Goal: Information Seeking & Learning: Learn about a topic

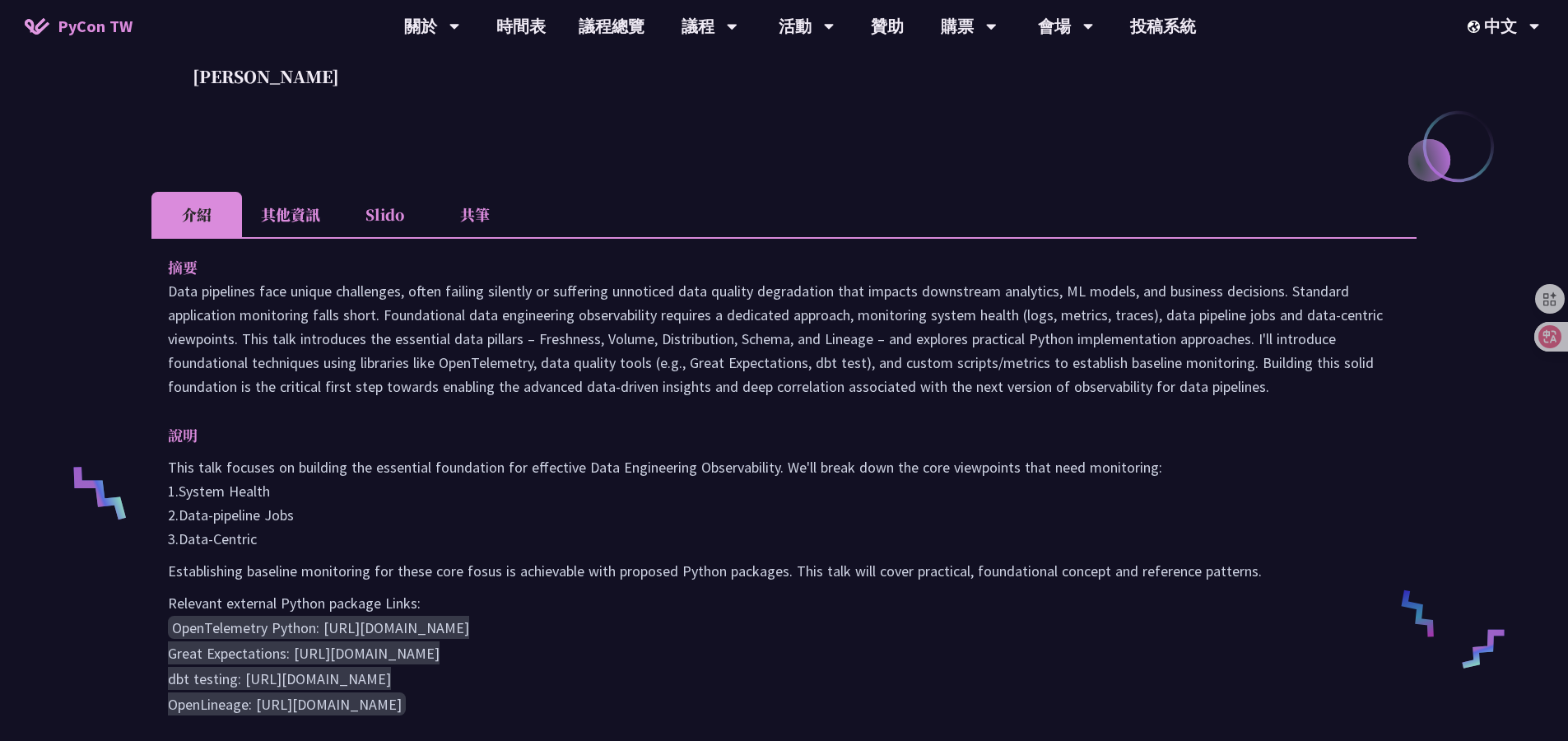
scroll to position [331, 0]
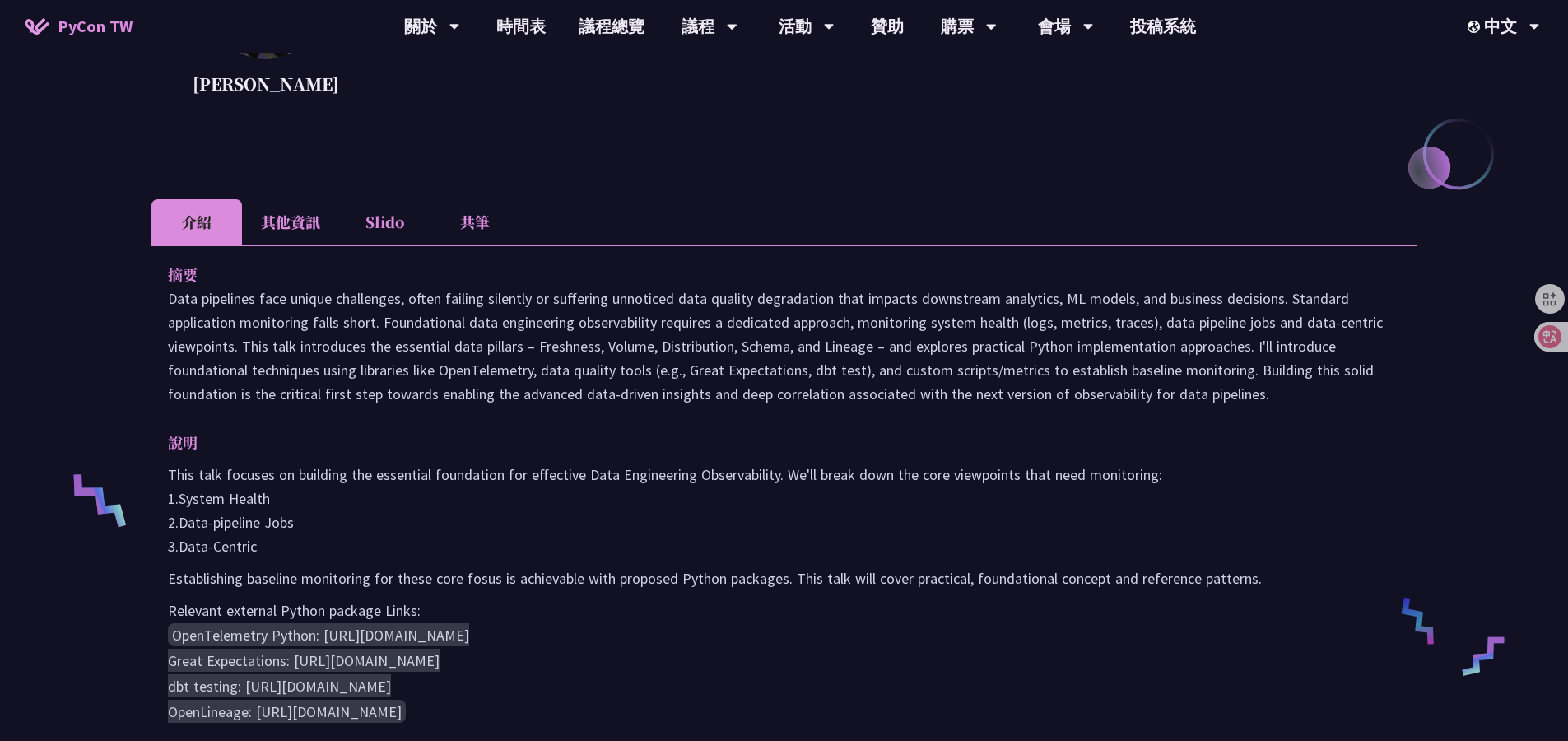
click at [385, 221] on li "Slido" at bounding box center [384, 222] width 90 height 46
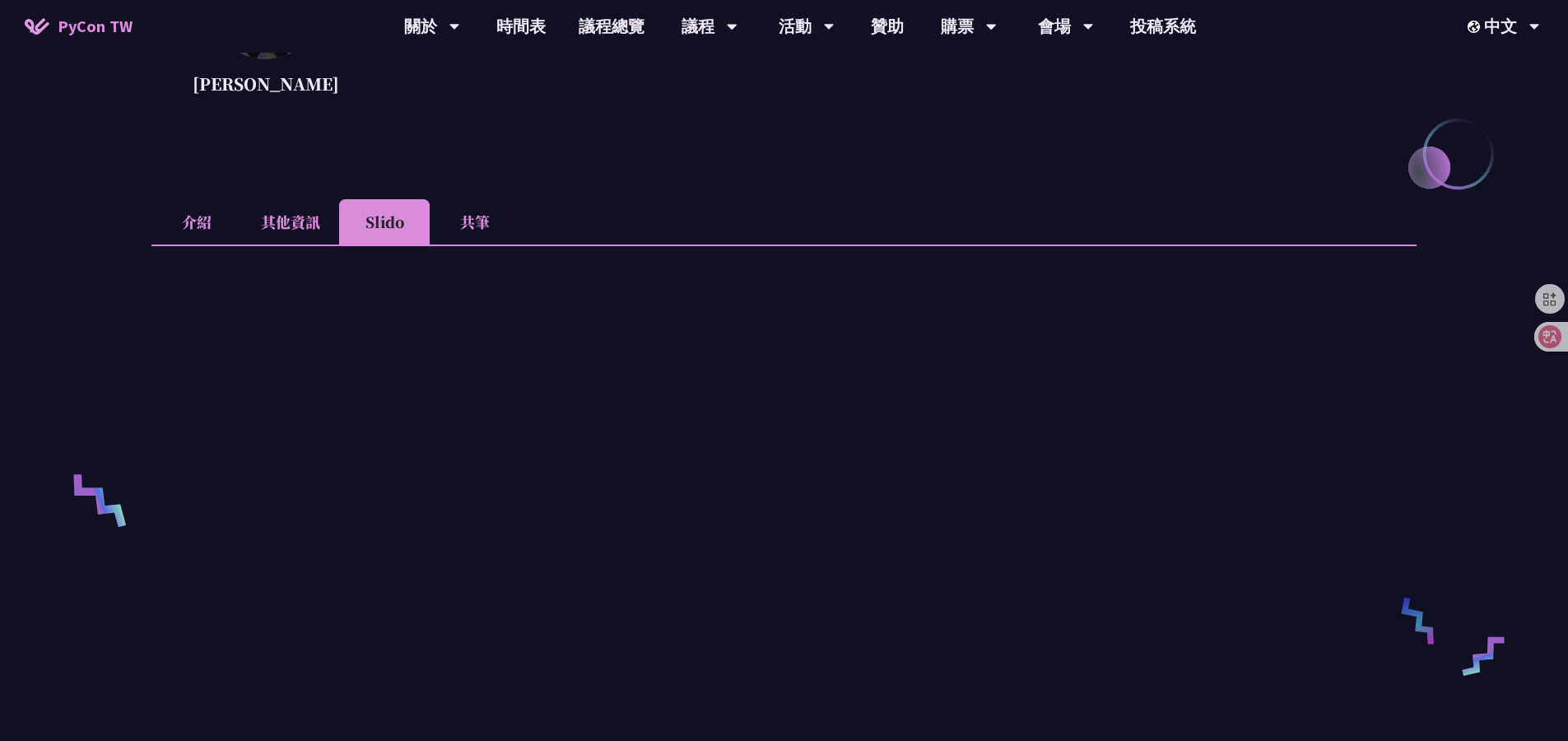
click at [484, 219] on li "共筆" at bounding box center [474, 222] width 90 height 46
click at [113, 131] on div "Design Foundational Data Engineering Observability Shuhsi Lin Focused on creati…" at bounding box center [784, 599] width 1568 height 1861
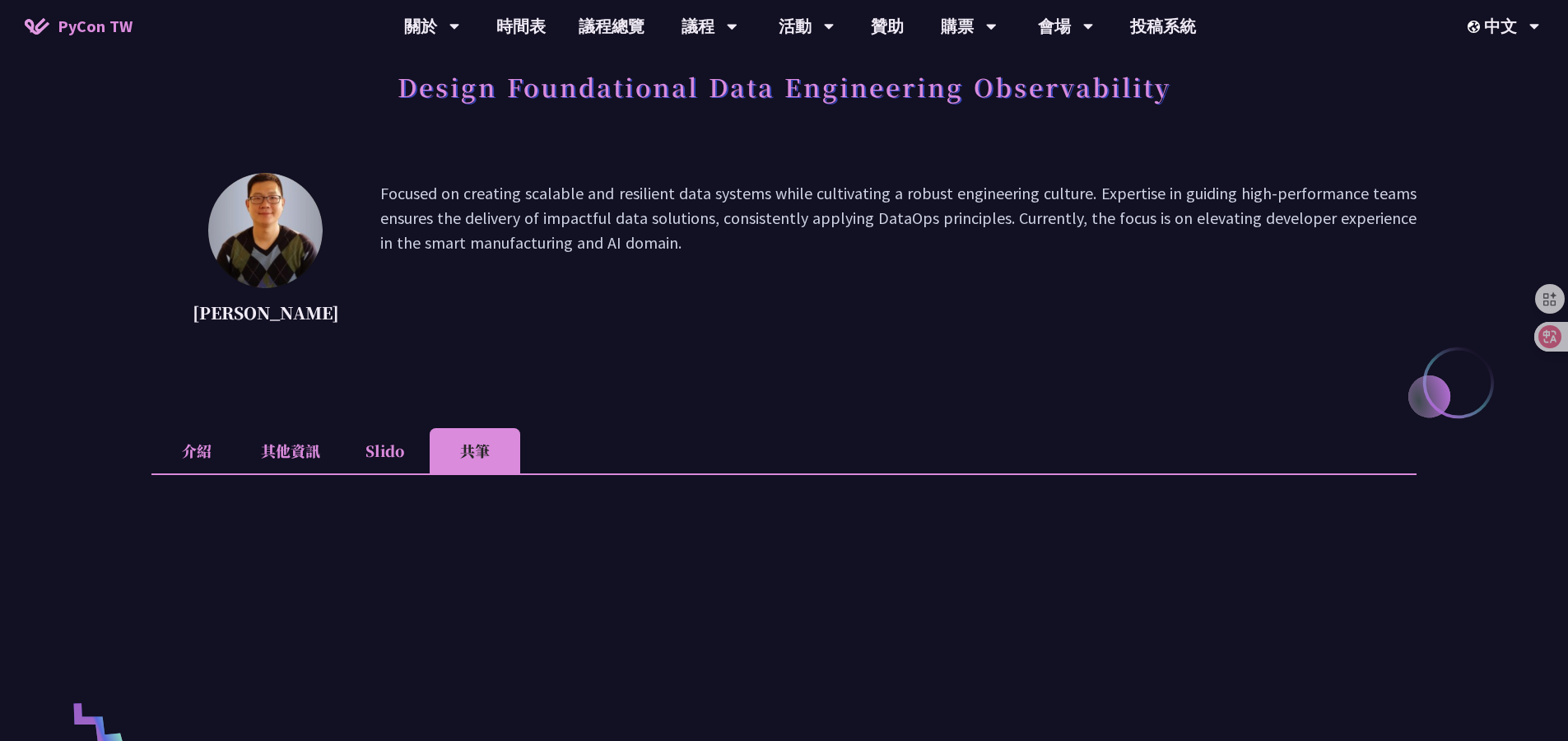
scroll to position [0, 0]
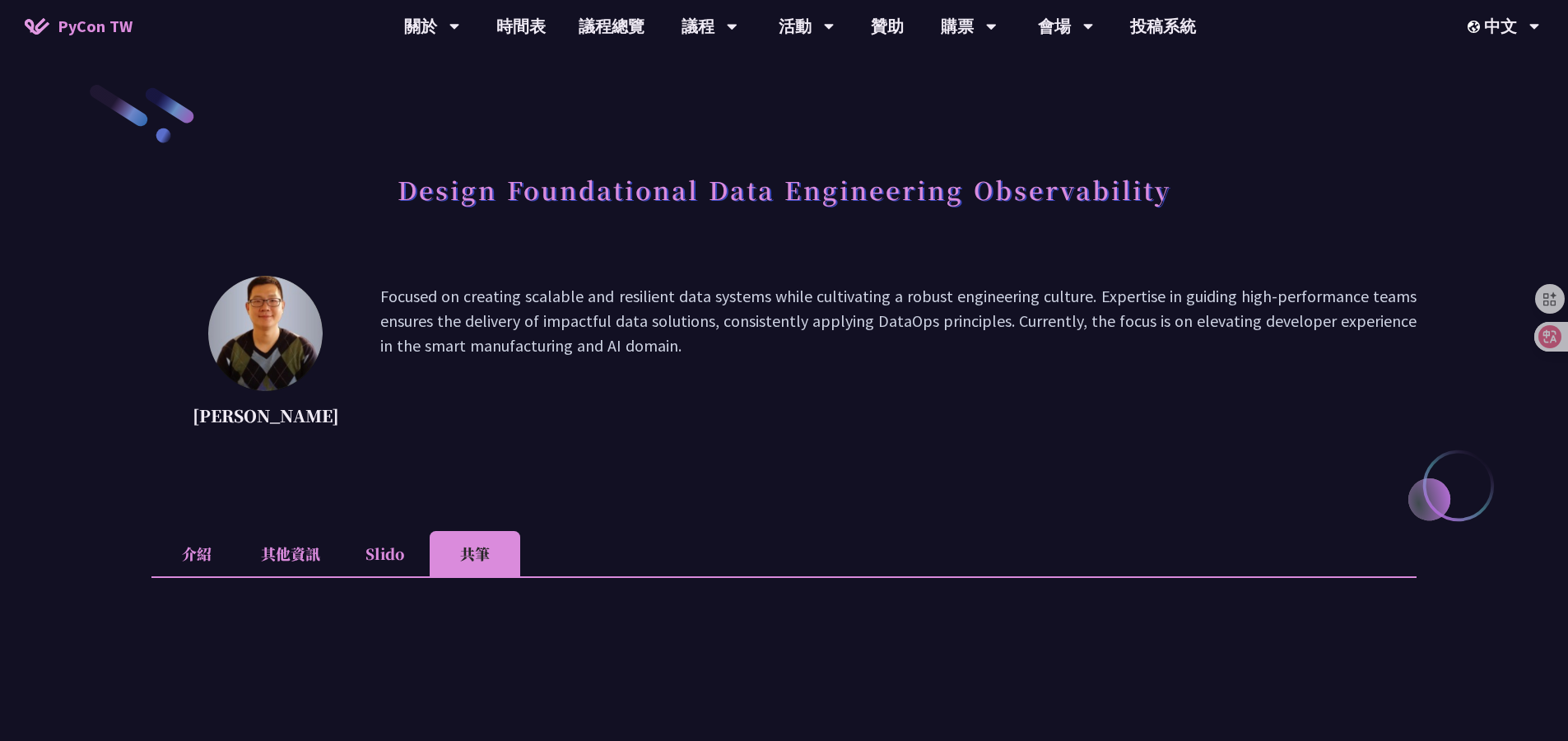
click at [373, 545] on li "Slido" at bounding box center [384, 553] width 90 height 46
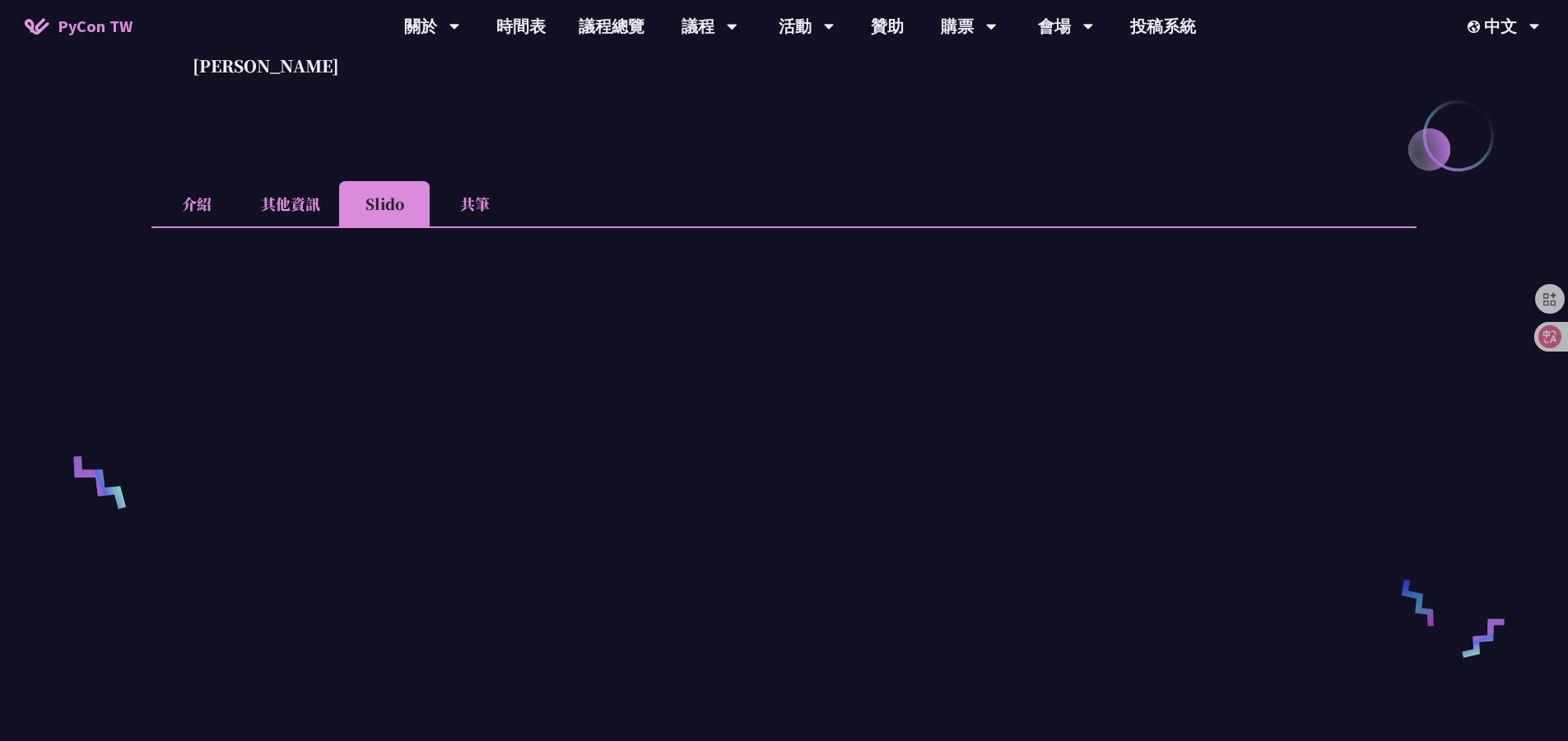
scroll to position [336, 0]
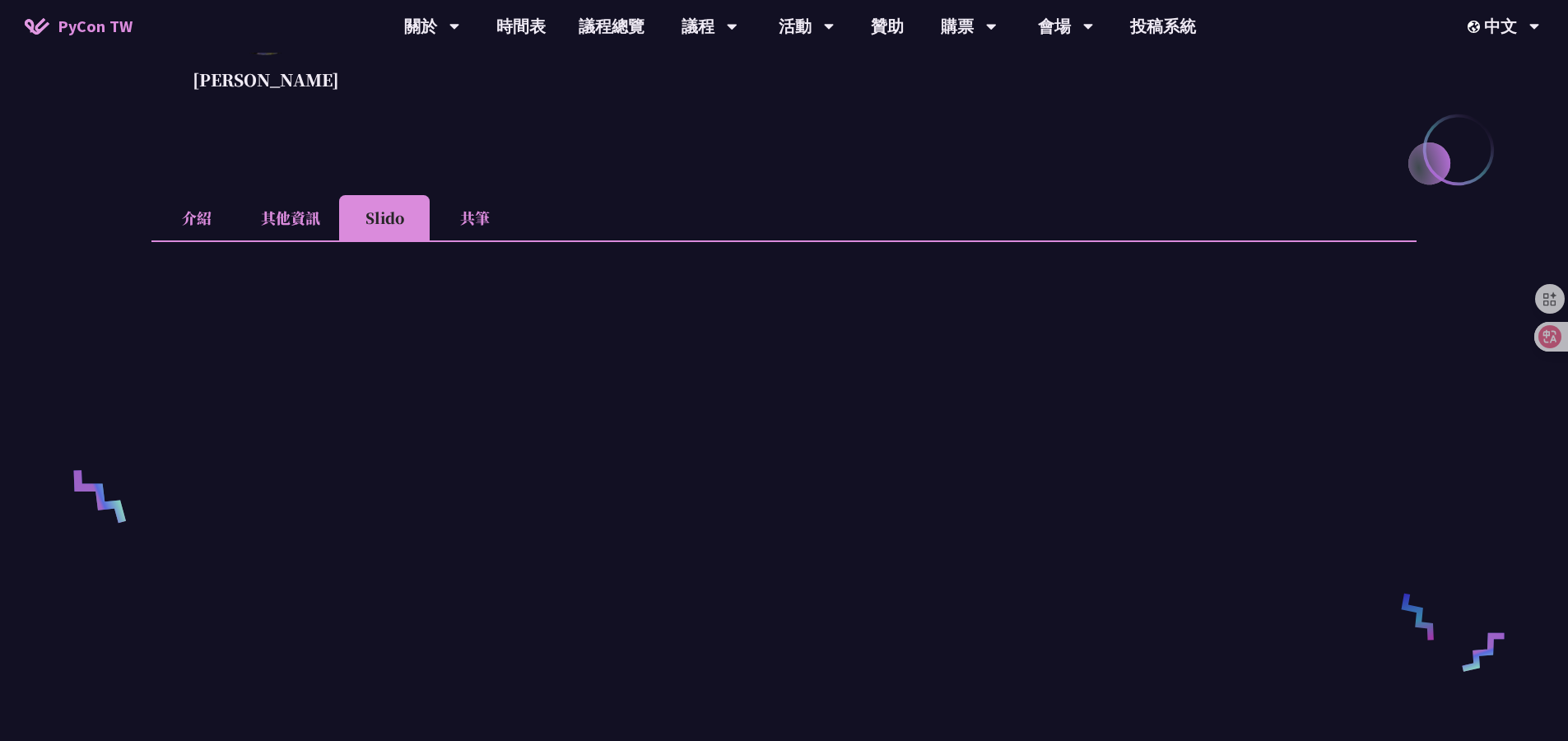
click at [303, 212] on li "其他資訊" at bounding box center [290, 218] width 97 height 46
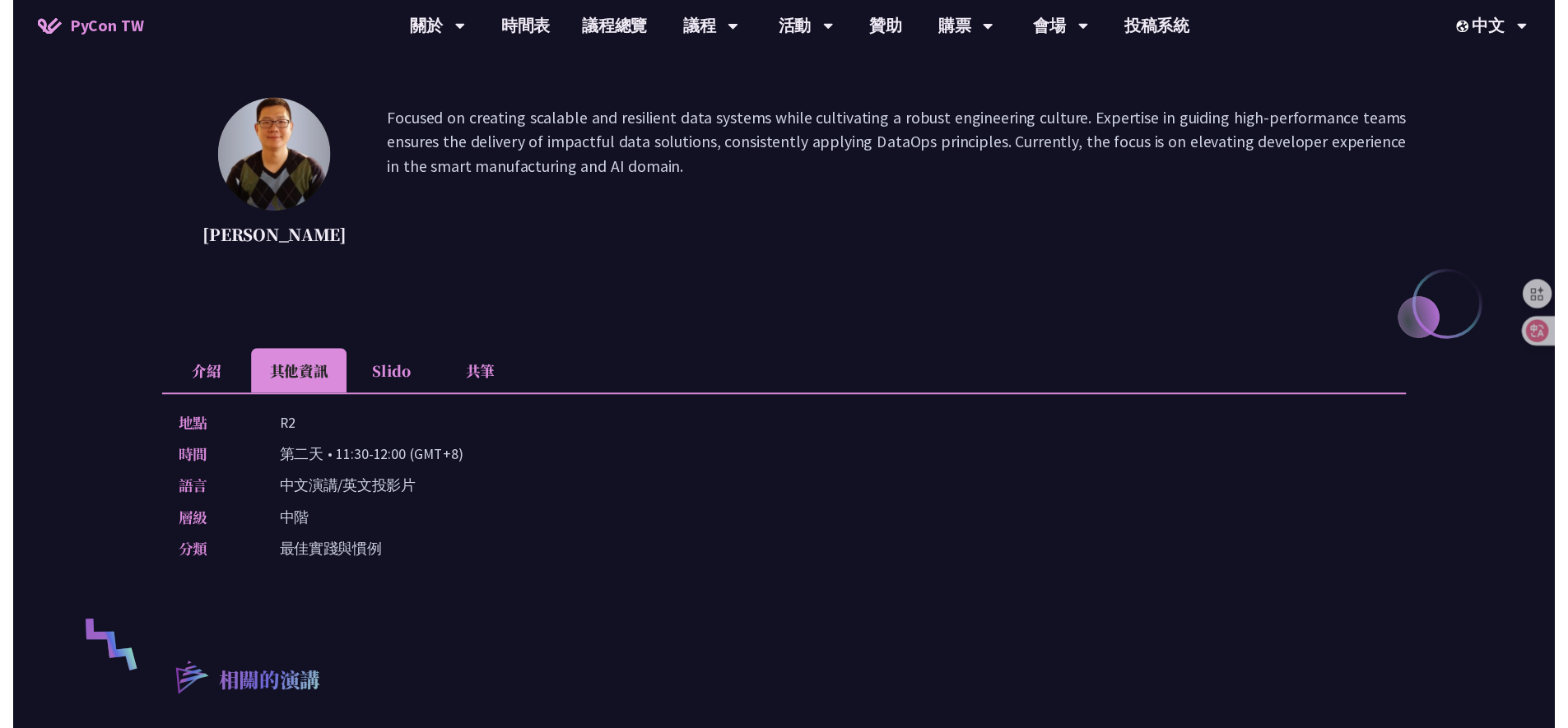
scroll to position [0, 0]
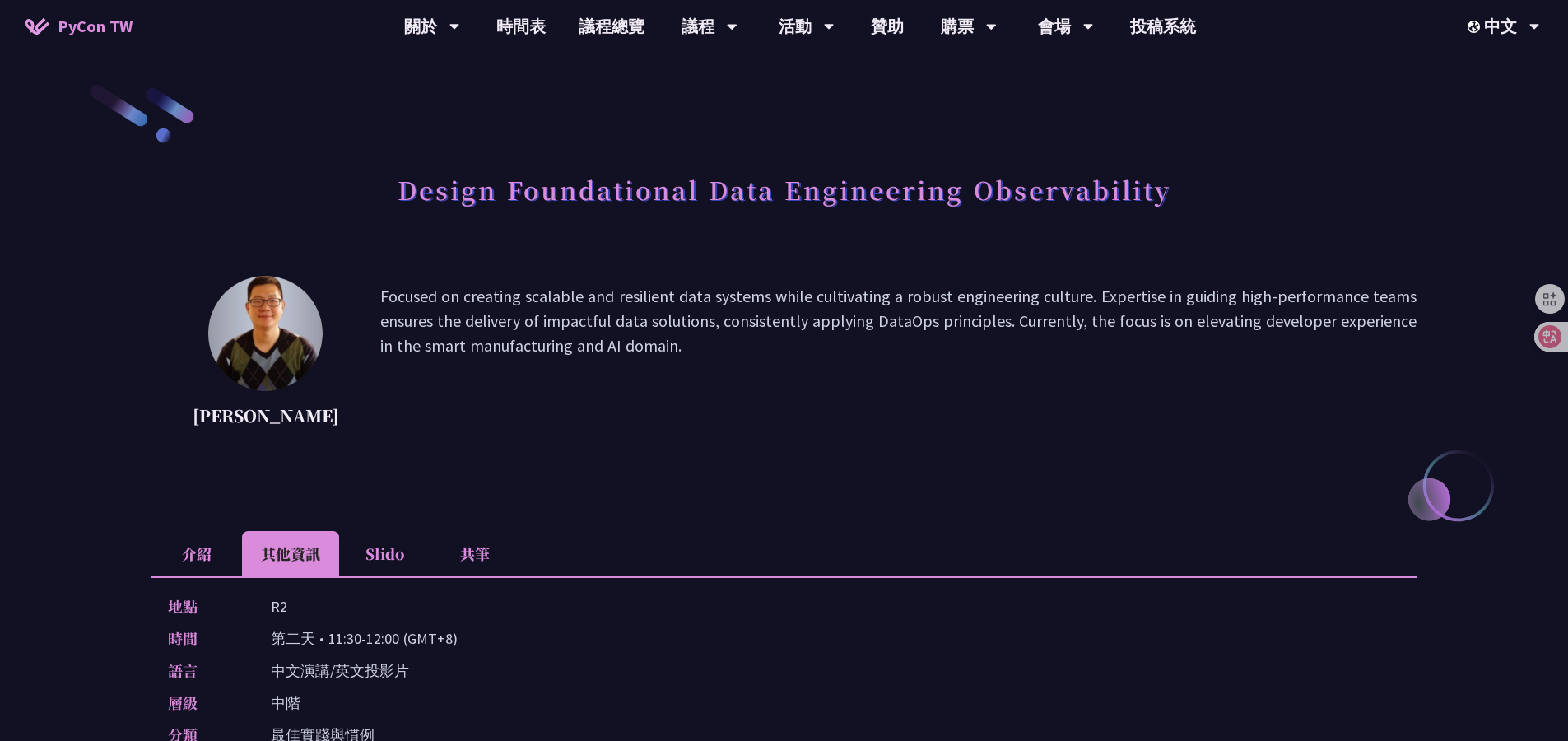
click at [202, 554] on li "介紹" at bounding box center [196, 553] width 90 height 46
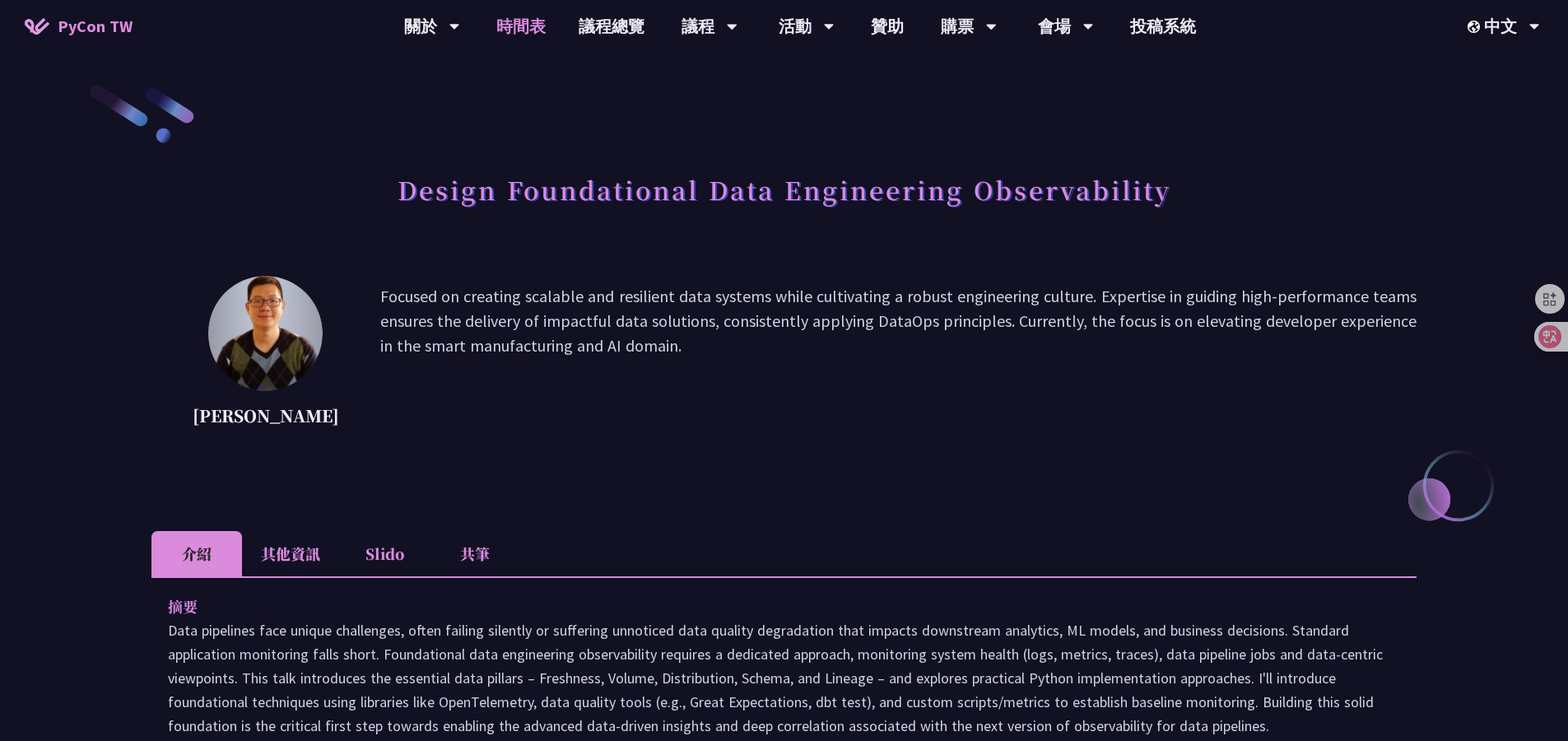
click at [508, 36] on link "時間表" at bounding box center [521, 26] width 82 height 53
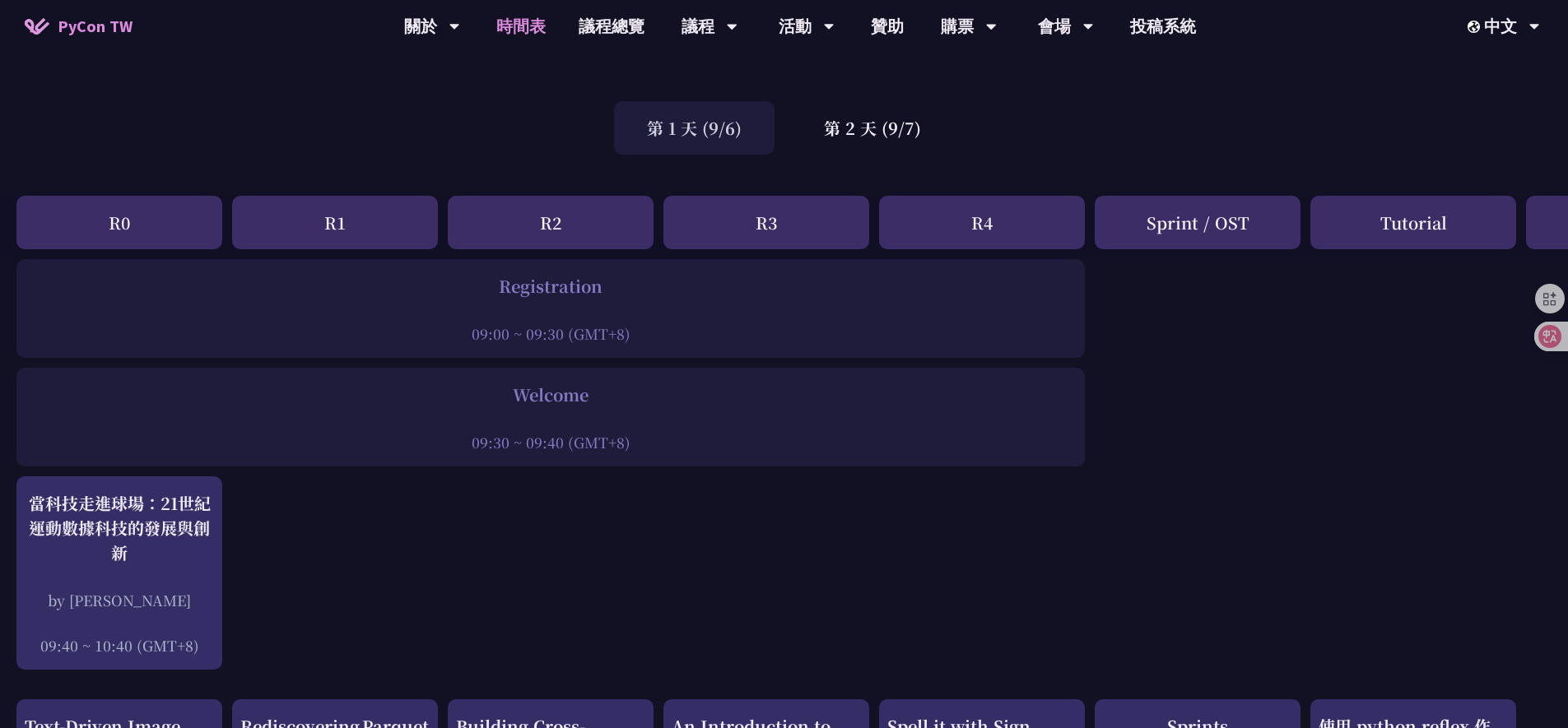
scroll to position [157, 0]
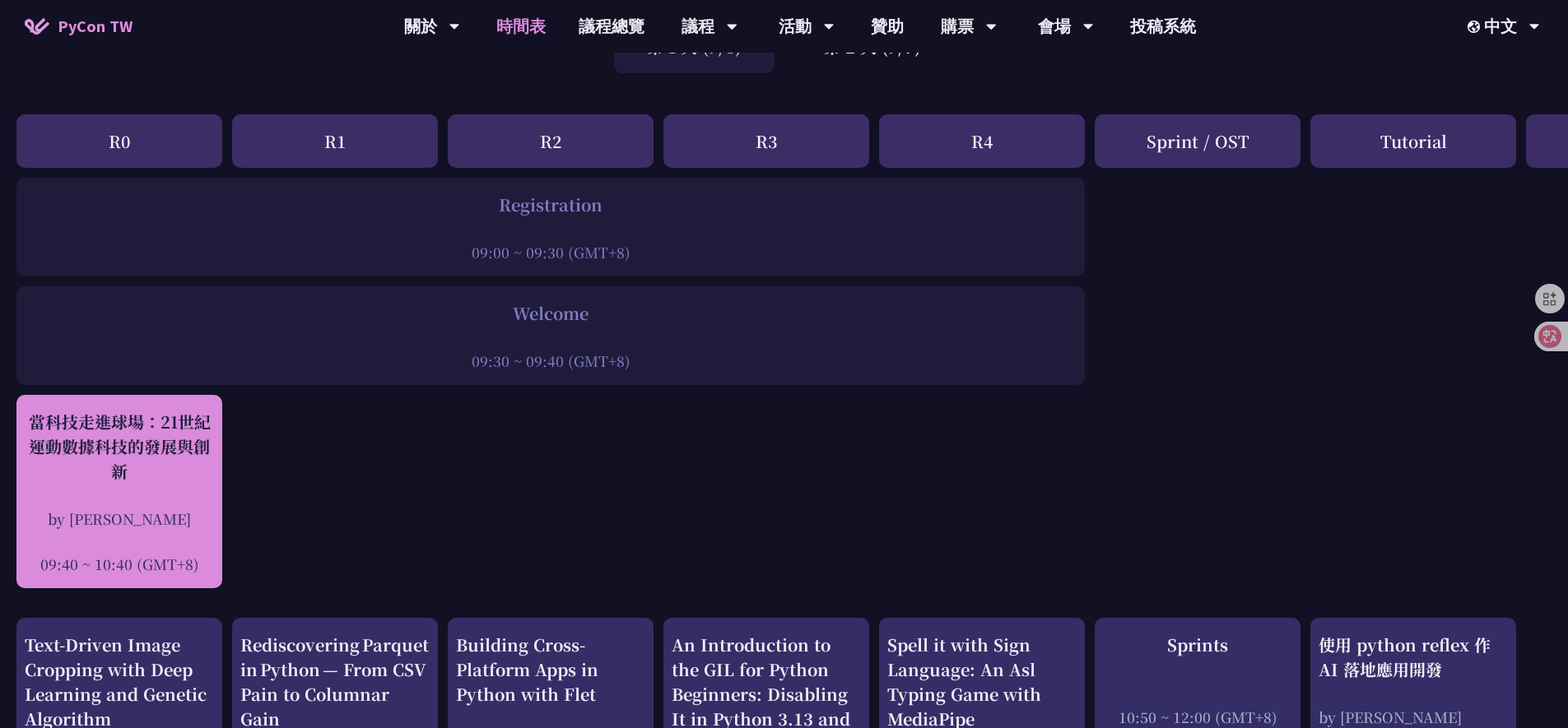
click at [133, 470] on div "當科技走進球場：21世紀運動數據科技的發展與創新" at bounding box center [119, 446] width 189 height 74
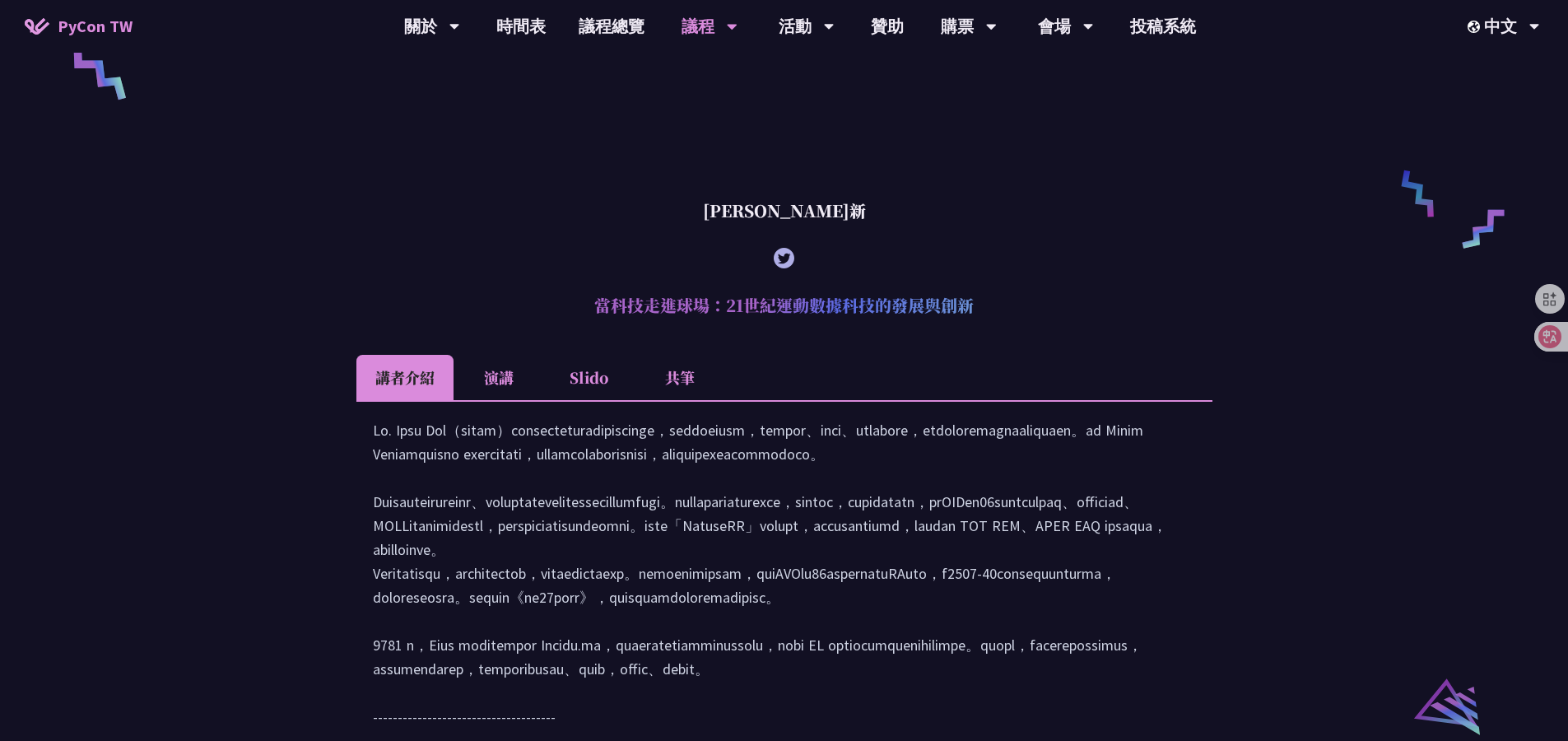
scroll to position [1240, 0]
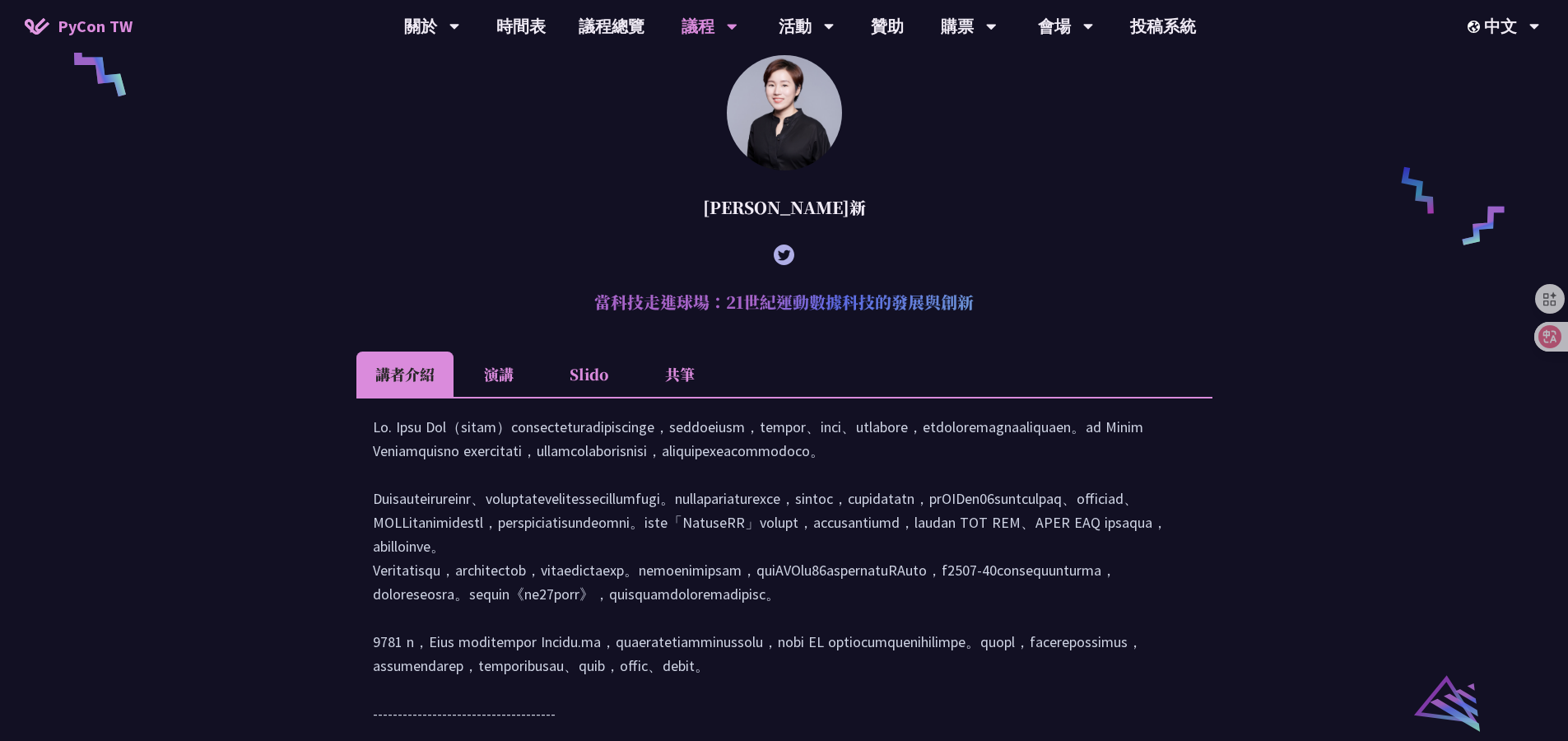
click at [685, 394] on li "共筆" at bounding box center [679, 374] width 90 height 46
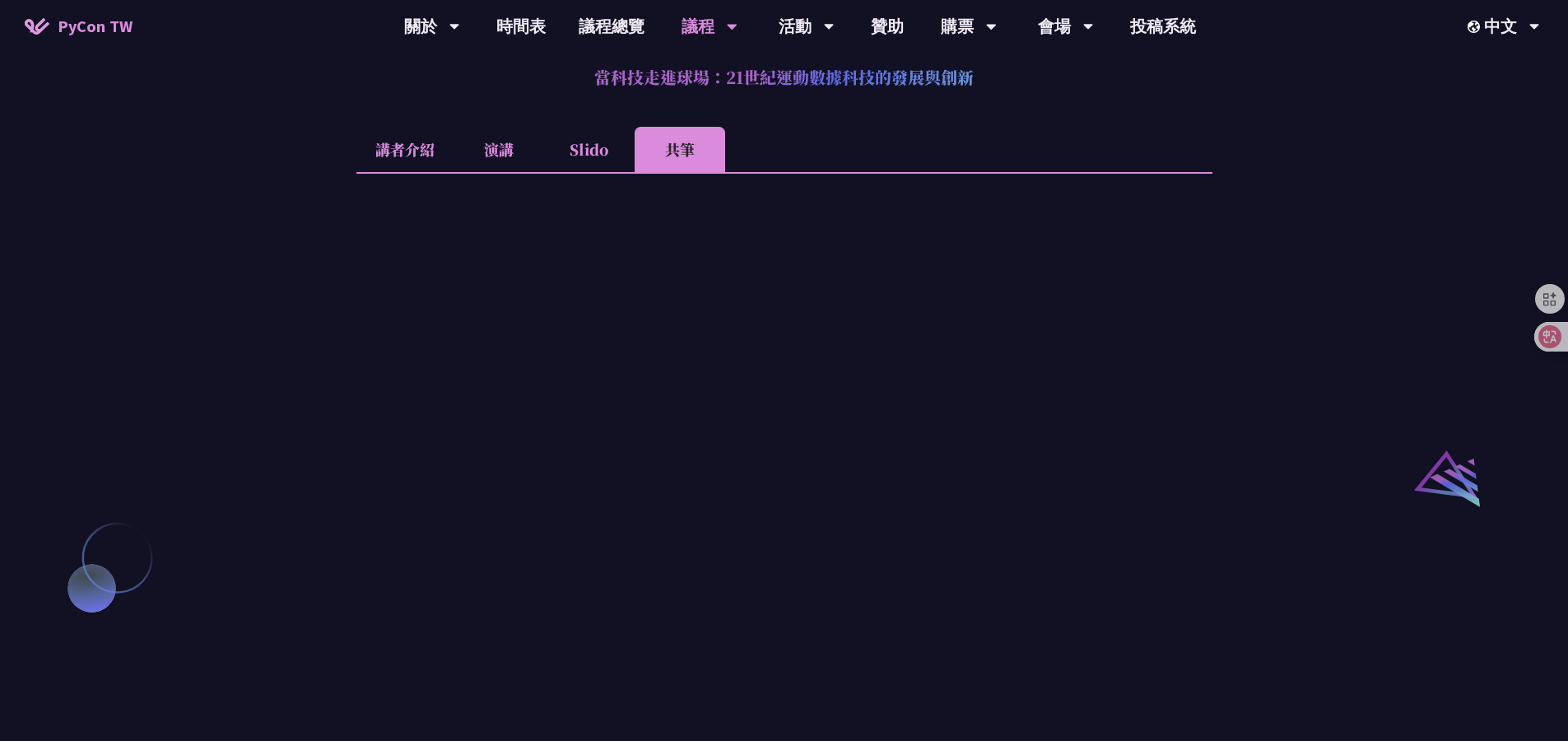
scroll to position [1173, 0]
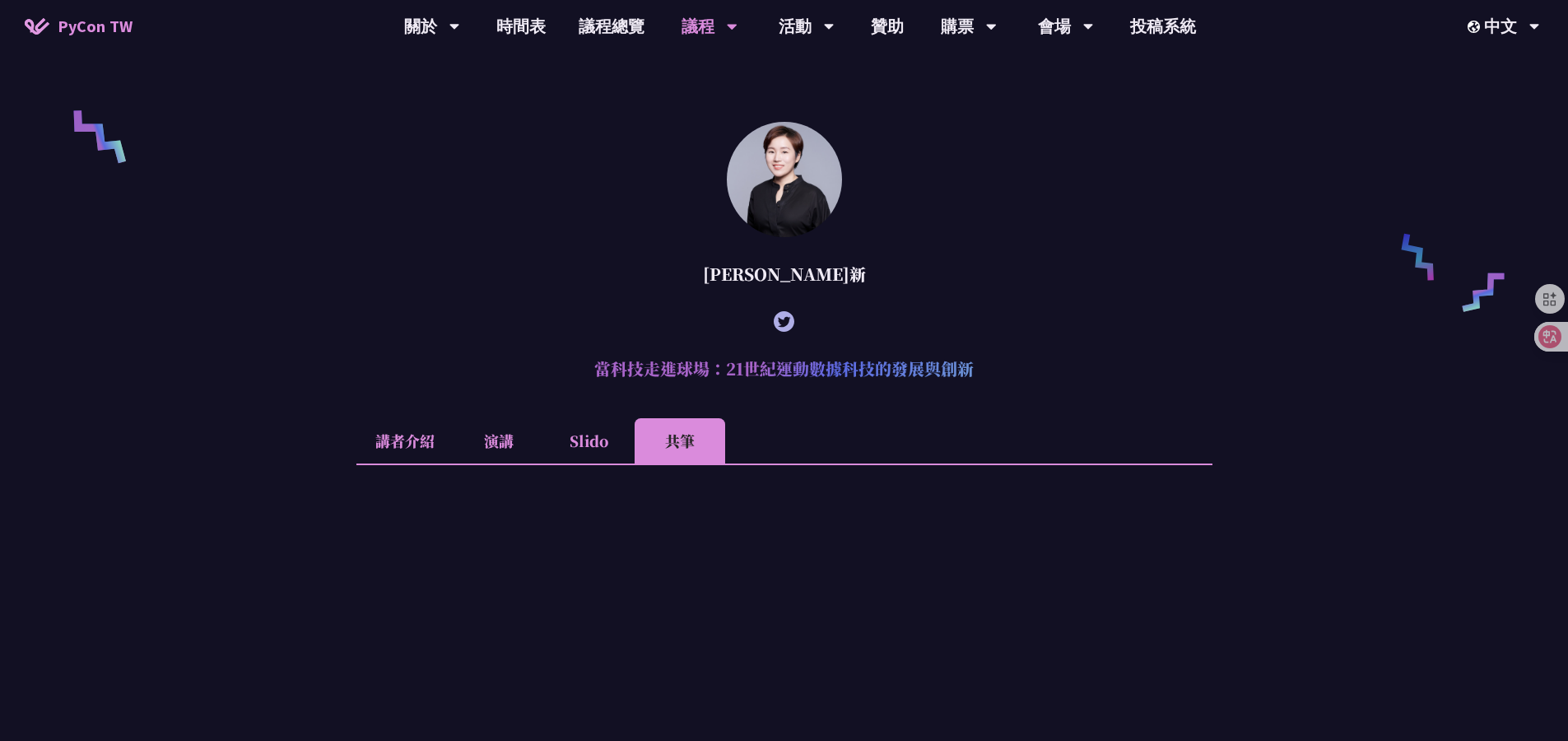
click at [400, 457] on li "講者介紹" at bounding box center [405, 441] width 97 height 46
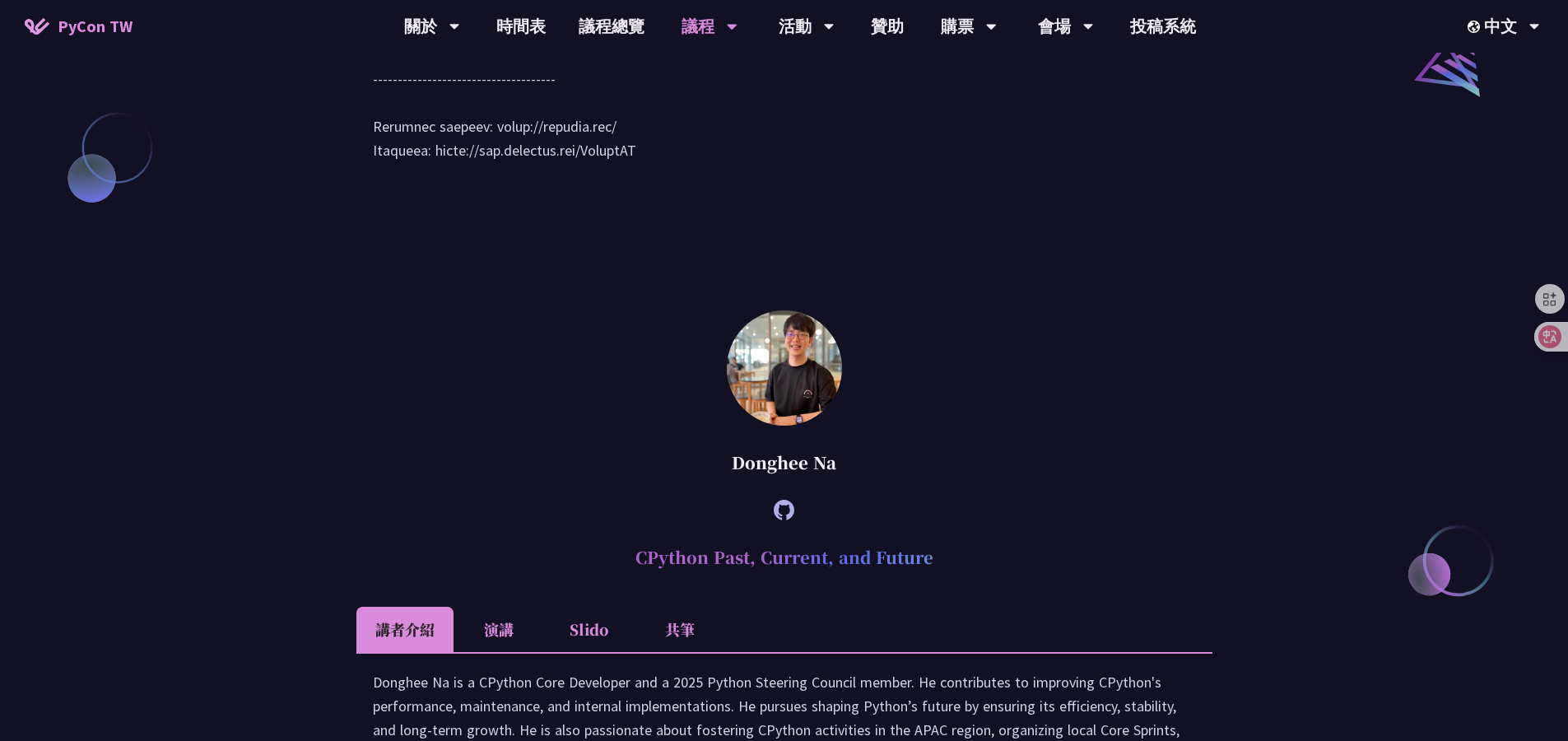
scroll to position [1829, 0]
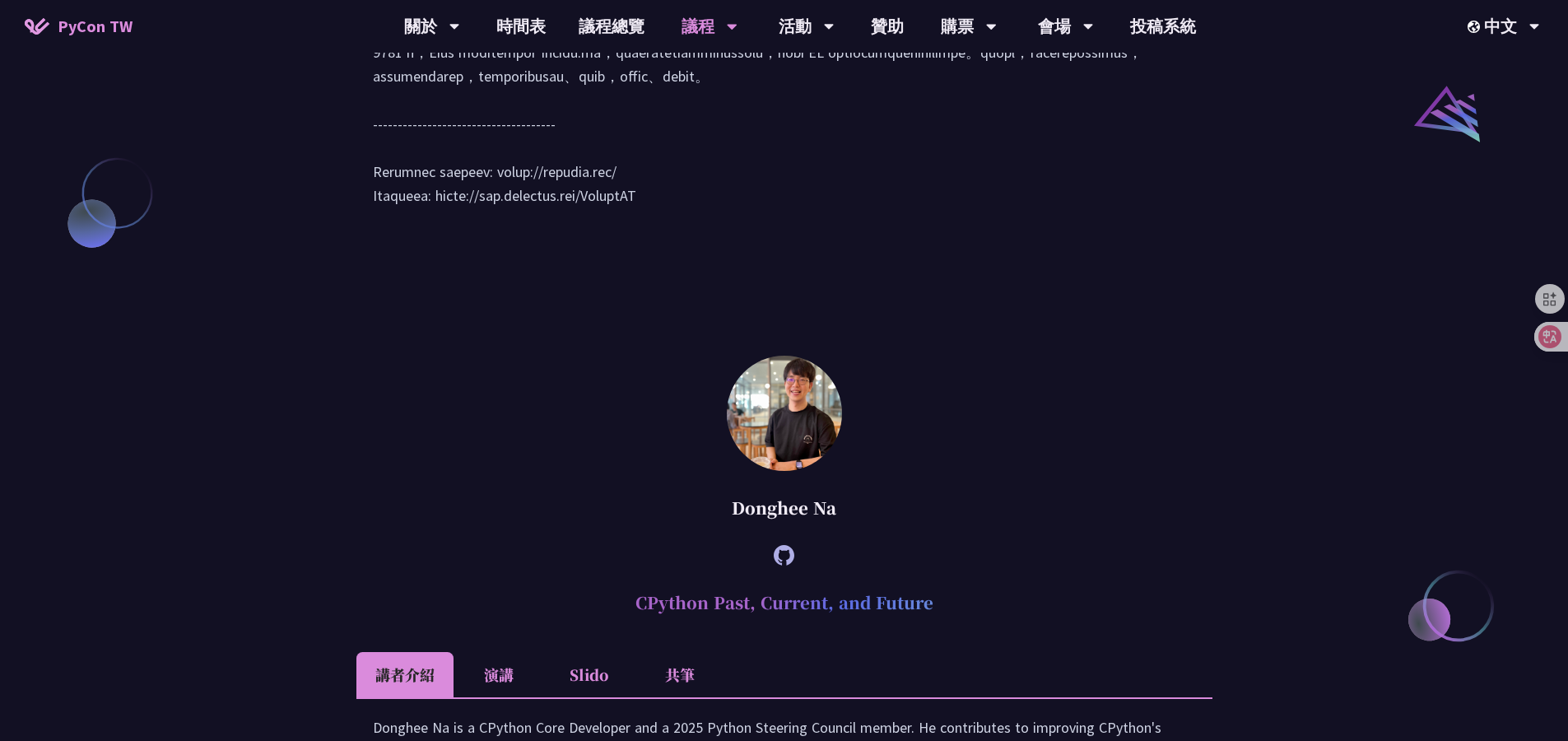
drag, startPoint x: 683, startPoint y: 338, endPoint x: 440, endPoint y: 345, distance: 243.1
click at [440, 224] on div at bounding box center [784, 25] width 823 height 399
click at [592, 224] on div at bounding box center [784, 25] width 823 height 399
drag, startPoint x: 628, startPoint y: 324, endPoint x: 490, endPoint y: 323, distance: 138.0
click at [490, 224] on div at bounding box center [784, 25] width 823 height 399
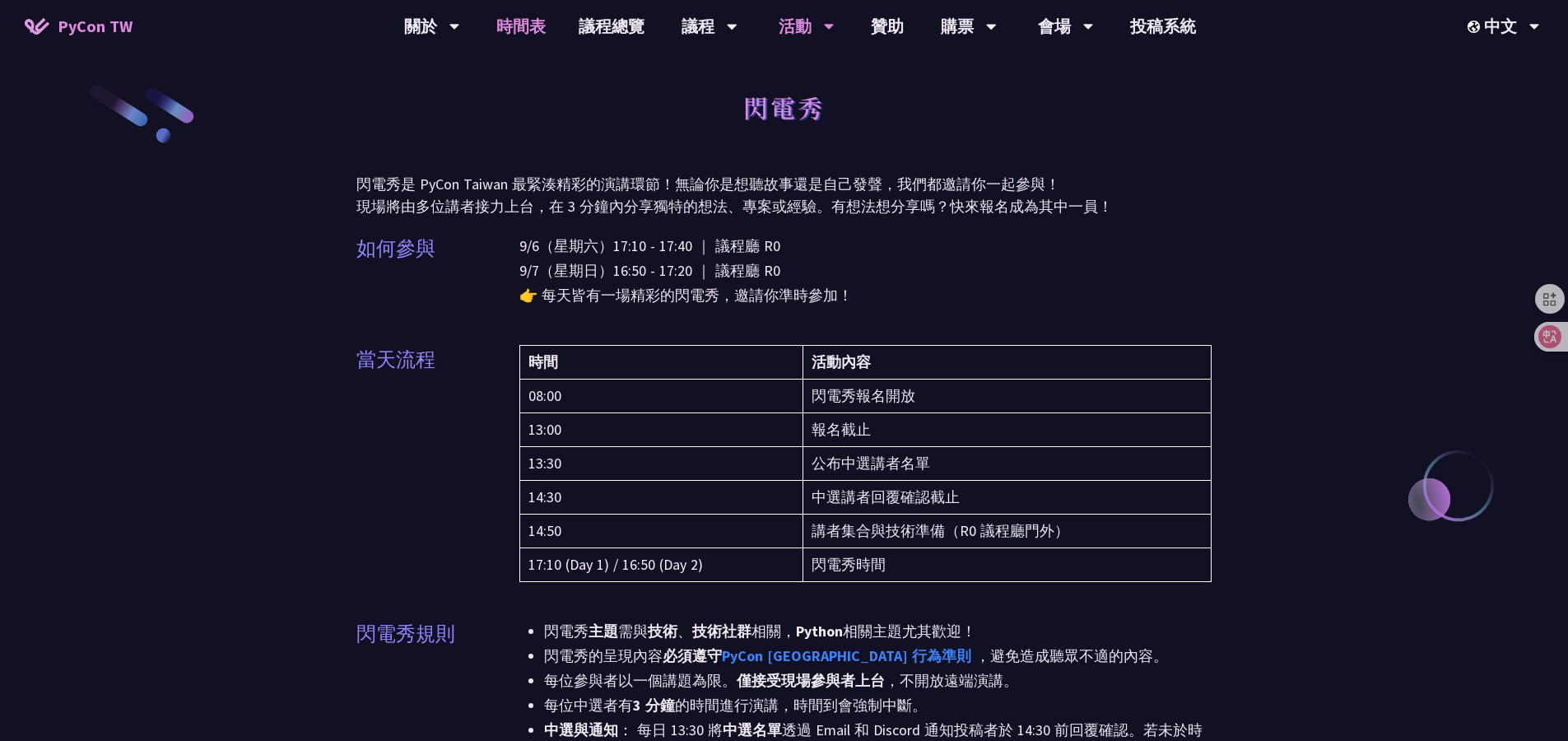
click at [495, 26] on link "時間表" at bounding box center [521, 26] width 82 height 53
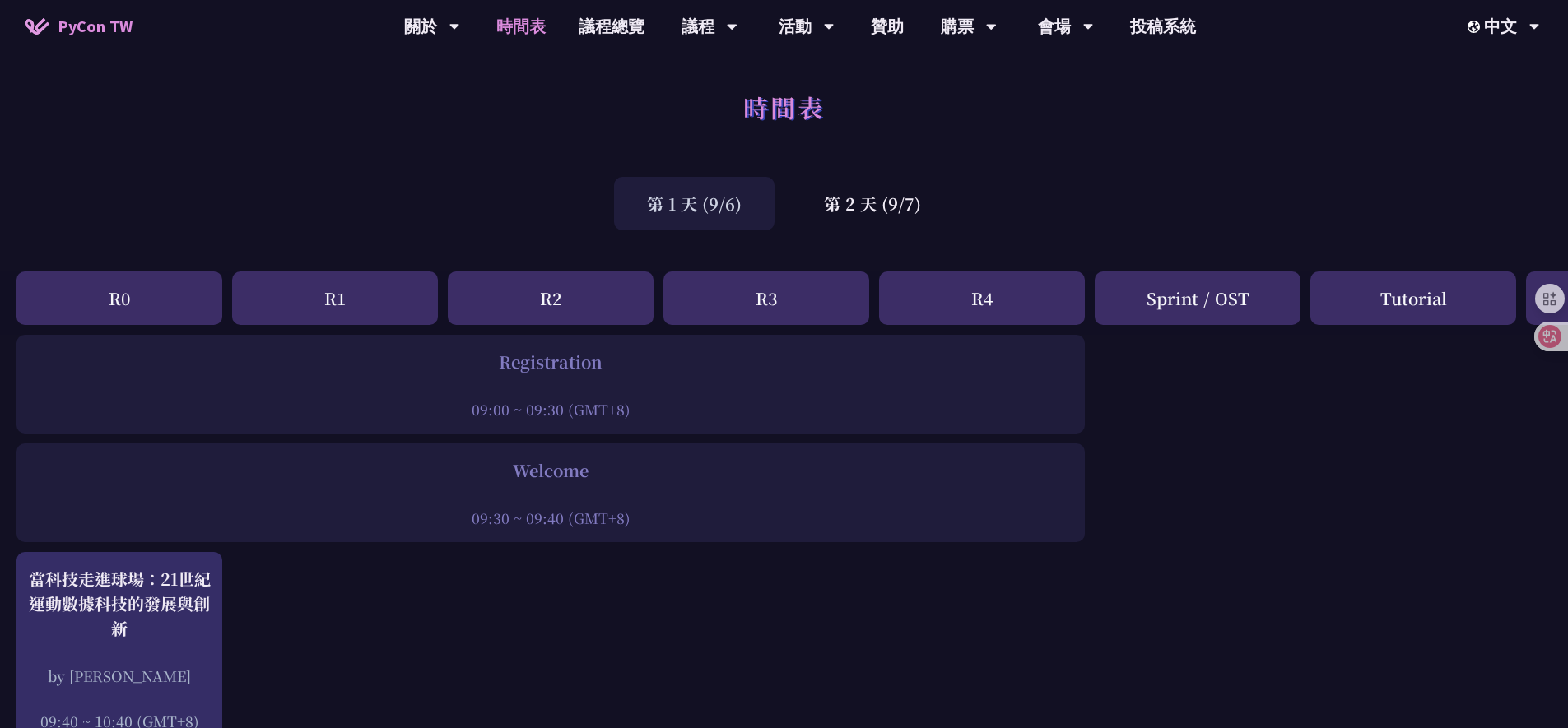
click at [718, 206] on div "第 1 天 (9/6)" at bounding box center [694, 203] width 160 height 54
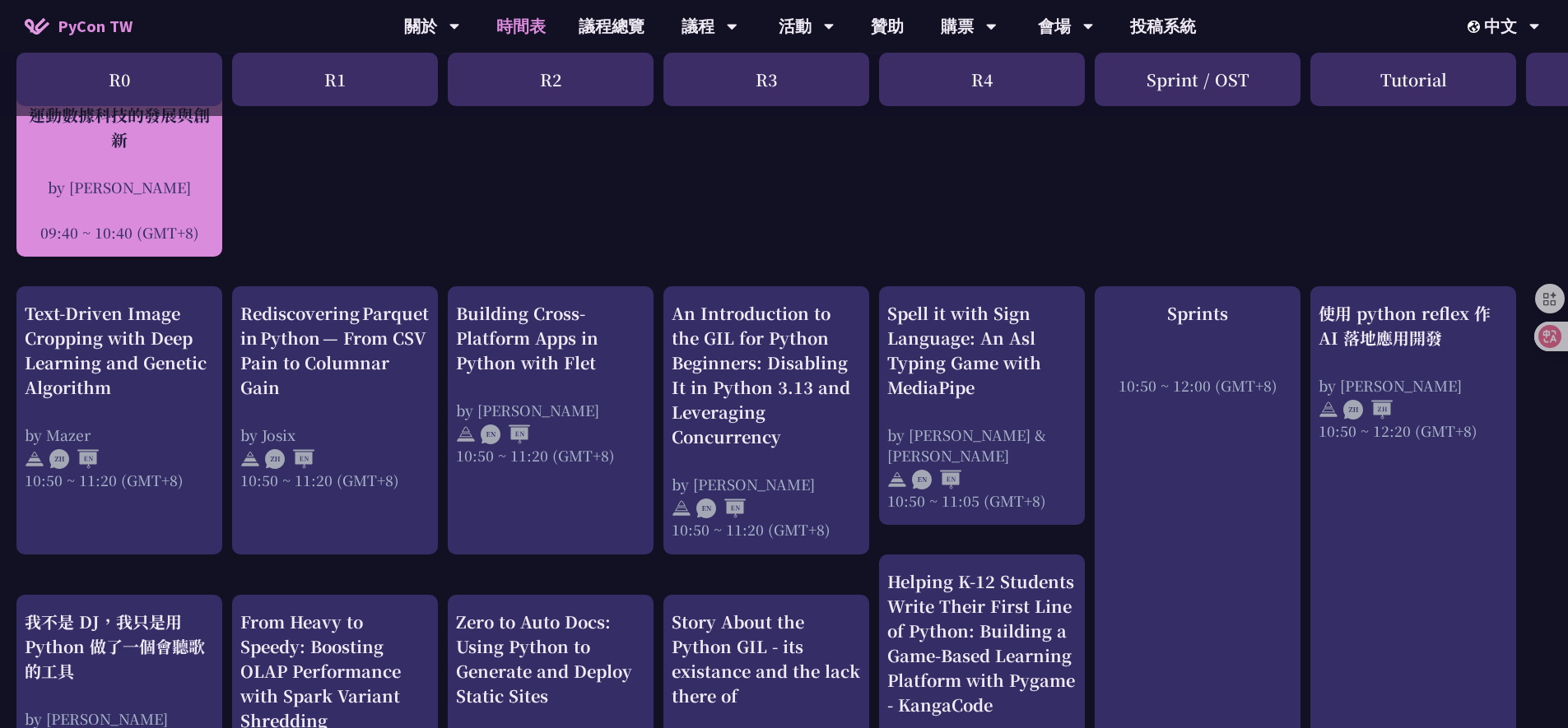
scroll to position [383, 0]
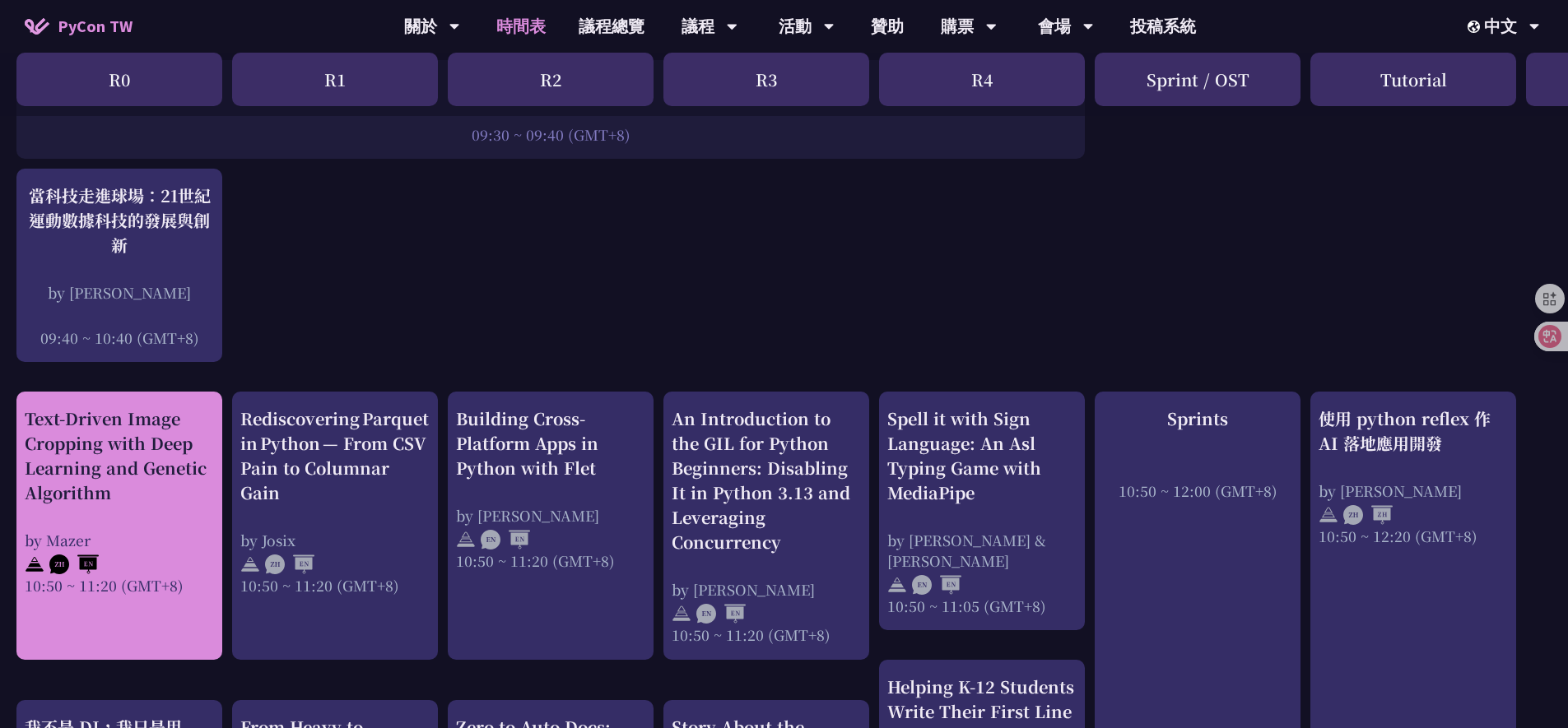
click at [157, 460] on div "Text-Driven Image Cropping with Deep Learning and Genetic Algorithm" at bounding box center [119, 456] width 189 height 99
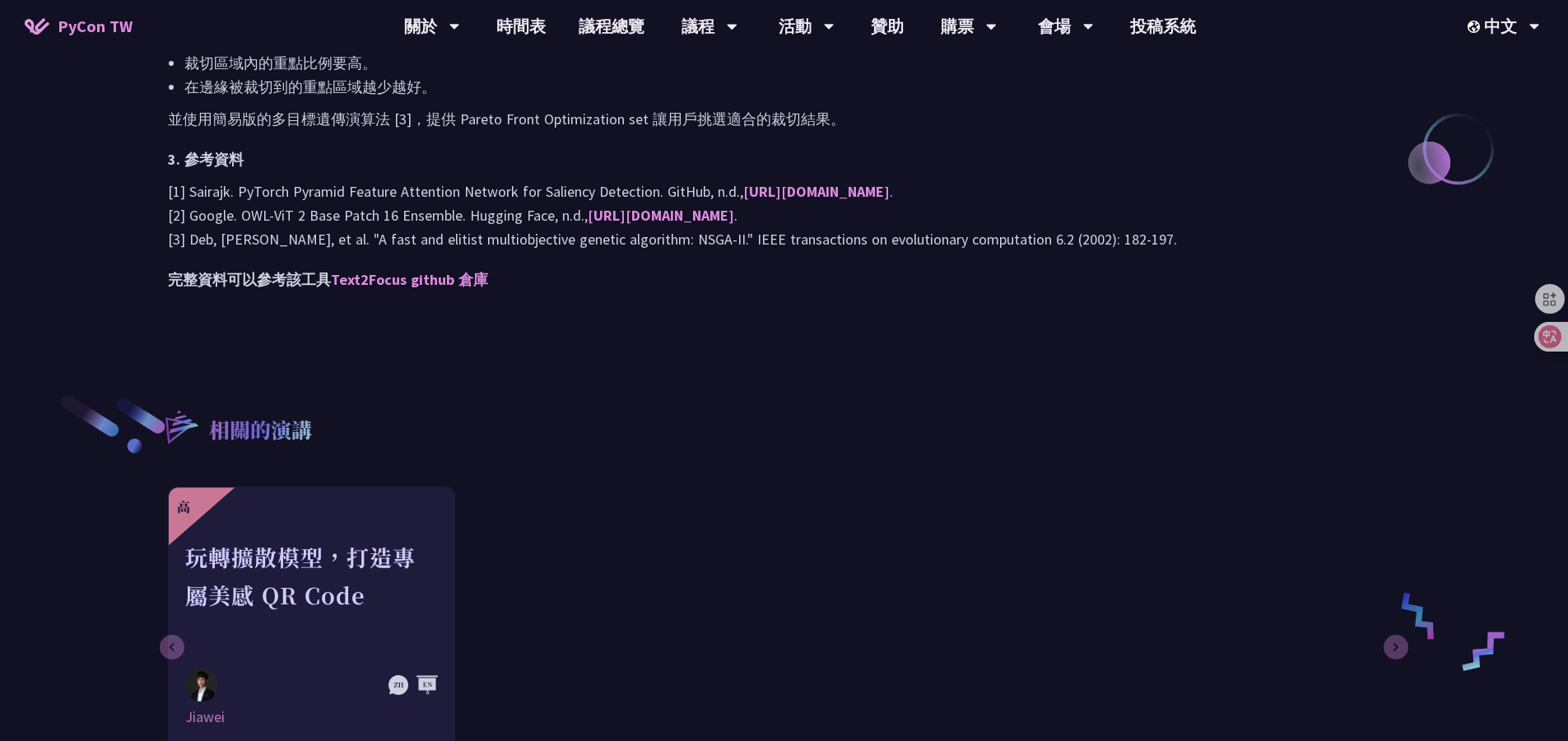
scroll to position [1656, 0]
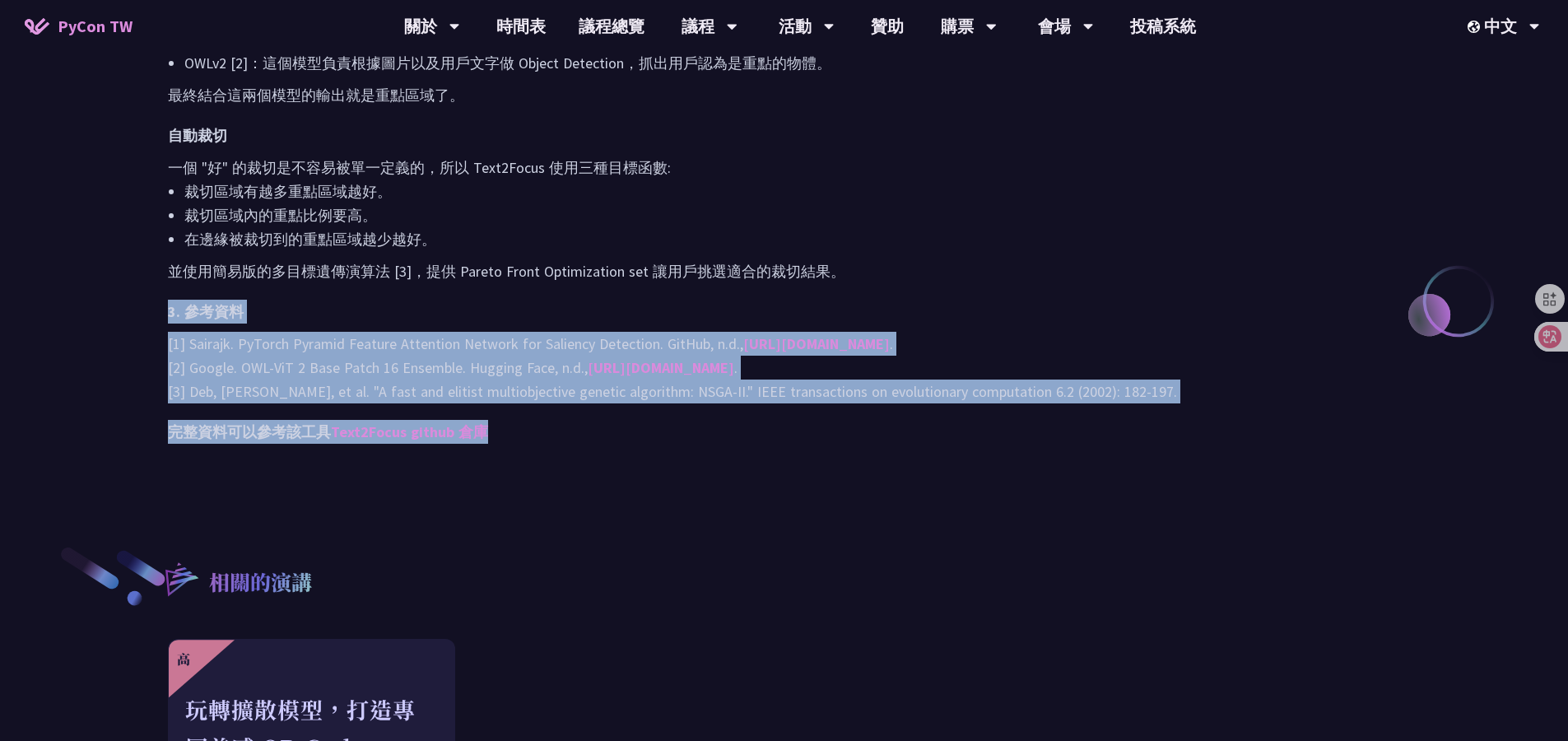
drag, startPoint x: 355, startPoint y: 299, endPoint x: 517, endPoint y: 442, distance: 216.1
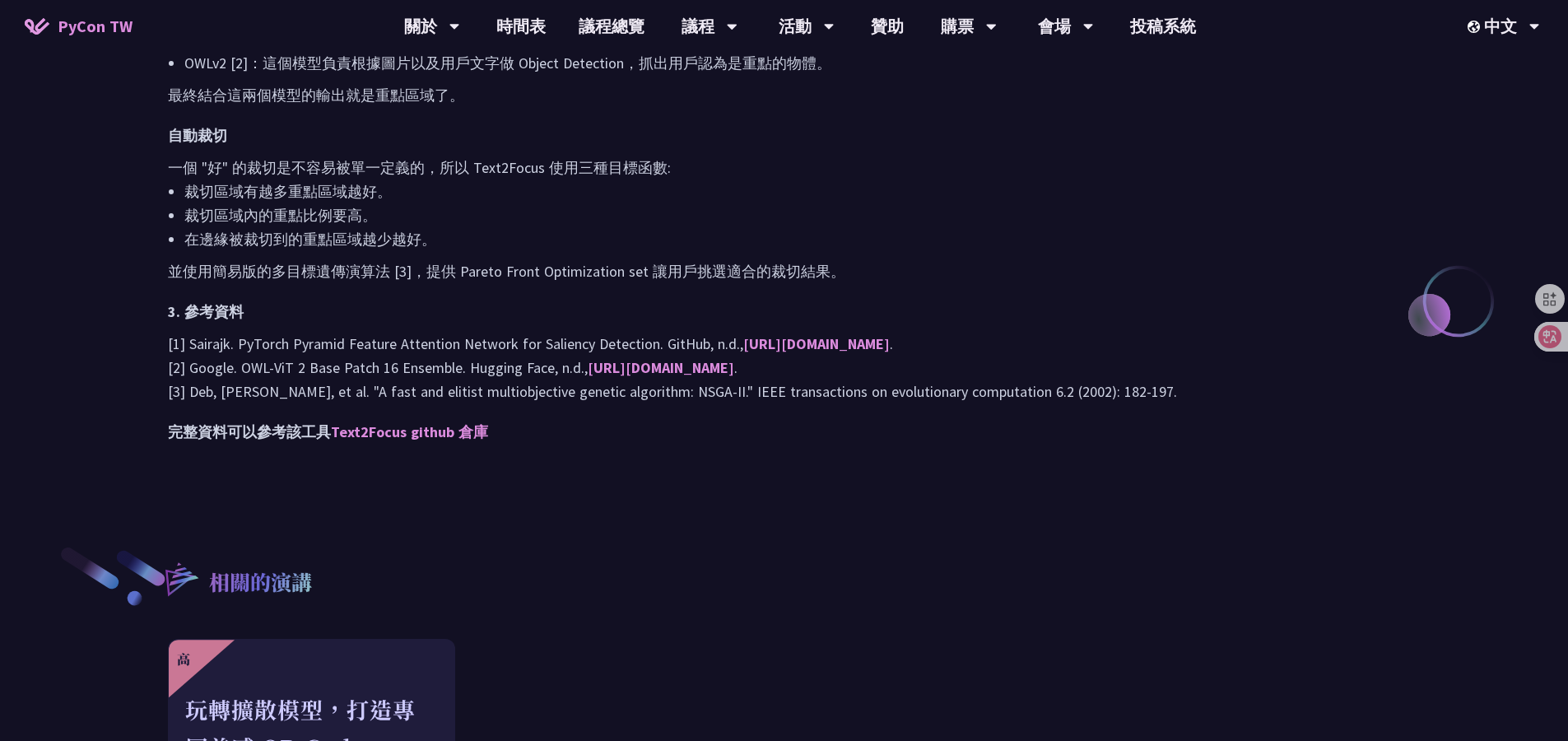
click at [516, 442] on h2 "完整資料可以參考該工具 Text2Focus github 倉庫" at bounding box center [784, 431] width 1232 height 24
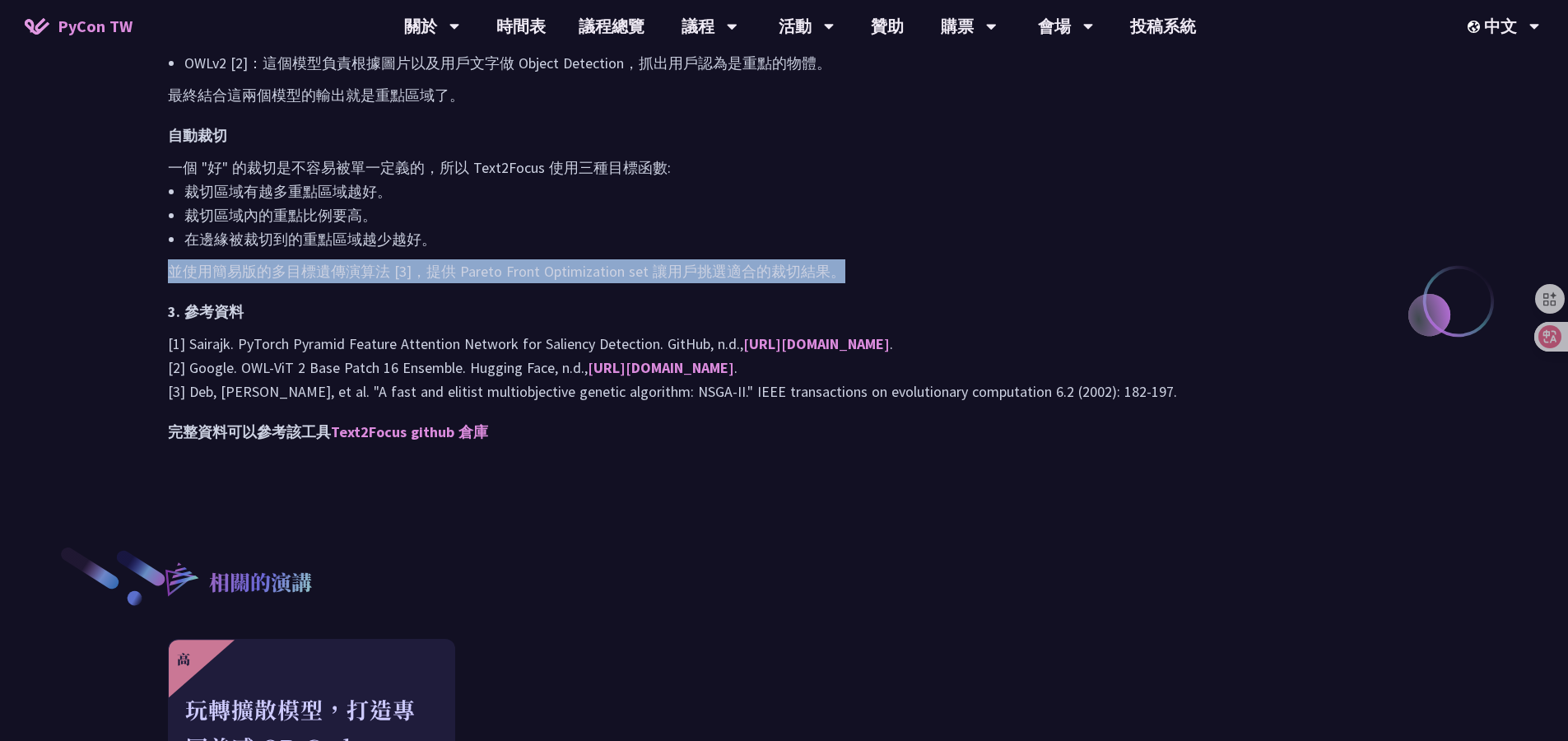
drag, startPoint x: 499, startPoint y: 230, endPoint x: 882, endPoint y: 261, distance: 384.3
click at [651, 283] on p "並使用簡易版的多目標遺傳演算法 [3]，提供 Pareto Front Optimization set 讓用戶挑選適合的裁切結果。" at bounding box center [784, 271] width 1232 height 24
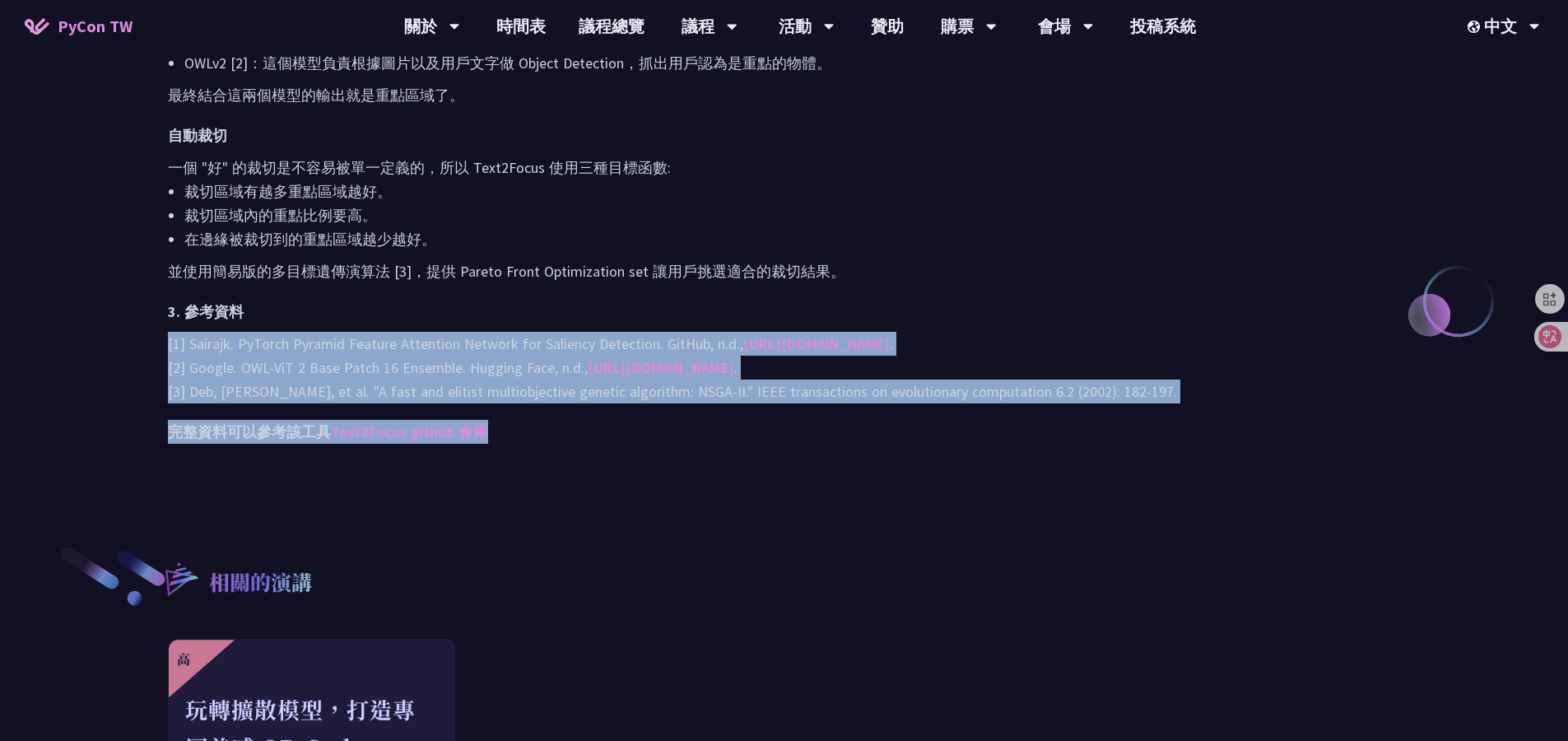
drag, startPoint x: 410, startPoint y: 321, endPoint x: 545, endPoint y: 442, distance: 181.3
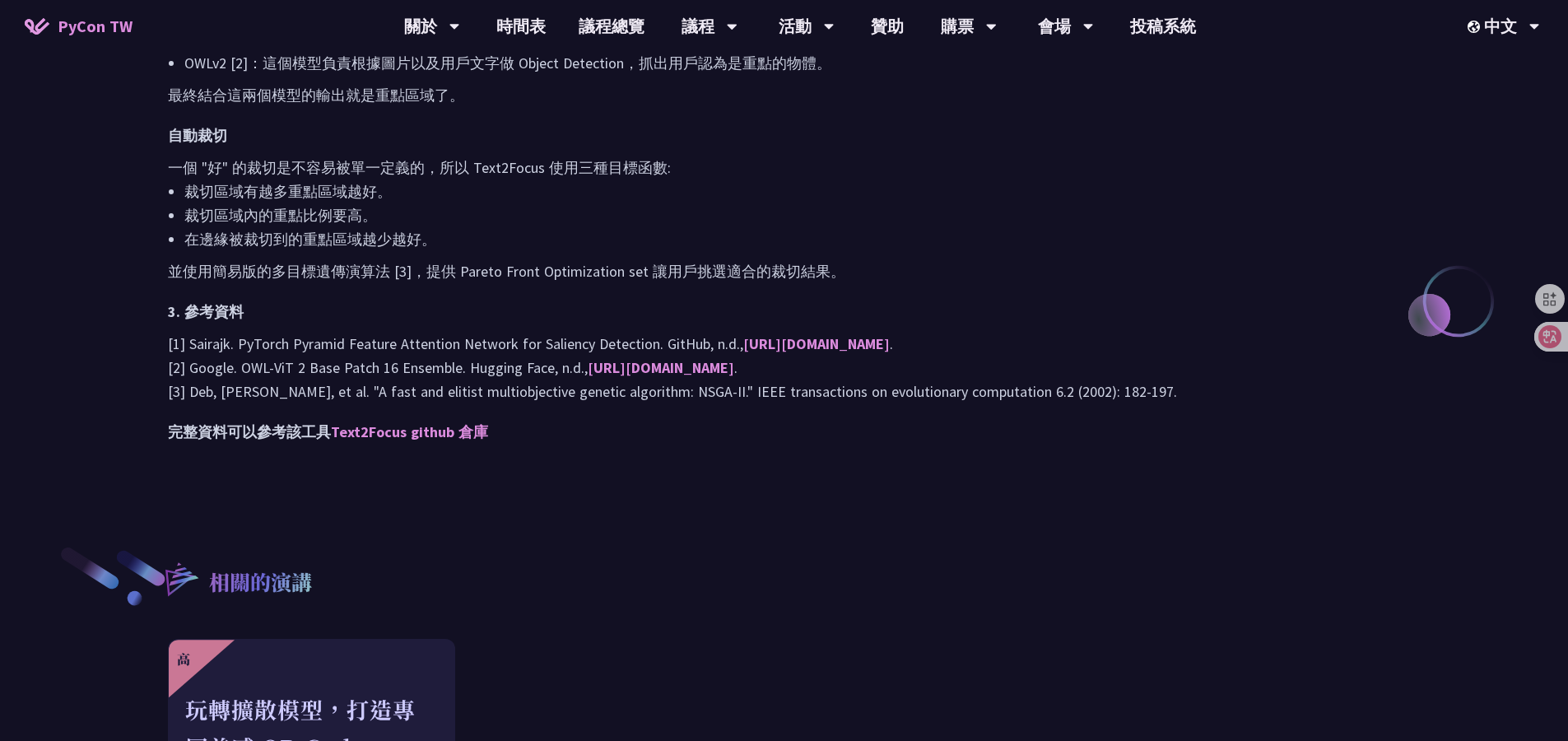
click at [545, 441] on h2 "完整資料可以參考該工具 Text2Focus github 倉庫" at bounding box center [784, 431] width 1232 height 24
click at [415, 392] on p "[1] Sairajk. PyTorch Pyramid Feature Attention Network for Saliency Detection. …" at bounding box center [784, 367] width 1232 height 72
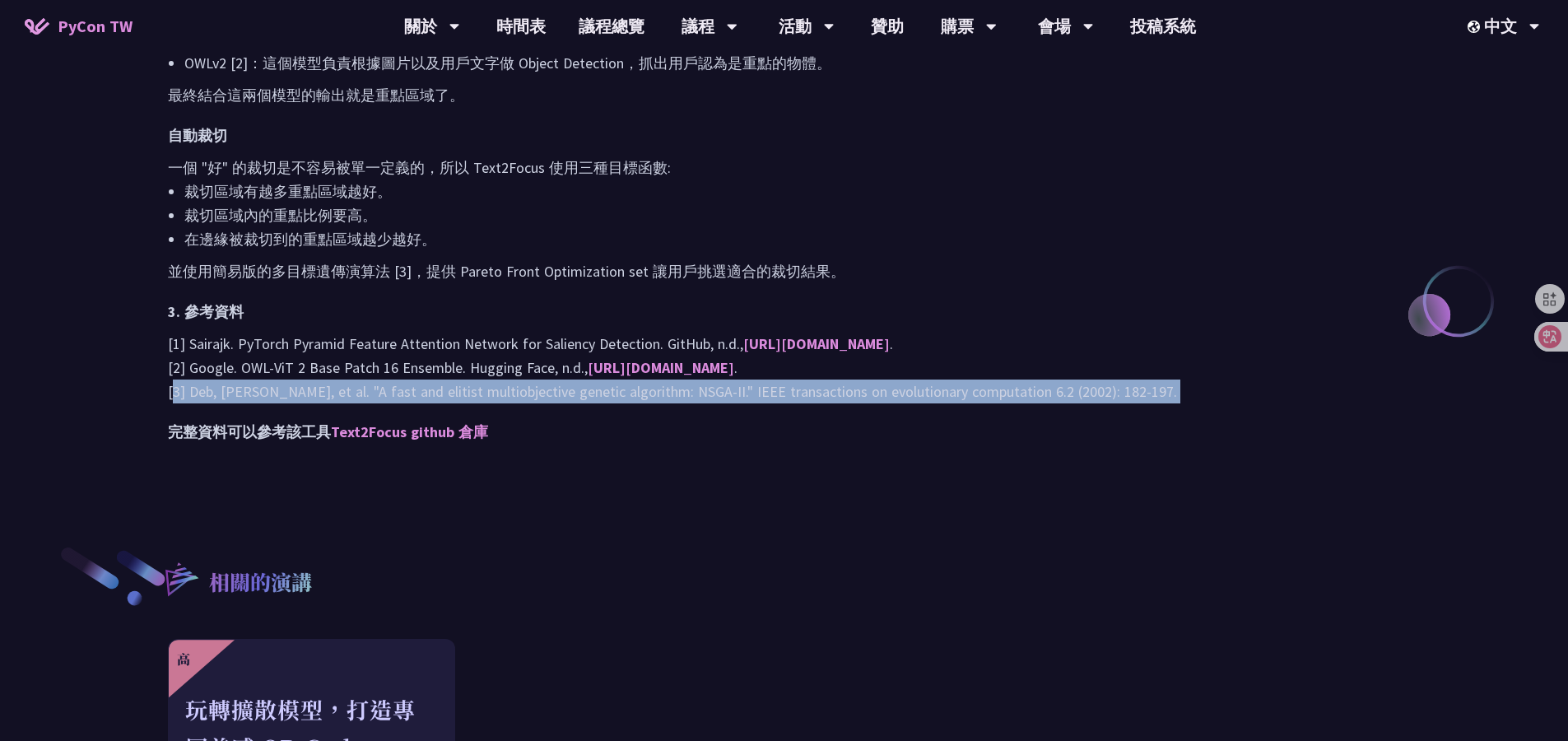
click at [415, 392] on p "[1] Sairajk. PyTorch Pyramid Feature Attention Network for Saliency Detection. …" at bounding box center [784, 367] width 1232 height 72
click at [409, 392] on p "[1] Sairajk. PyTorch Pyramid Feature Attention Network for Saliency Detection. …" at bounding box center [784, 367] width 1232 height 72
drag, startPoint x: 180, startPoint y: 393, endPoint x: 825, endPoint y: 399, distance: 645.0
click at [1165, 395] on p "[1] Sairajk. PyTorch Pyramid Feature Attention Network for Saliency Detection. …" at bounding box center [784, 367] width 1232 height 72
click at [488, 391] on p "[1] Sairajk. PyTorch Pyramid Feature Attention Network for Saliency Detection. …" at bounding box center [784, 367] width 1232 height 72
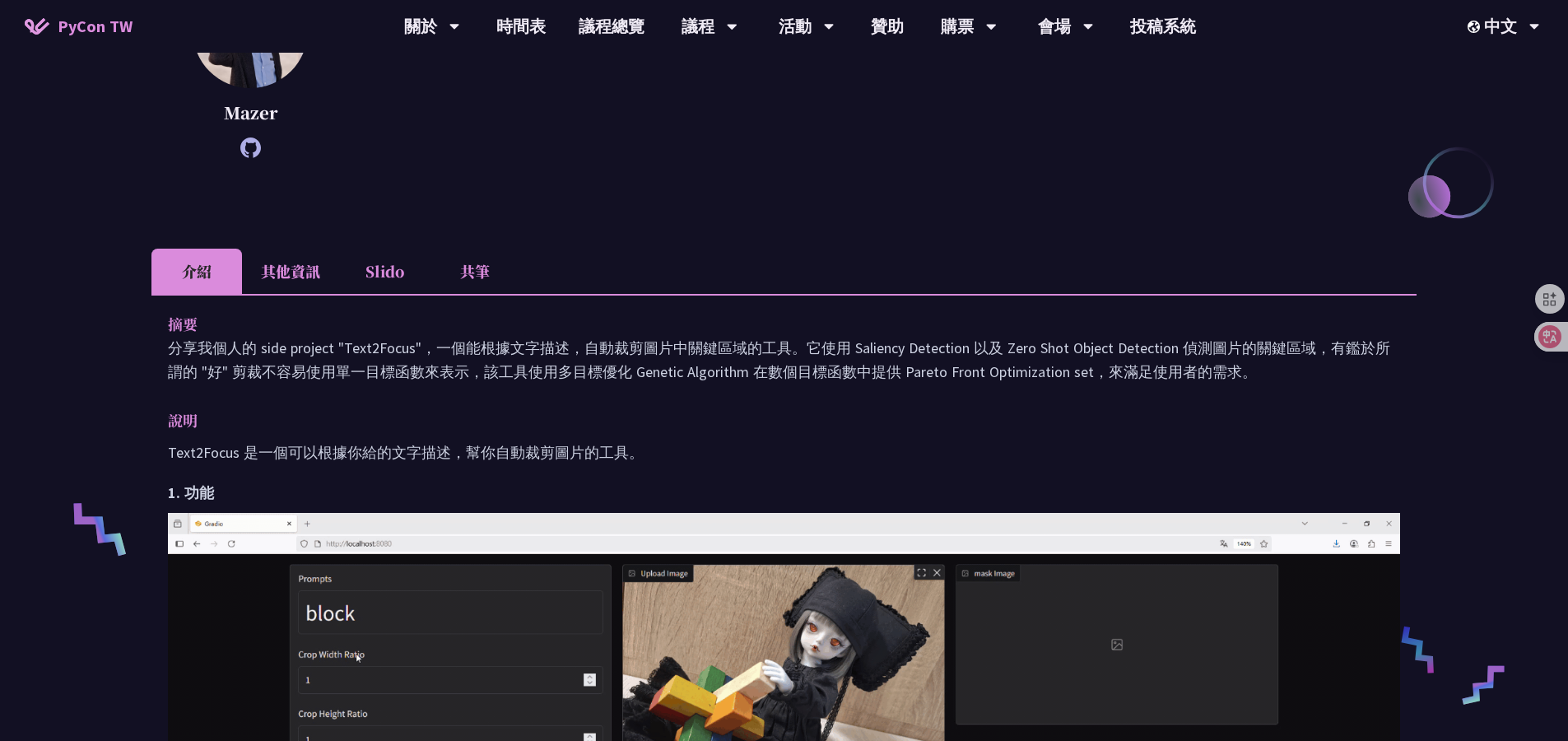
scroll to position [302, 0]
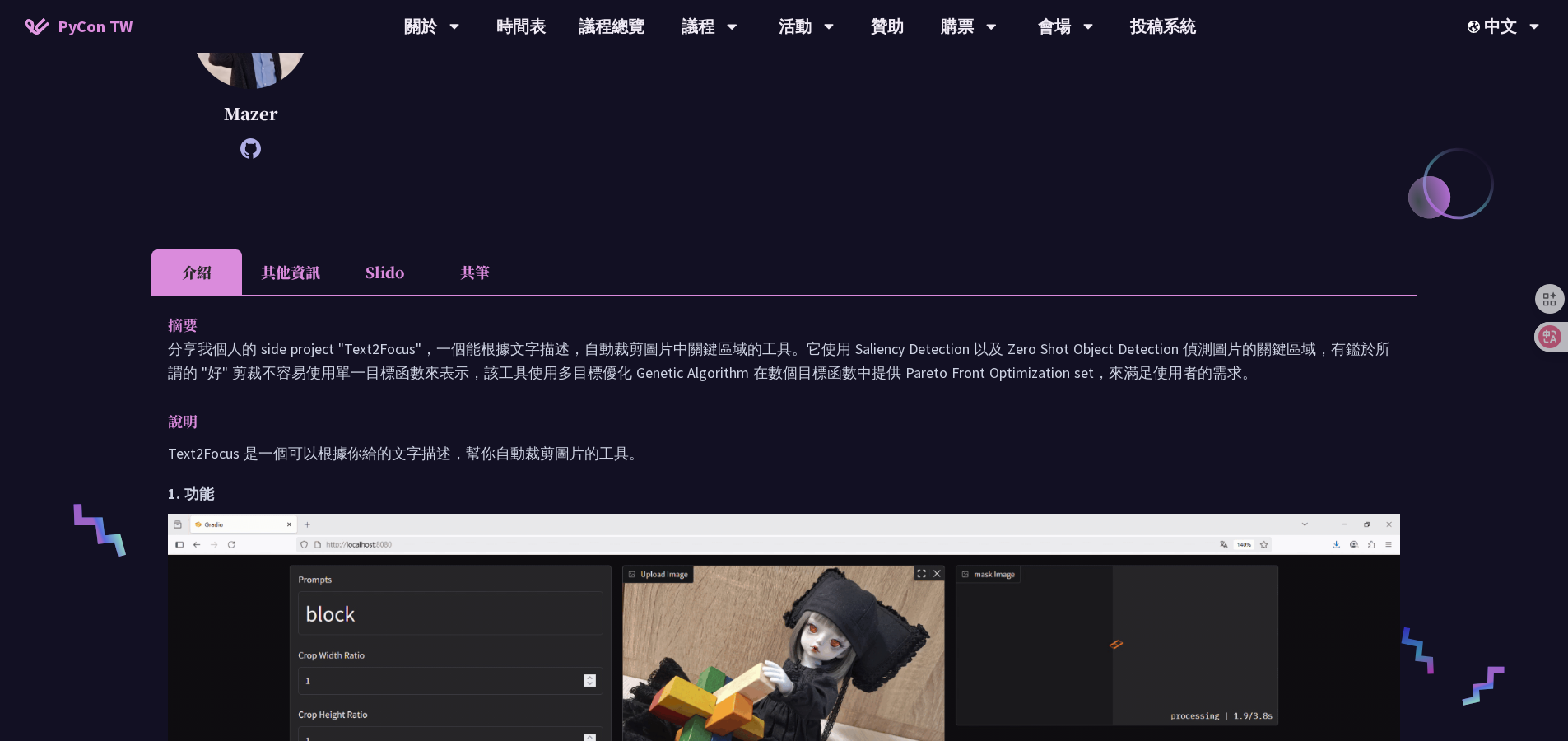
click at [284, 262] on li "其他資訊" at bounding box center [290, 272] width 97 height 46
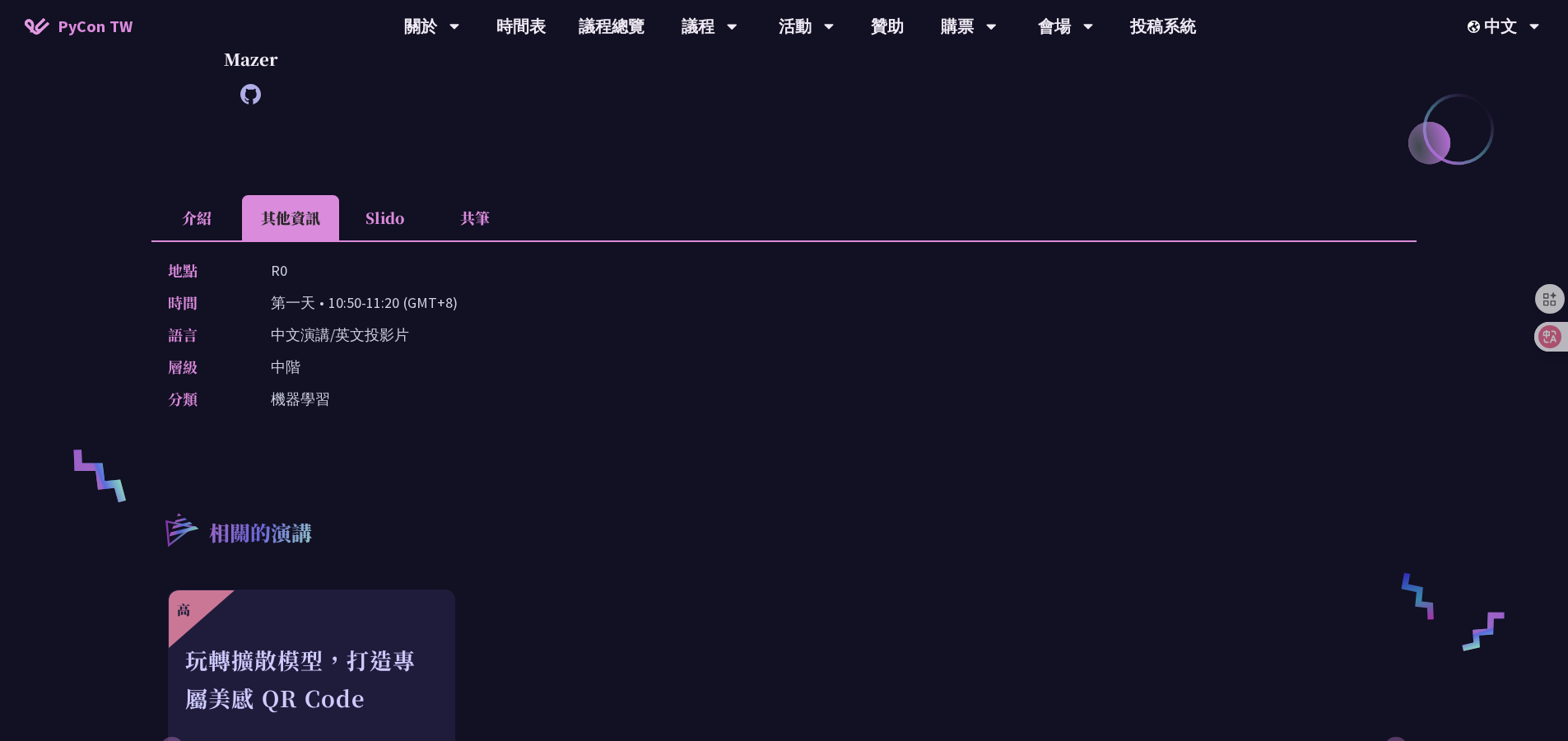
scroll to position [279, 0]
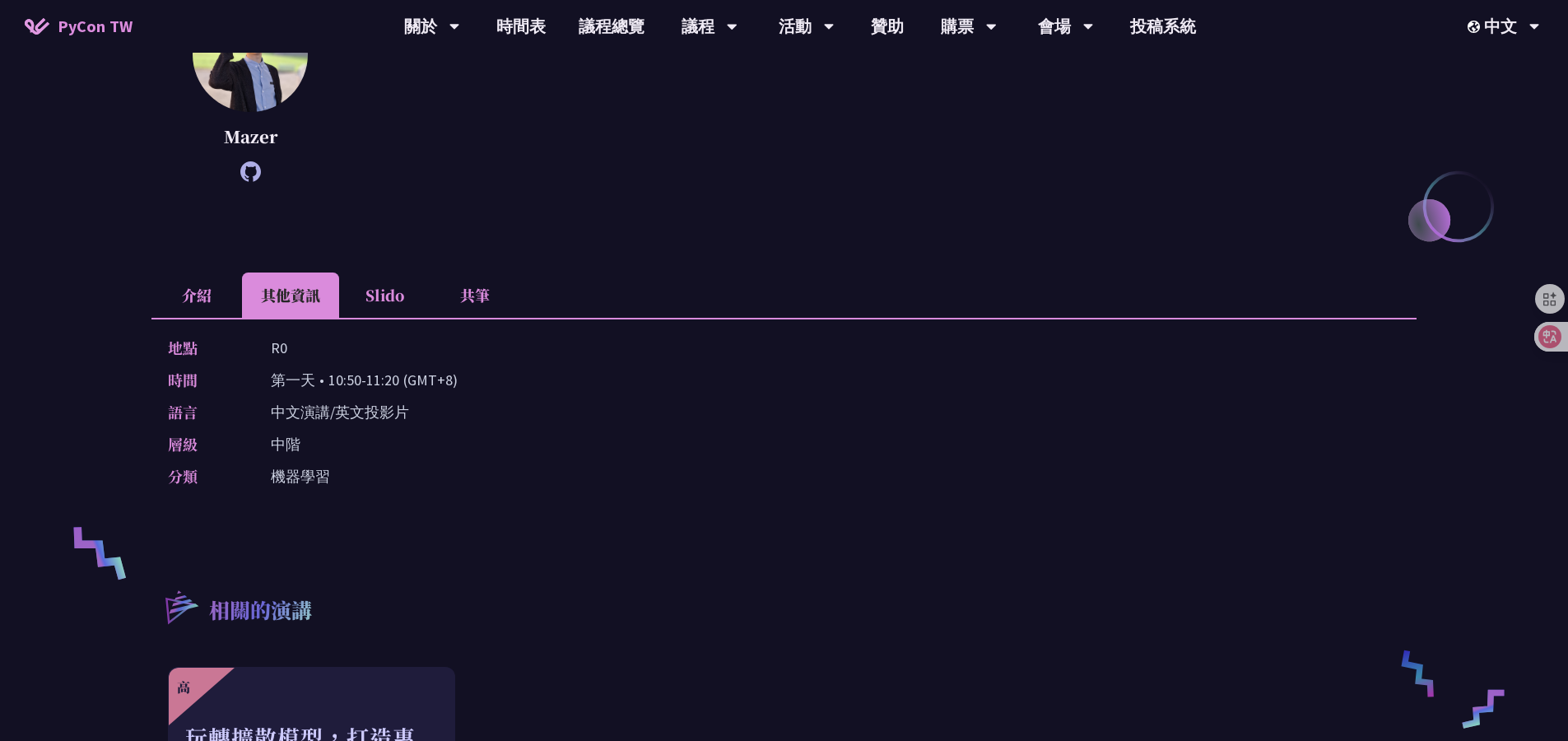
click at [441, 285] on li "共筆" at bounding box center [474, 295] width 90 height 46
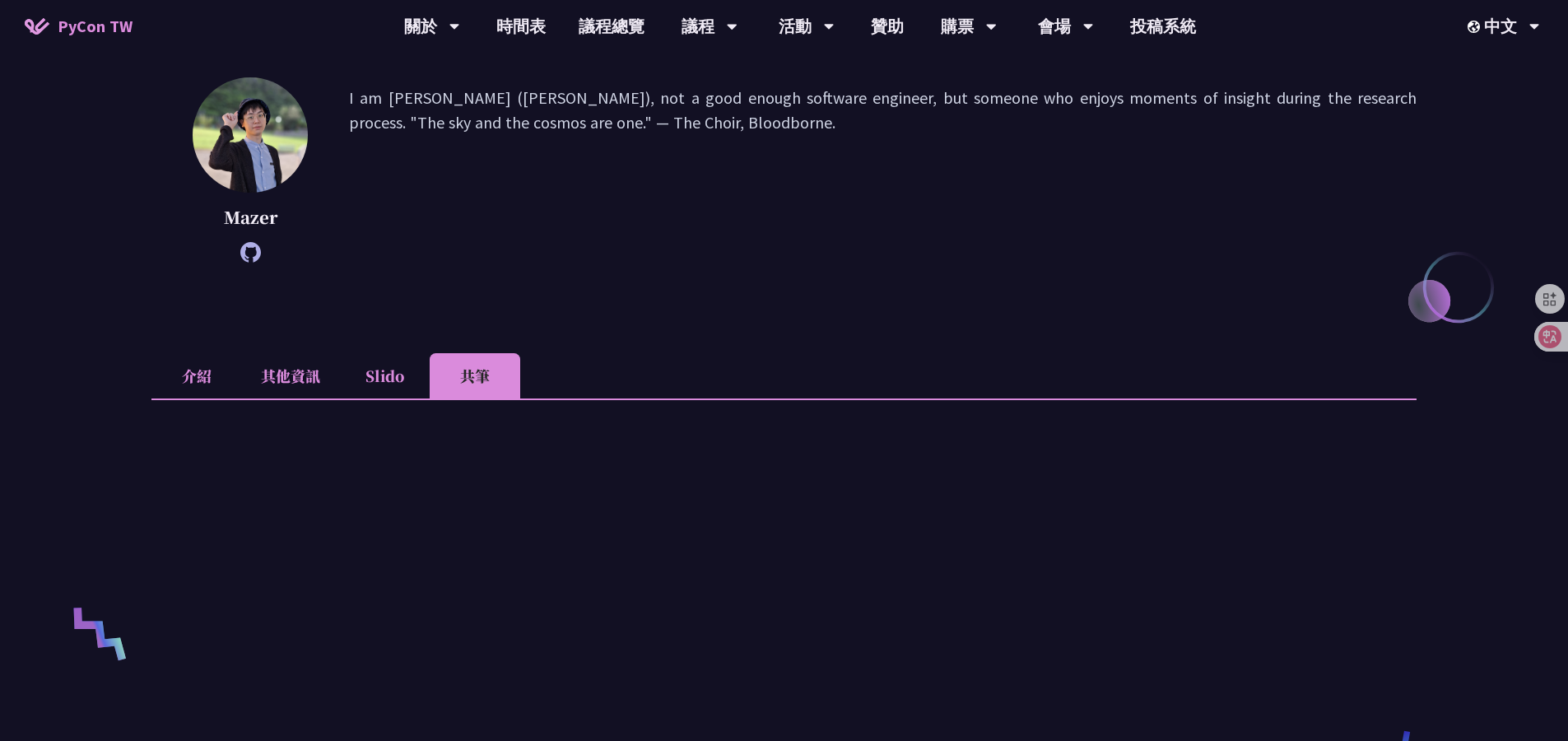
scroll to position [0, 0]
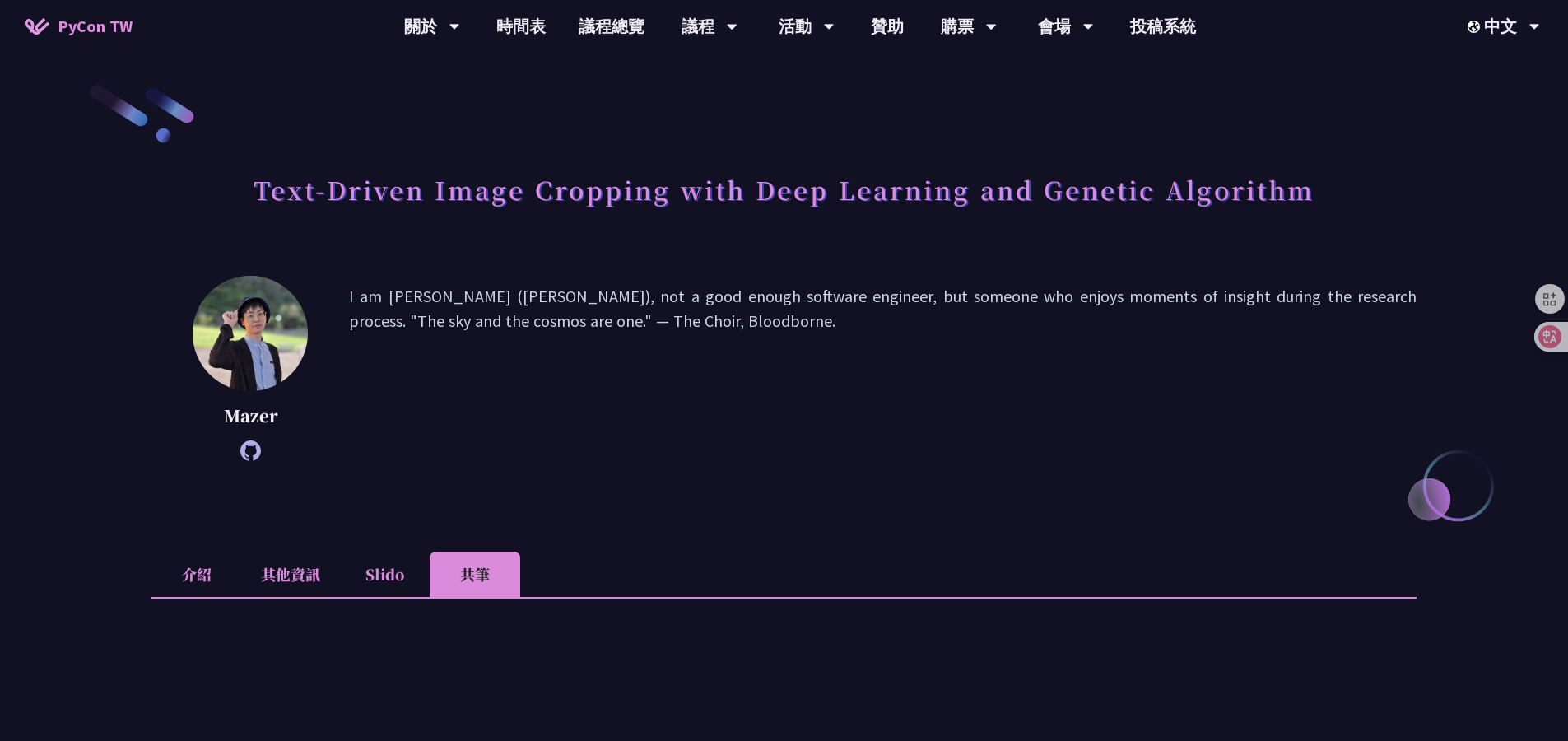
click at [182, 567] on li "介紹" at bounding box center [196, 574] width 90 height 46
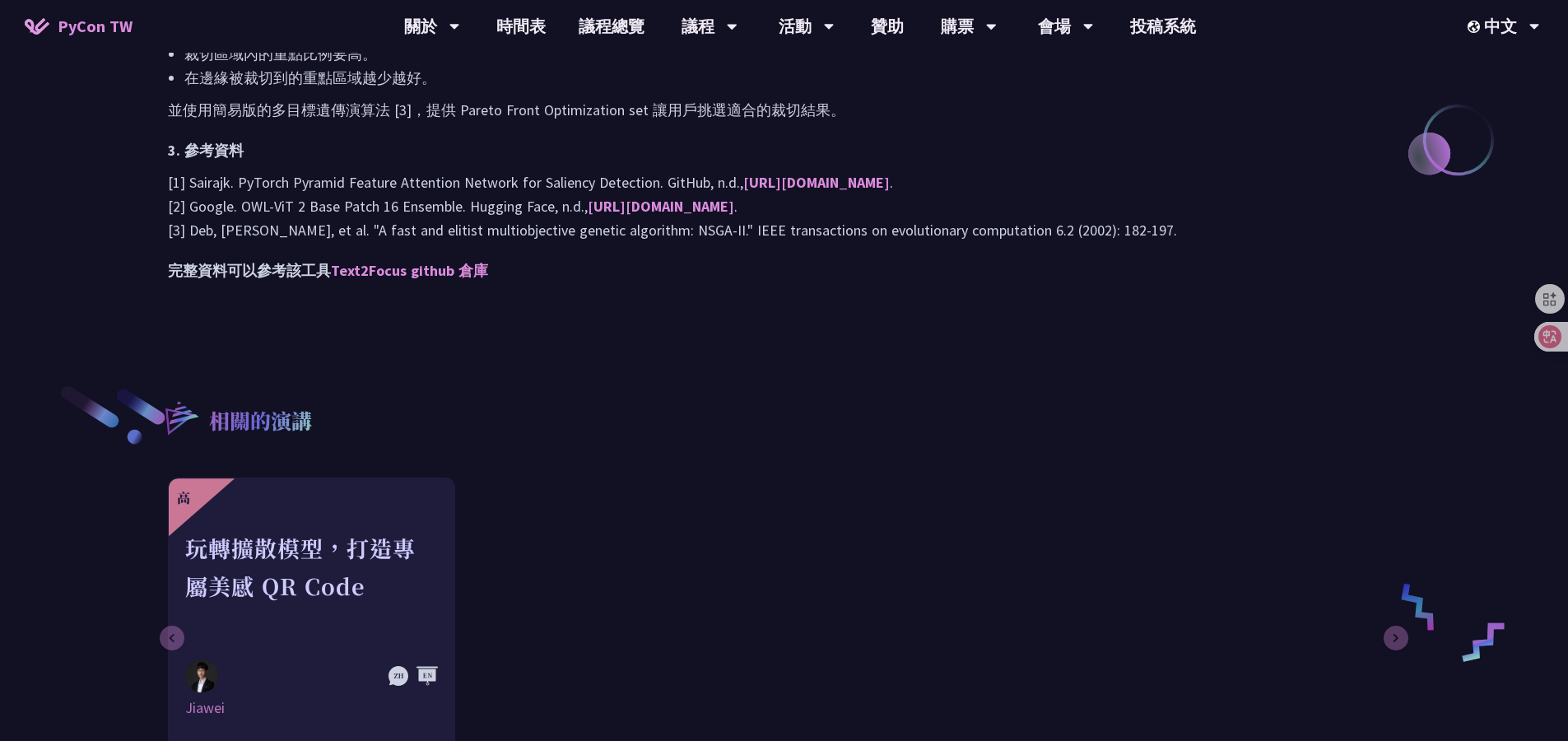
scroll to position [1880, 0]
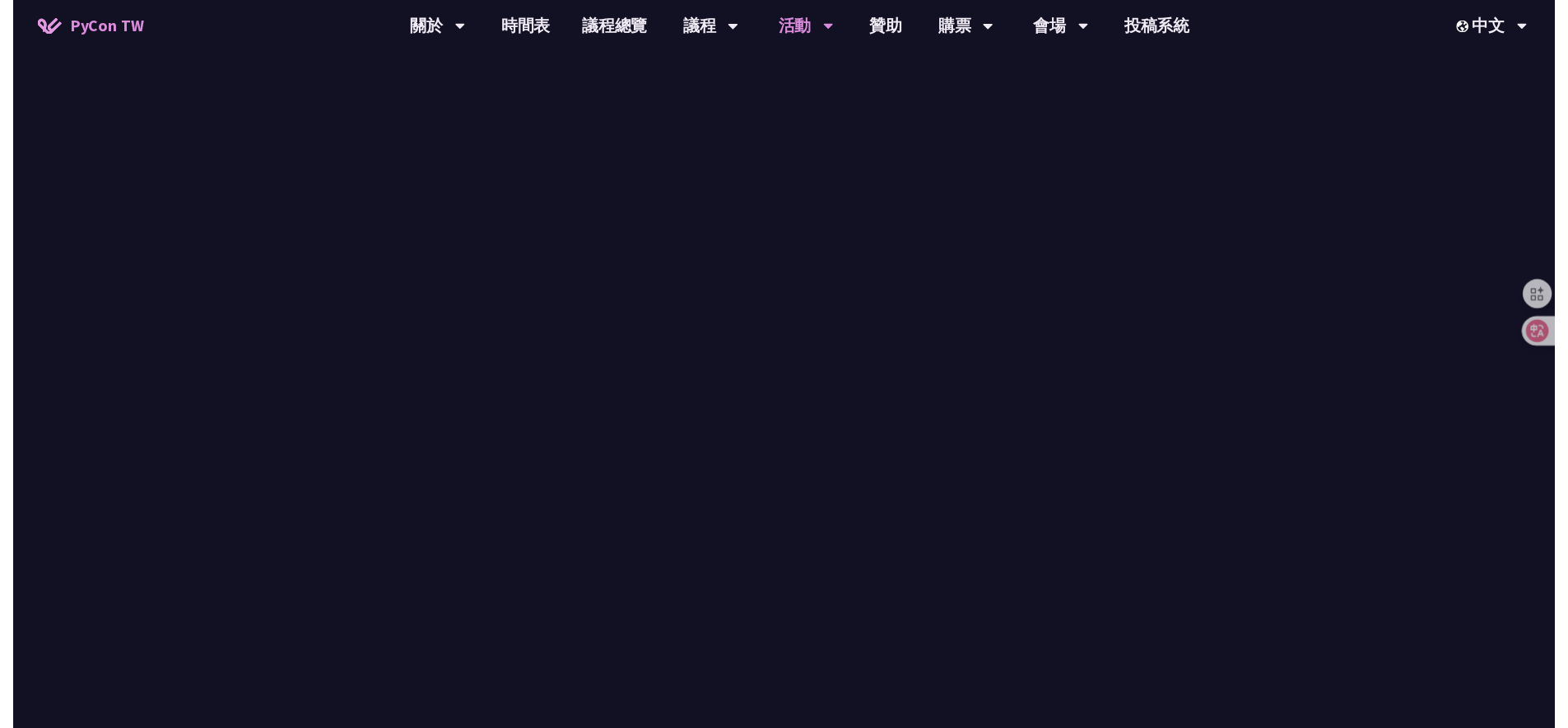
scroll to position [383, 0]
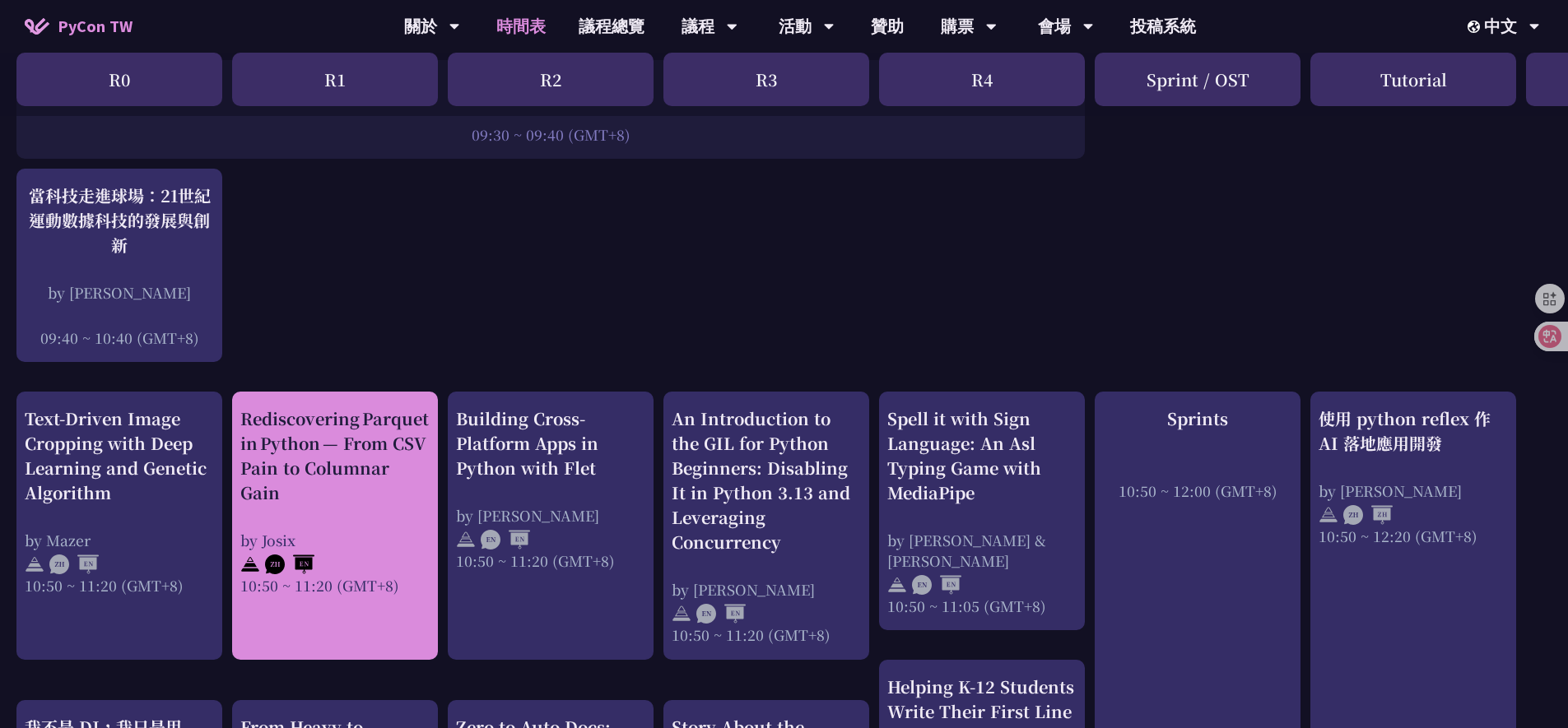
click at [350, 446] on div "Rediscovering Parquet in Python — From CSV Pain to Columnar Gain" at bounding box center [335, 456] width 189 height 99
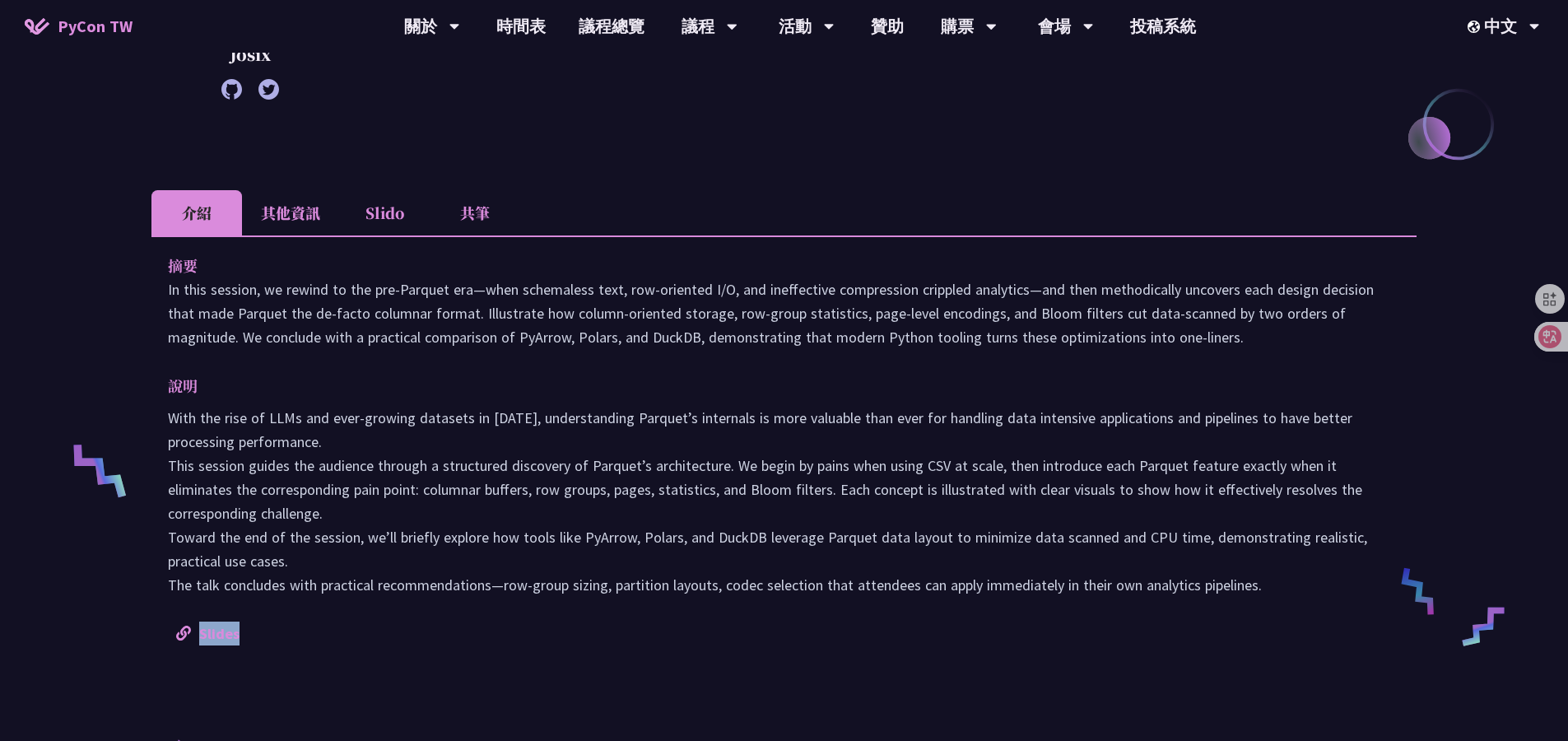
scroll to position [357, 0]
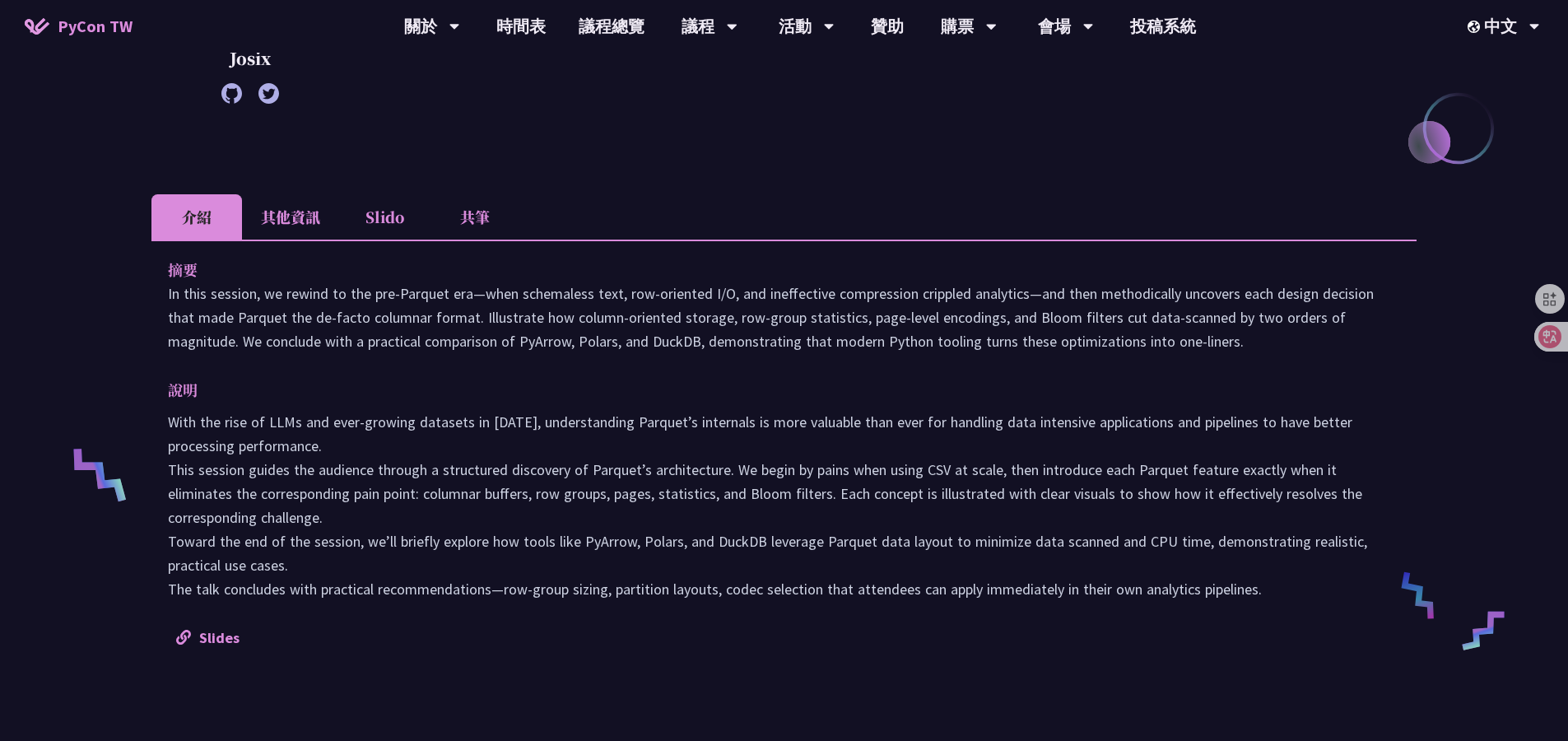
click at [476, 208] on li "共筆" at bounding box center [474, 217] width 90 height 46
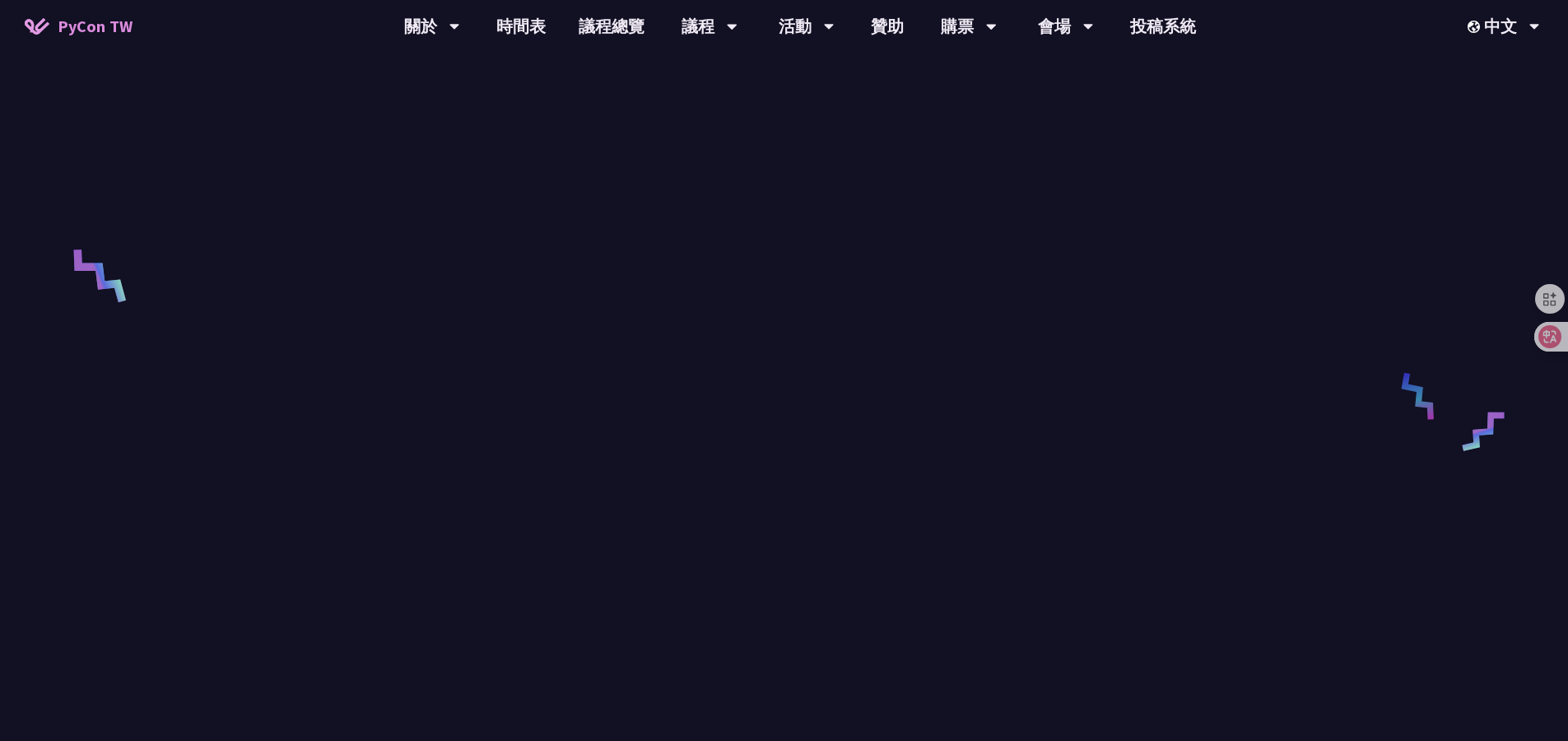
scroll to position [722, 0]
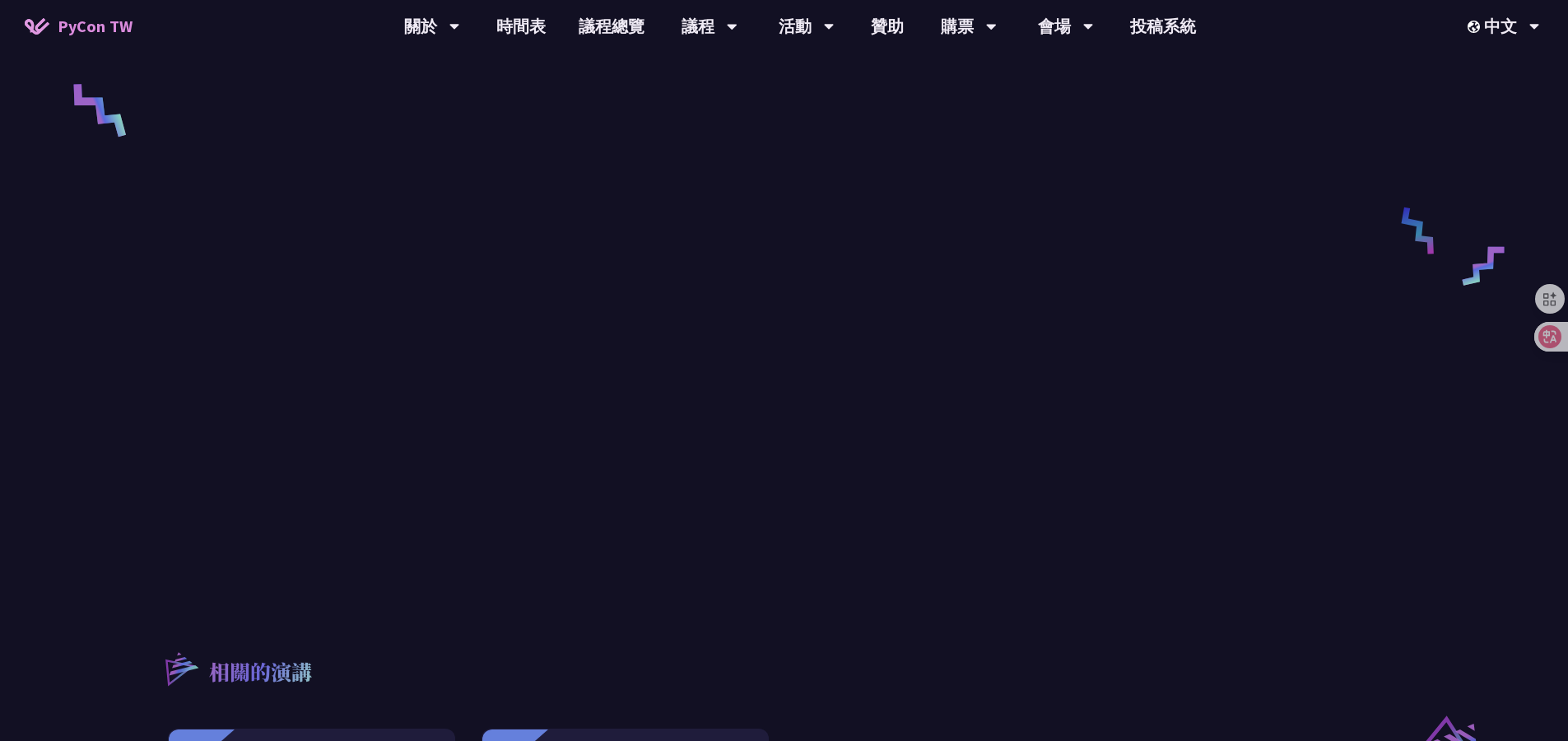
click at [125, 226] on div "Rediscovering Parquet in Python — From CSV Pain to Columnar Gain Josix engineer…" at bounding box center [784, 218] width 1568 height 1881
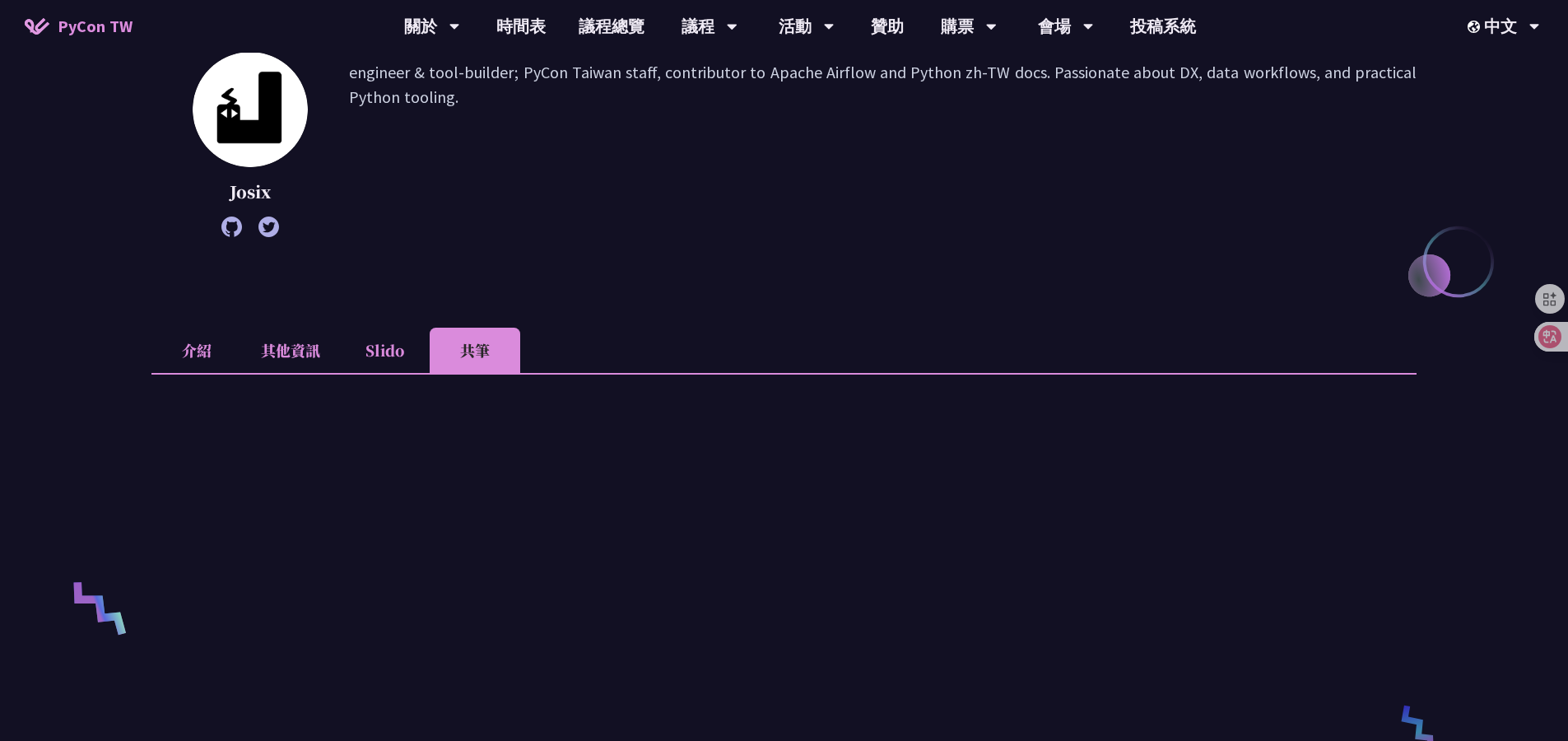
scroll to position [152, 0]
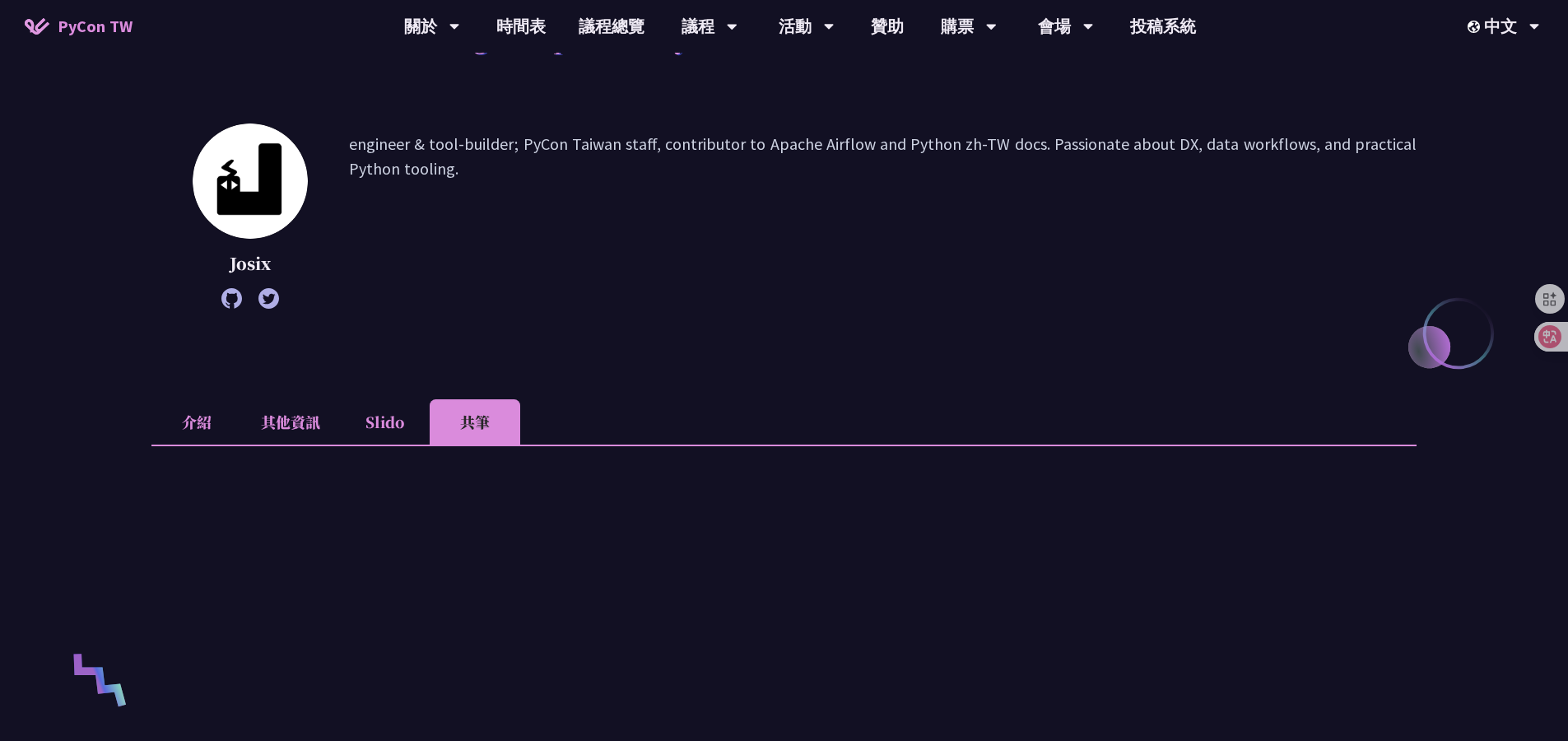
click at [269, 292] on icon at bounding box center [268, 298] width 21 height 21
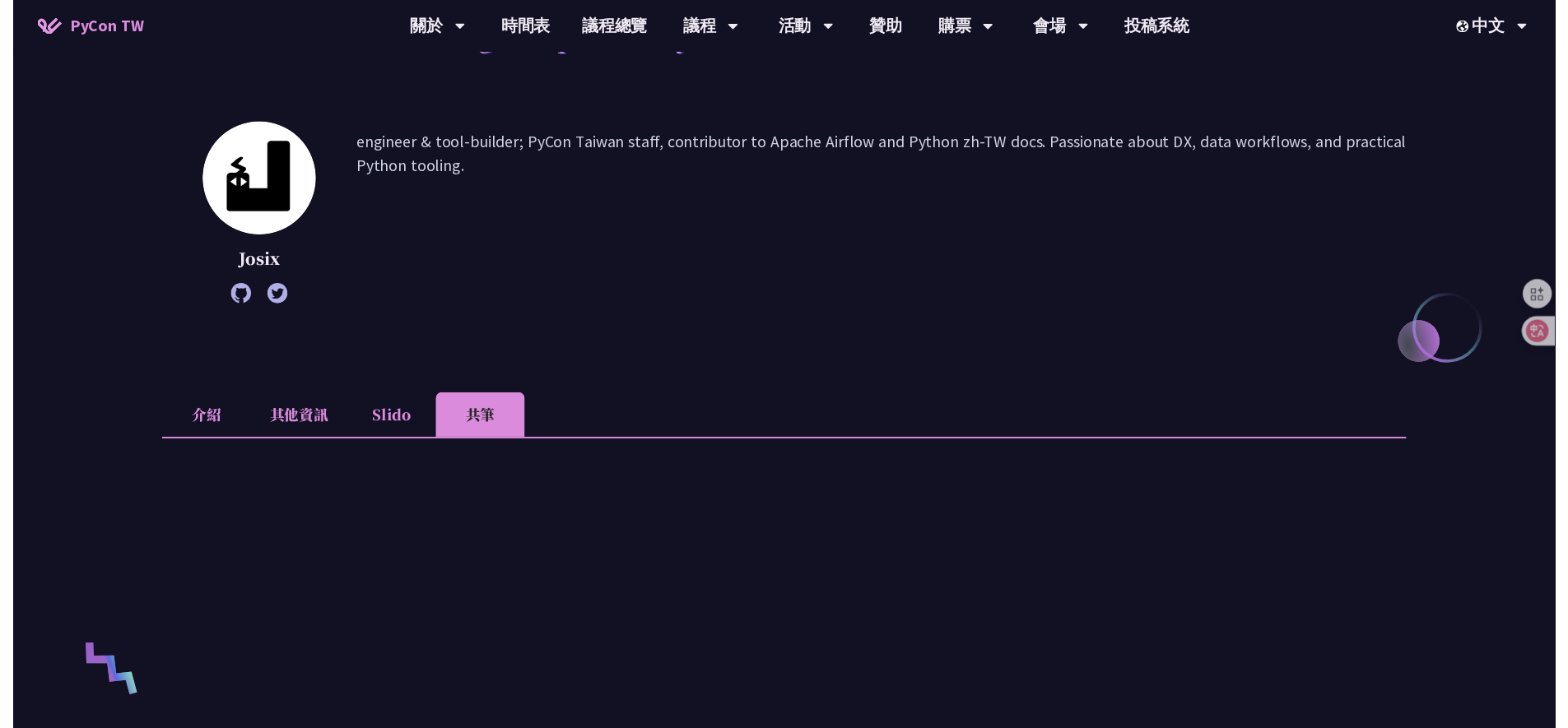
scroll to position [383, 0]
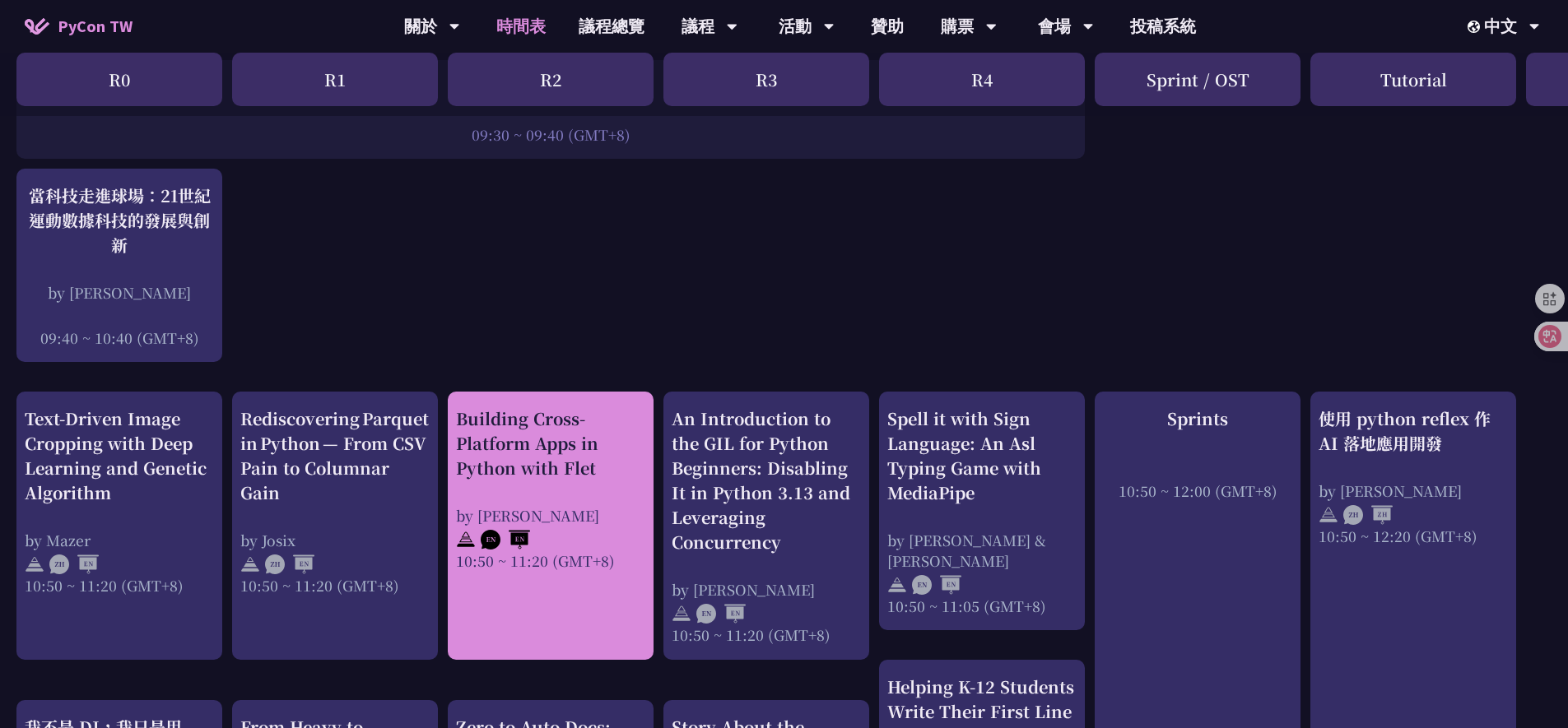
click at [558, 480] on div "Building Cross-Platform Apps in Python with Flet by Cyrus Mante 10:50 ~ 11:20 (…" at bounding box center [551, 489] width 189 height 165
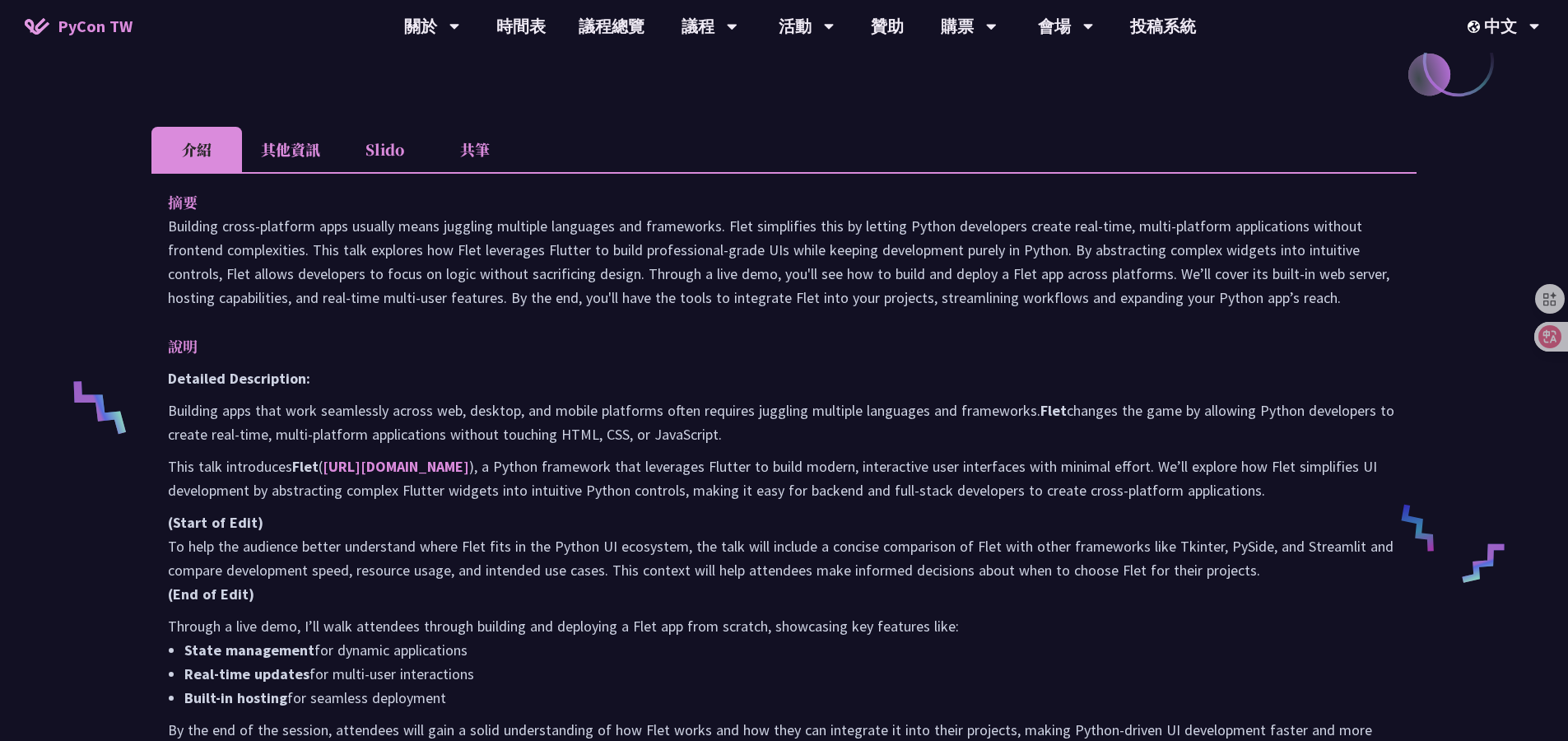
scroll to position [434, 0]
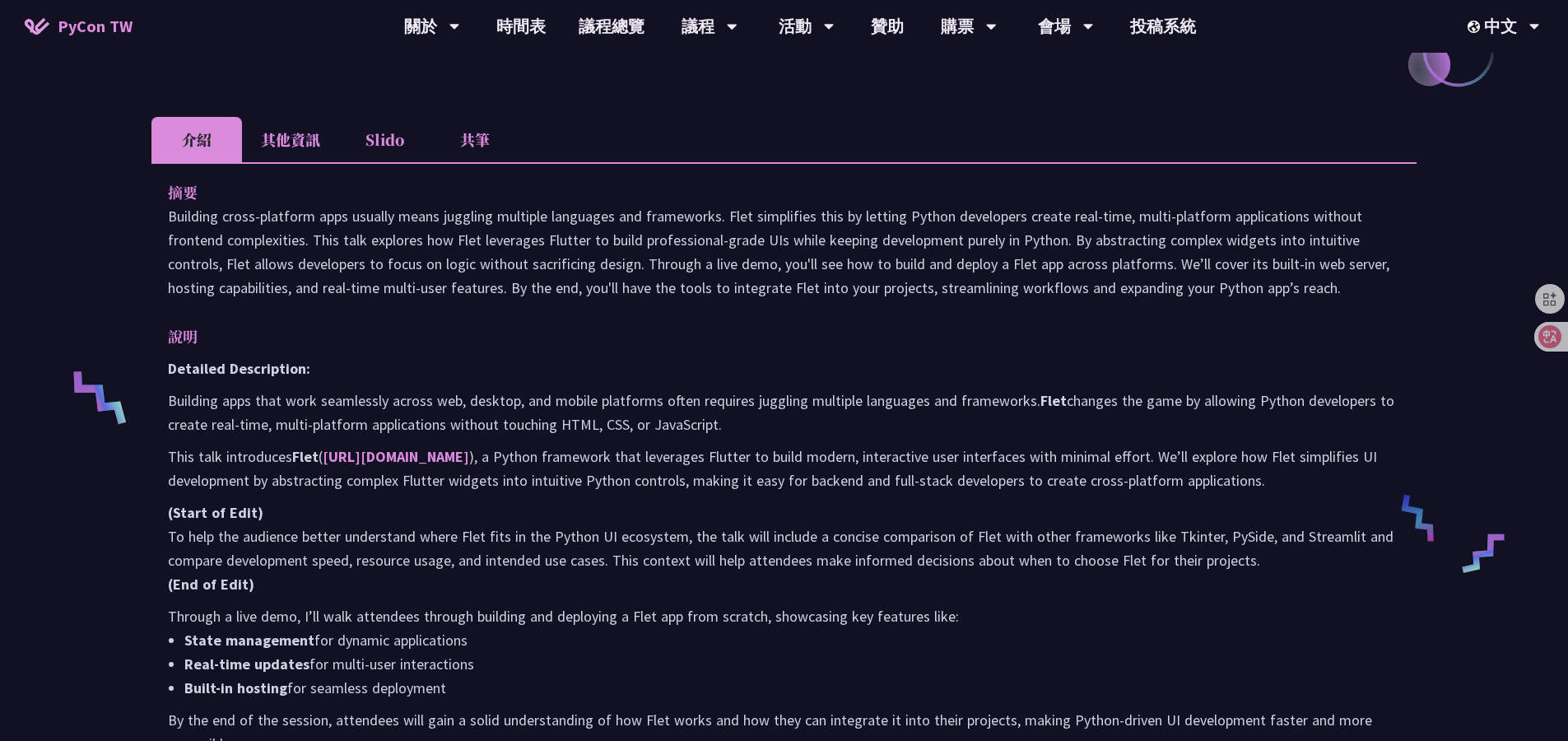
click at [354, 324] on p "說明" at bounding box center [766, 336] width 1199 height 24
click at [398, 133] on li "Slido" at bounding box center [384, 139] width 90 height 46
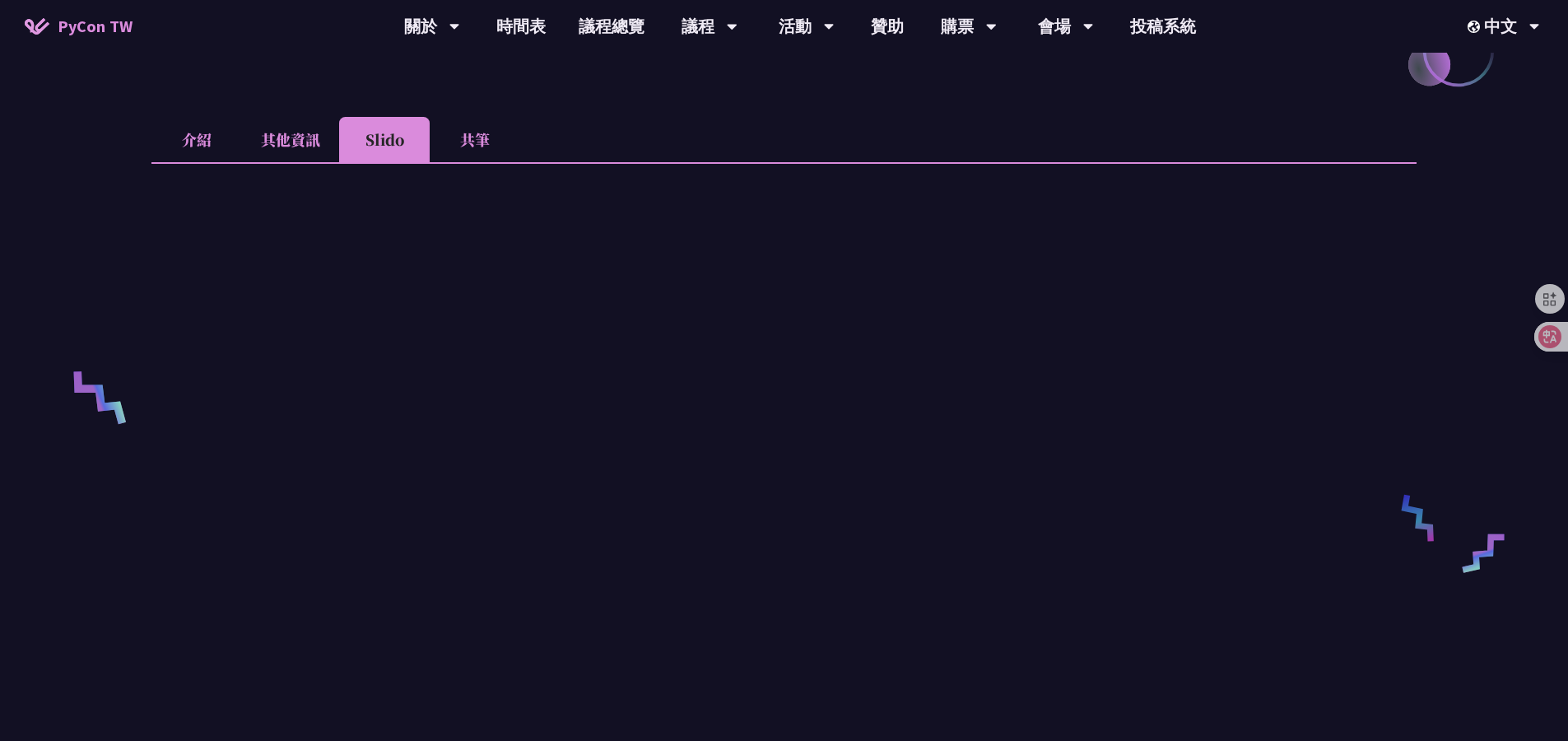
click at [469, 141] on li "共筆" at bounding box center [474, 139] width 90 height 46
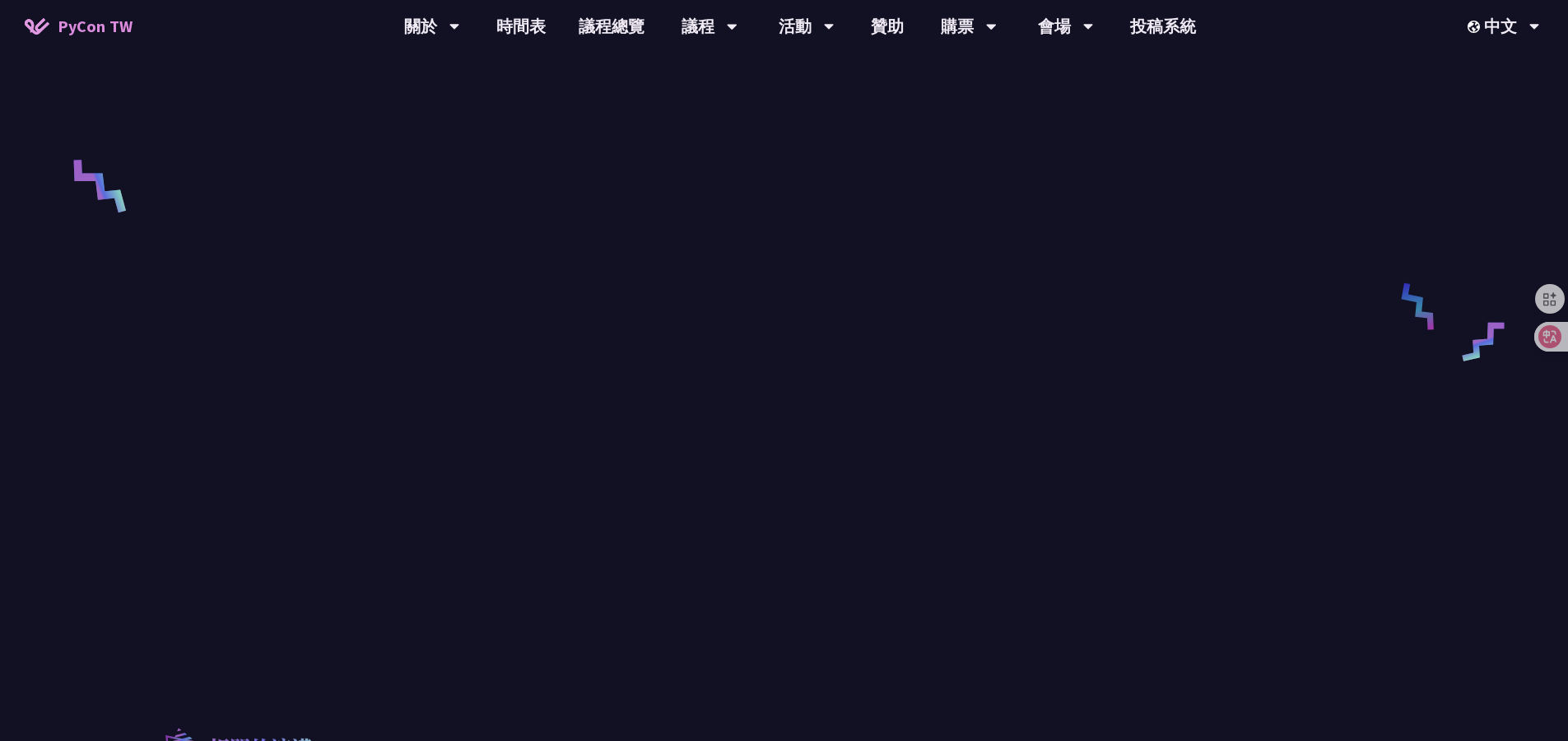
scroll to position [462, 0]
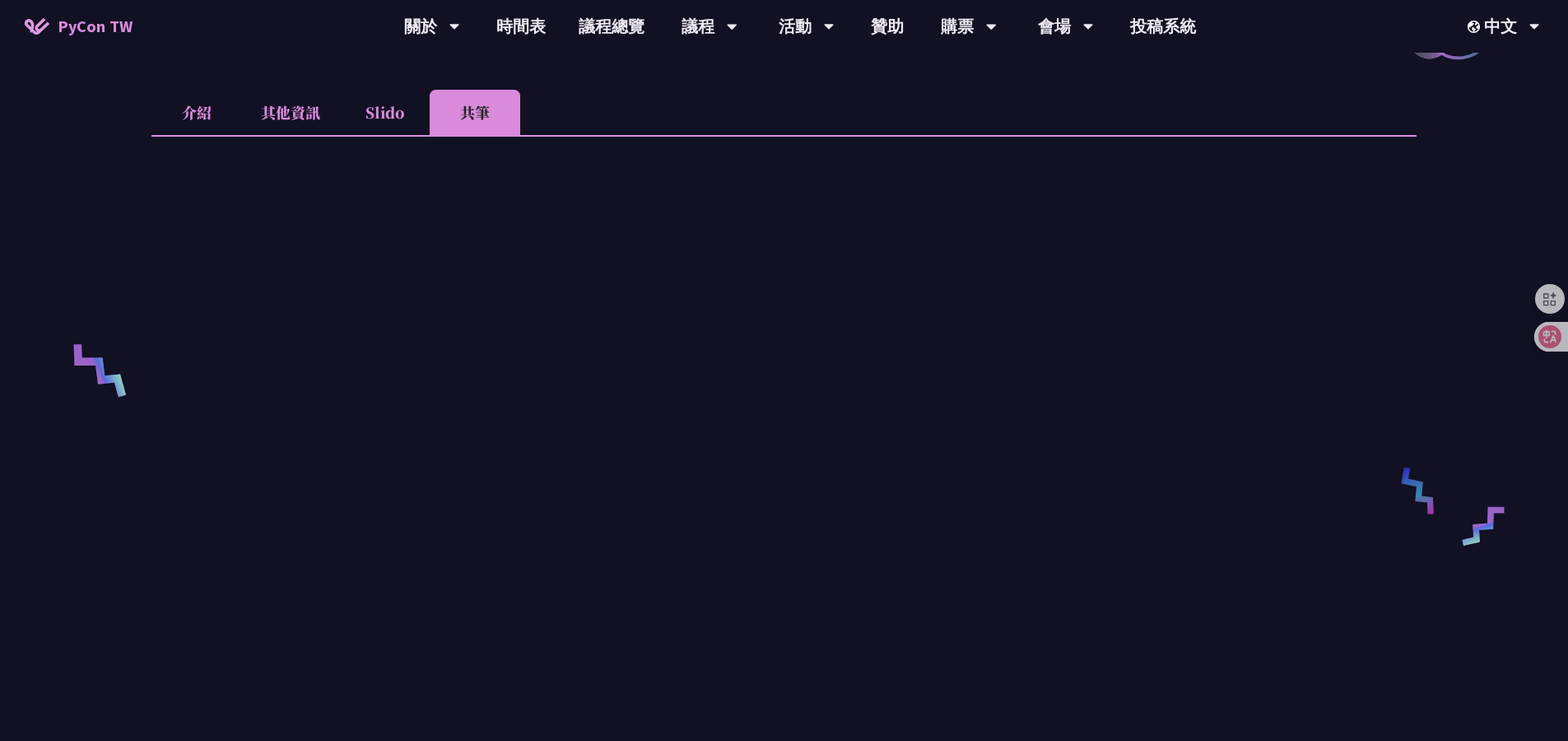
click at [390, 127] on li "Slido" at bounding box center [384, 113] width 90 height 46
click at [118, 177] on div "Building Cross-Platform Apps in Python with Flet Cyrus Mante He is a versatile …" at bounding box center [784, 479] width 1568 height 1881
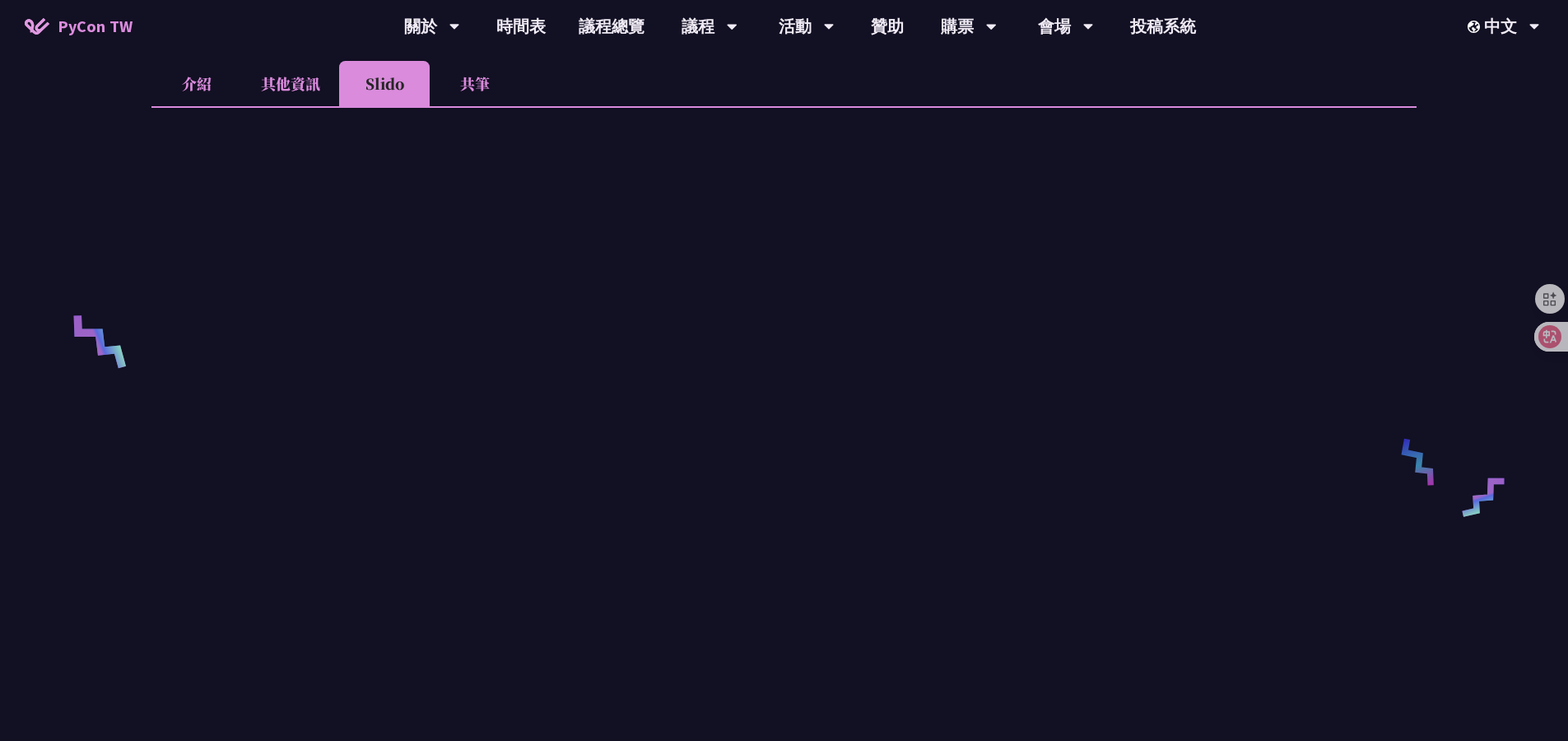
scroll to position [492, 0]
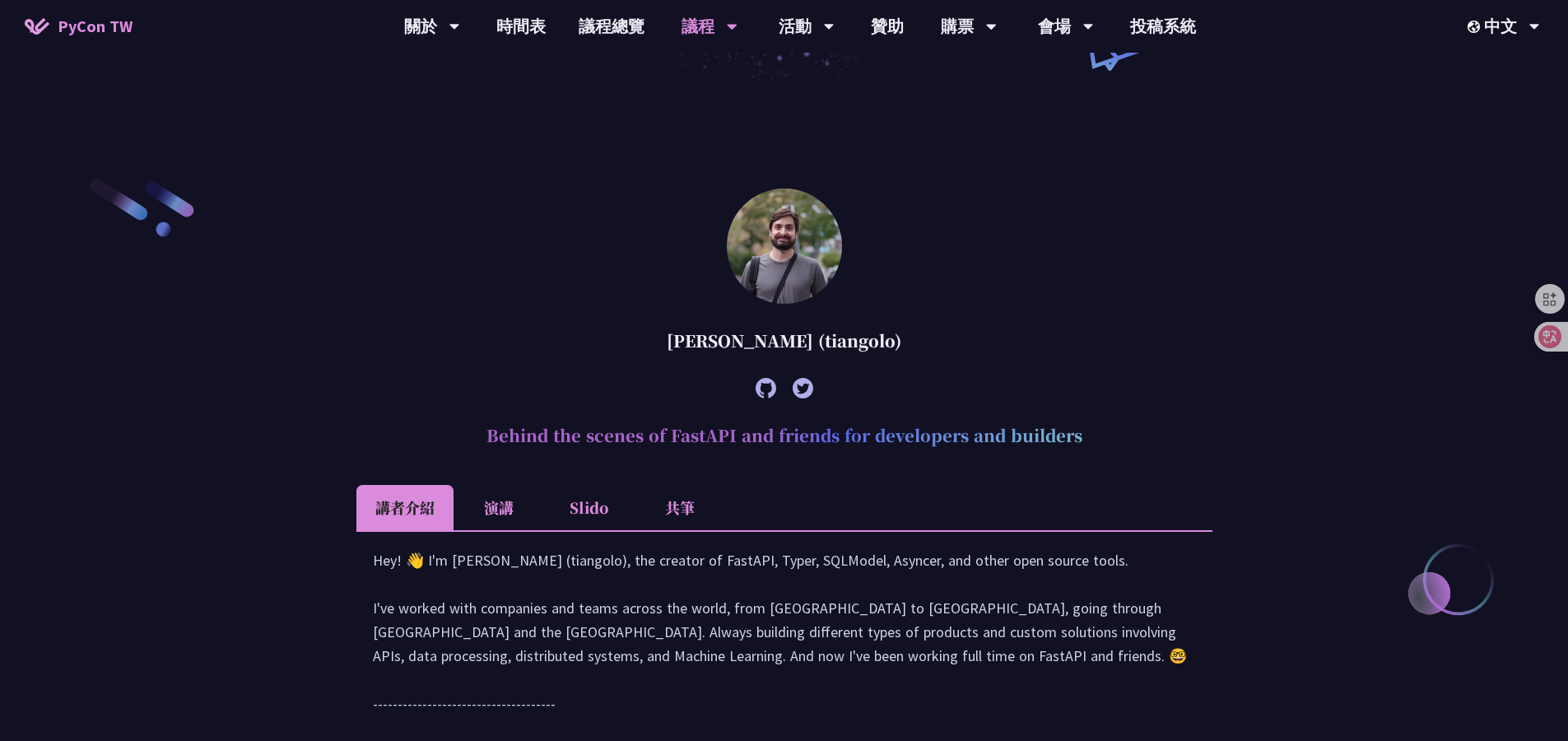
scroll to position [401, 0]
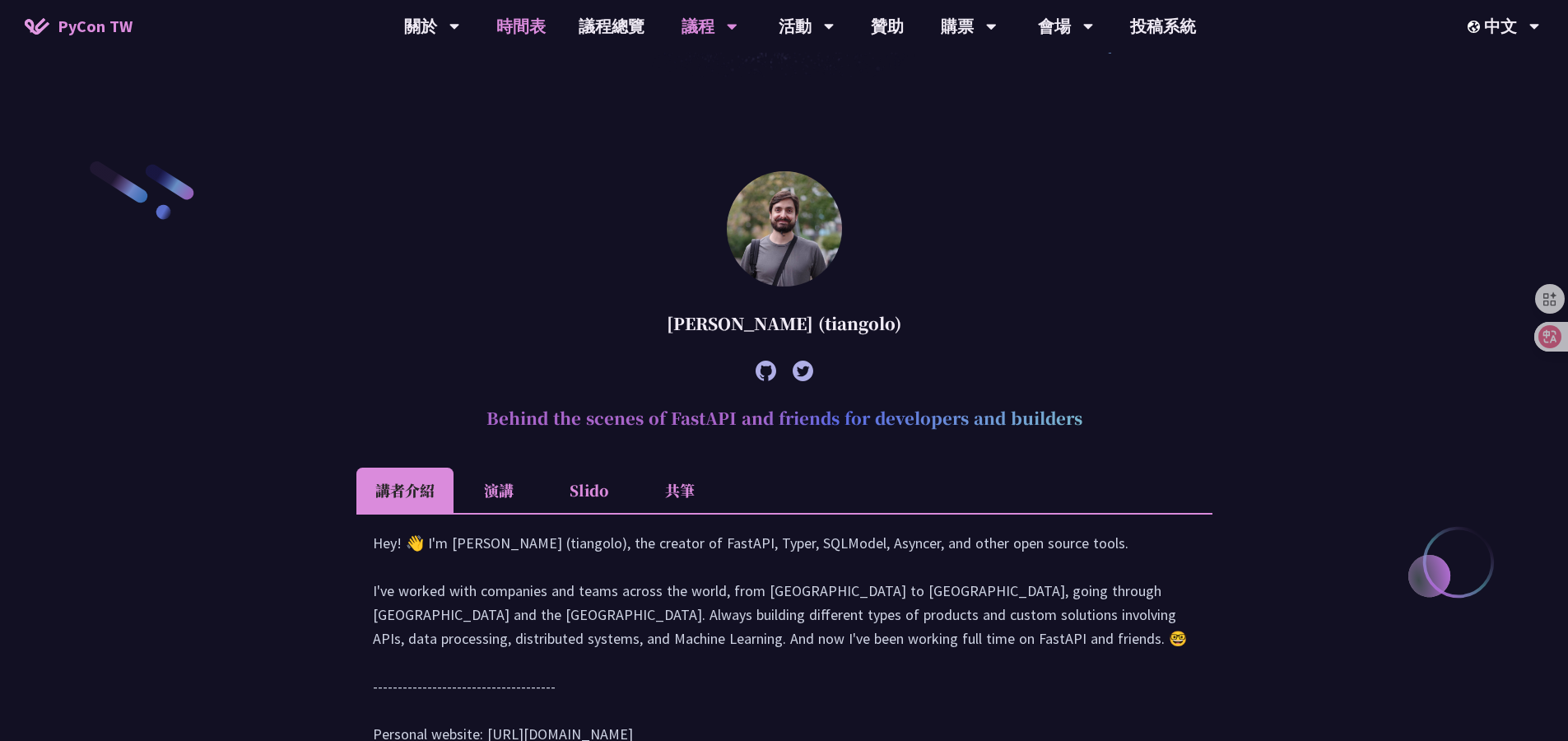
click at [529, 32] on link "時間表" at bounding box center [521, 26] width 82 height 53
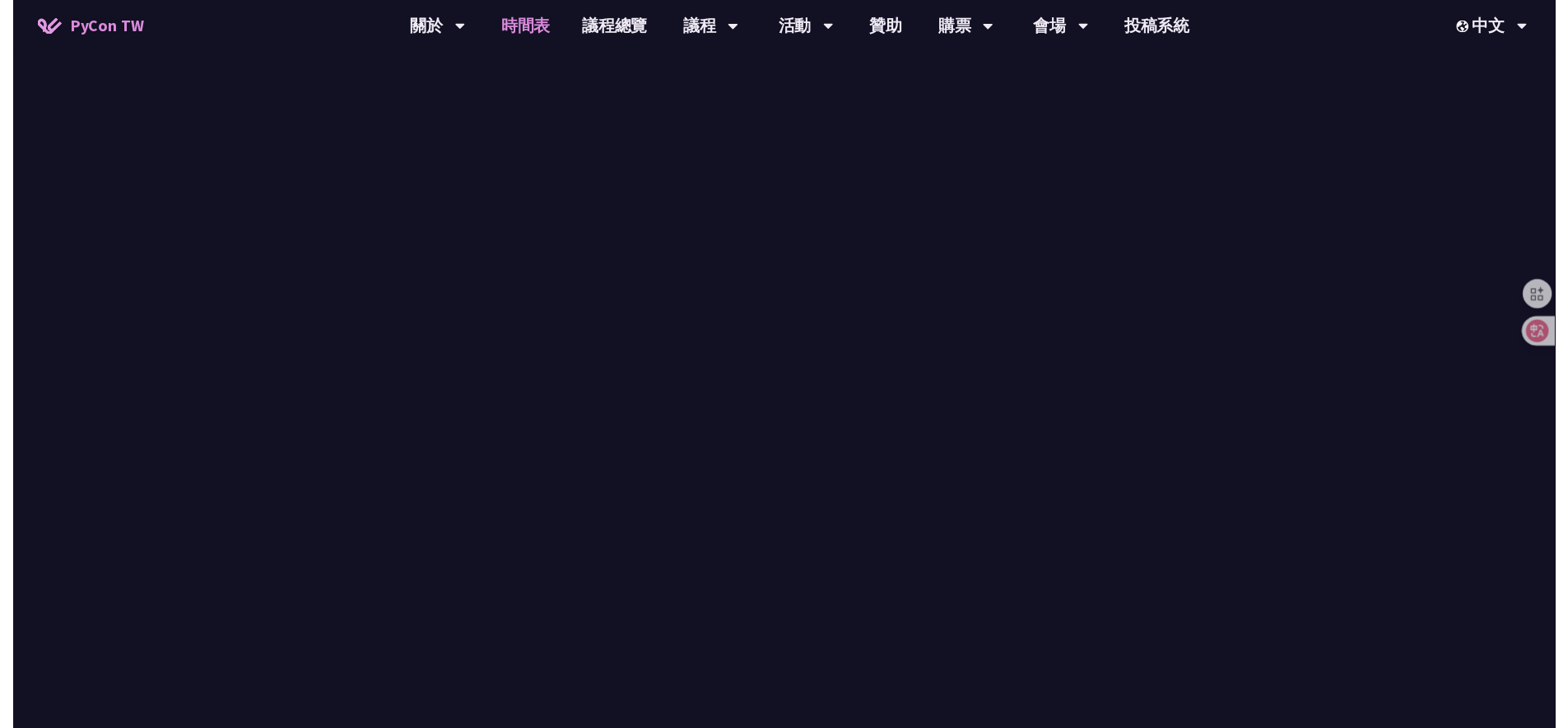
scroll to position [383, 0]
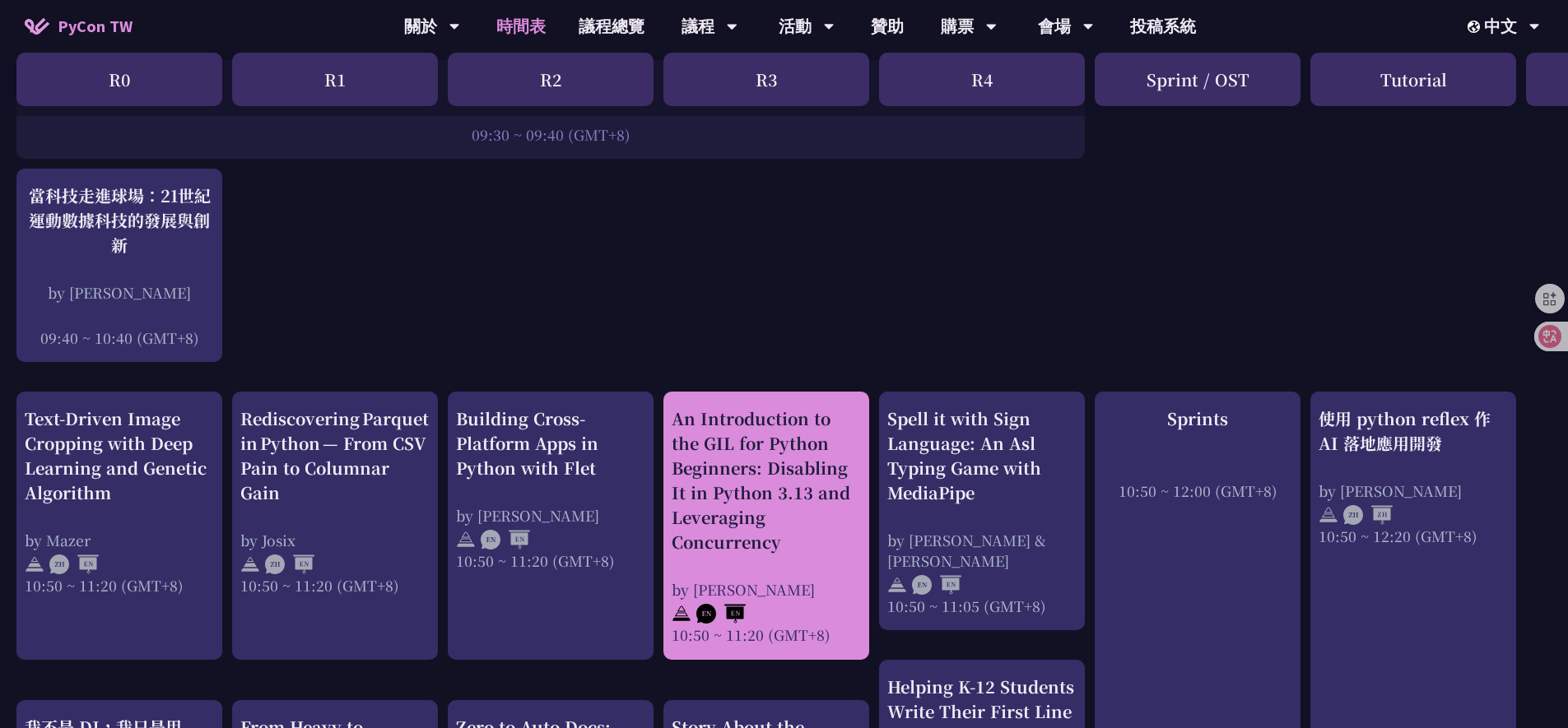
click at [704, 441] on div "An Introduction to the GIL for Python Beginners: Disabling It in Python 3.13 an…" at bounding box center [766, 480] width 189 height 148
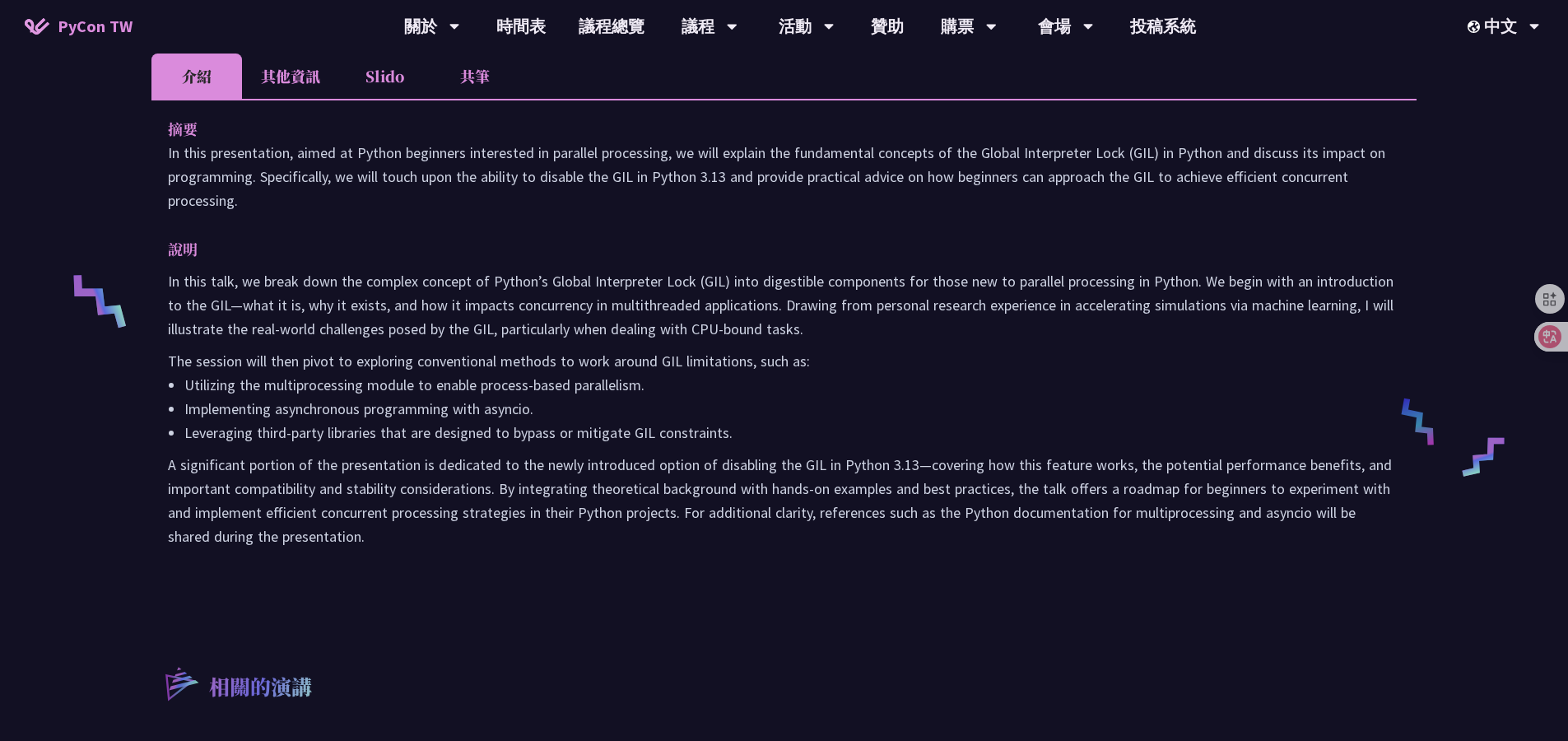
scroll to position [350, 0]
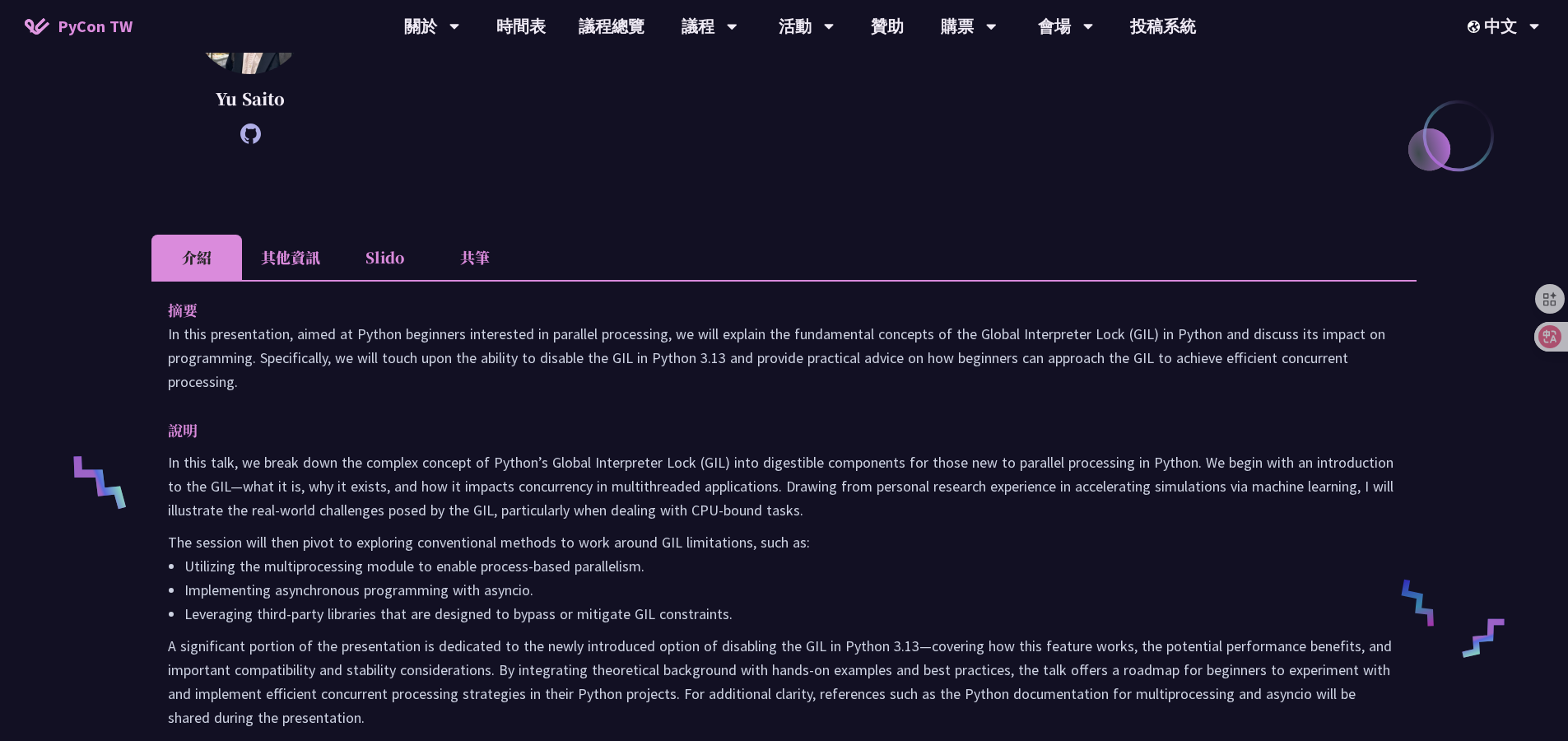
click at [390, 267] on li "Slido" at bounding box center [384, 258] width 90 height 46
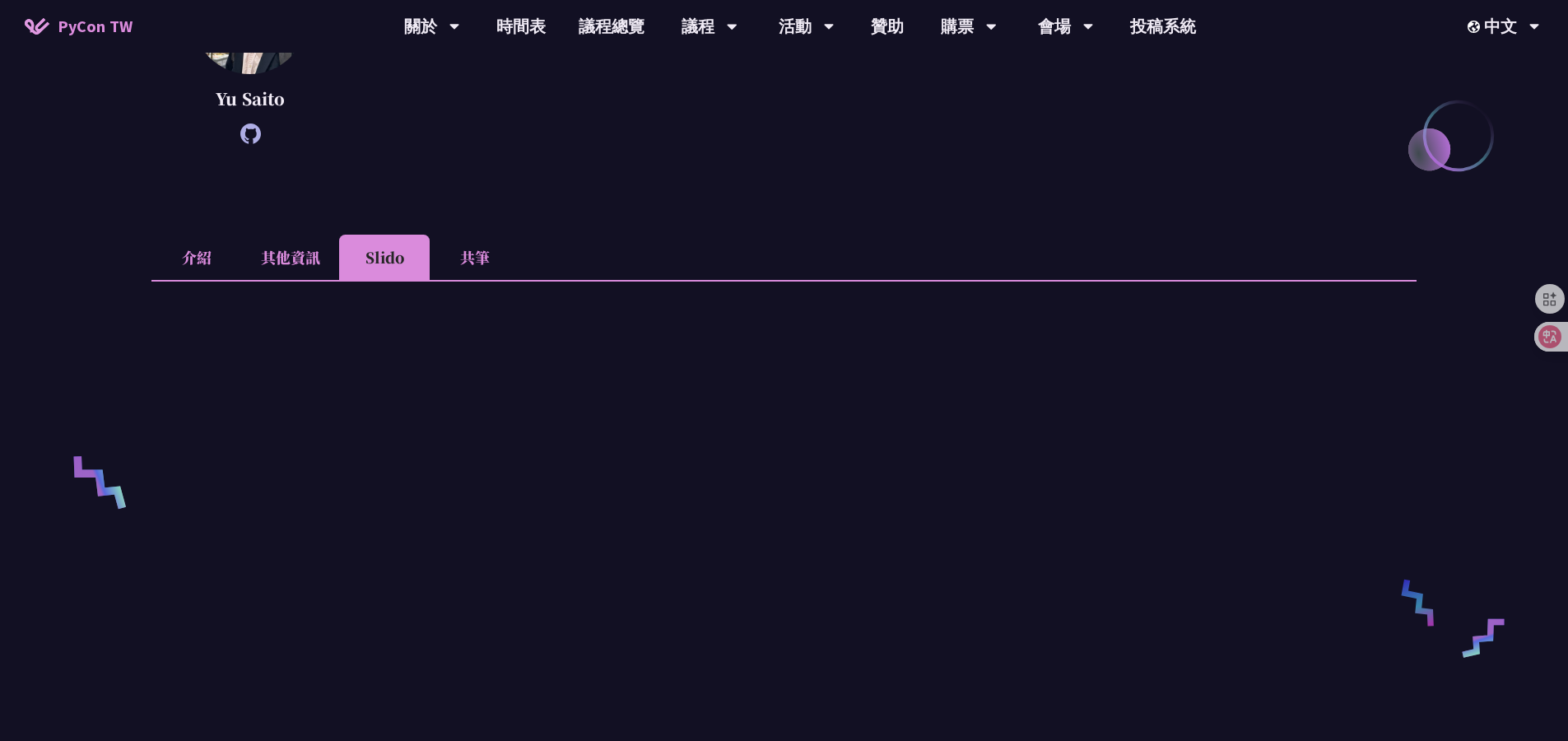
click at [477, 252] on li "共筆" at bounding box center [474, 258] width 90 height 46
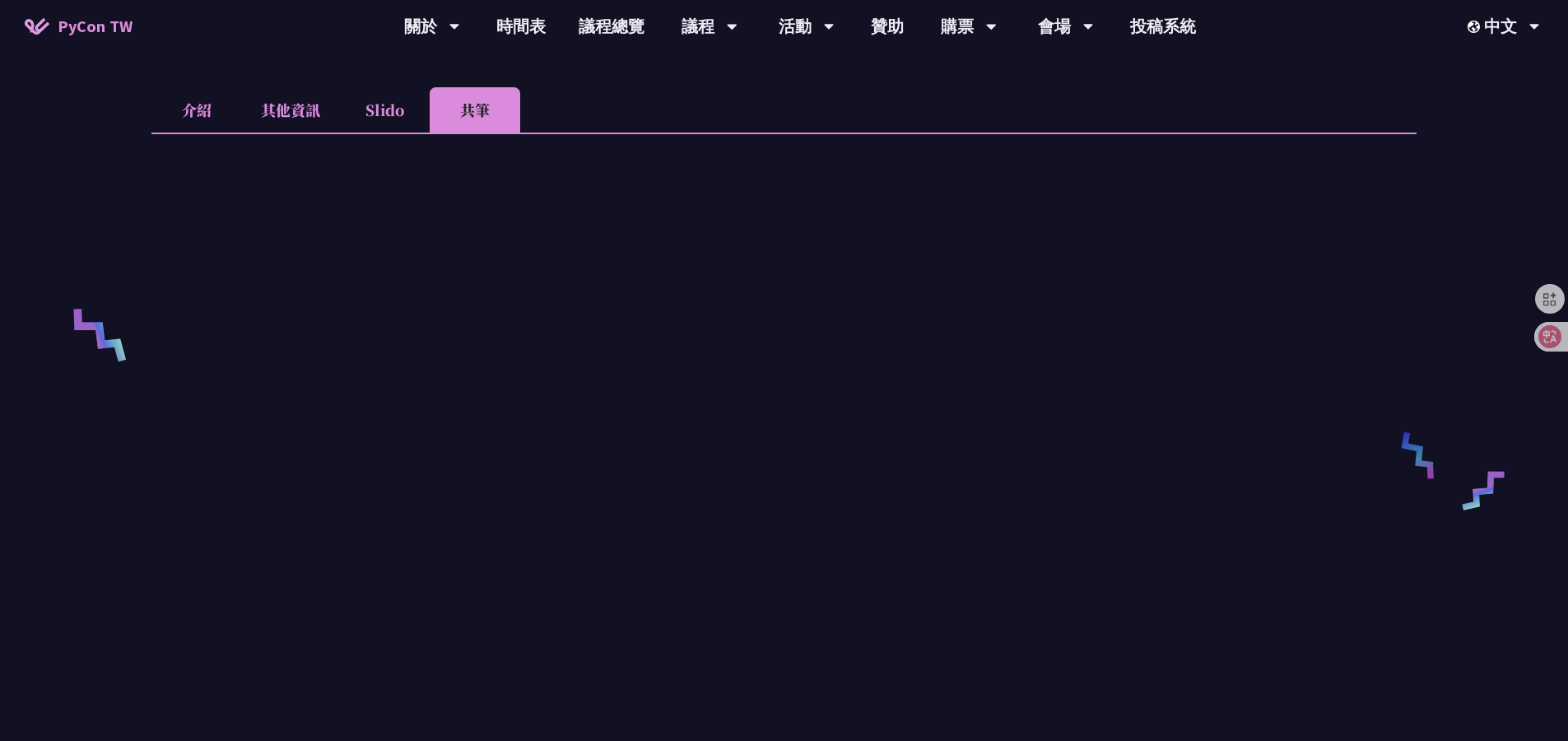
scroll to position [0, 0]
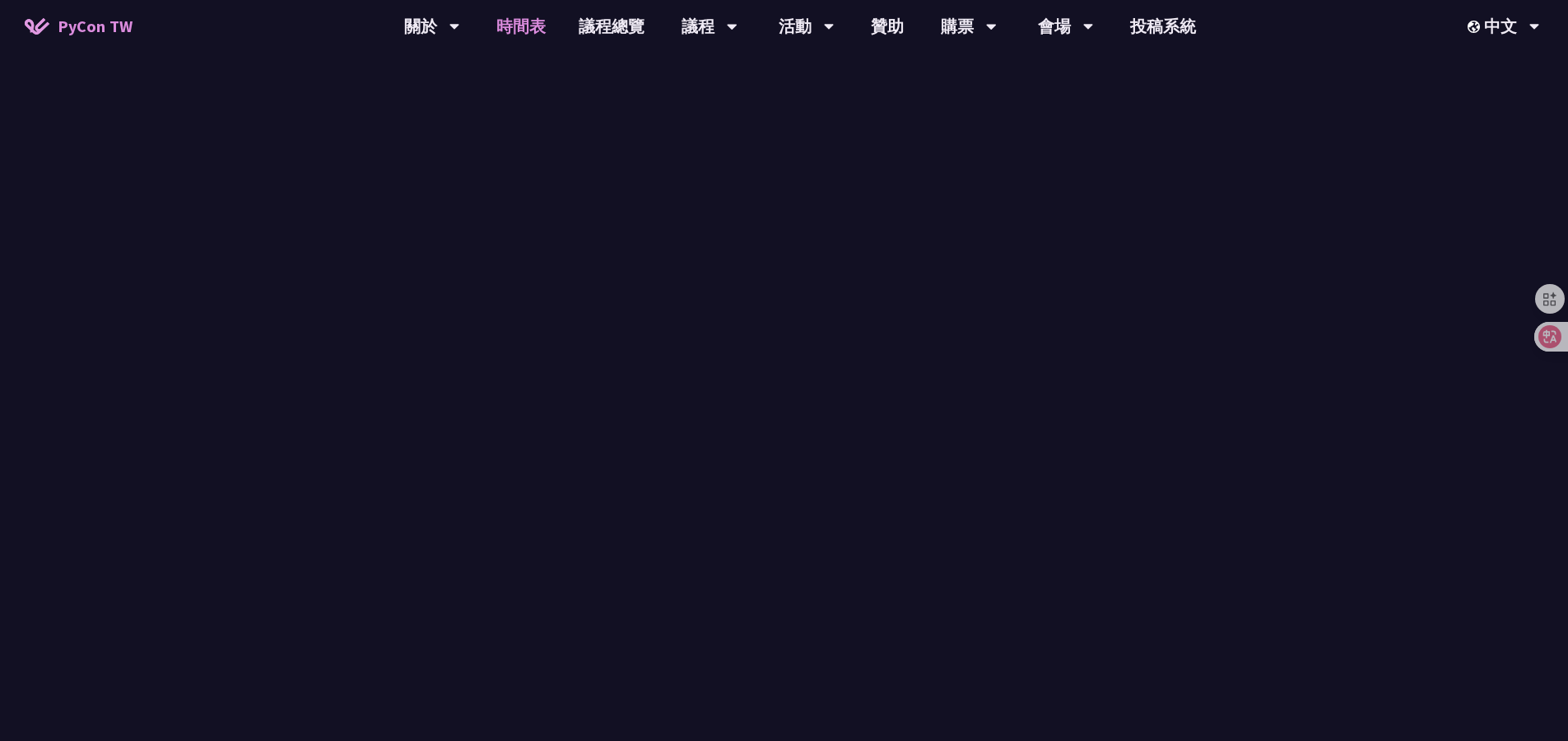
scroll to position [401, 0]
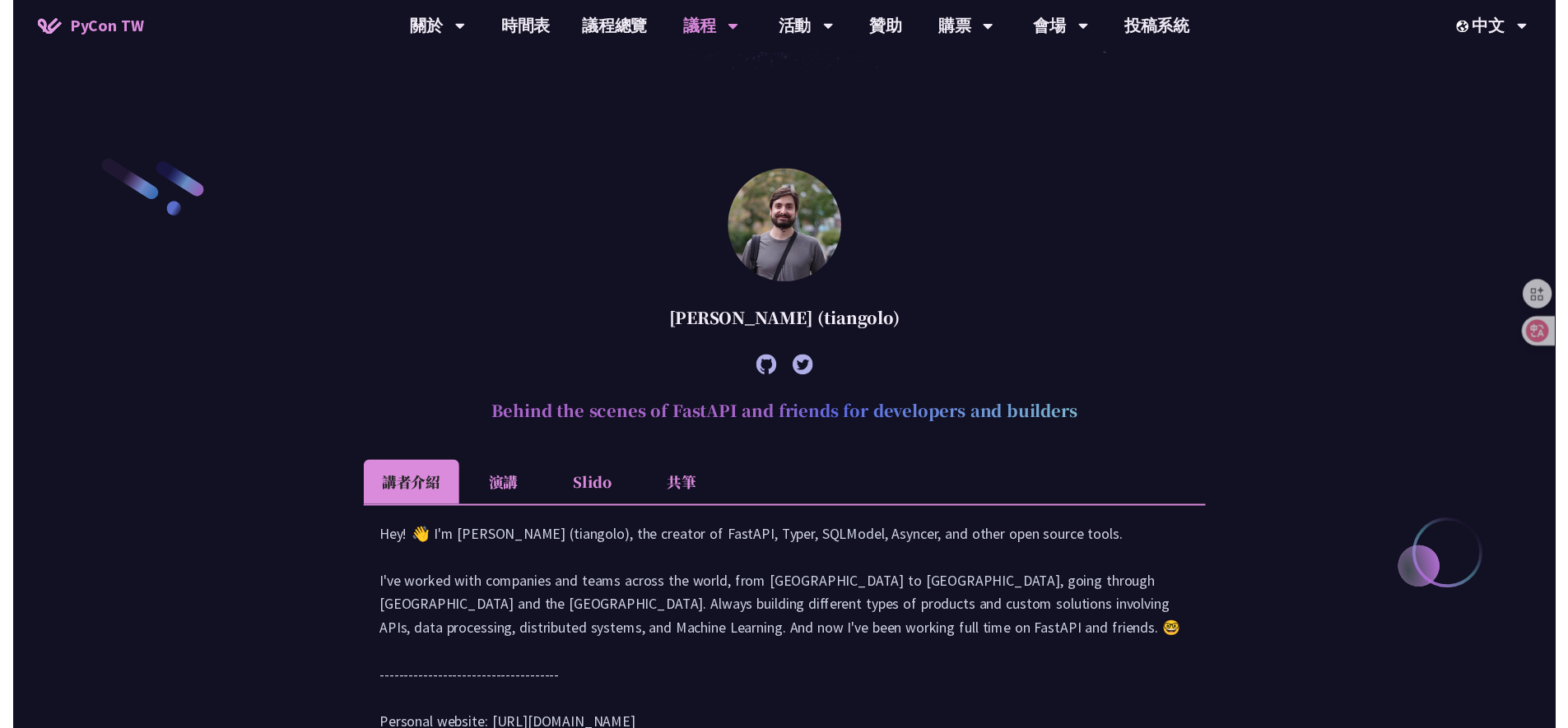
scroll to position [383, 0]
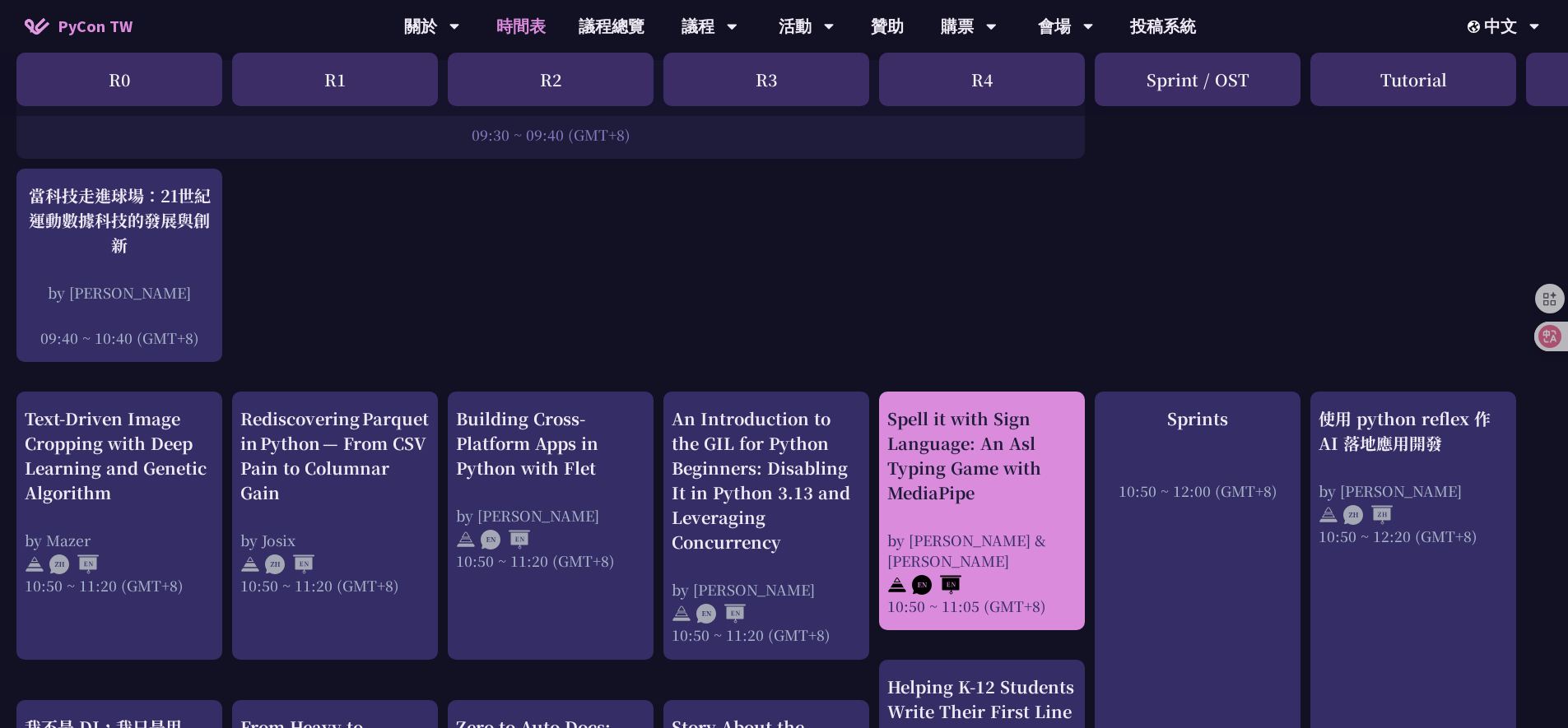
click at [952, 449] on div "Spell it with Sign Language: An Asl Typing Game with MediaPipe" at bounding box center [982, 456] width 189 height 99
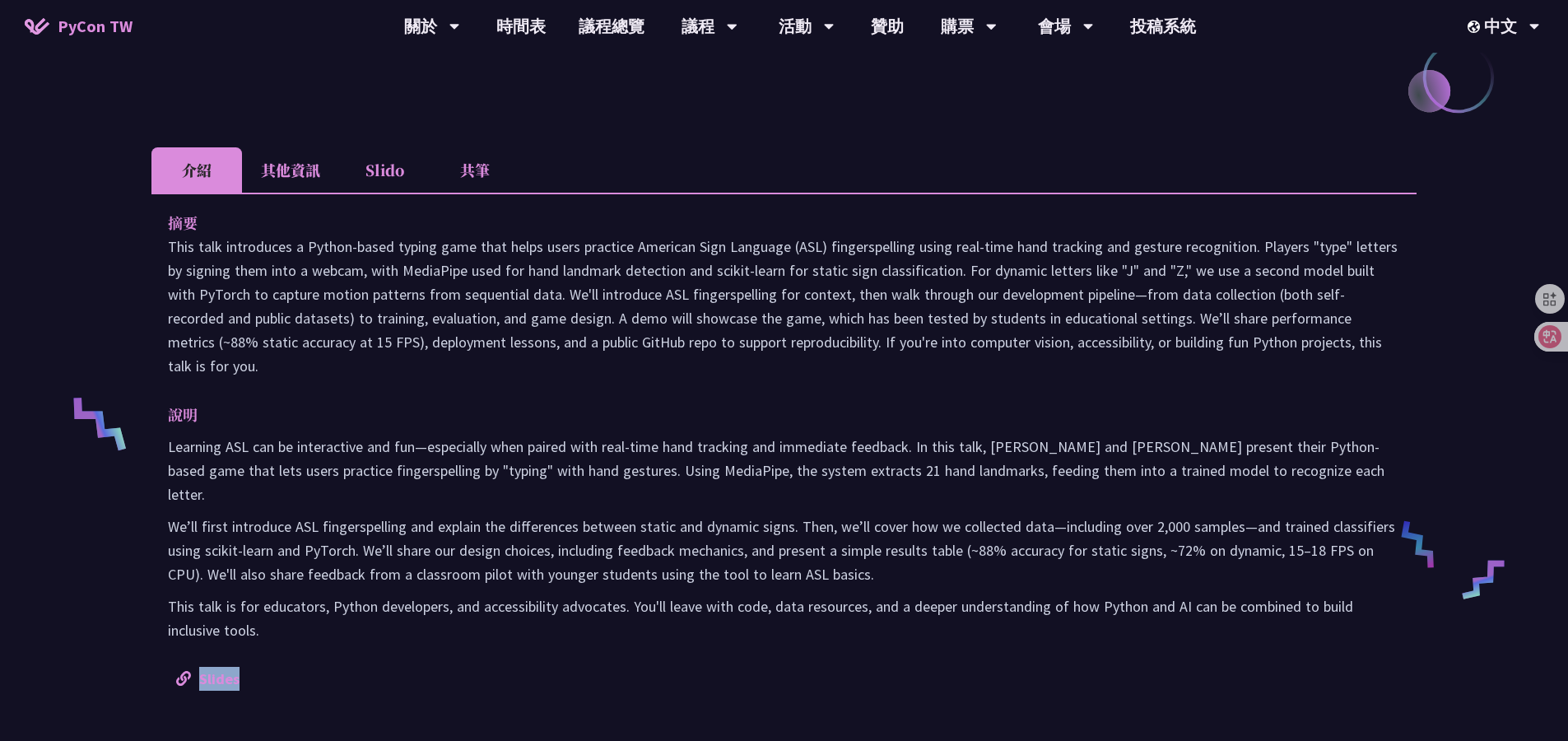
scroll to position [227, 0]
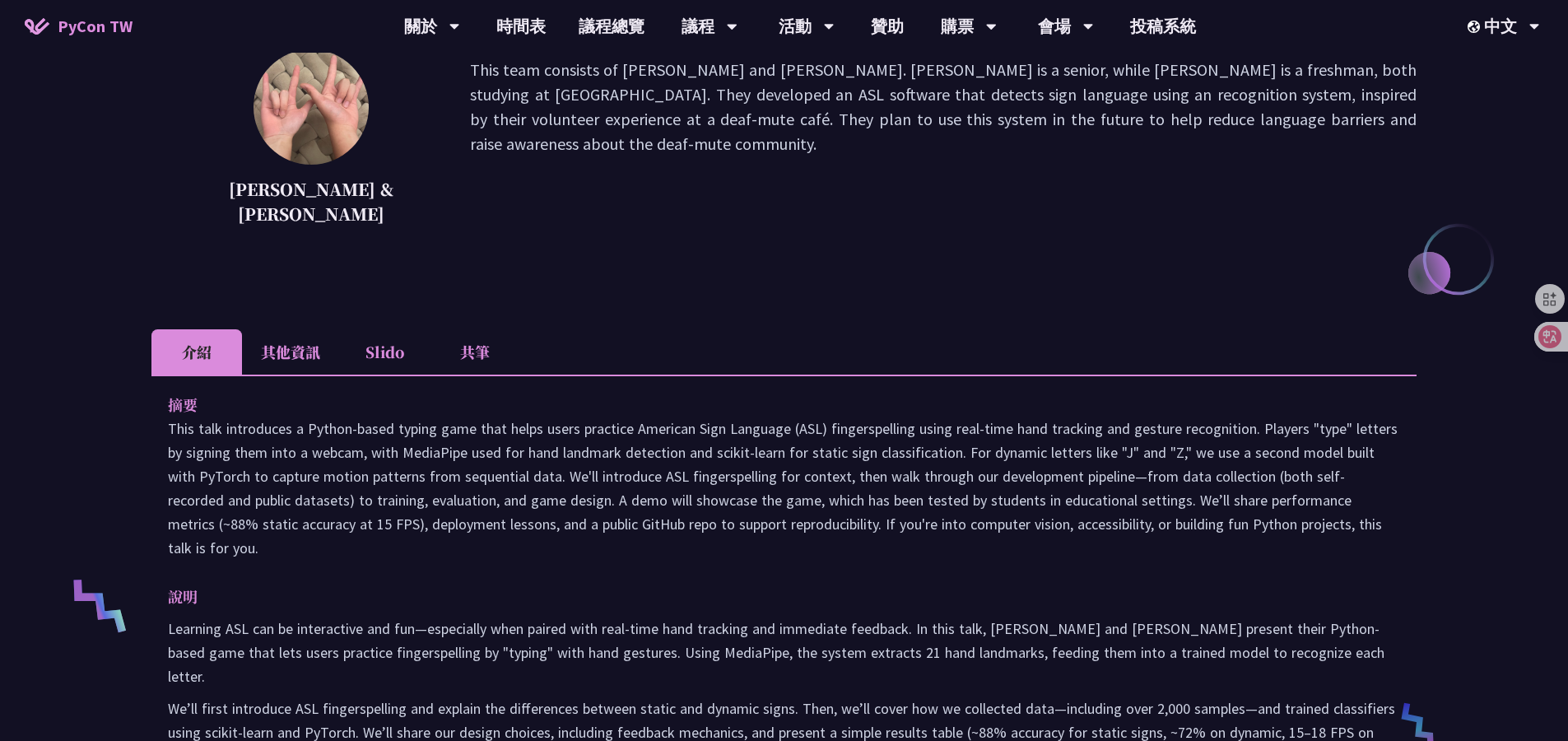
click at [295, 360] on li "其他資訊" at bounding box center [290, 352] width 97 height 46
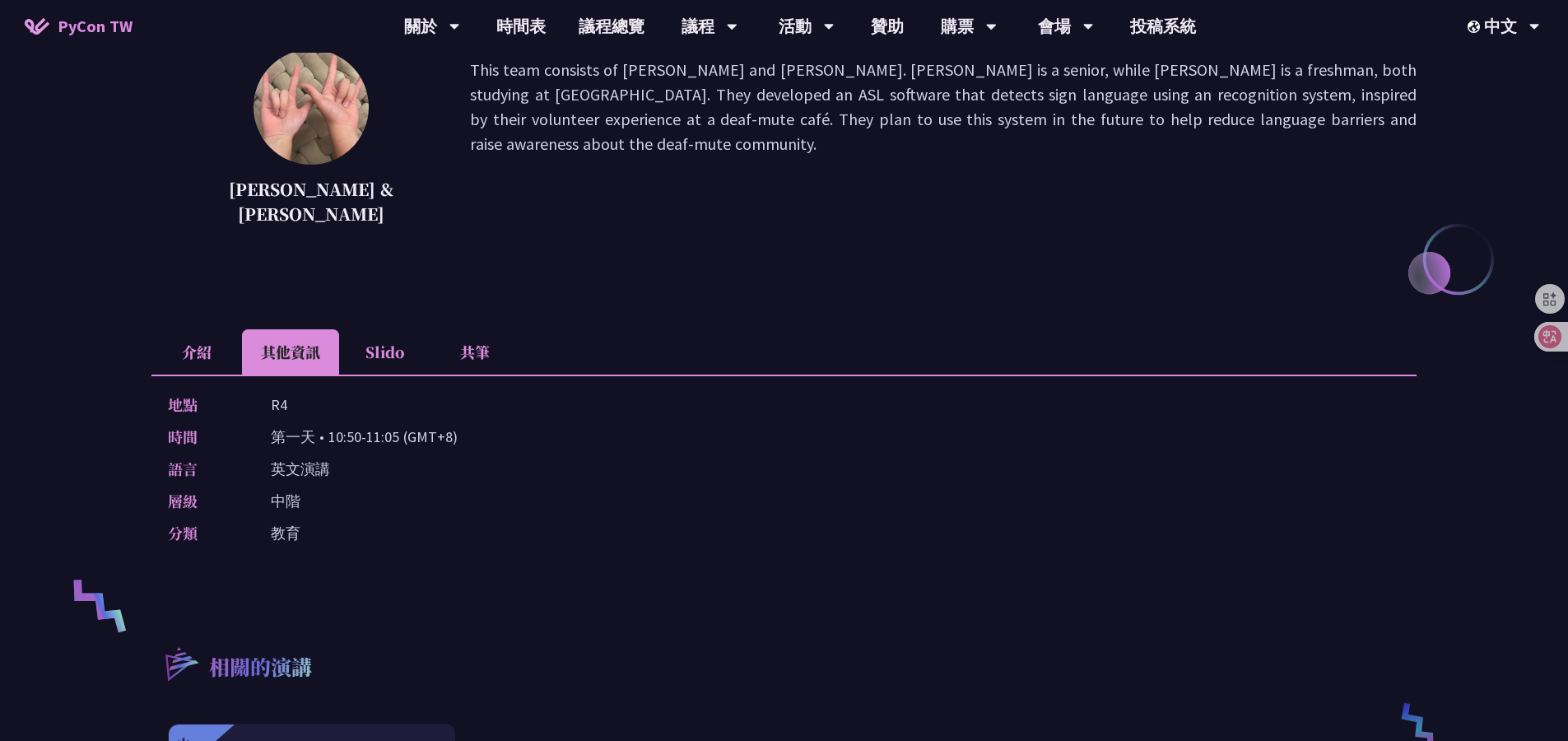
click at [398, 352] on li "Slido" at bounding box center [384, 352] width 90 height 46
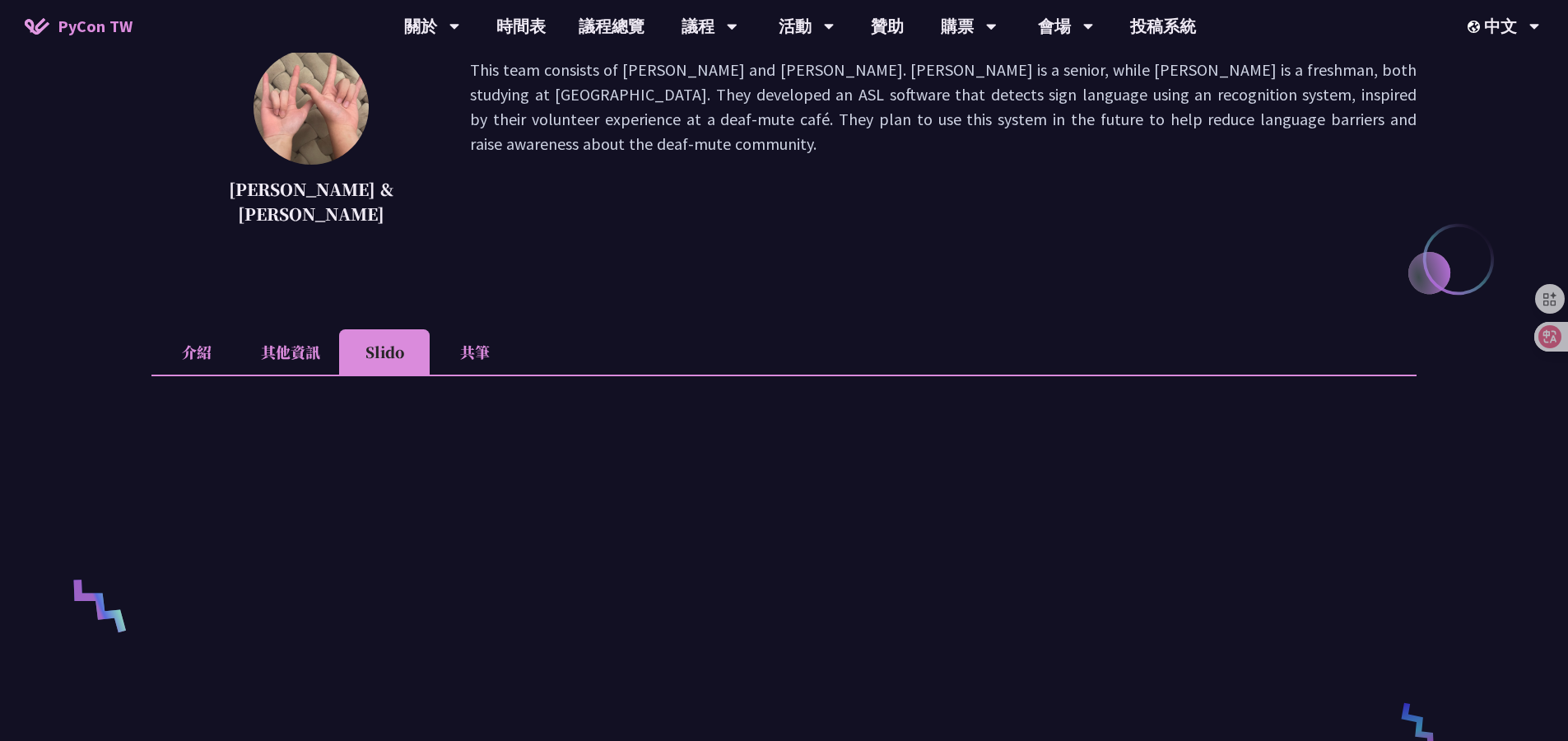
click at [482, 357] on li "共筆" at bounding box center [474, 352] width 90 height 46
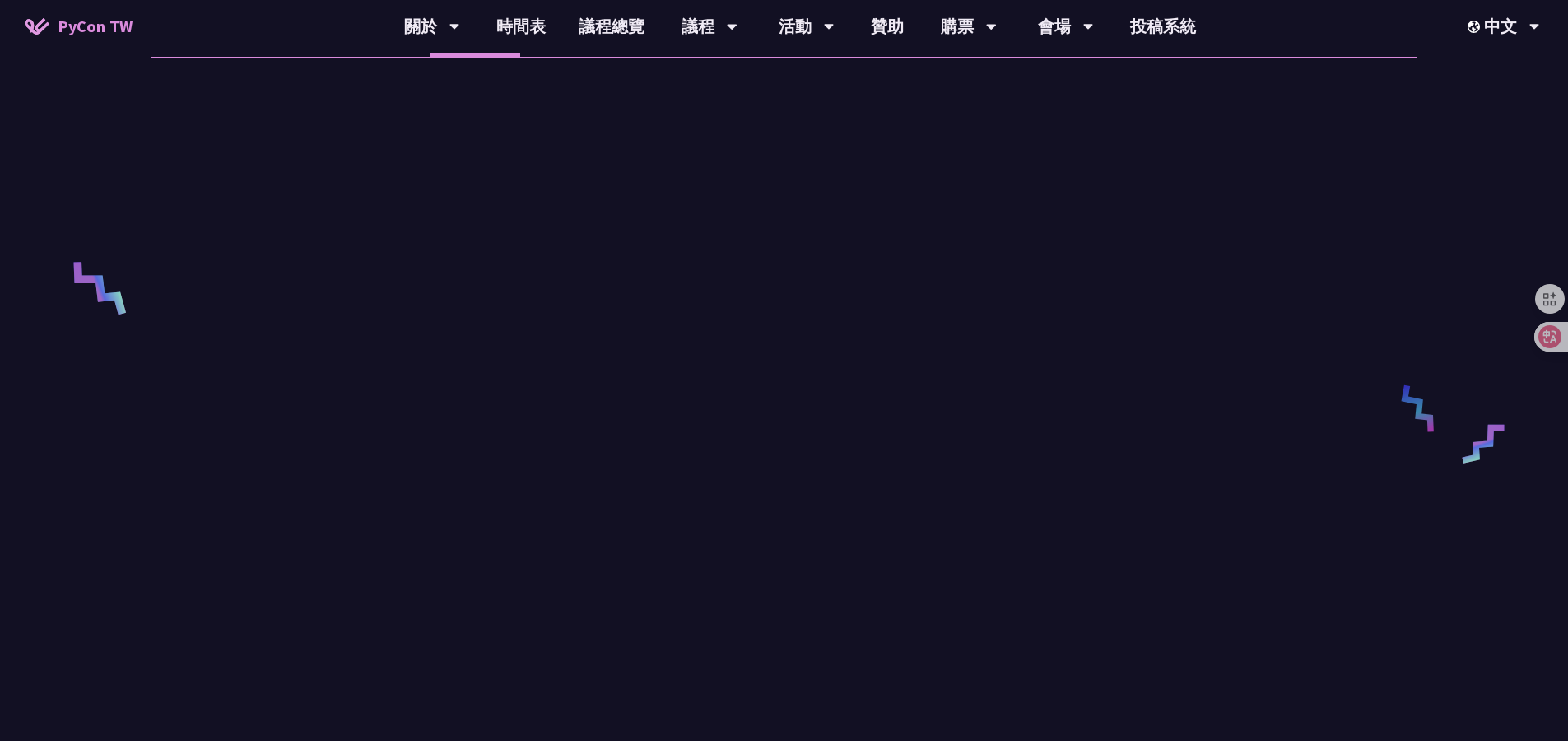
scroll to position [0, 0]
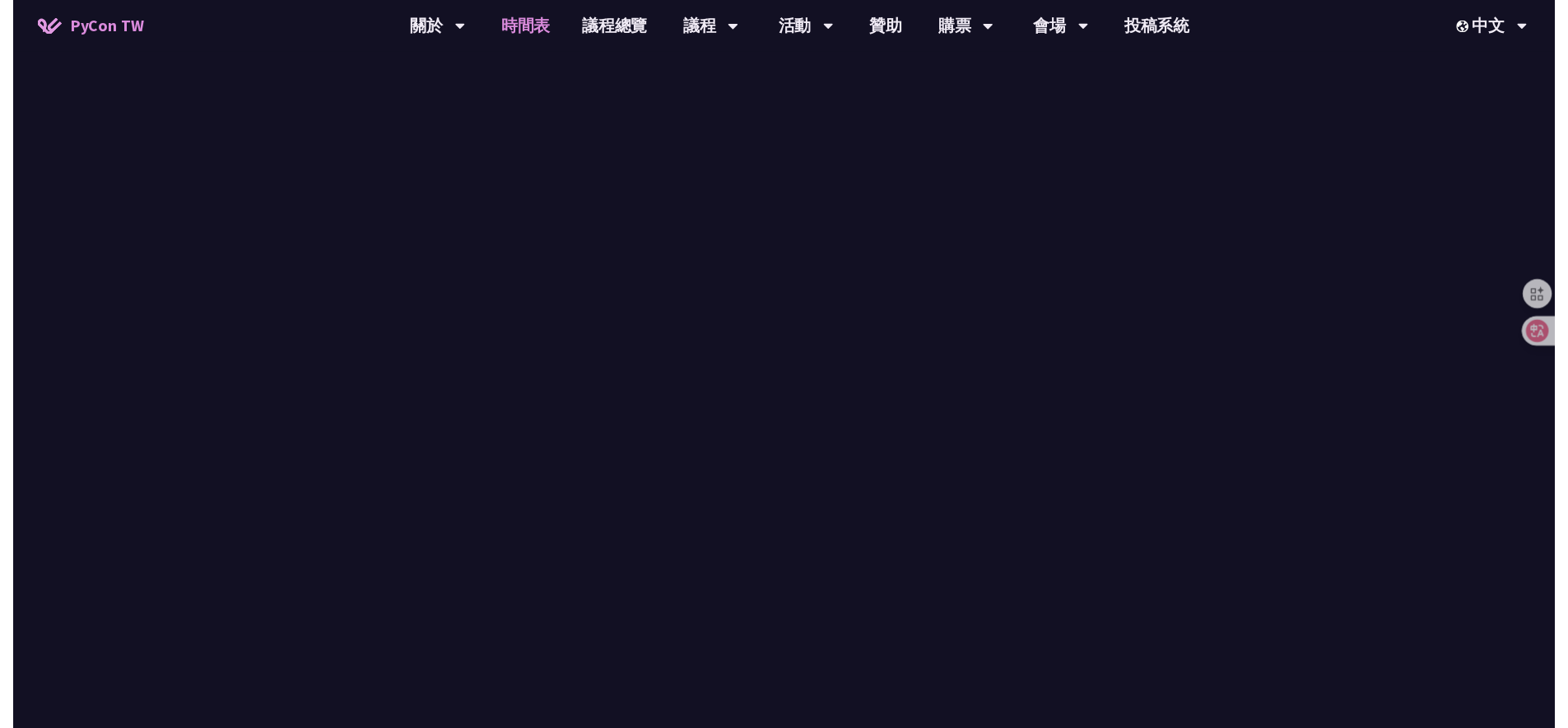
scroll to position [383, 0]
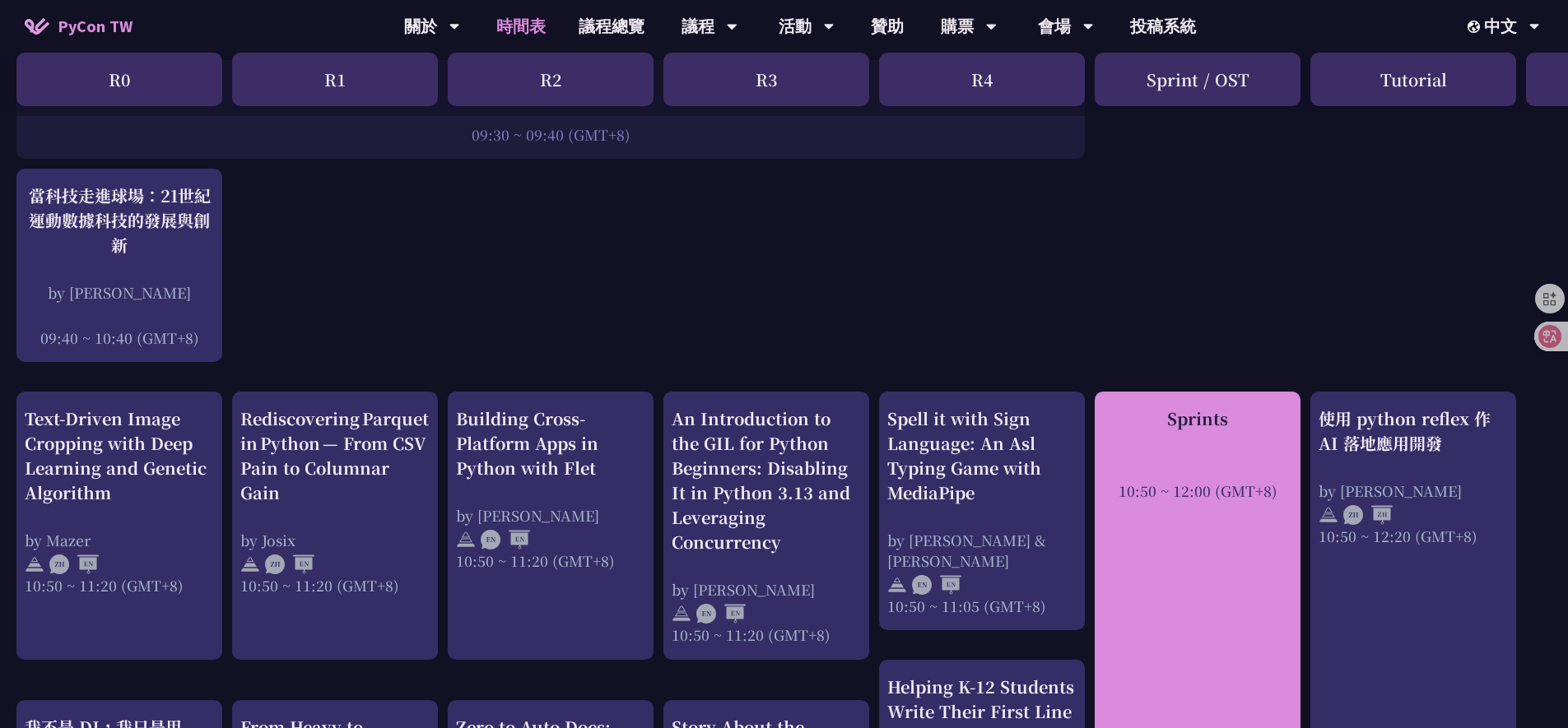
click at [1199, 480] on div "10:50 ~ 12:00 (GMT+8)" at bounding box center [1198, 490] width 189 height 21
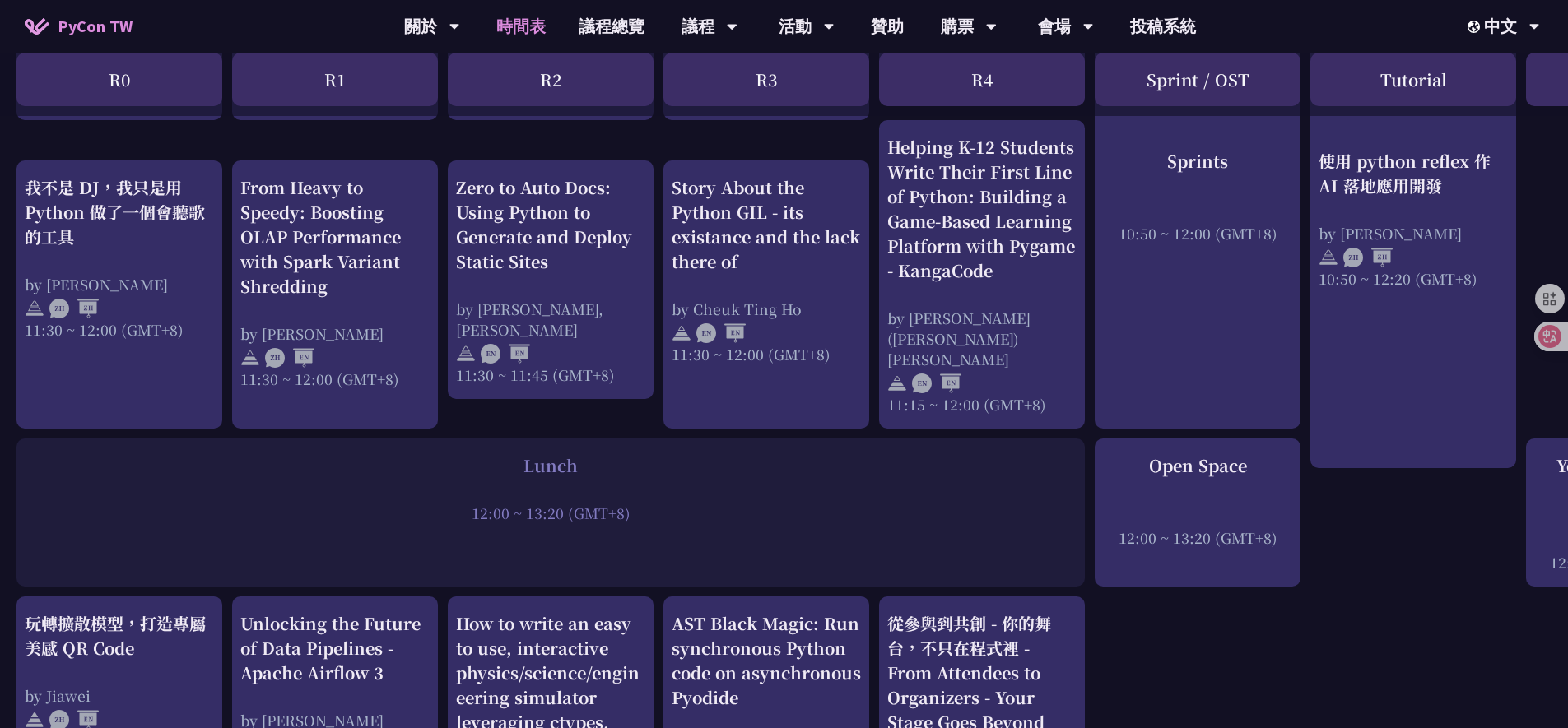
scroll to position [592, 0]
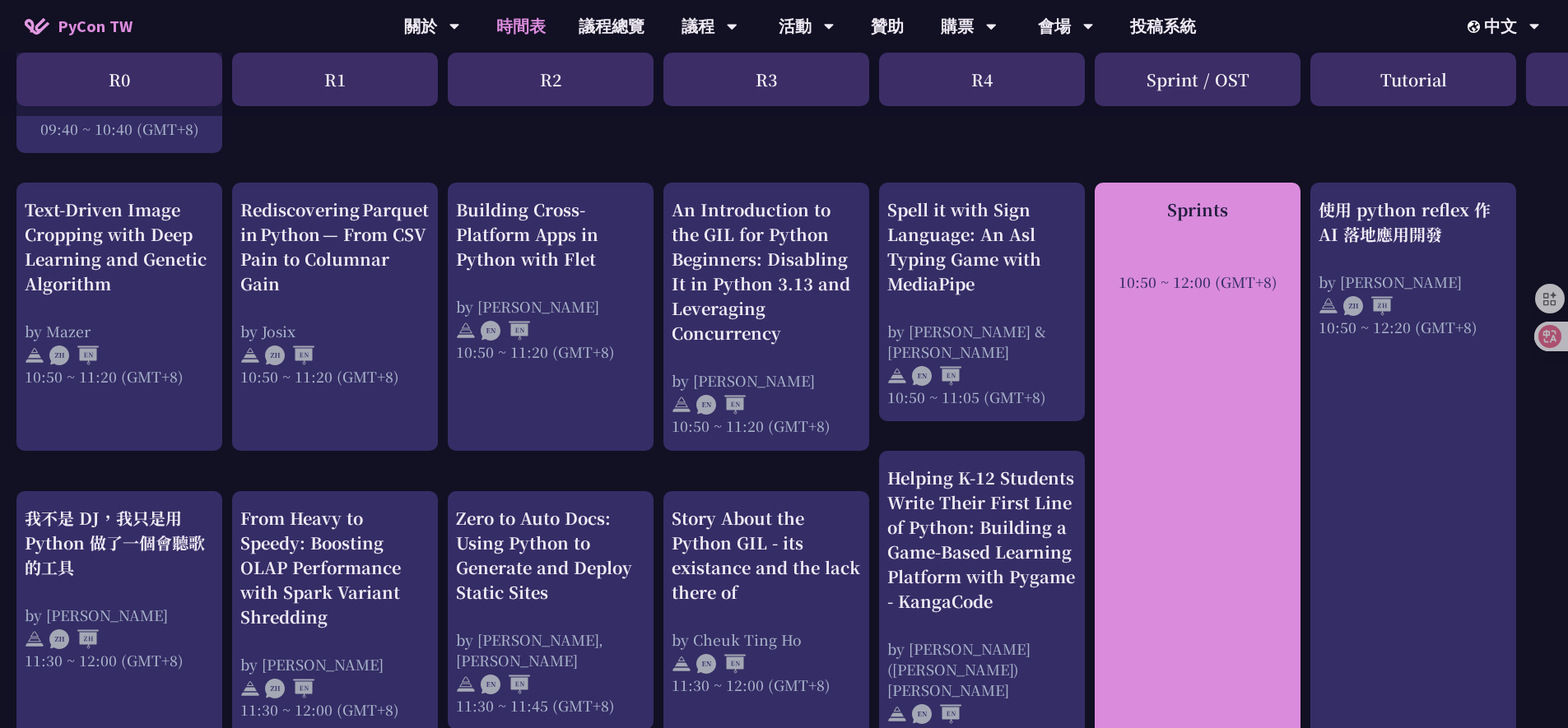
click at [1209, 261] on div at bounding box center [1198, 258] width 189 height 25
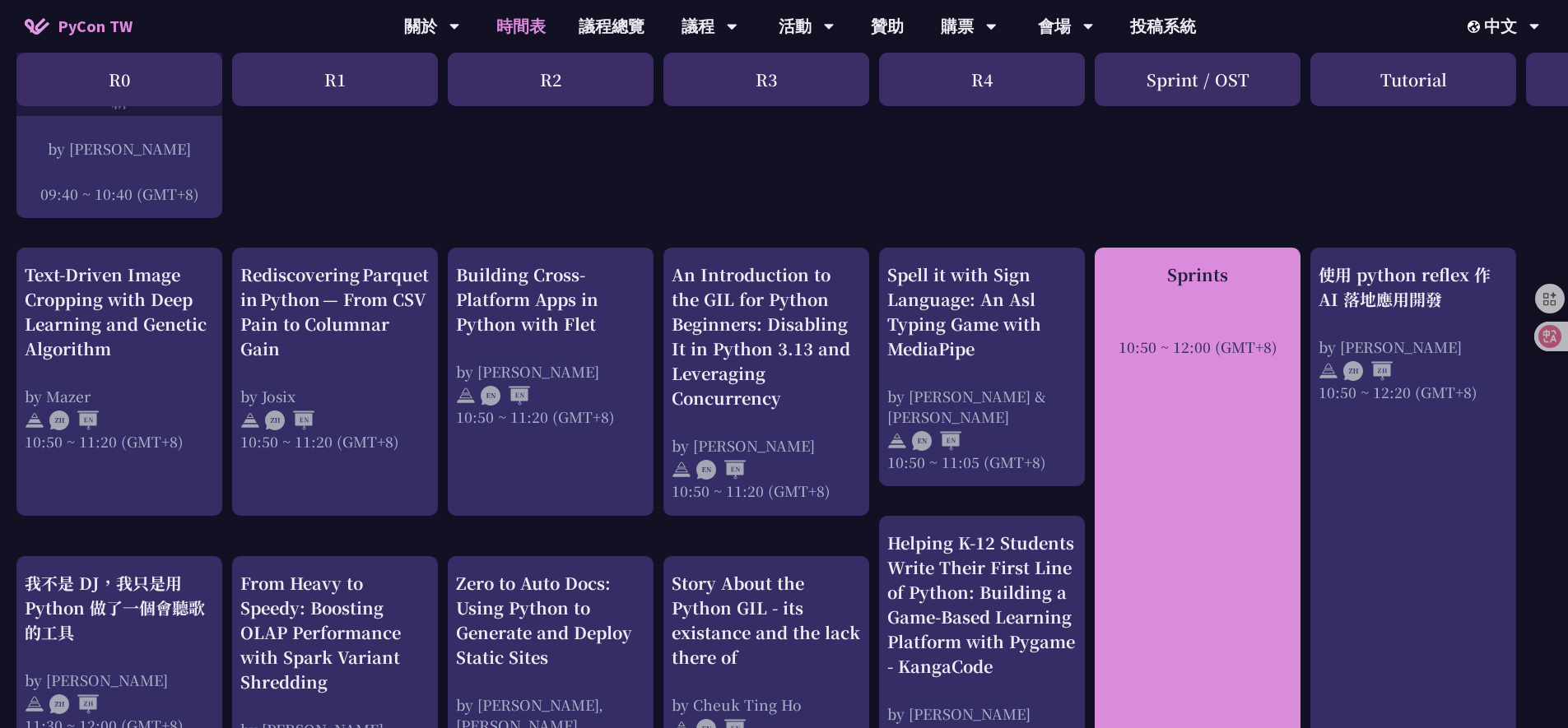
scroll to position [450, 0]
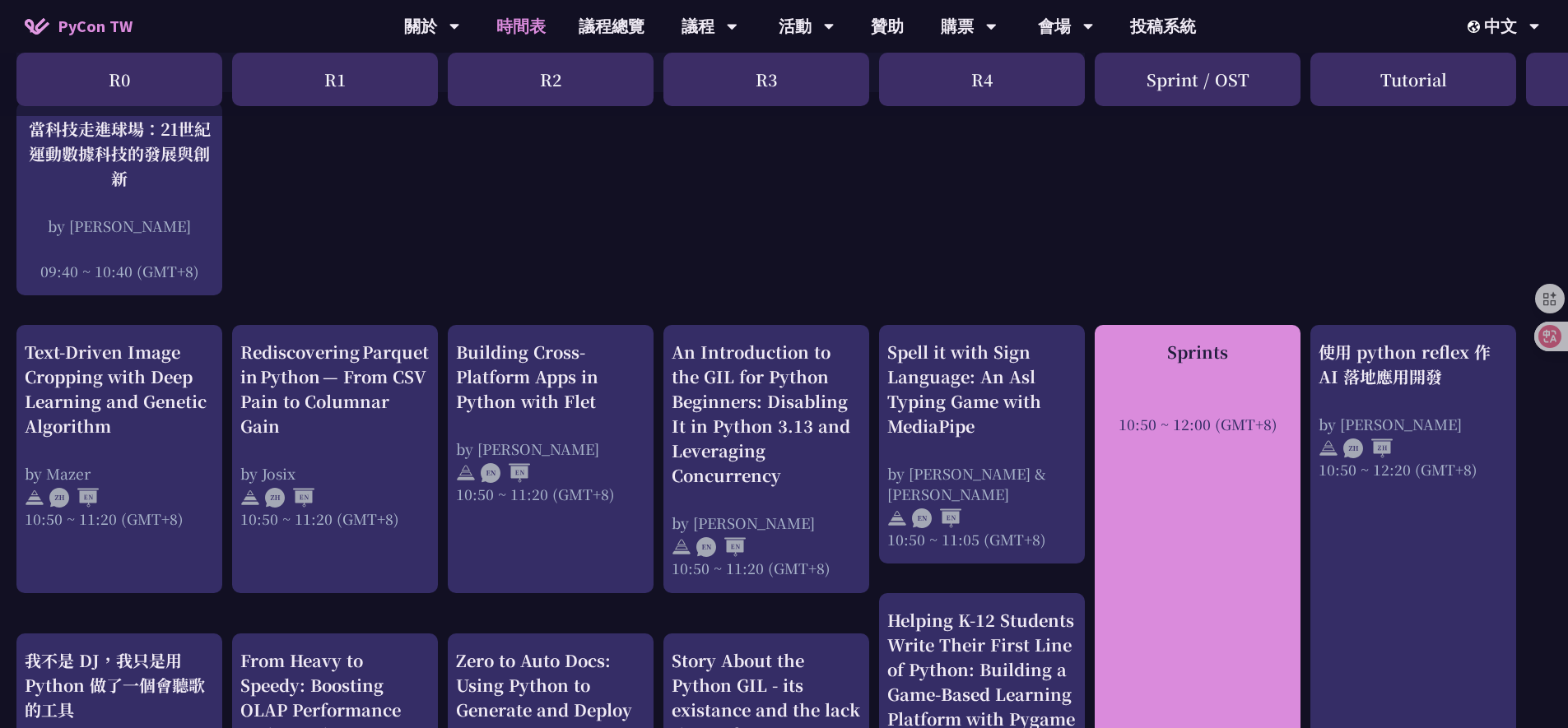
click at [1220, 339] on div "Sprints" at bounding box center [1198, 351] width 189 height 25
click at [1197, 395] on div at bounding box center [1198, 401] width 189 height 25
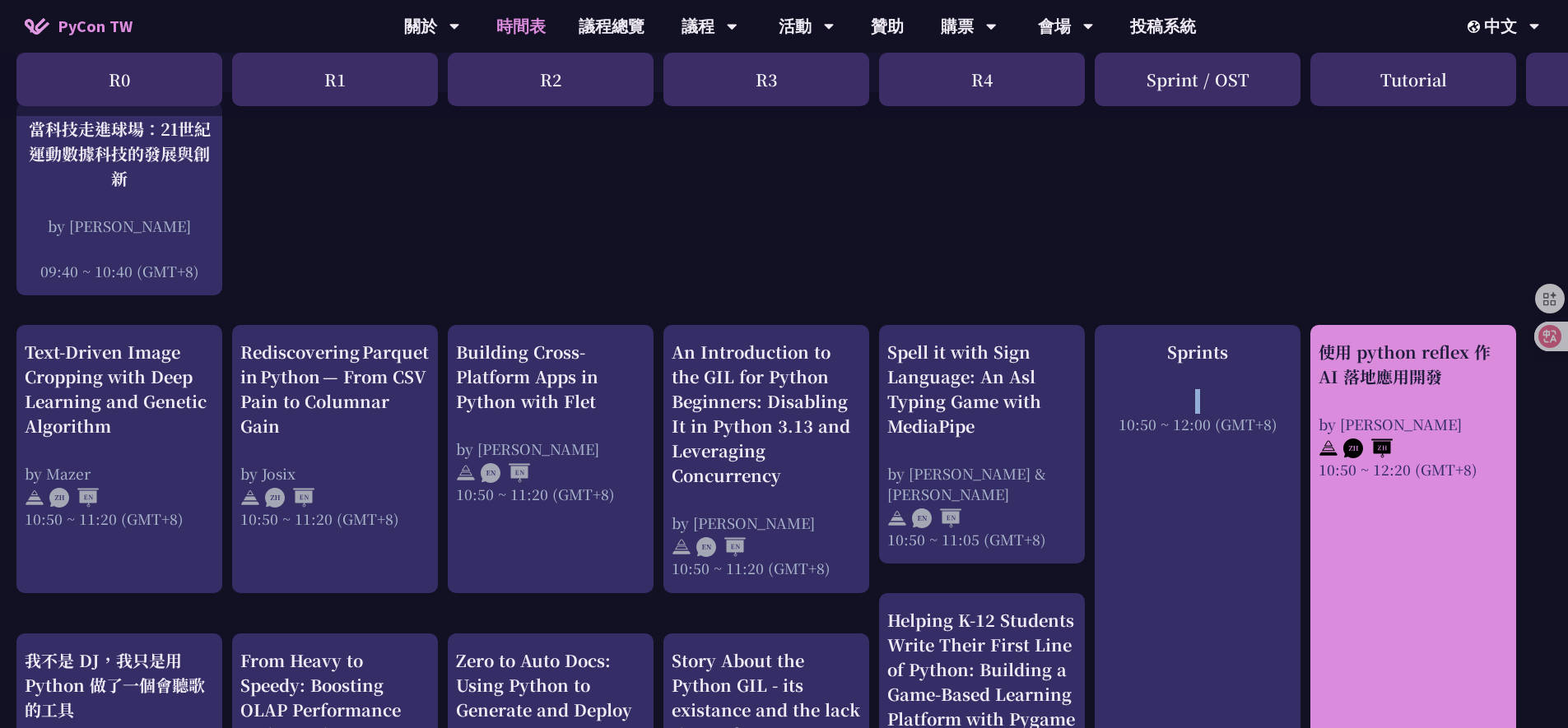
click at [1363, 399] on div "使用 python reflex 作 AI 落地應用開發 by Milo Chen 10:50 ~ 12:20 (GMT+8)" at bounding box center [1413, 410] width 189 height 140
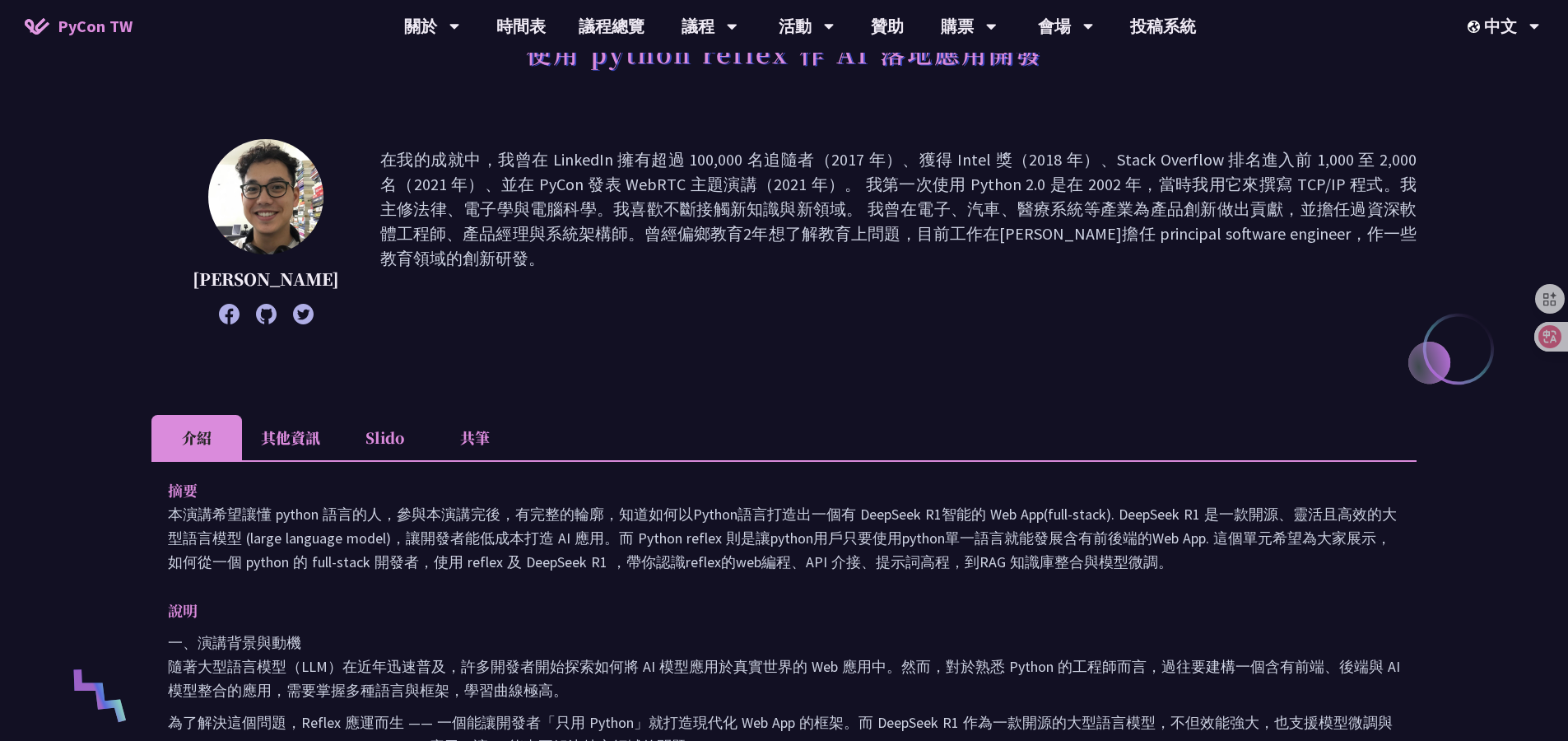
scroll to position [128, 0]
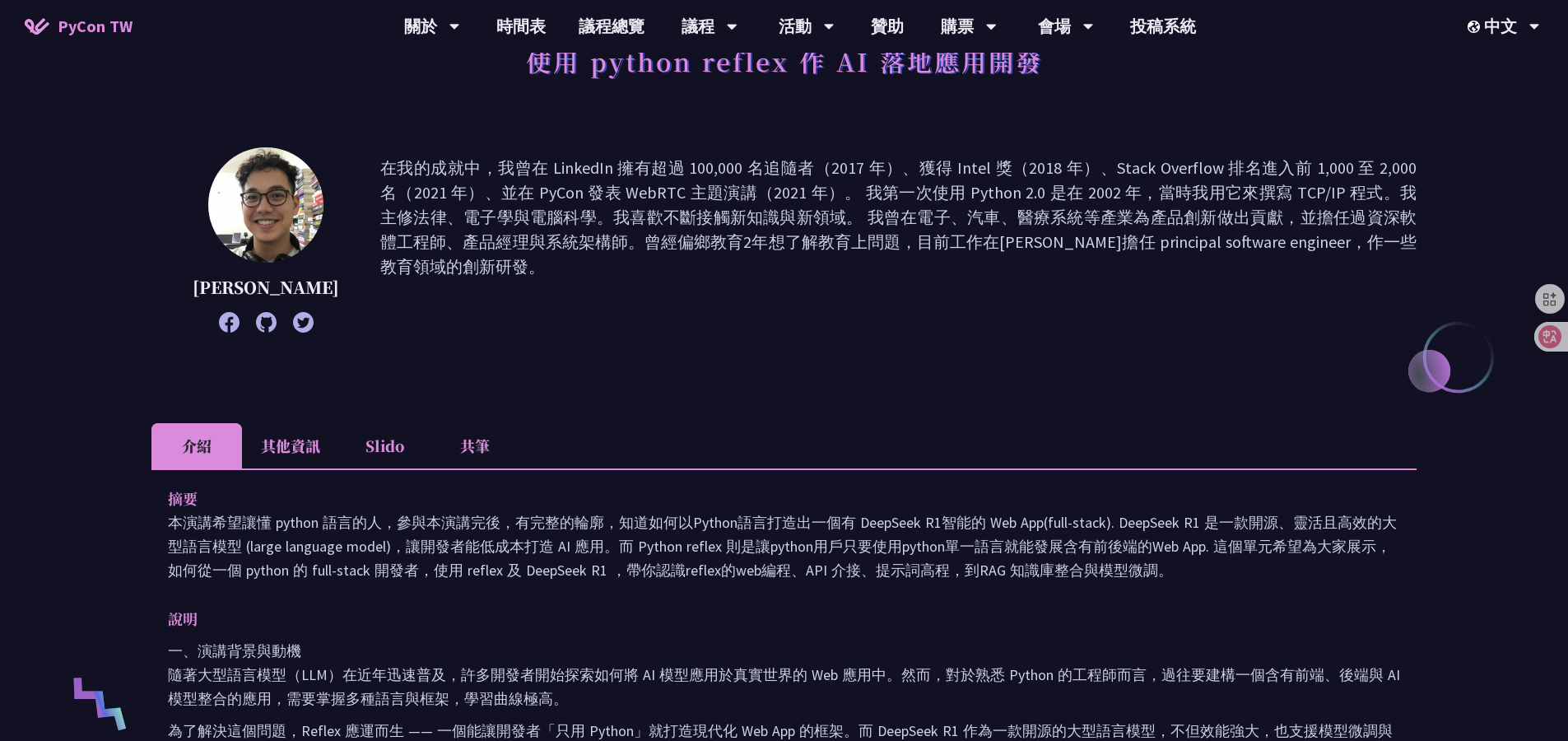
click at [455, 452] on li "共筆" at bounding box center [474, 446] width 90 height 46
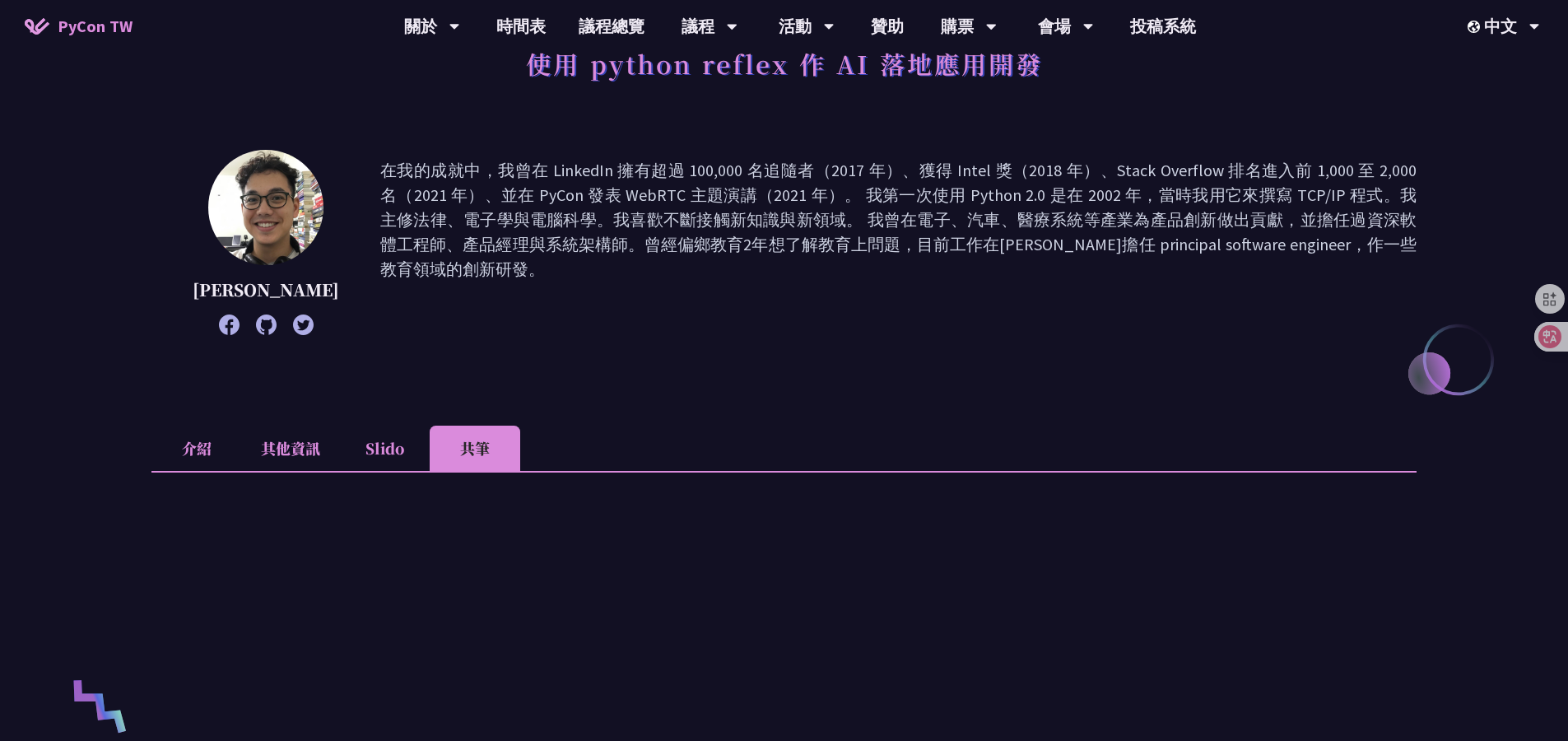
scroll to position [100, 0]
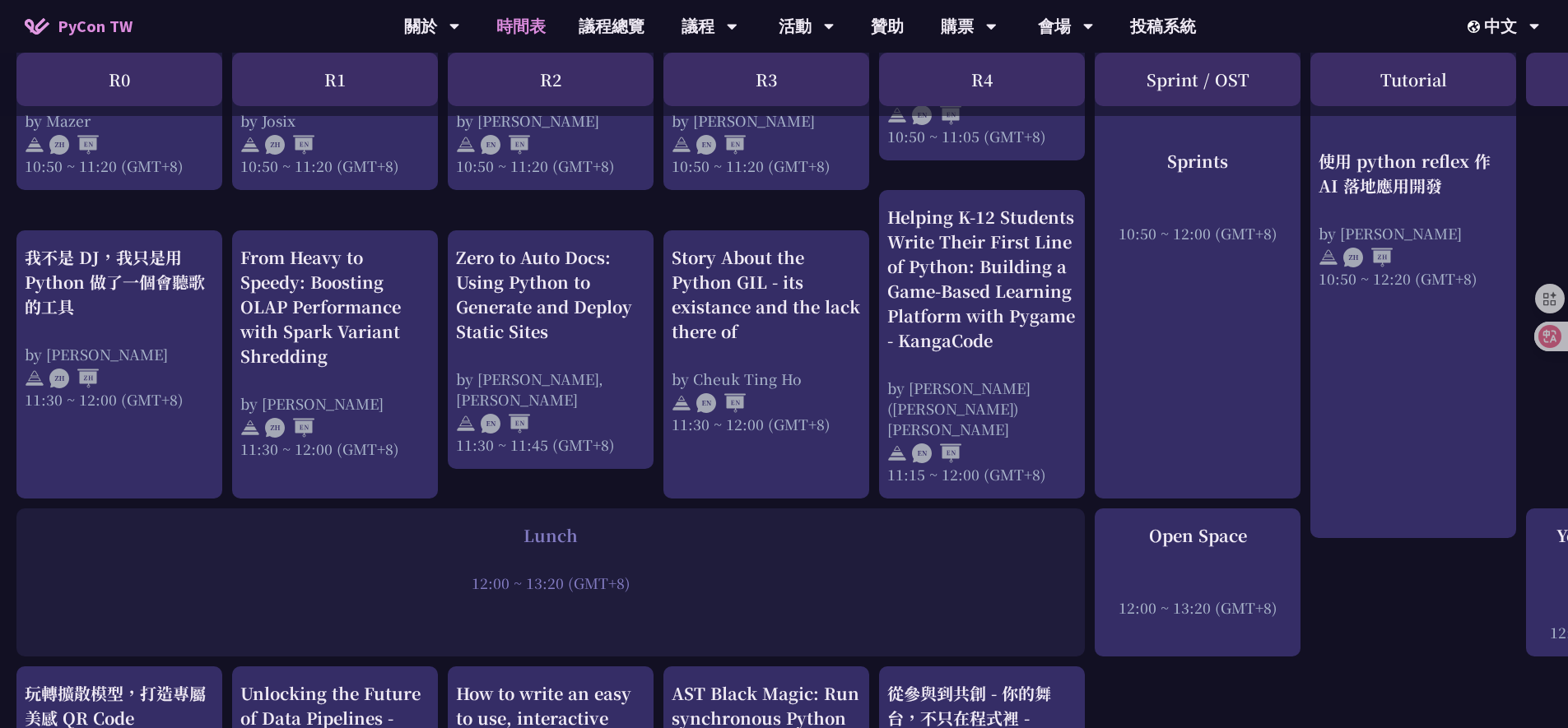
scroll to position [903, 0]
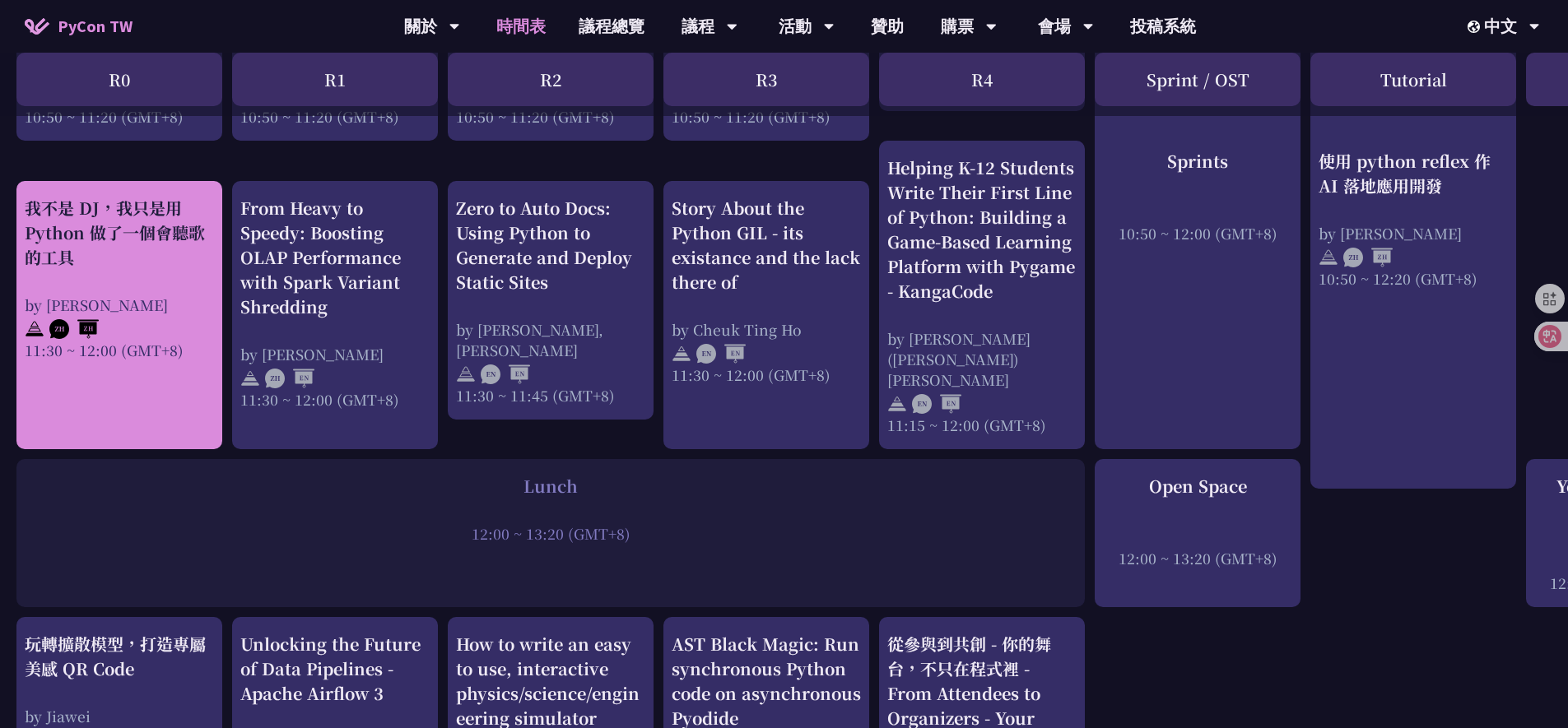
click at [185, 201] on div "我不是 DJ，我只是用 Python 做了一個會聽歌的工具" at bounding box center [119, 232] width 189 height 74
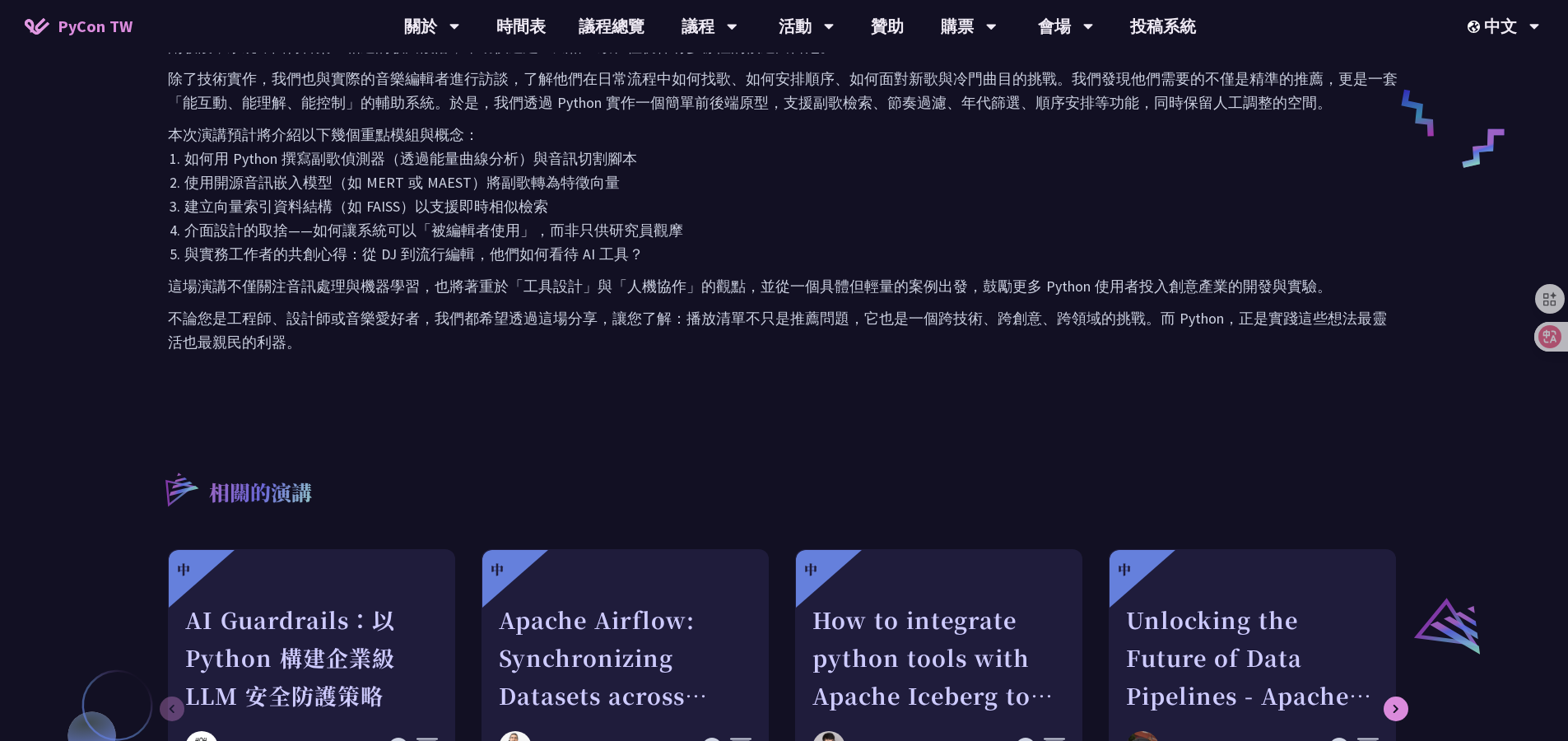
scroll to position [262, 0]
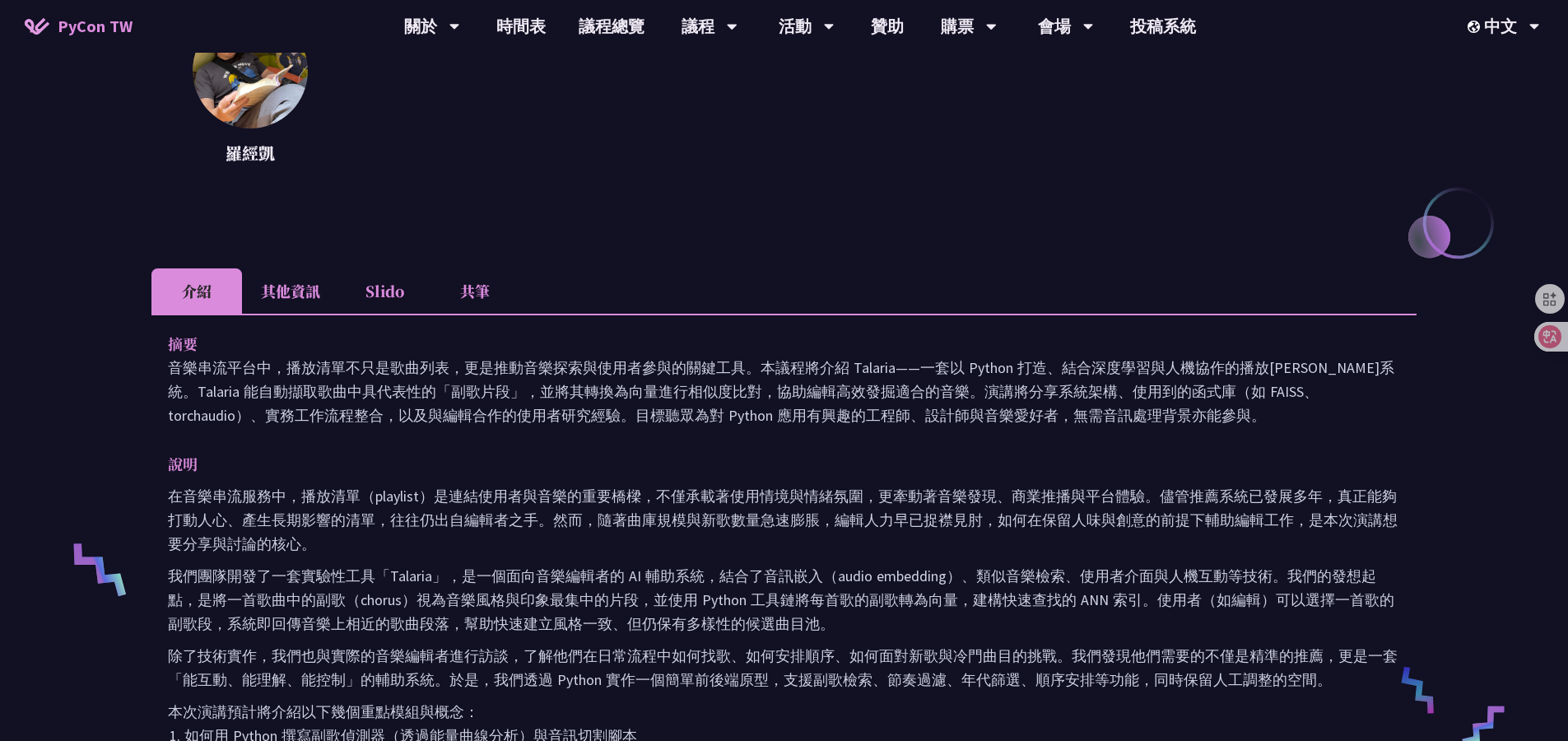
click at [450, 294] on li "共筆" at bounding box center [474, 291] width 90 height 46
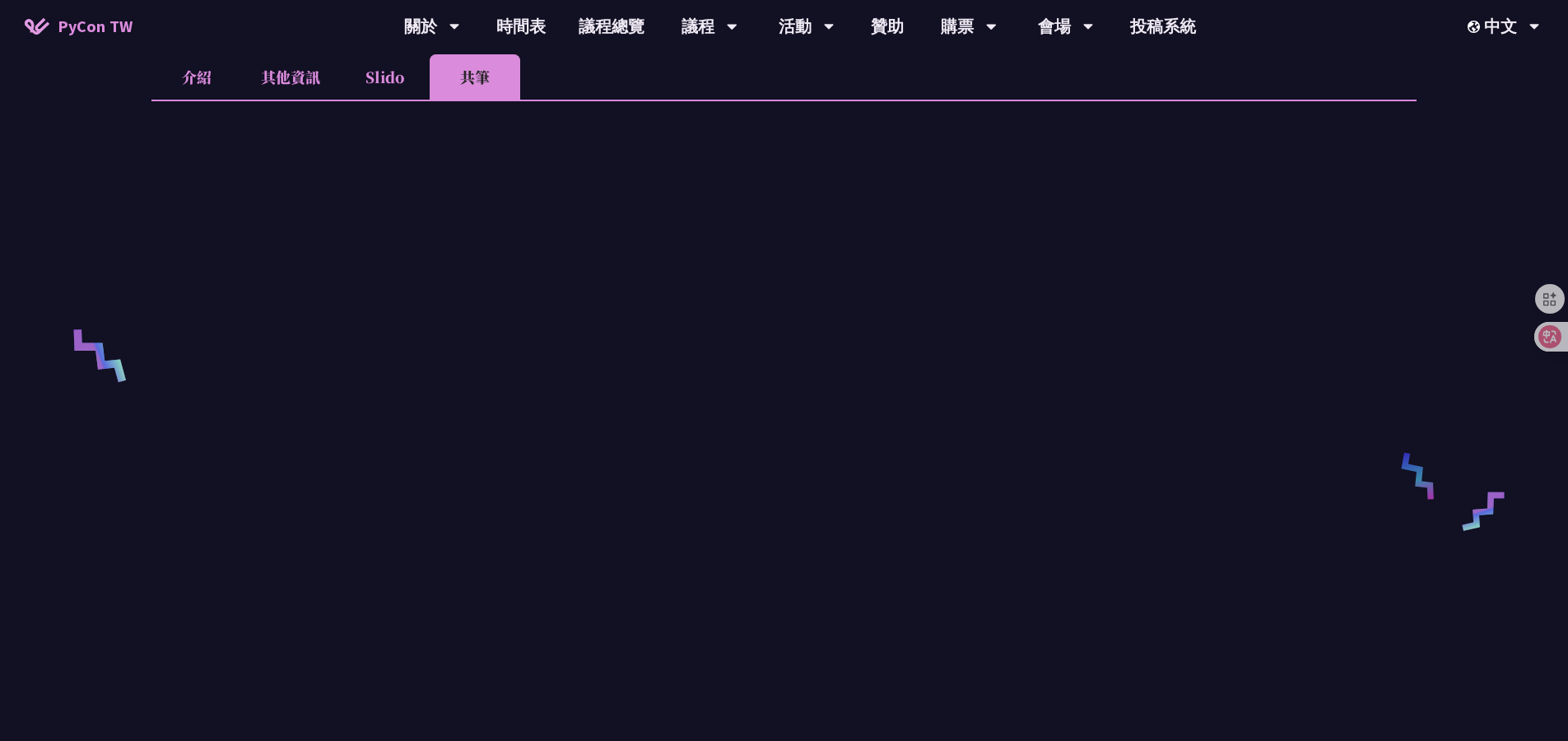
scroll to position [292, 0]
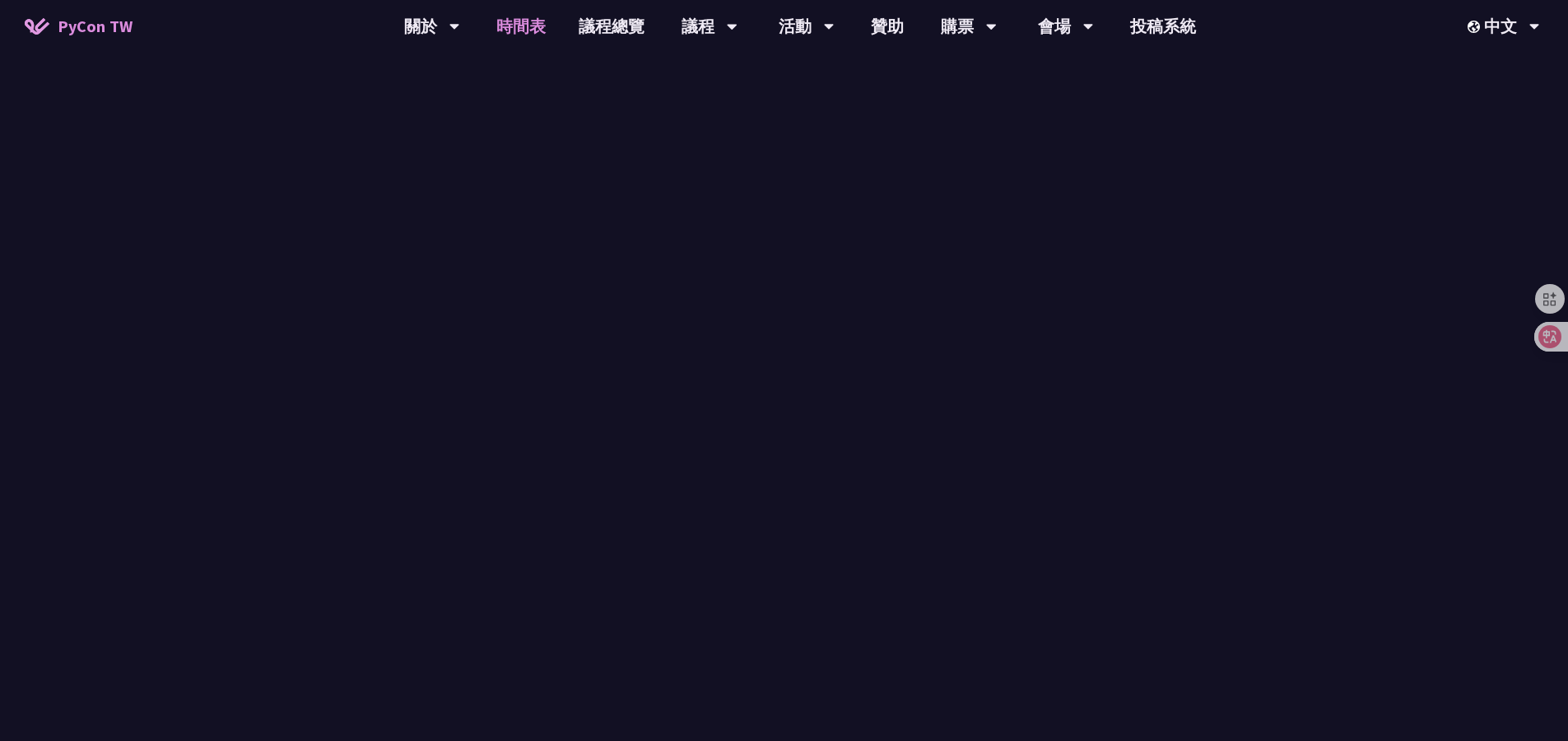
scroll to position [401, 0]
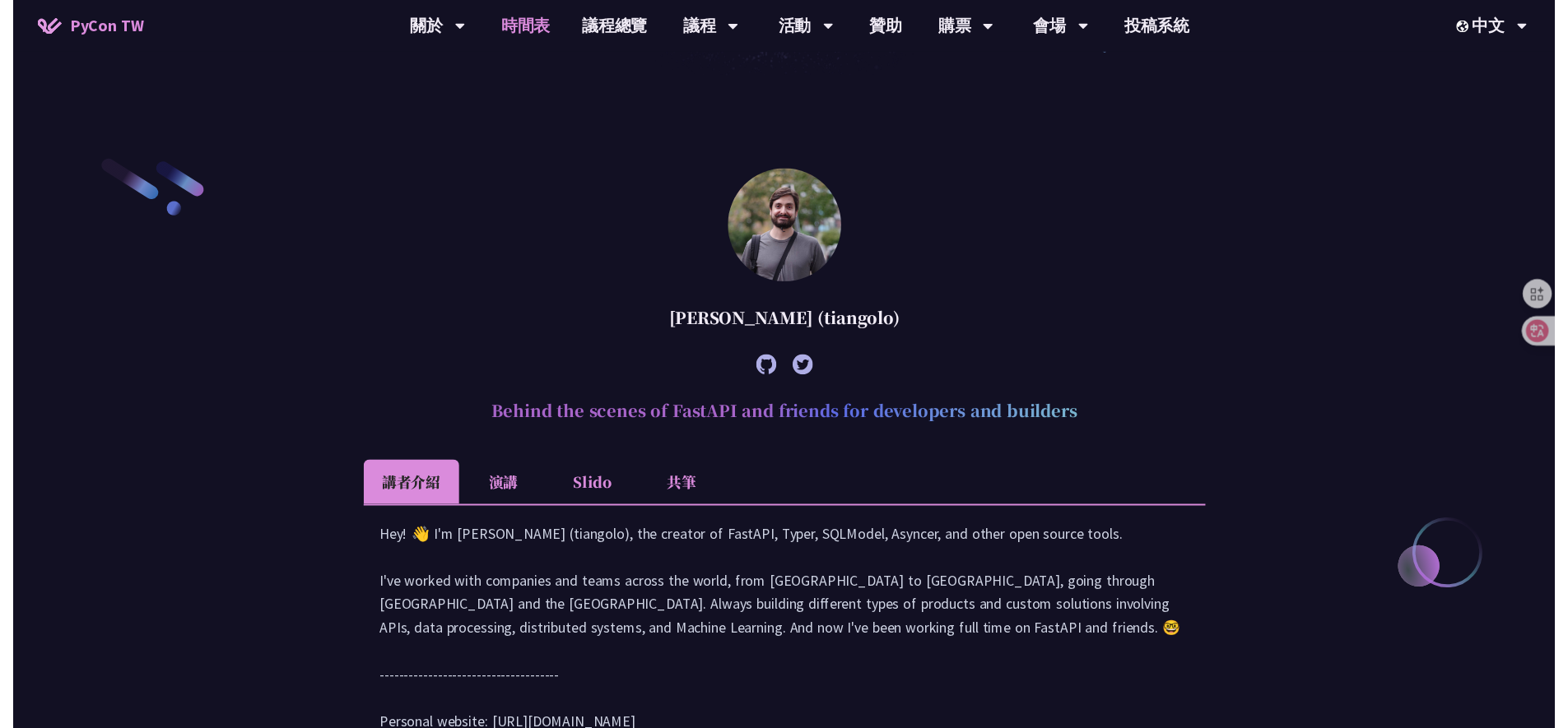
scroll to position [903, 0]
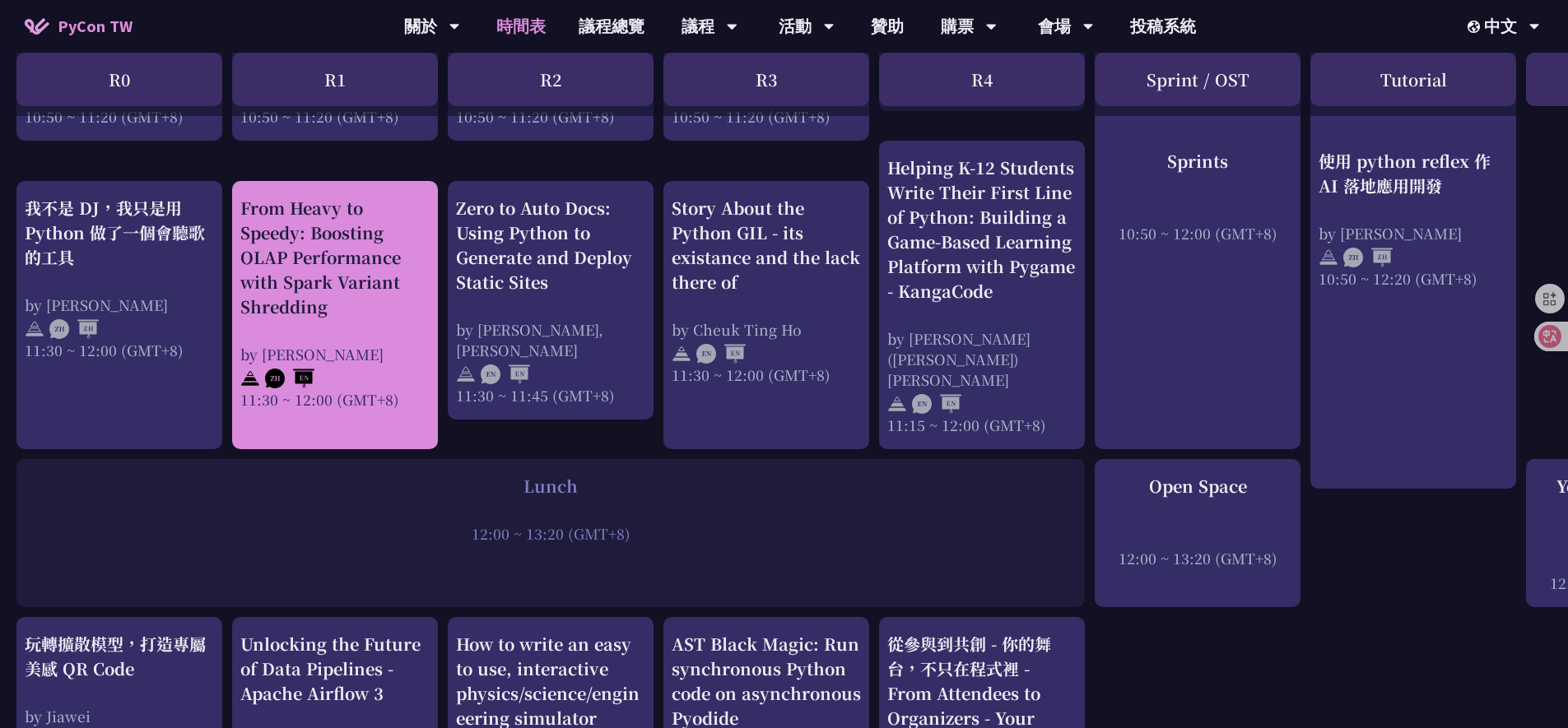
click at [341, 212] on div "From Heavy to Speedy: Boosting OLAP Performance with Spark Variant Shredding" at bounding box center [335, 258] width 189 height 124
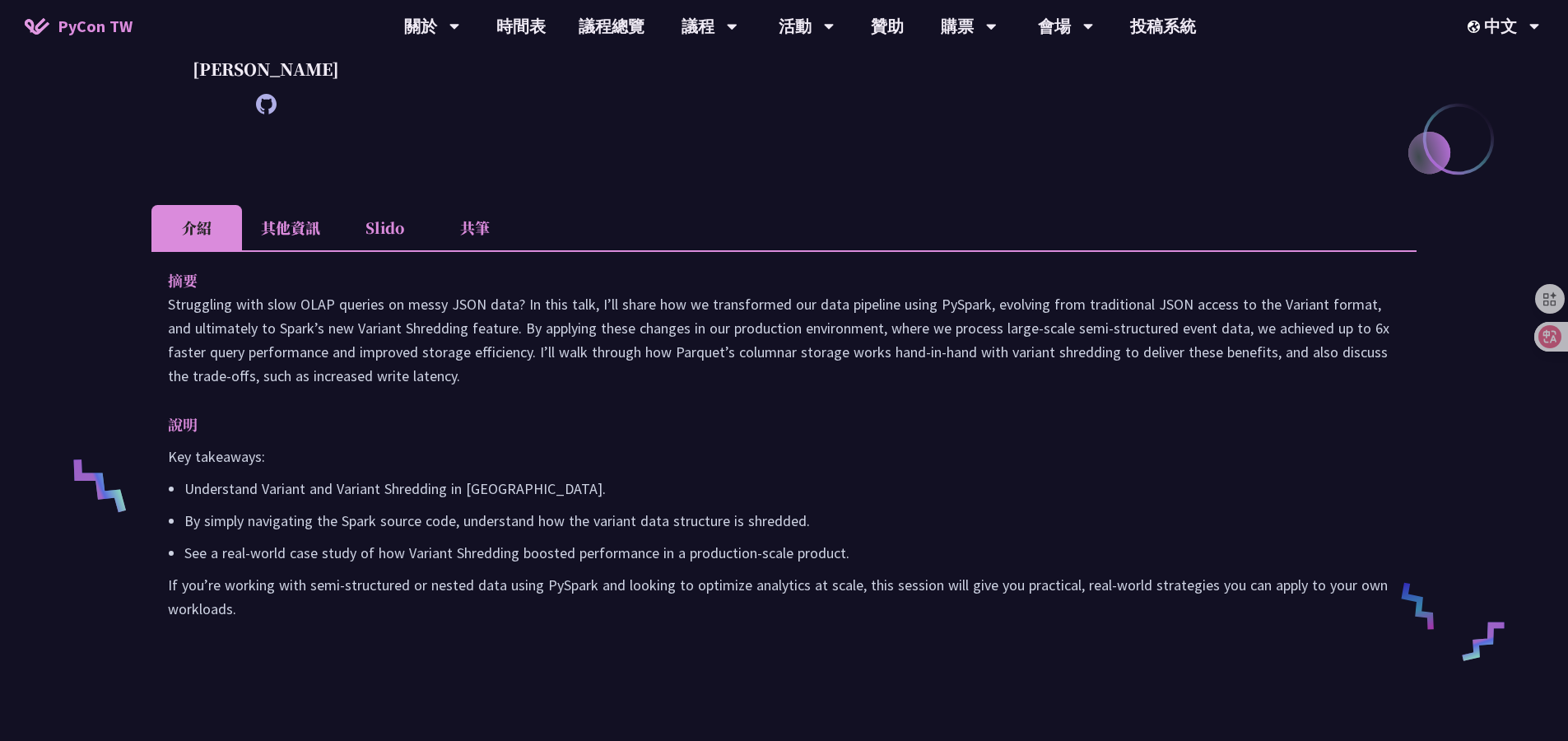
scroll to position [346, 0]
click at [485, 251] on li "共筆" at bounding box center [474, 228] width 90 height 46
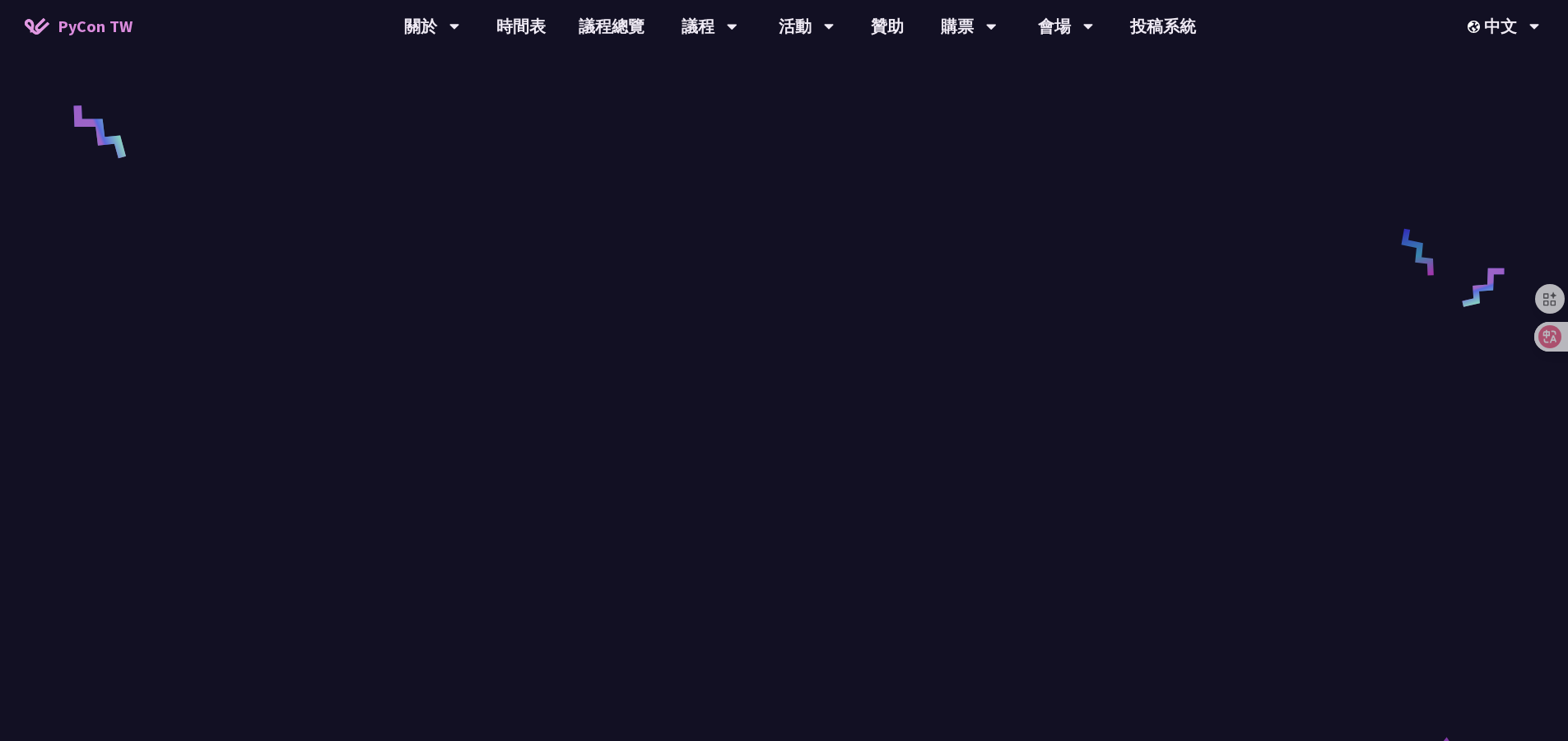
scroll to position [0, 0]
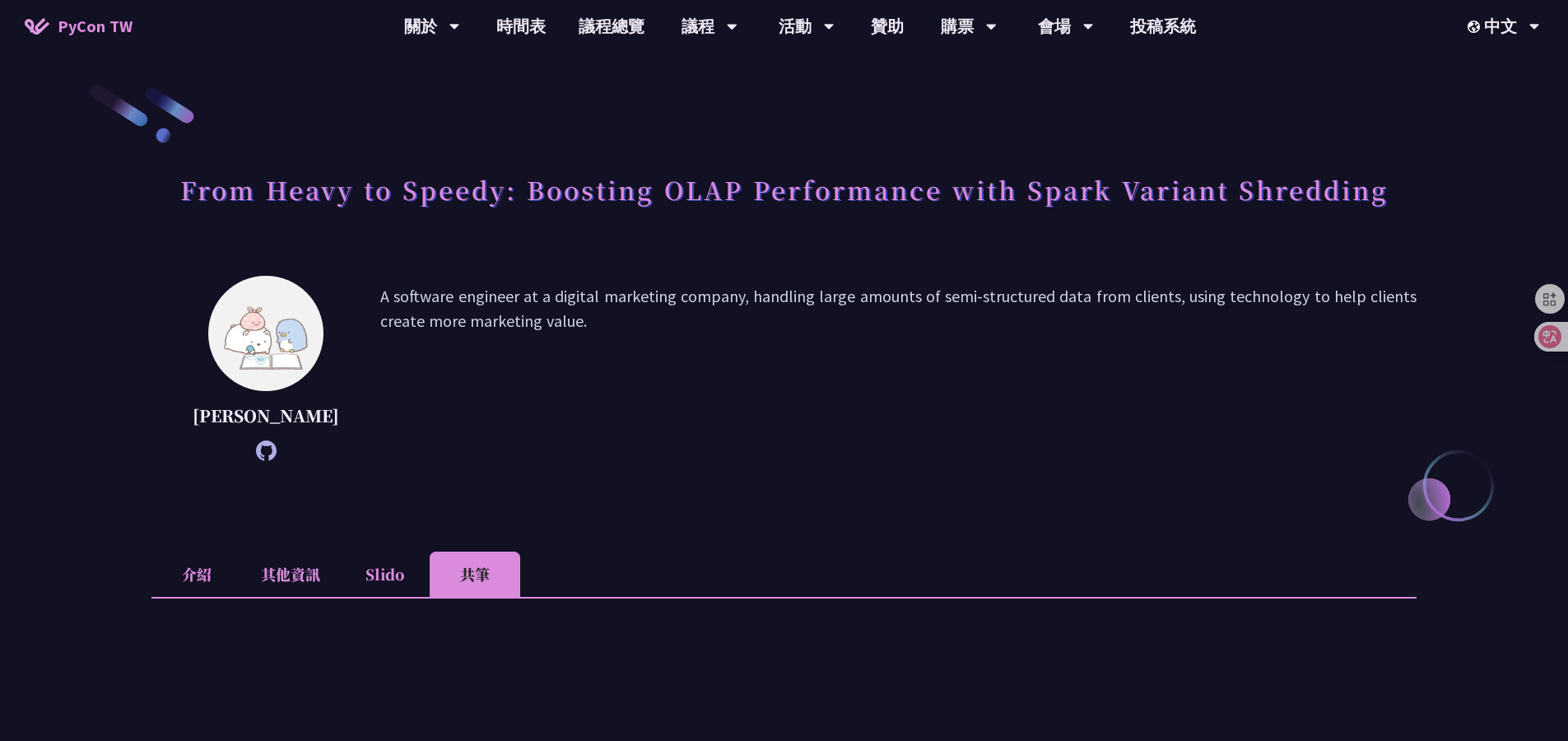
scroll to position [401, 0]
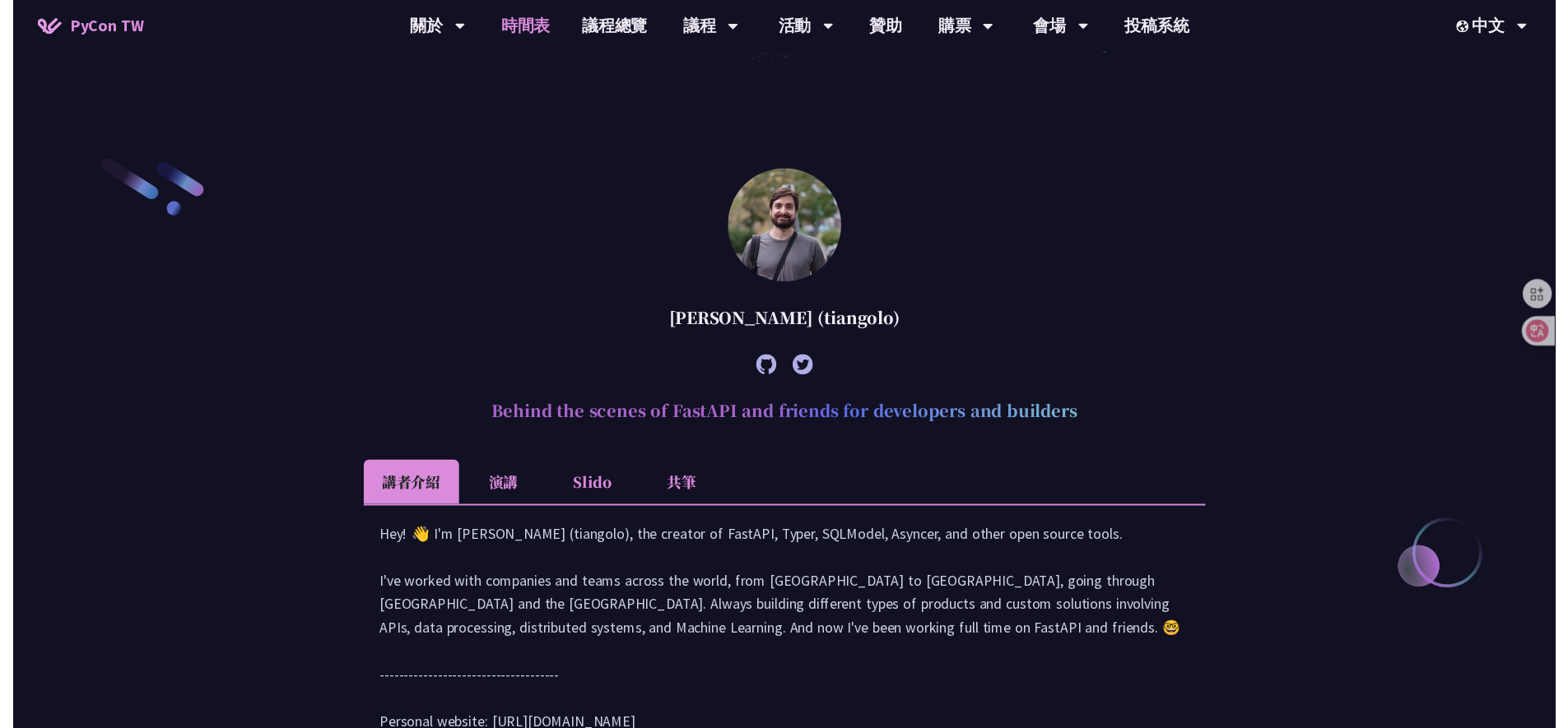
scroll to position [903, 0]
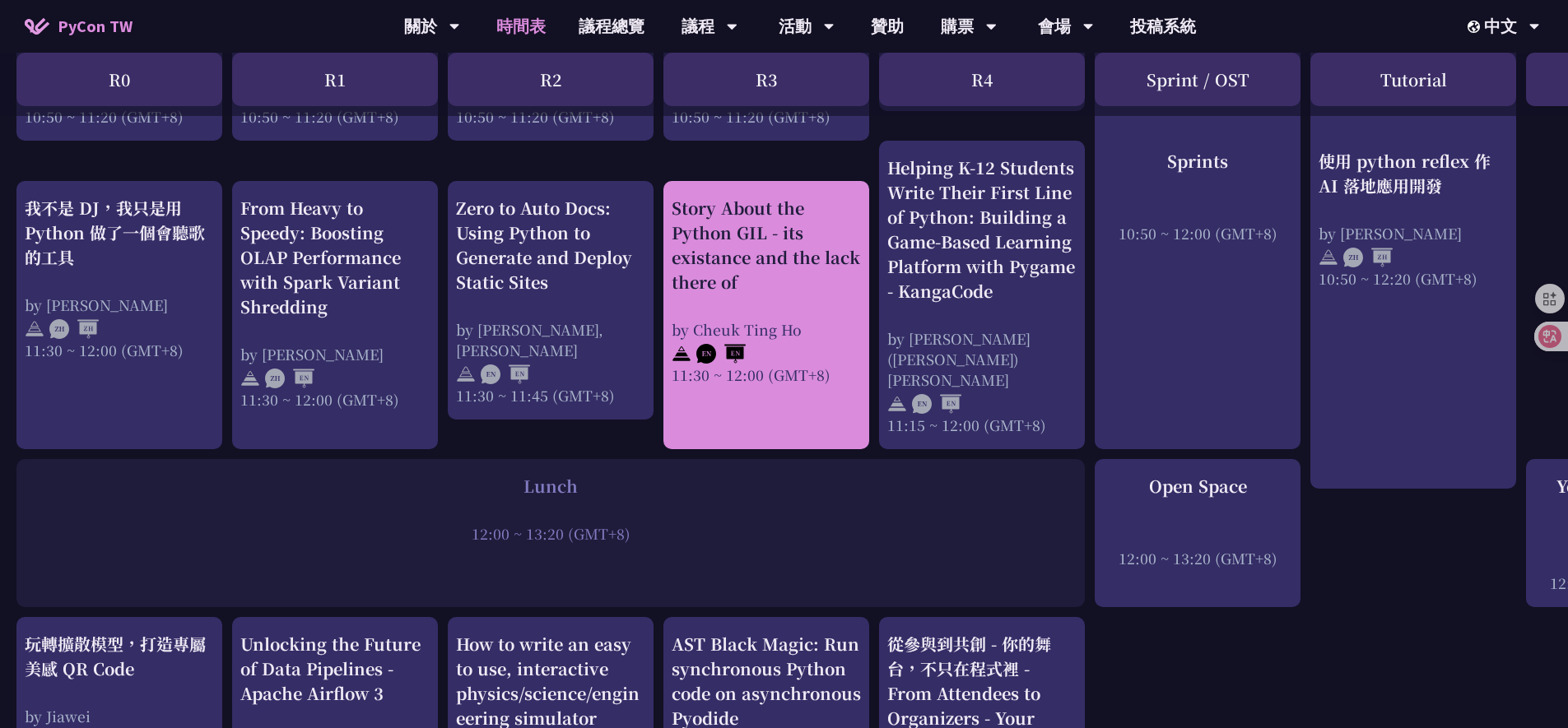
click at [770, 225] on div "Story About the Python GIL - its existance and the lack there of" at bounding box center [766, 245] width 189 height 99
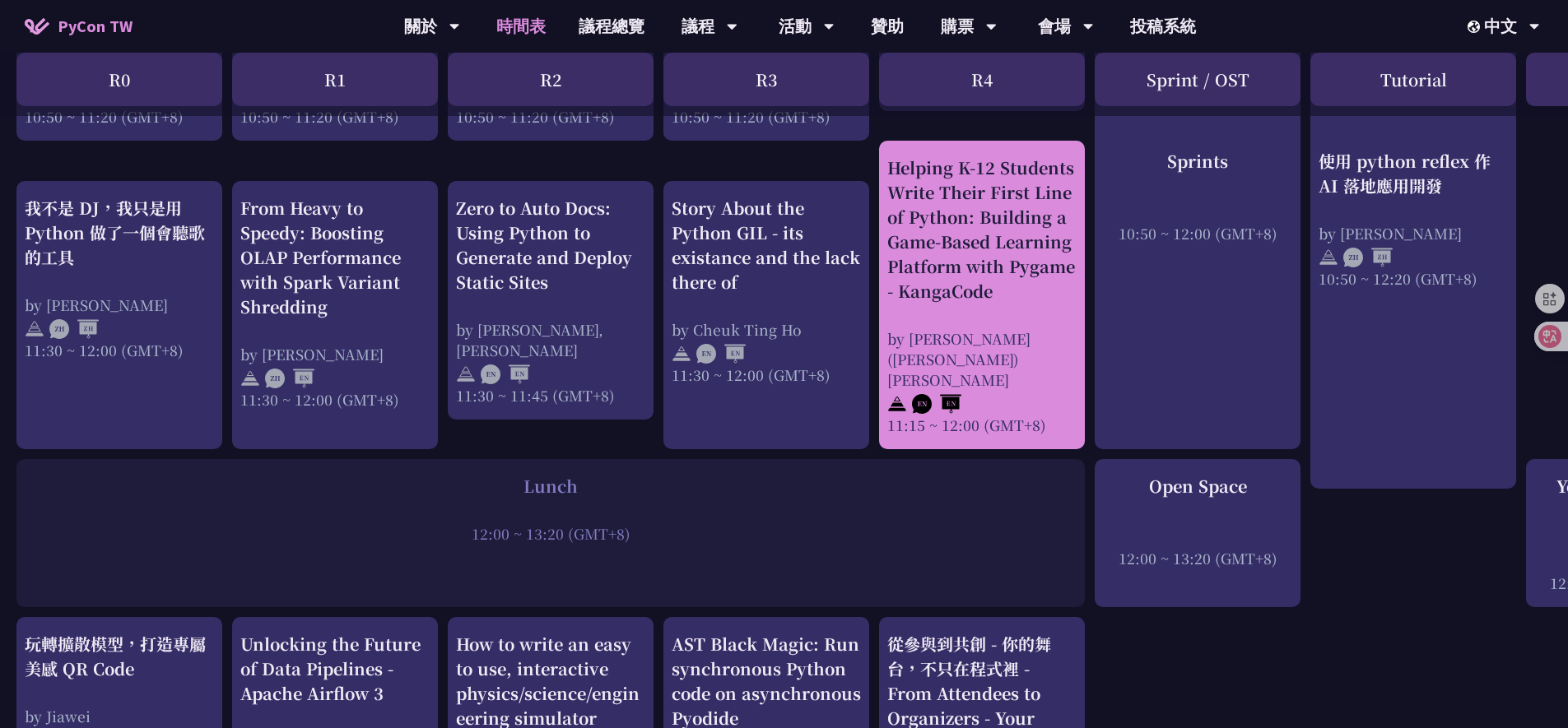
click at [940, 228] on div "Helping K-12 Students Write Their First Line of Python: Building a Game-Based L…" at bounding box center [982, 229] width 189 height 148
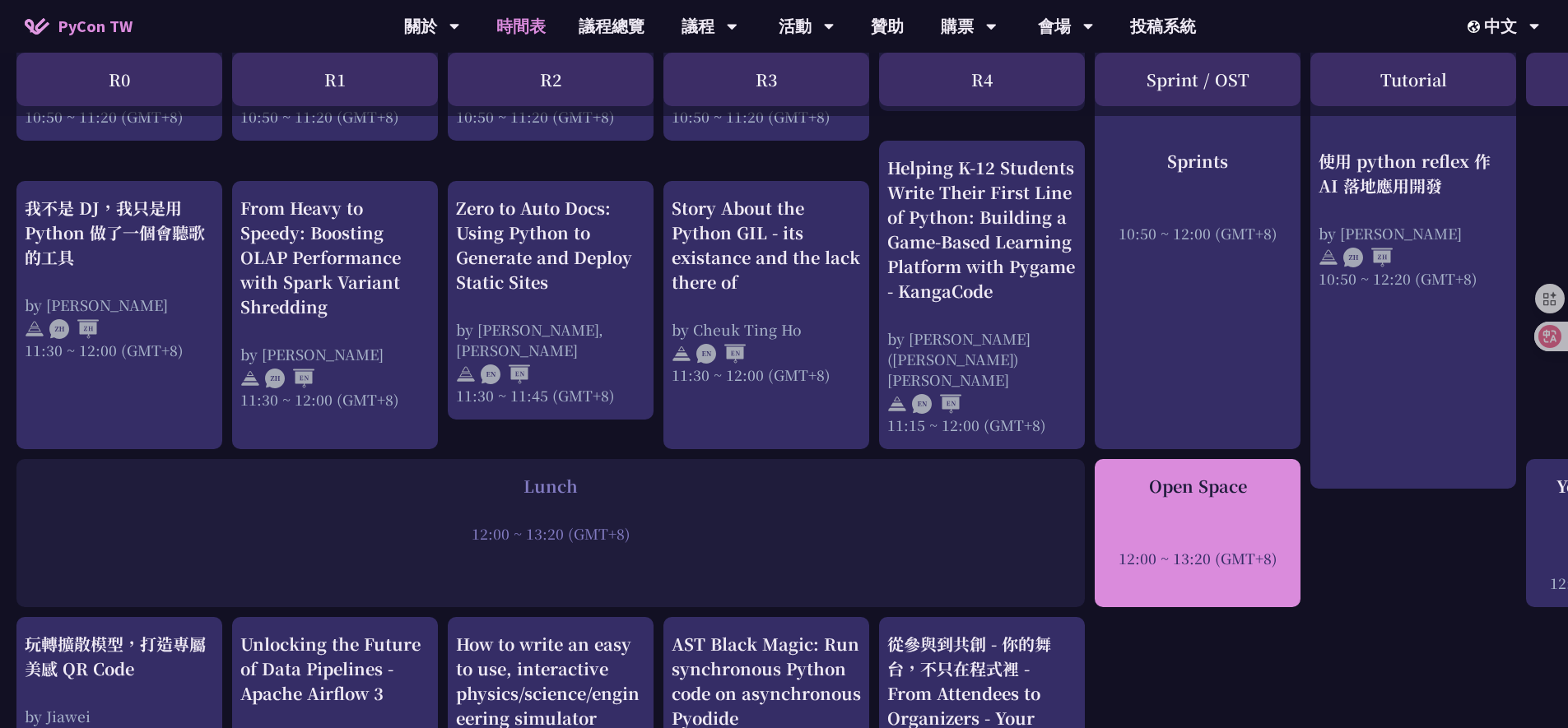
click at [1209, 511] on div "Open Space 12:00 ~ 13:20 (GMT+8)" at bounding box center [1198, 521] width 189 height 95
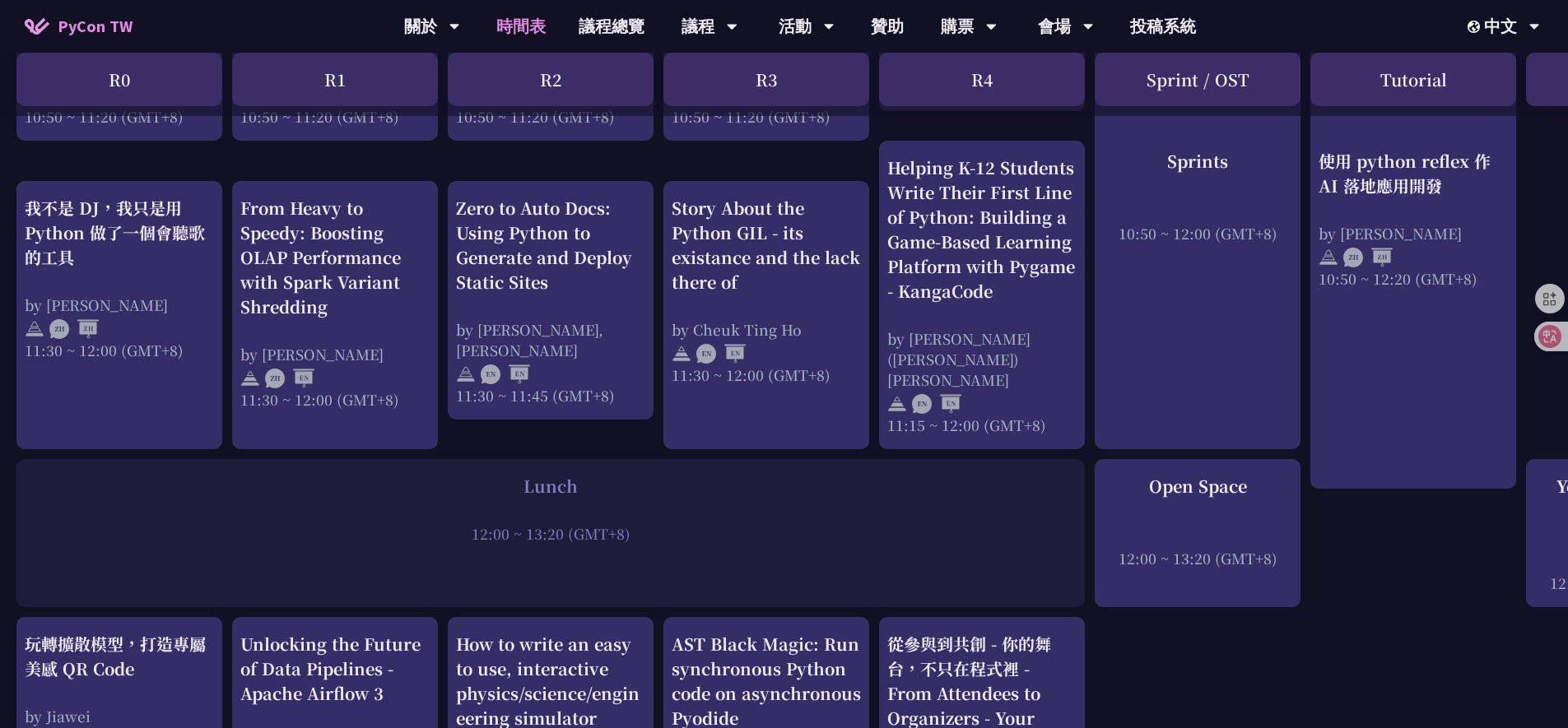
scroll to position [1228, 0]
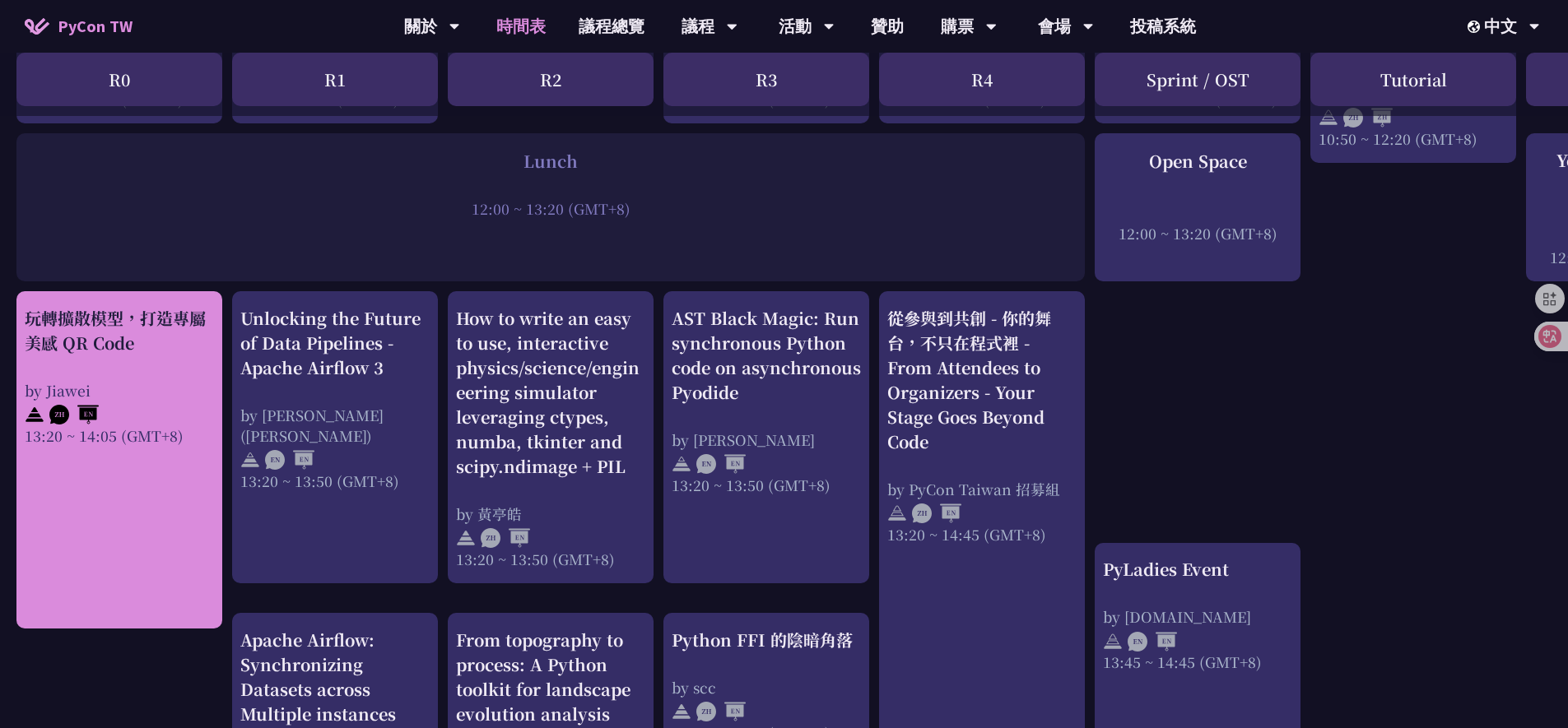
click at [84, 380] on div "by Jiawei" at bounding box center [119, 390] width 189 height 21
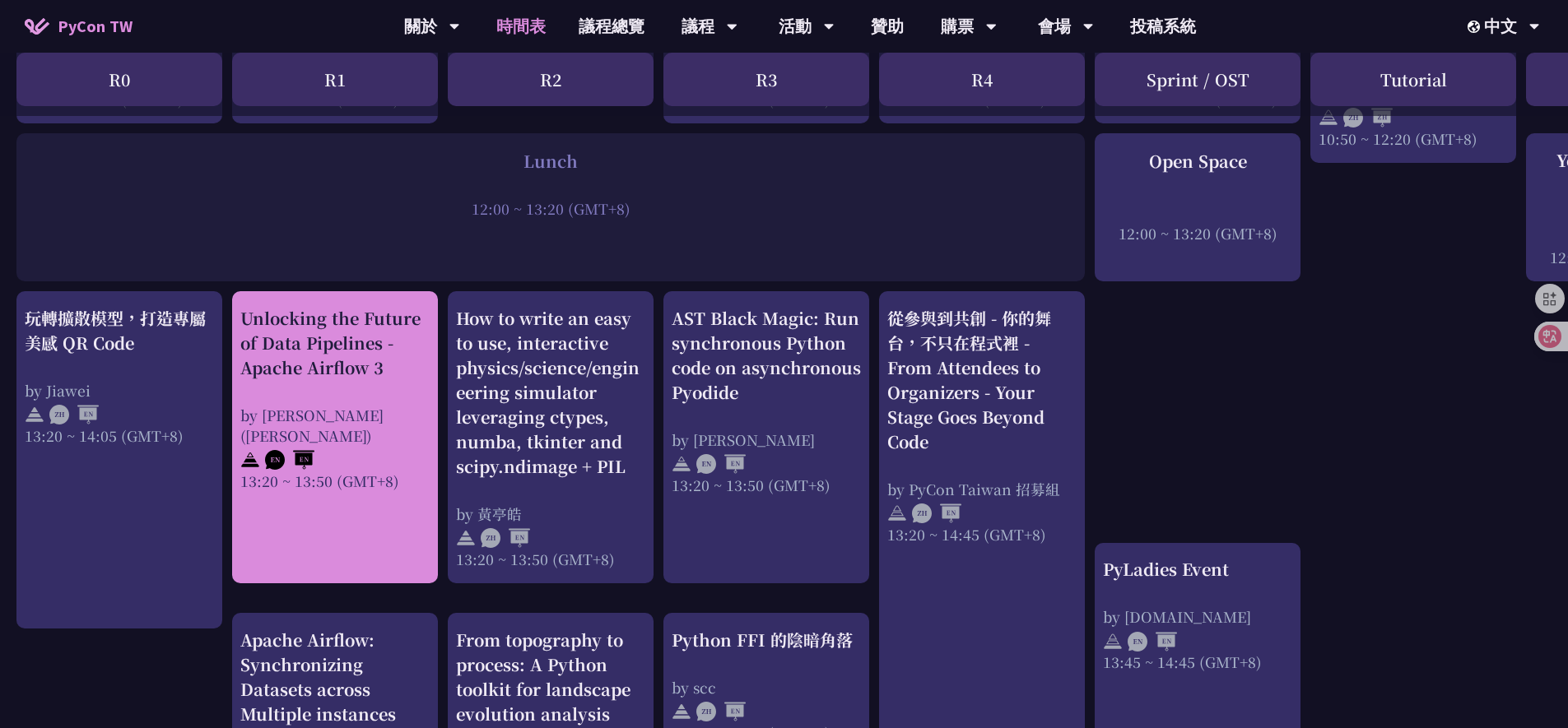
click at [298, 367] on div "Unlocking the Future of Data Pipelines - Apache Airflow 3" at bounding box center [335, 342] width 189 height 74
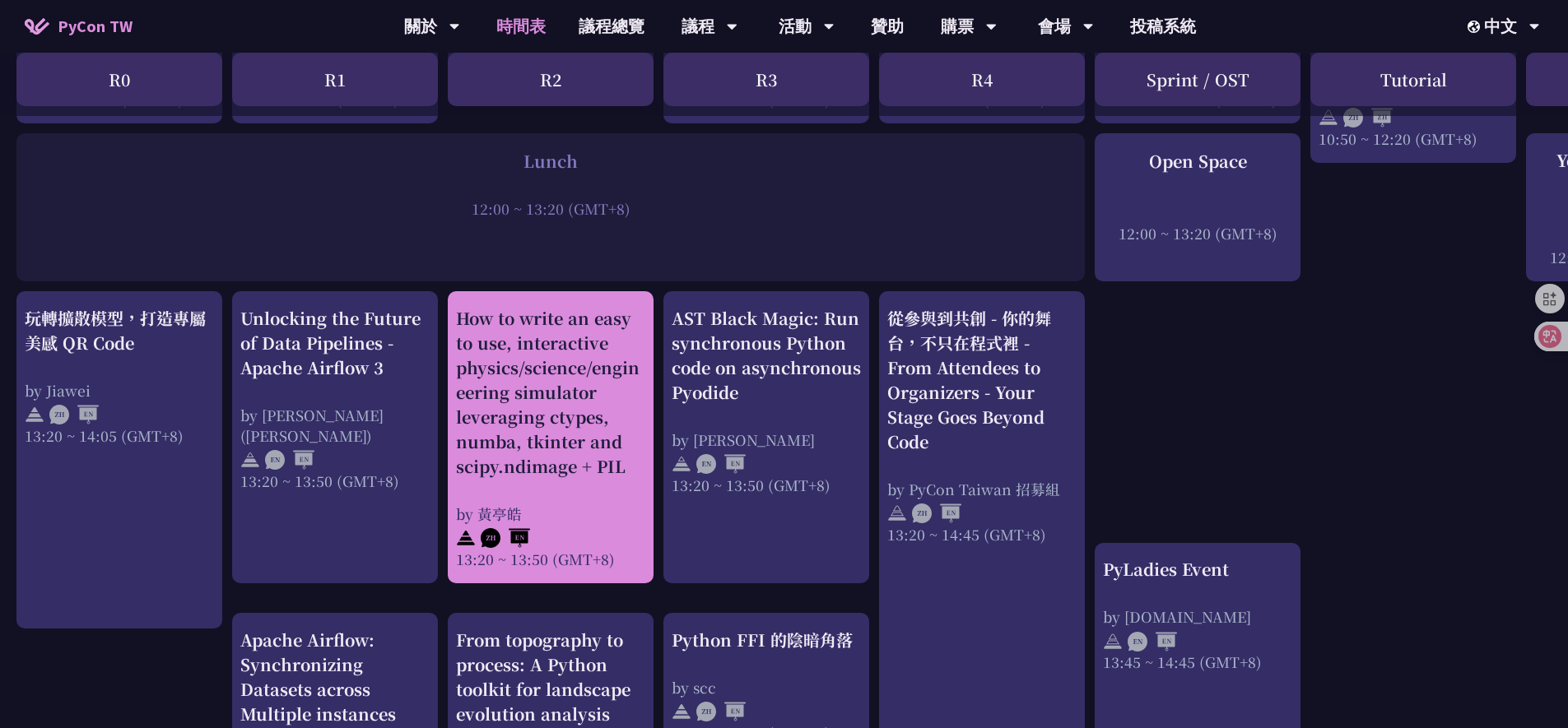
click at [508, 365] on div "How to write an easy to use, interactive physics/science/engineering simulator …" at bounding box center [551, 392] width 189 height 173
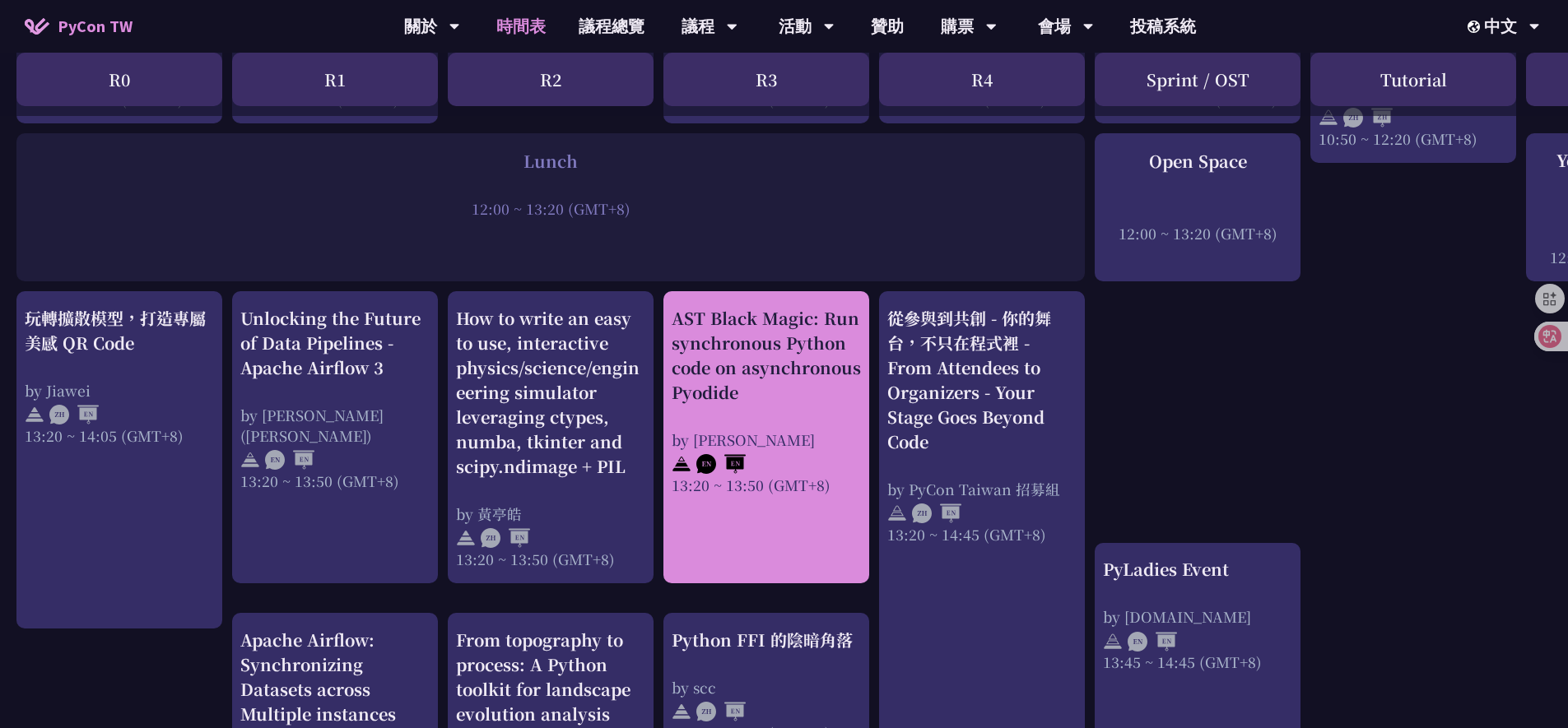
click at [724, 359] on div "AST Black Magic: Run synchronous Python code on asynchronous Pyodide" at bounding box center [766, 355] width 189 height 99
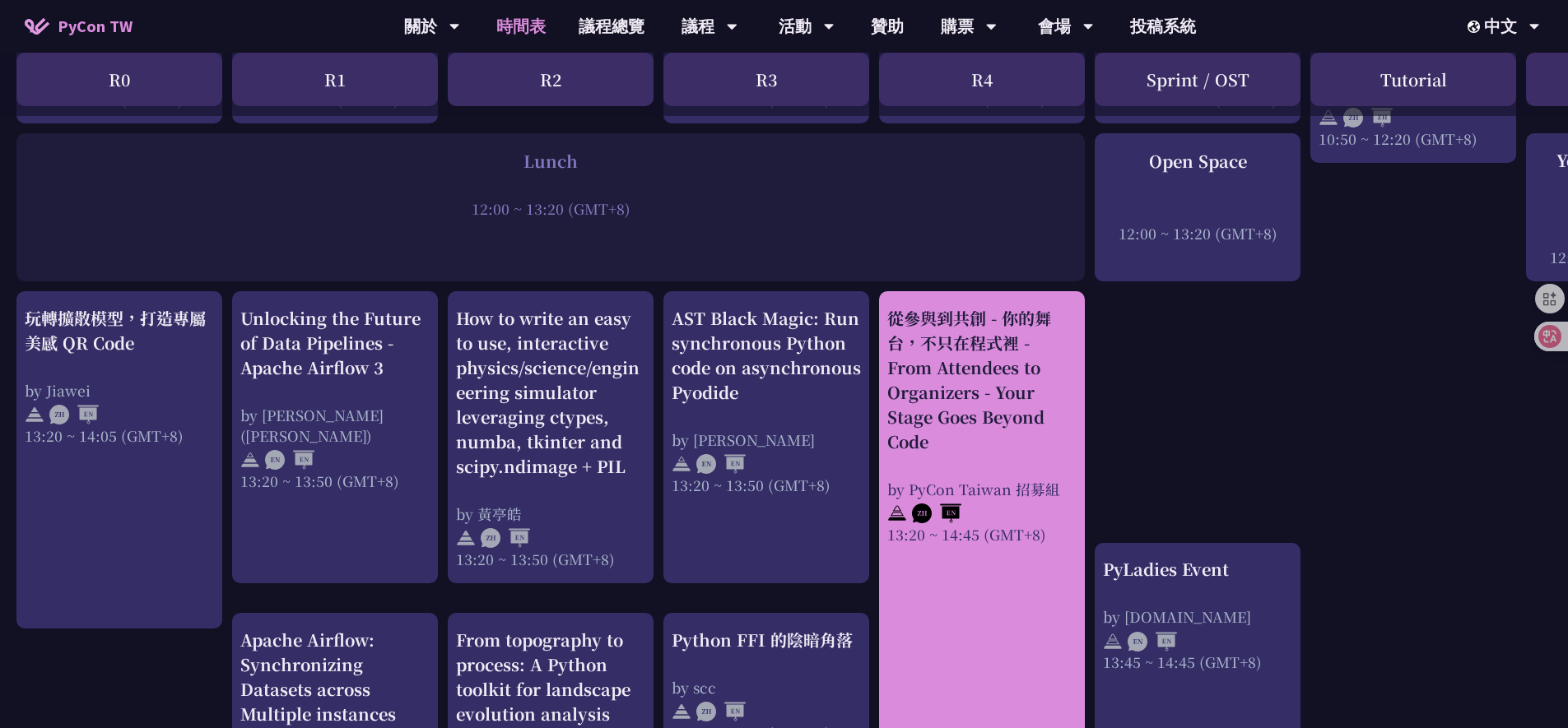
click at [946, 369] on div "從參與到共創 - 你的舞台，不只在程式裡 - From Attendees to Organizers - Your Stage Goes Beyond Co…" at bounding box center [982, 379] width 189 height 148
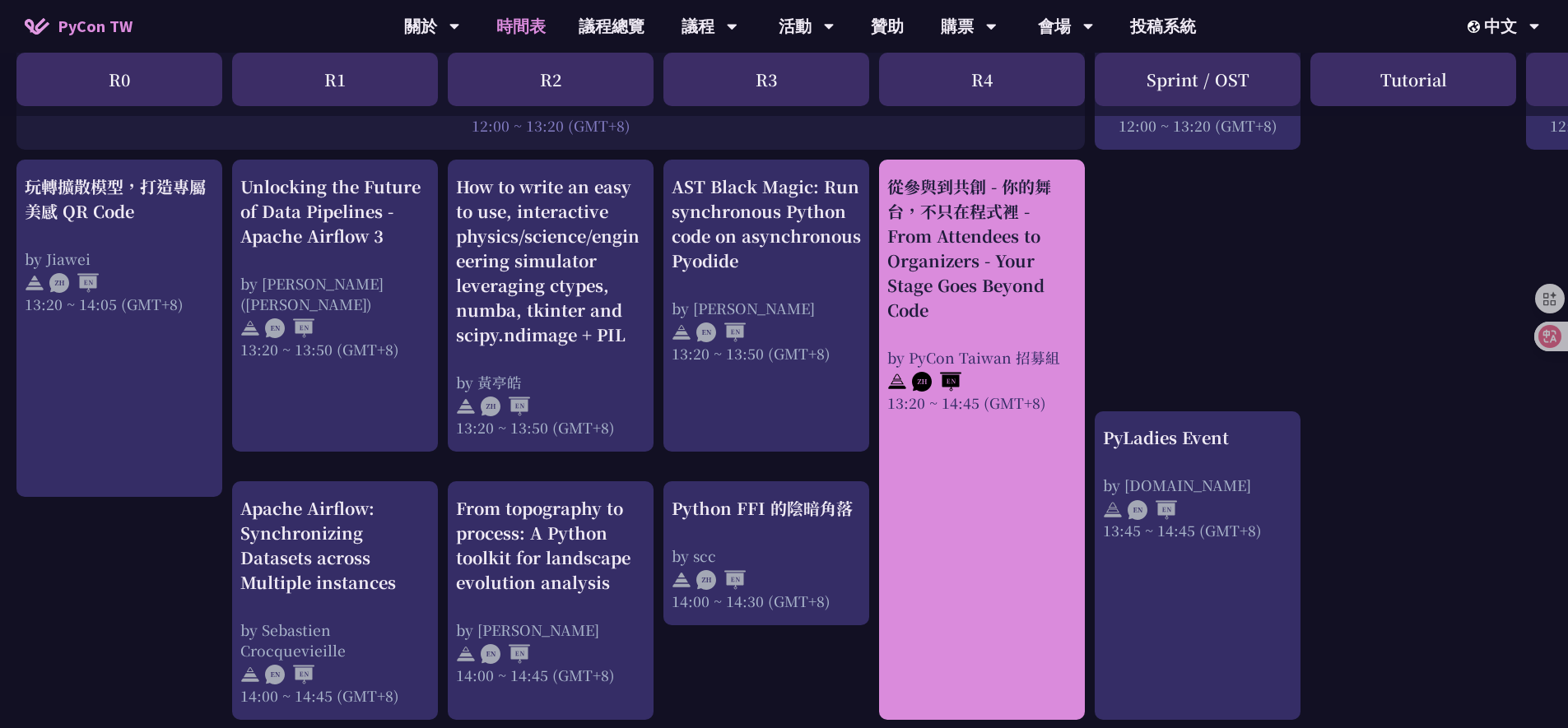
scroll to position [1534, 0]
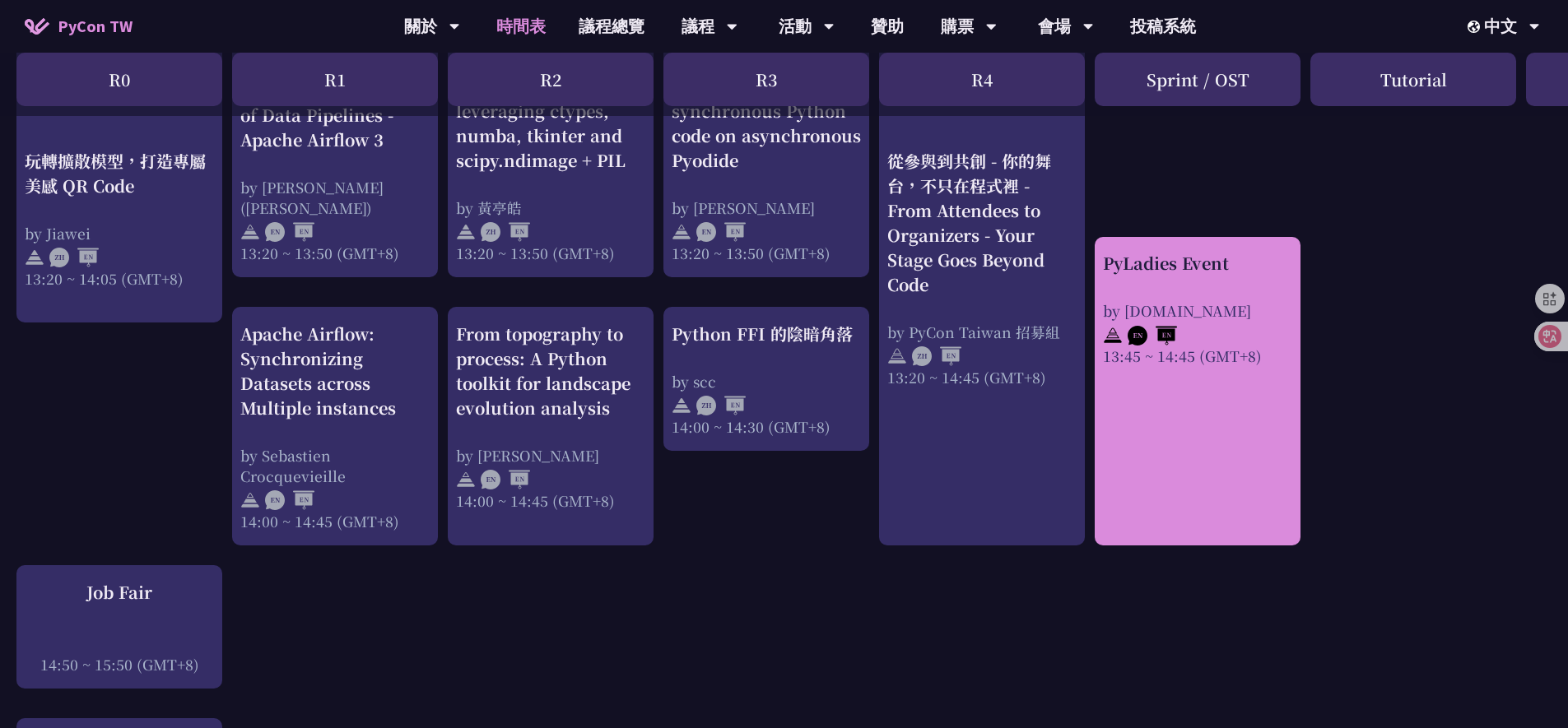
click at [1121, 346] on div "13:45 ~ 14:45 (GMT+8)" at bounding box center [1198, 356] width 189 height 21
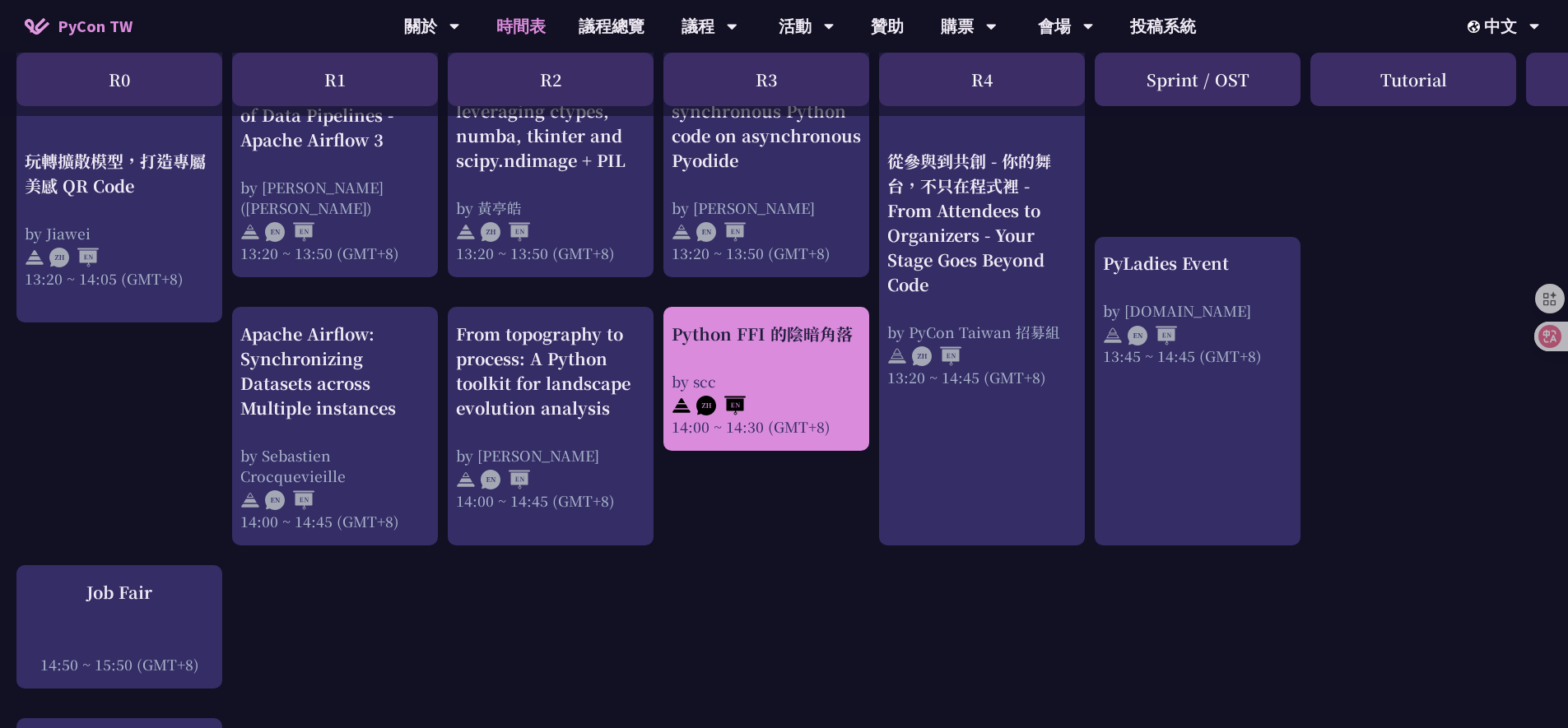
click at [818, 351] on div "Python FFI 的陰暗角落 by scc 14:00 ~ 14:30 (GMT+8)" at bounding box center [766, 379] width 189 height 116
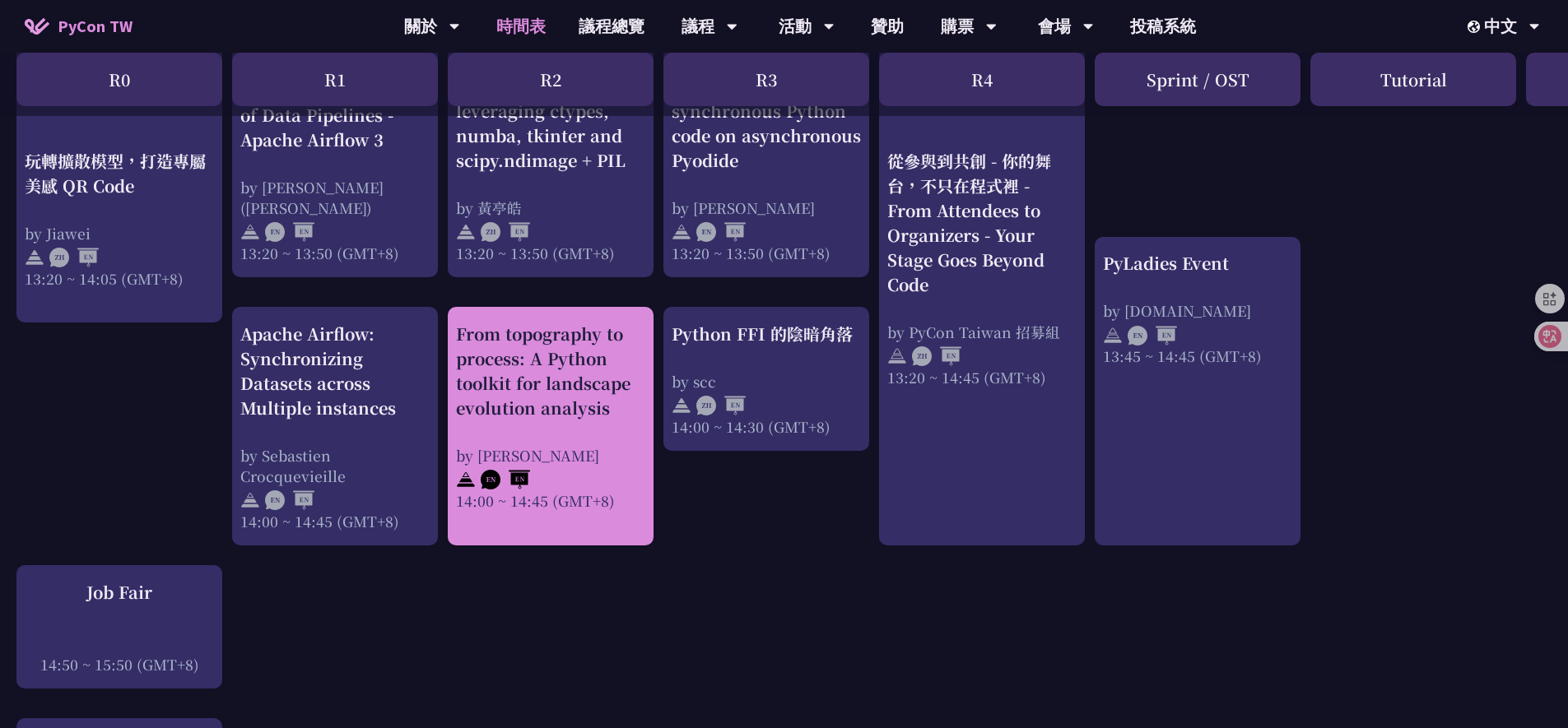
click at [602, 366] on div "From topography to process: A Python toolkit for landscape evolution analysis" at bounding box center [551, 371] width 189 height 99
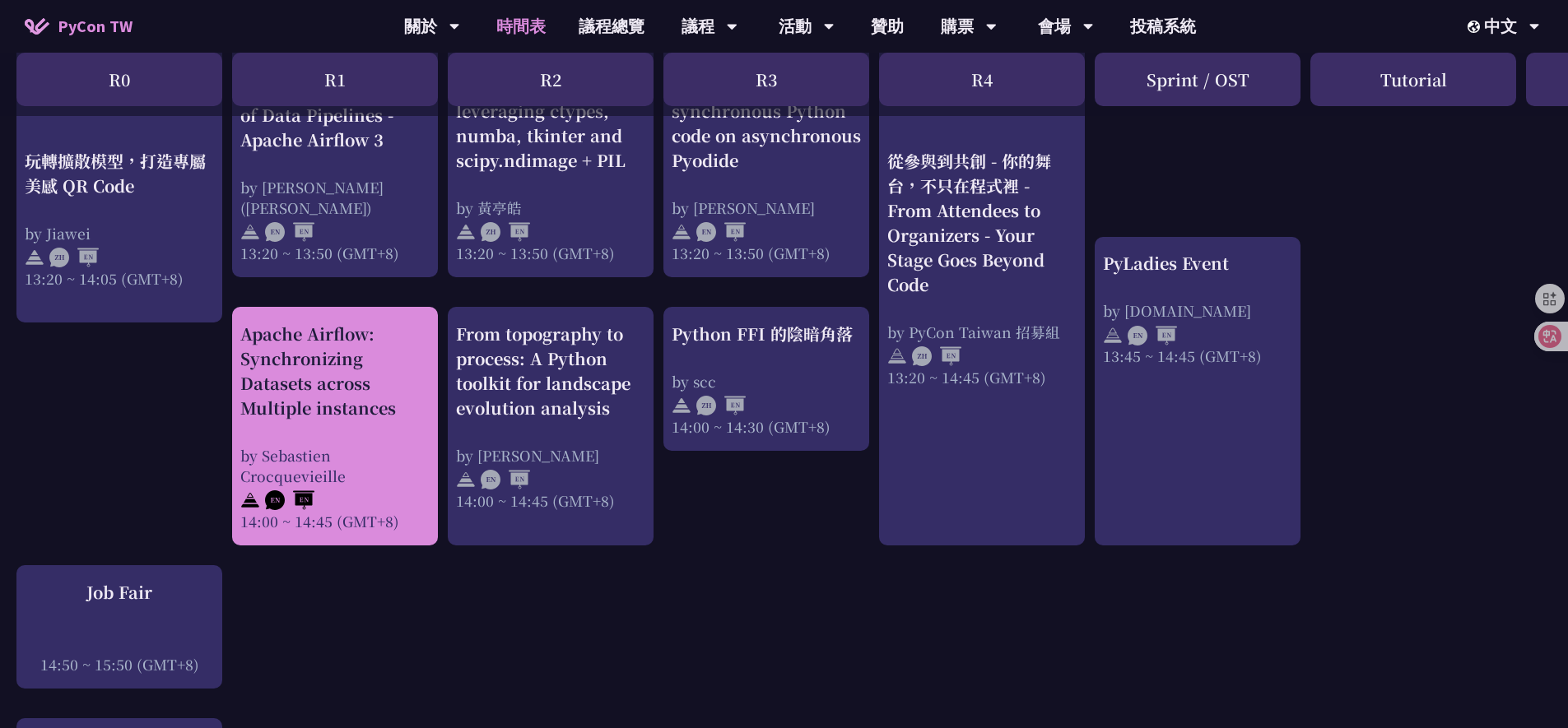
click at [367, 376] on div "Apache Airflow: Synchronizing Datasets across Multiple instances" at bounding box center [335, 371] width 189 height 99
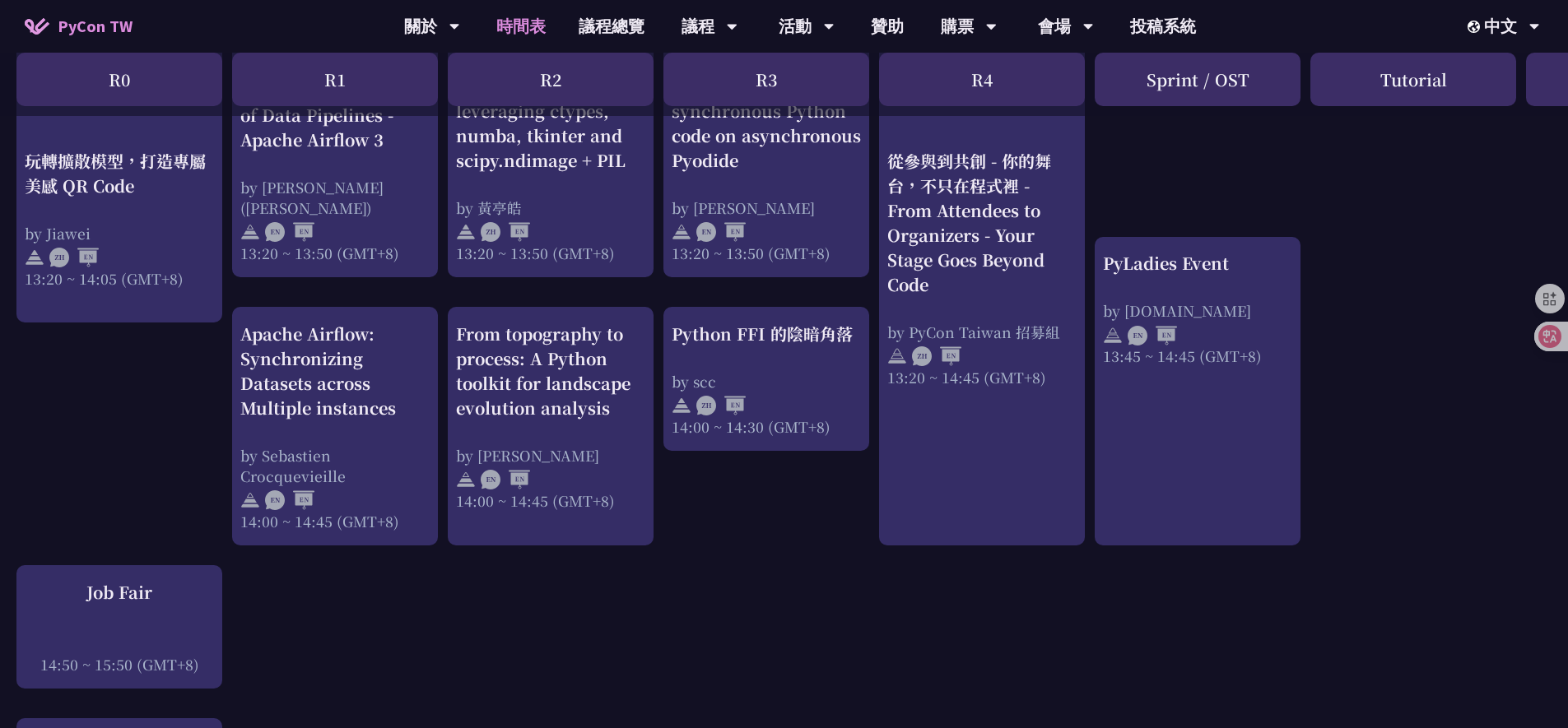
scroll to position [1874, 0]
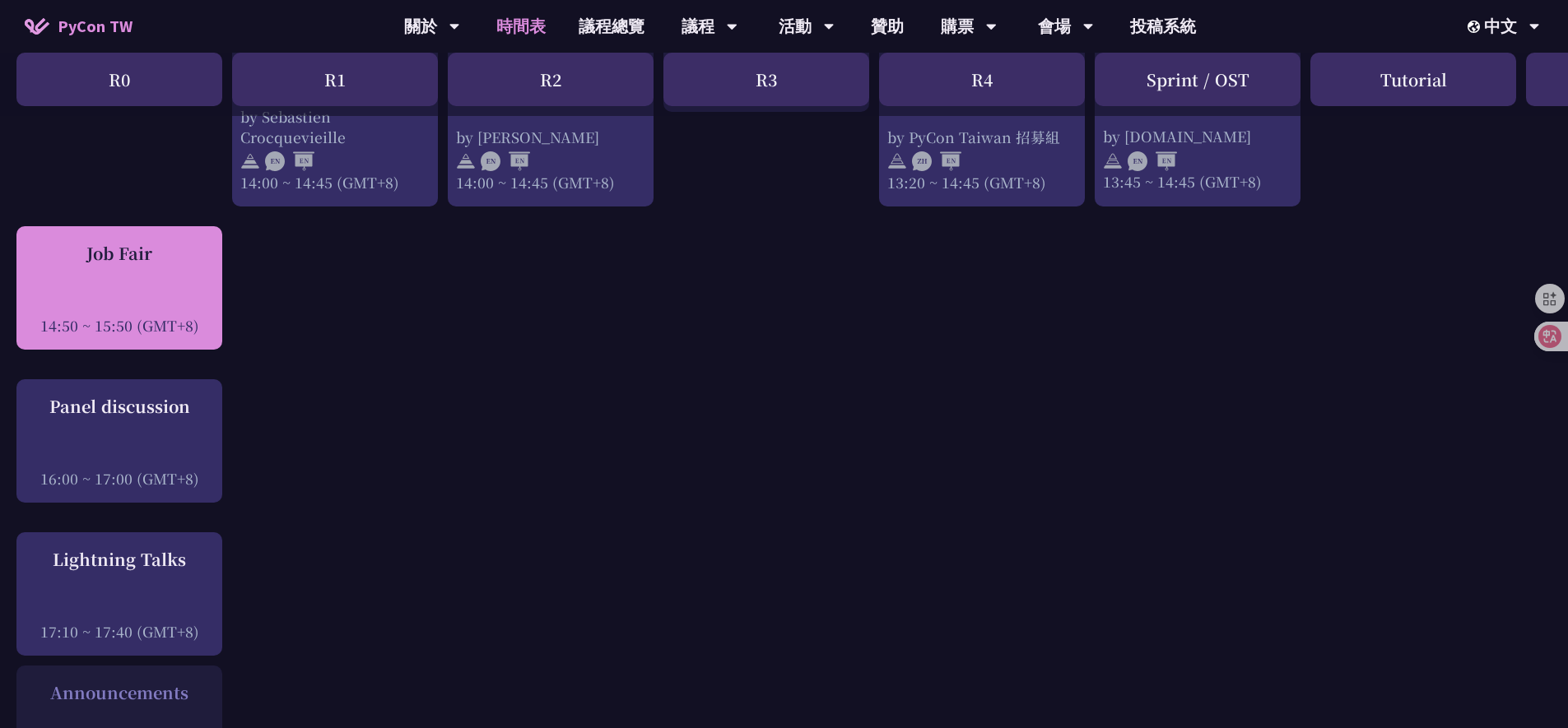
click at [128, 290] on div at bounding box center [119, 302] width 189 height 25
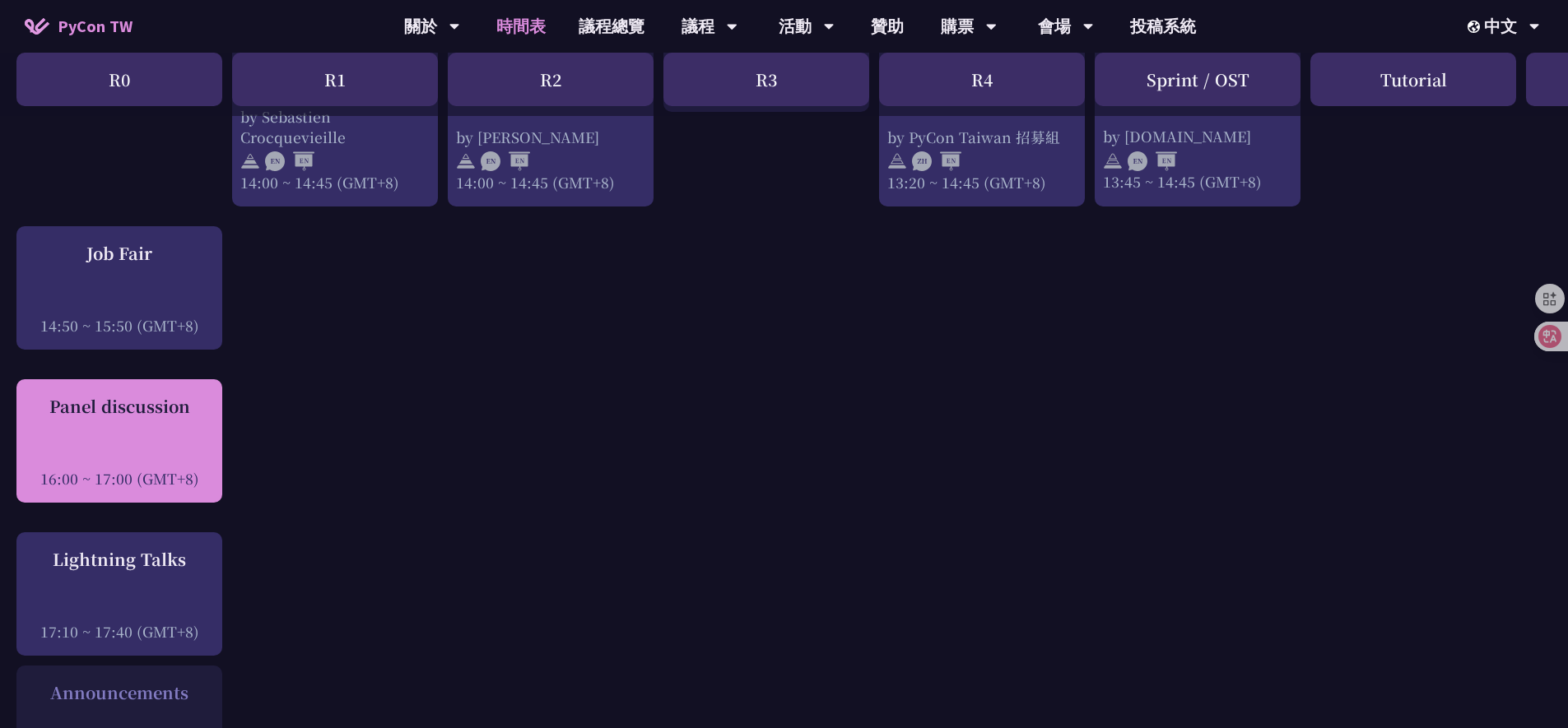
click at [115, 408] on div "Panel discussion 16:00 ~ 17:00 (GMT+8)" at bounding box center [119, 441] width 189 height 95
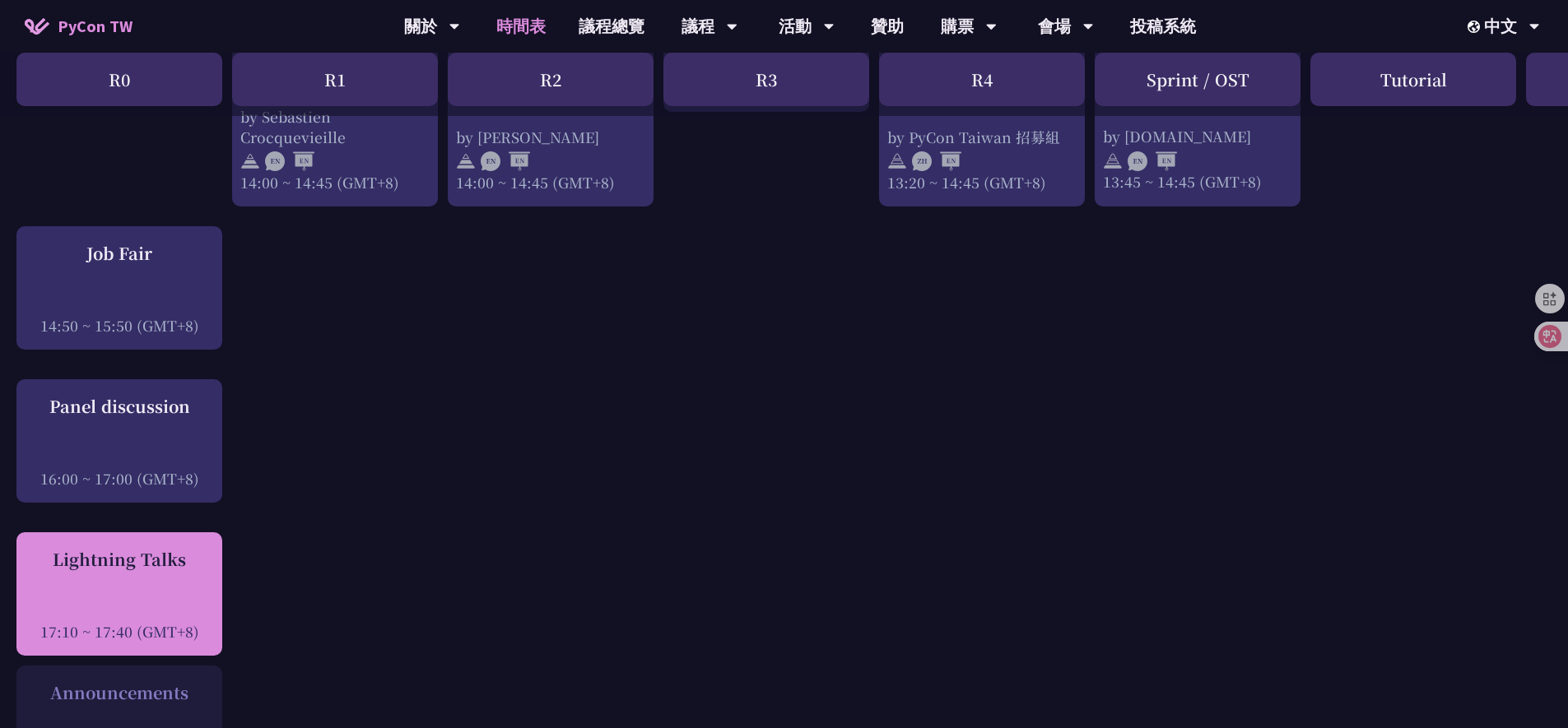
click at [124, 547] on div "Lightning Talks" at bounding box center [119, 559] width 189 height 25
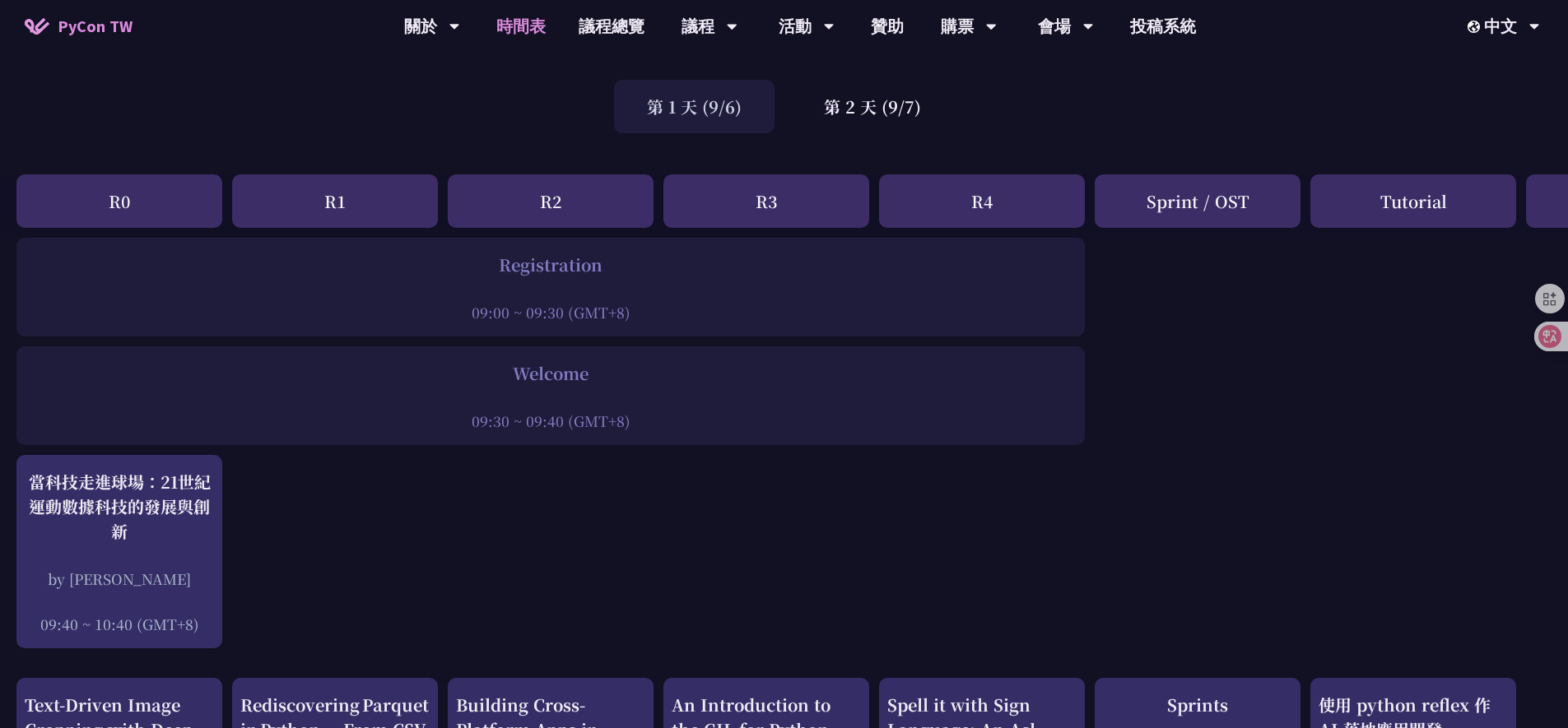
scroll to position [0, 0]
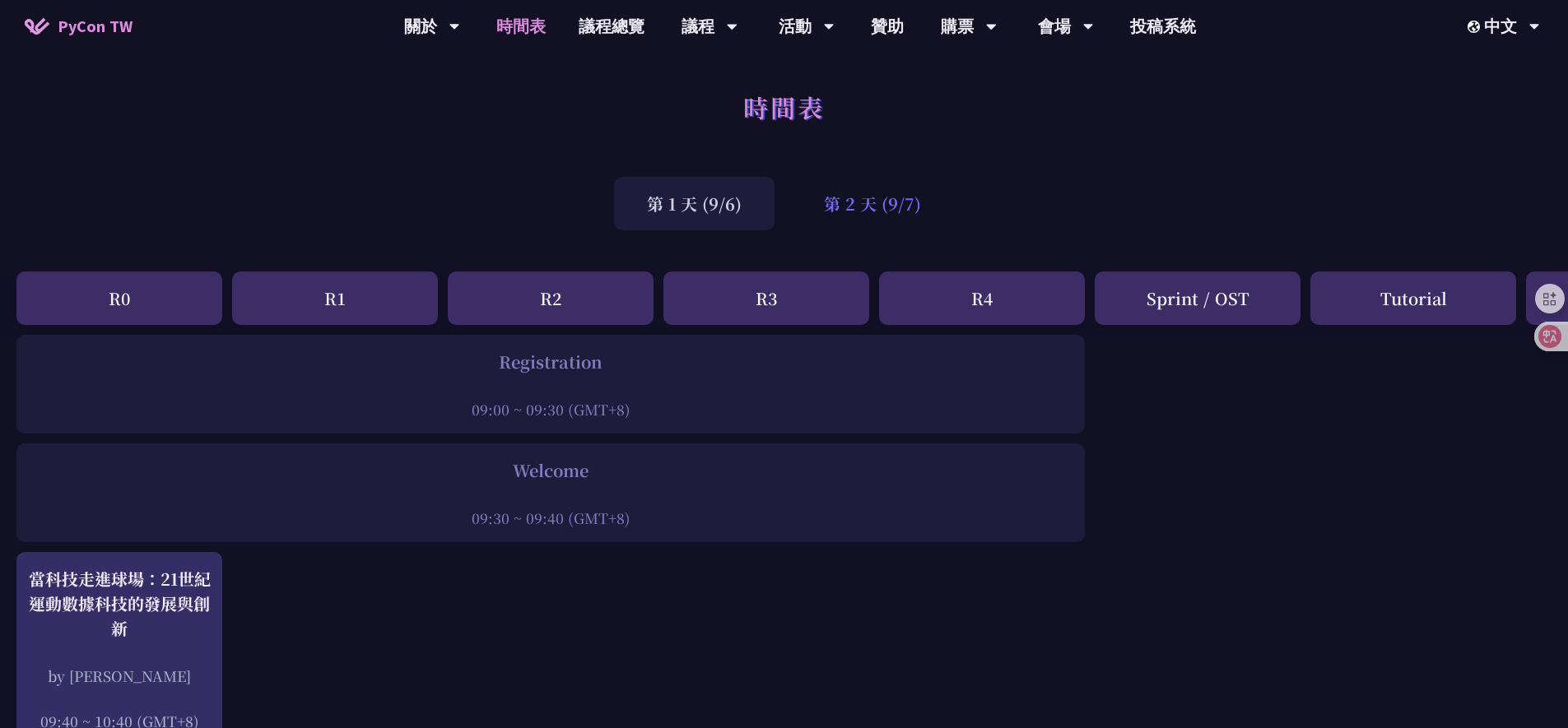
click at [846, 221] on div "第 2 天 (9/7)" at bounding box center [872, 203] width 163 height 54
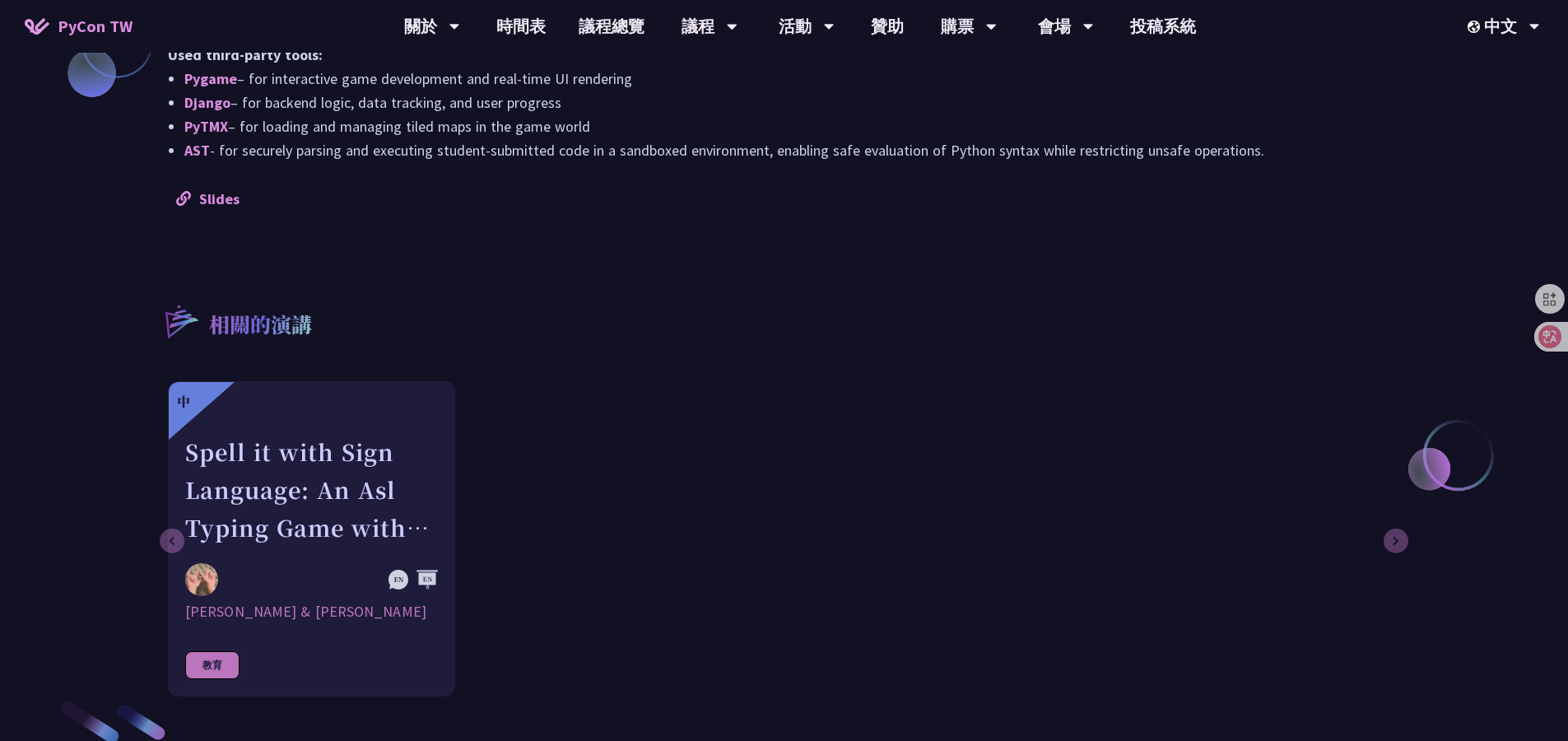
scroll to position [1501, 0]
click at [202, 198] on link "Slides" at bounding box center [208, 199] width 64 height 19
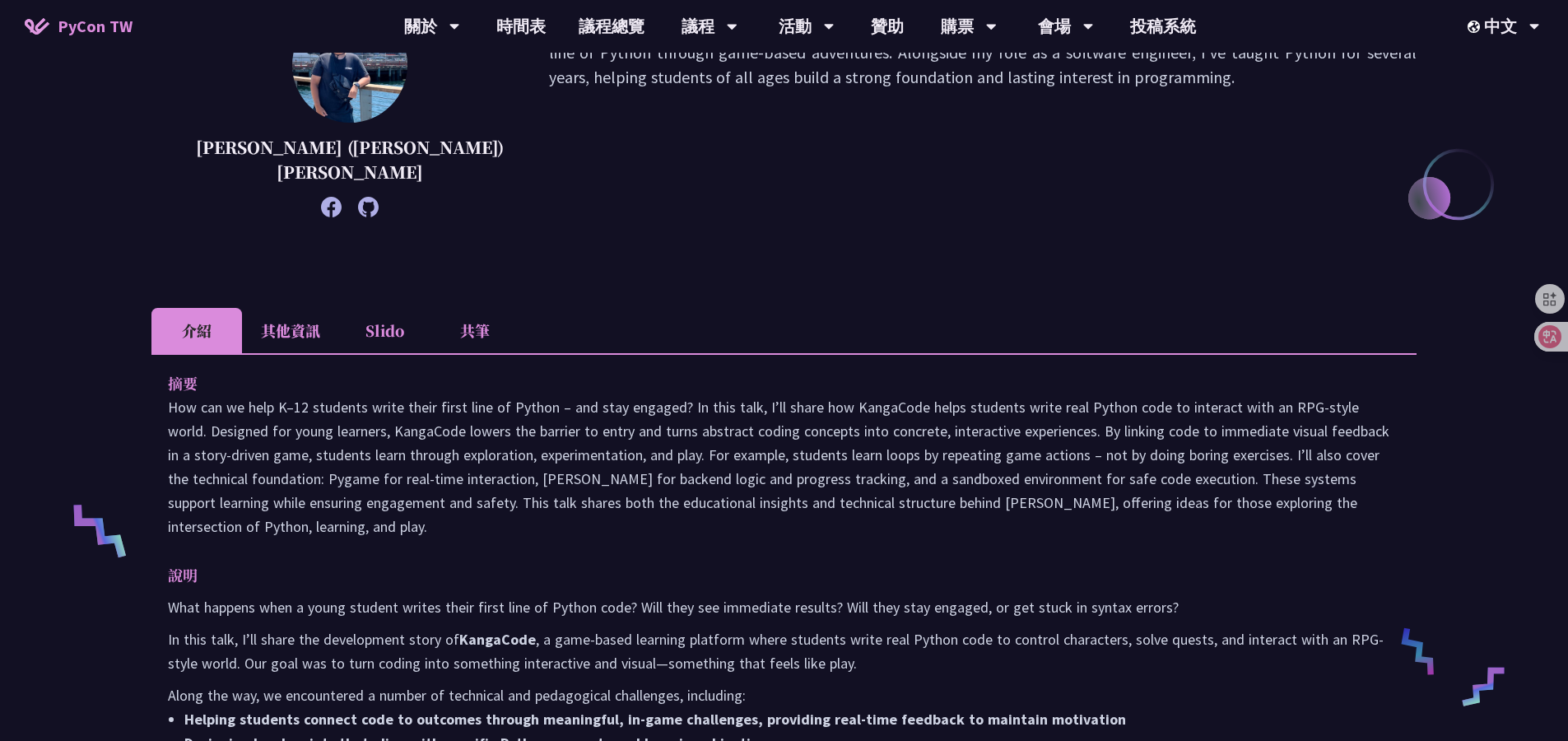
scroll to position [379, 0]
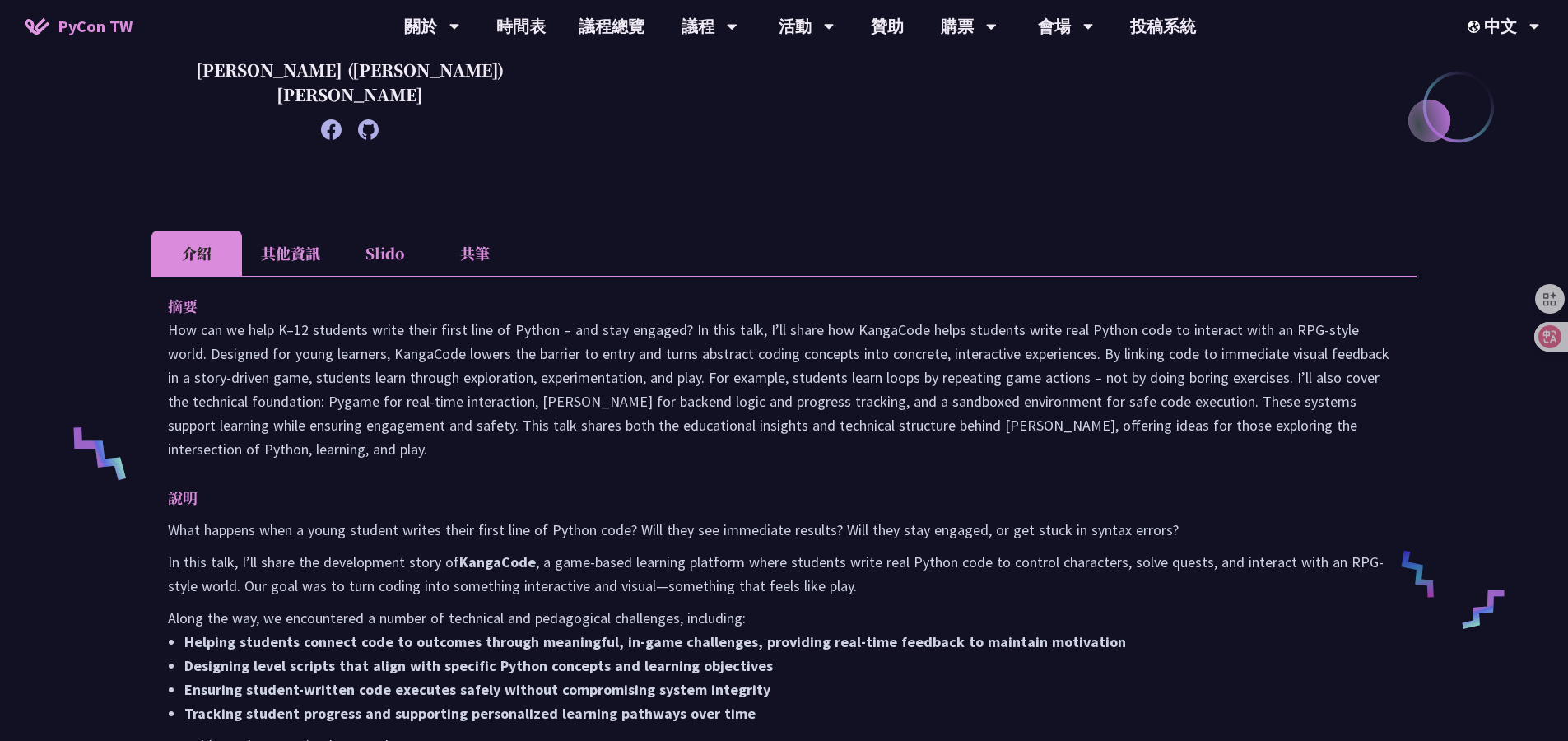
click at [463, 247] on li "共筆" at bounding box center [474, 253] width 90 height 46
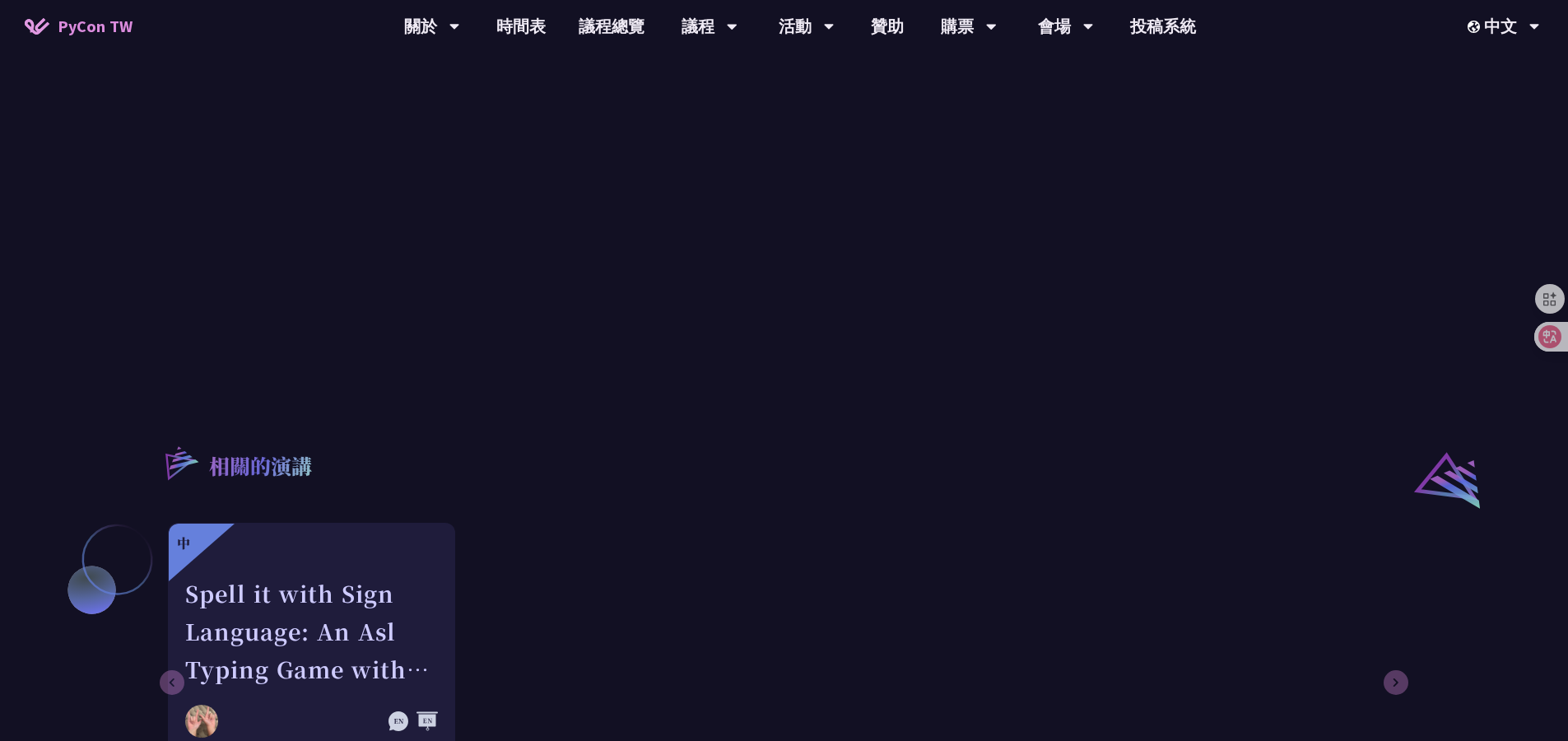
scroll to position [1096, 0]
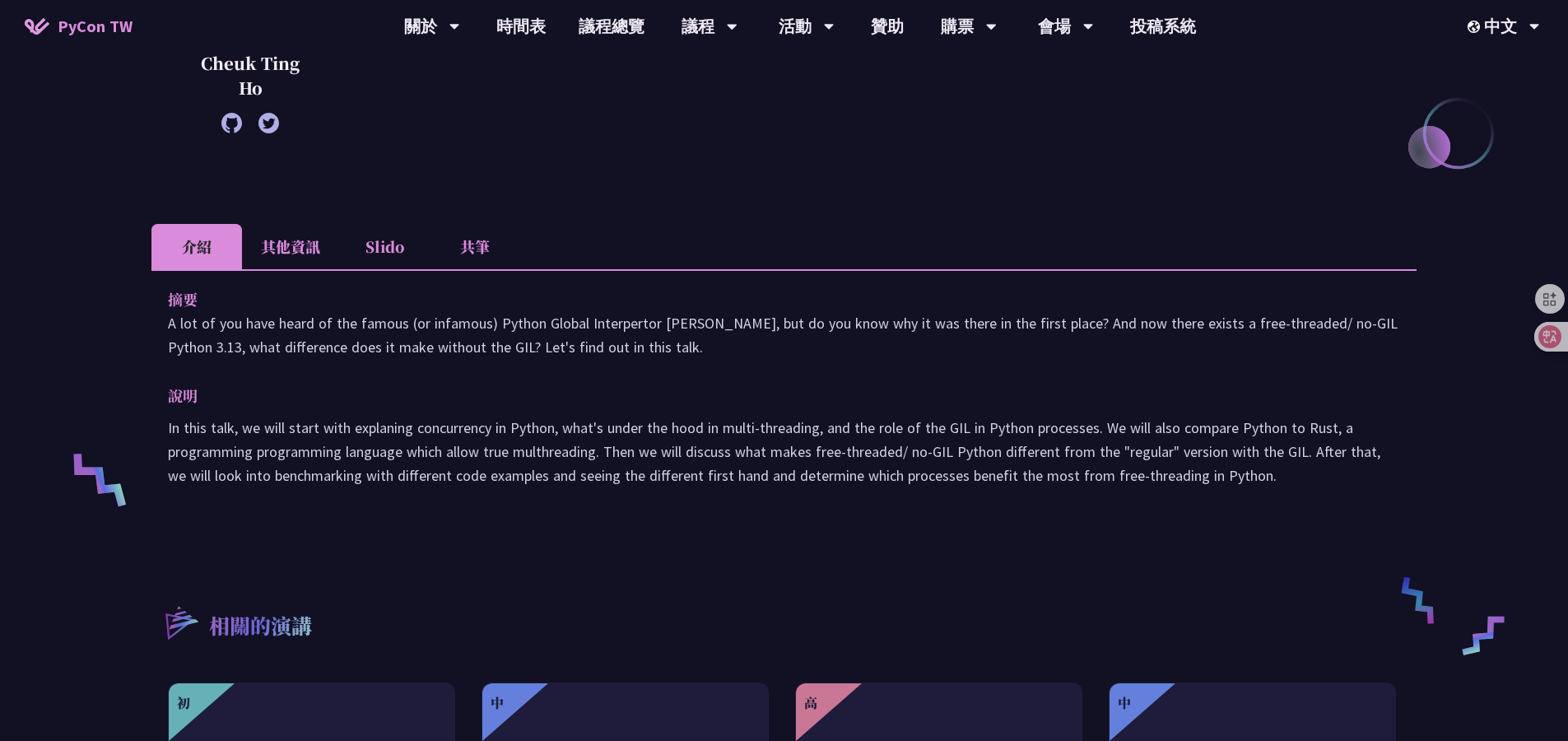
scroll to position [363, 0]
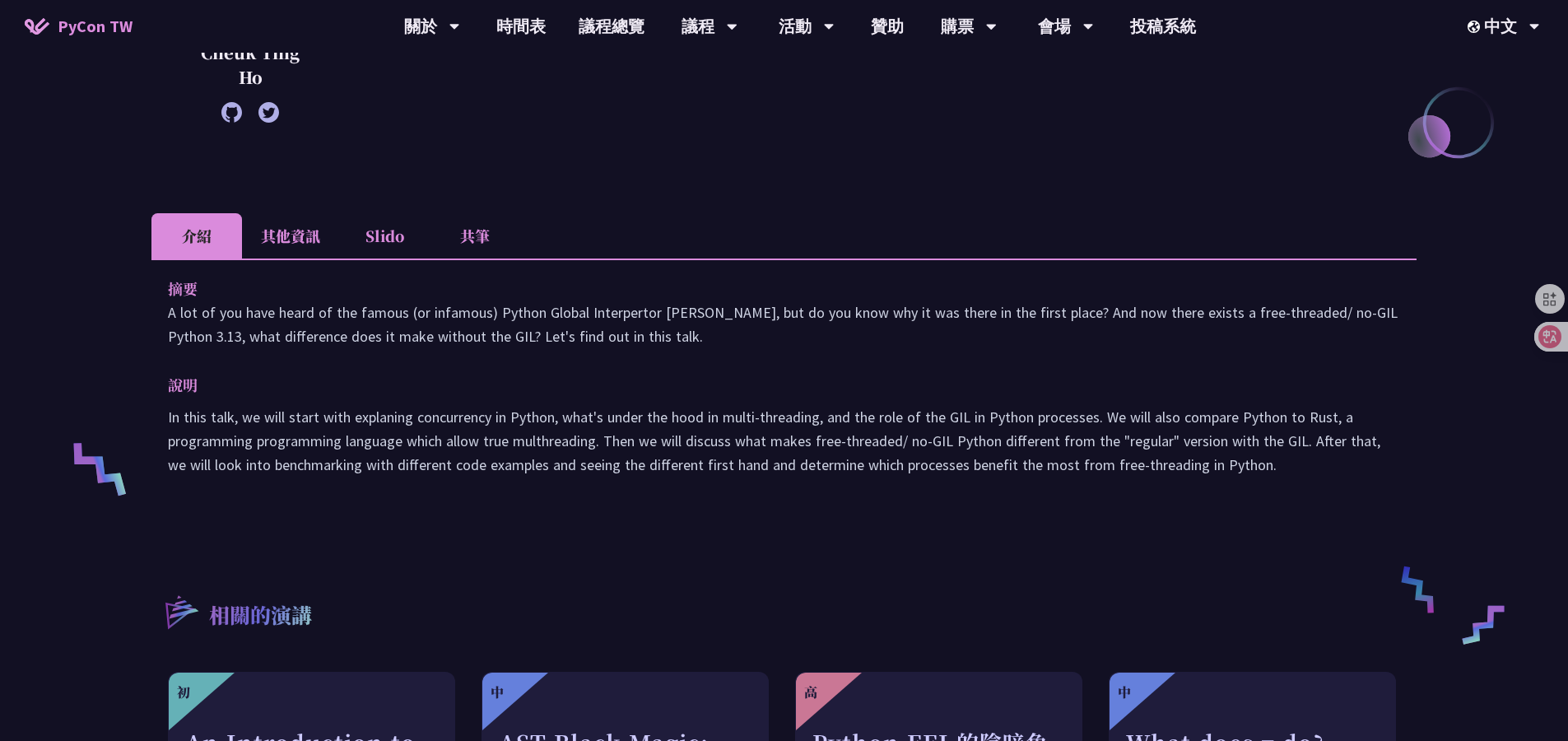
click at [460, 229] on li "共筆" at bounding box center [474, 236] width 90 height 46
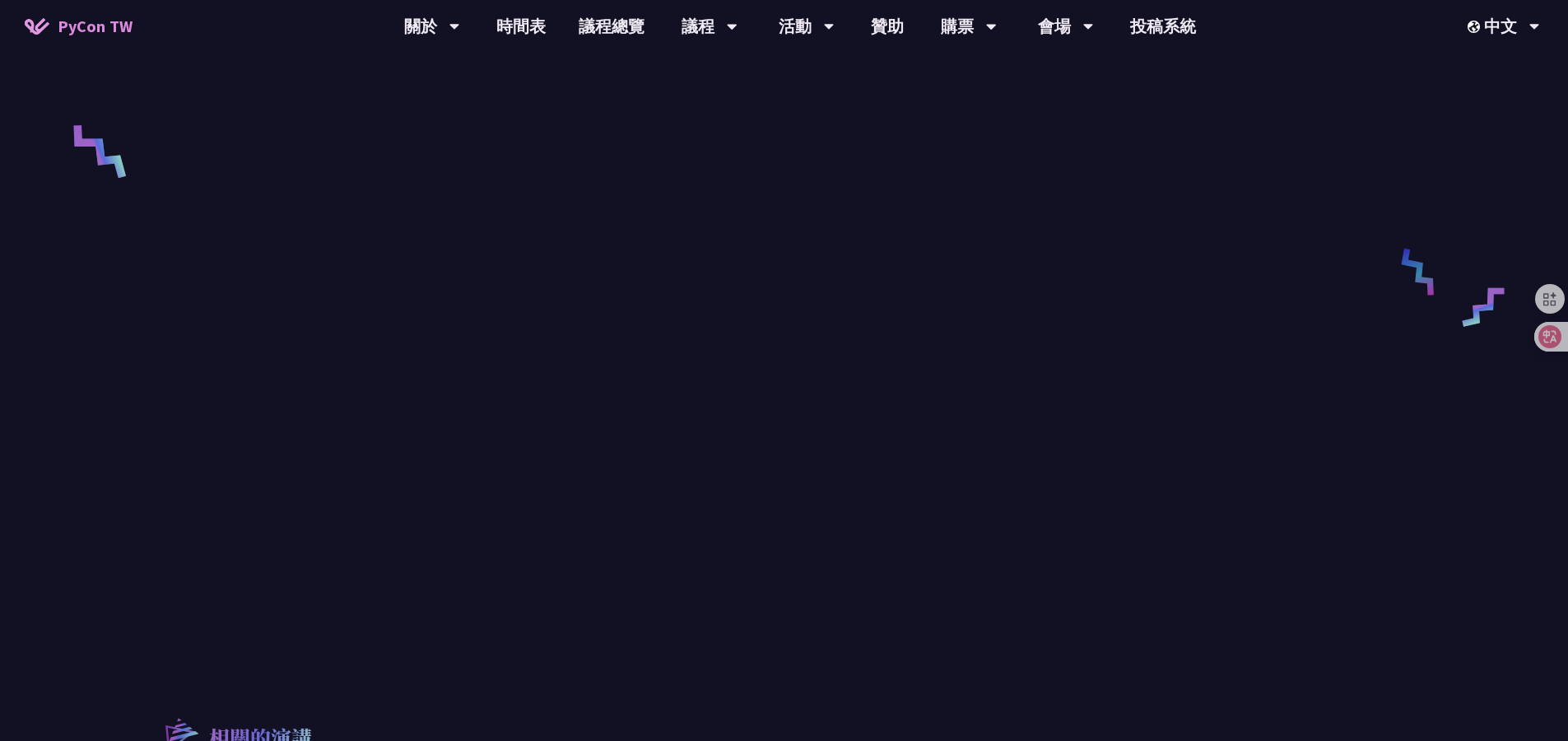
scroll to position [960, 0]
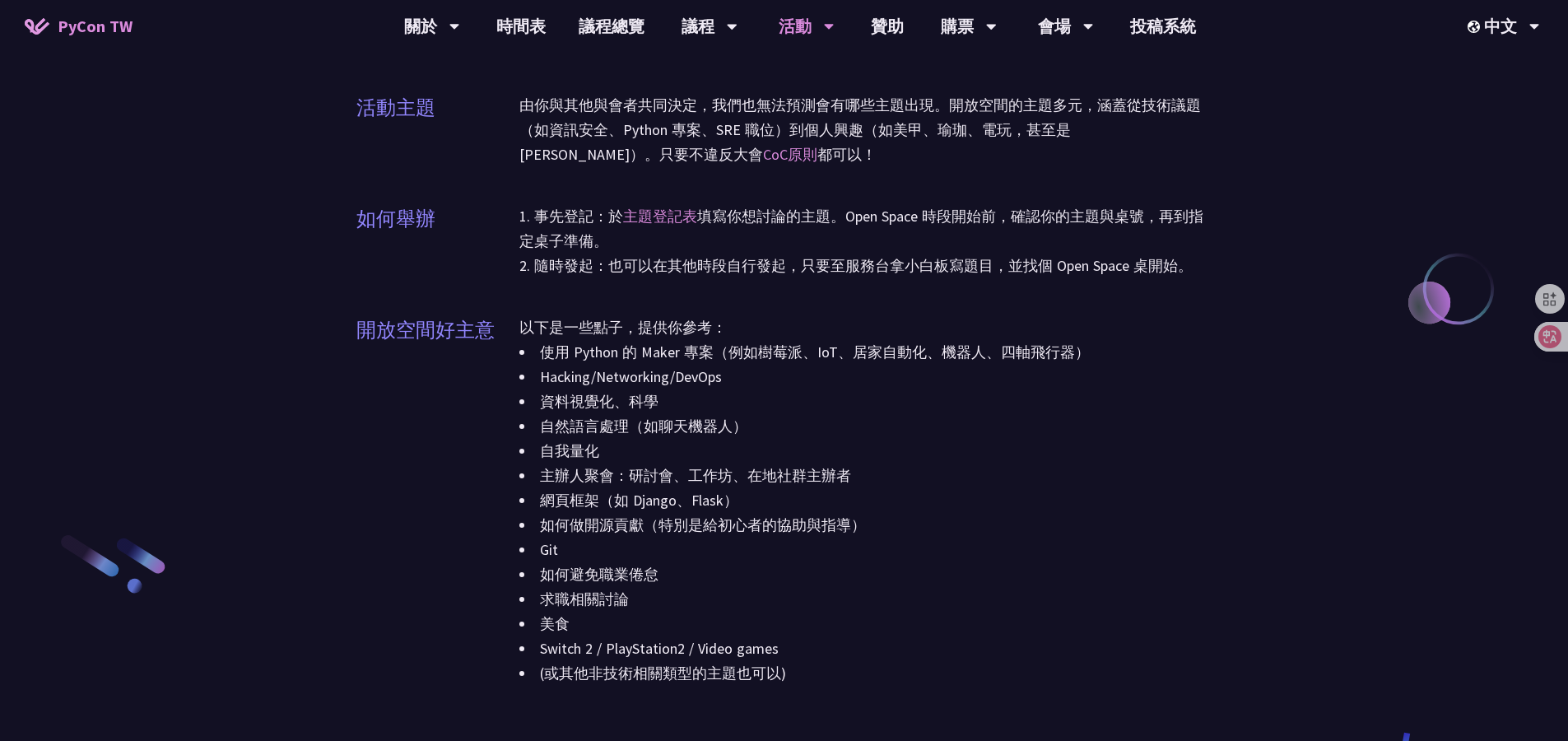
scroll to position [1670, 0]
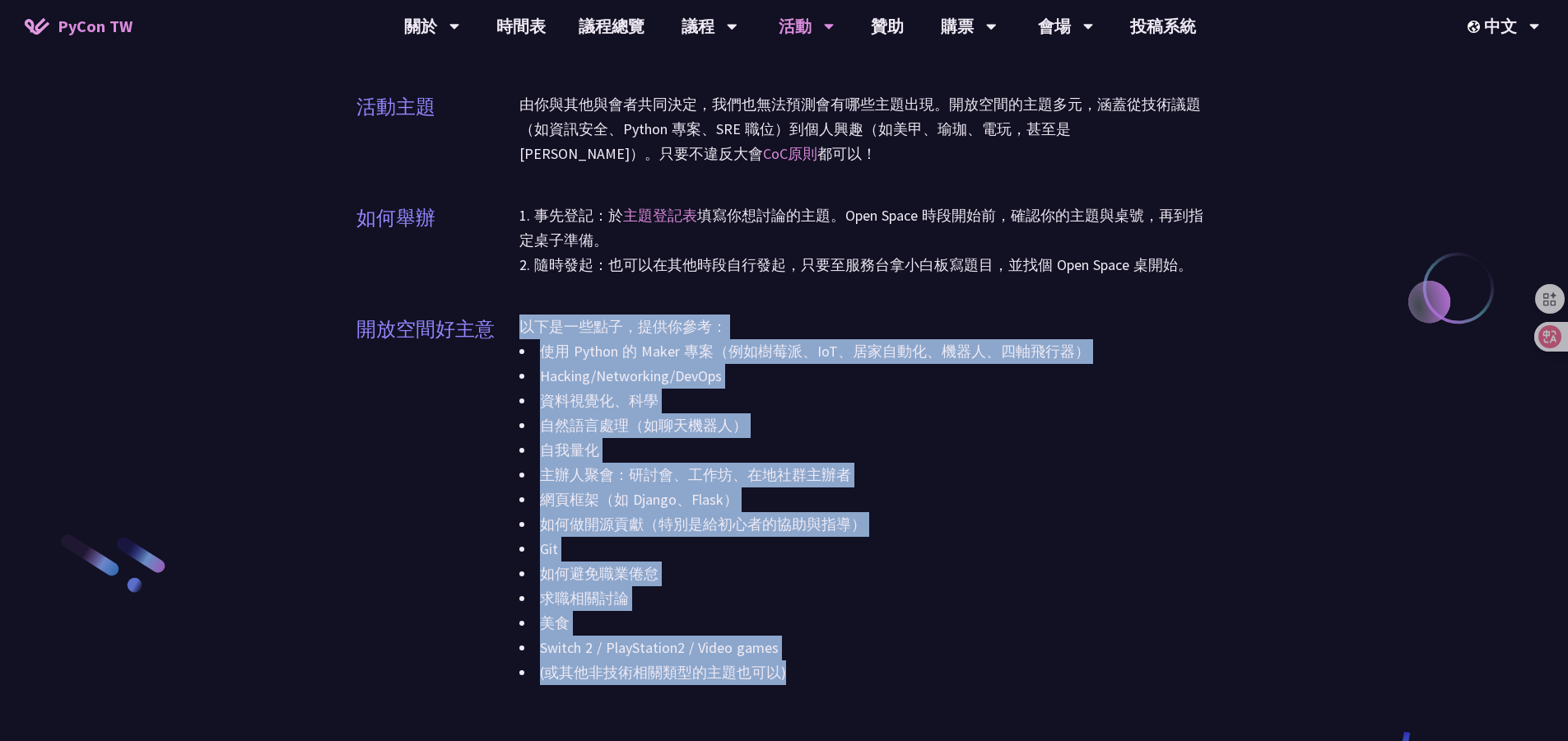
drag, startPoint x: 814, startPoint y: 330, endPoint x: 908, endPoint y: 678, distance: 360.5
click at [908, 678] on div "以下是一些點子，提供你參考： 使用 Python 的 Maker 專案（例如樹莓派、IoT、居家自動化、機器人、四軸飛行器） Hacking/Networki…" at bounding box center [865, 510] width 693 height 391
click at [906, 677] on li "(或其他非技術相關類型的主題也可以)" at bounding box center [865, 672] width 693 height 25
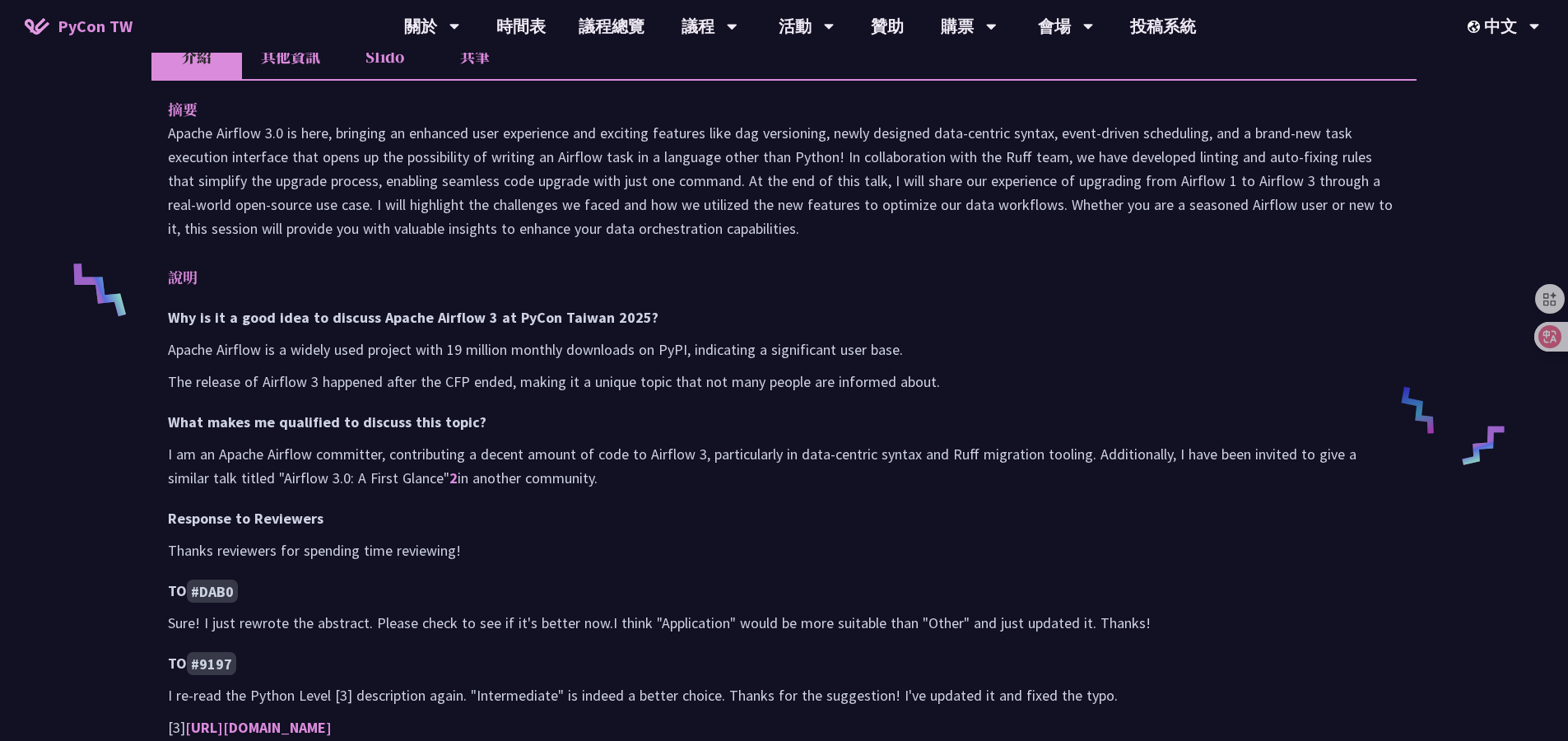
scroll to position [908, 0]
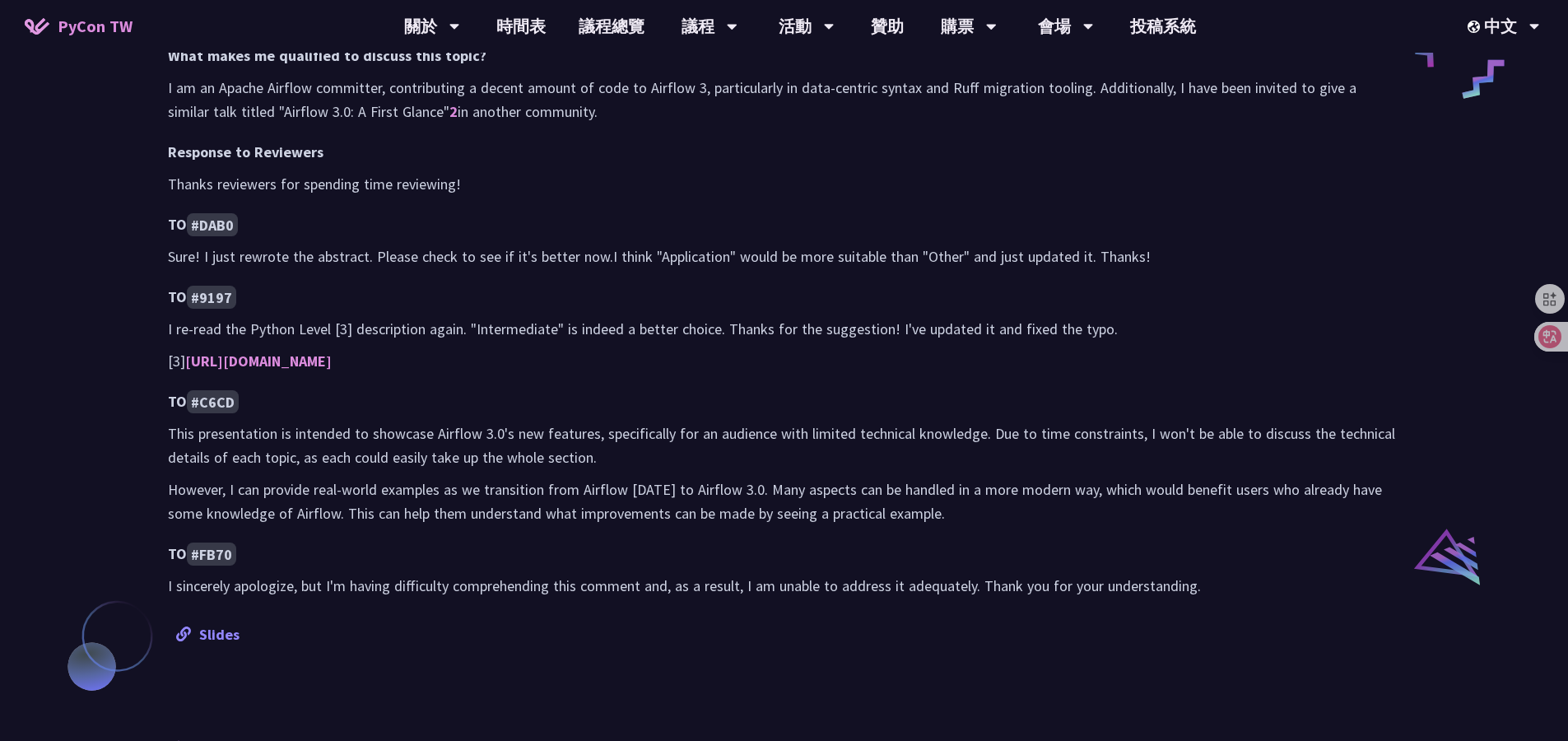
click at [210, 640] on link "Slides" at bounding box center [208, 634] width 64 height 19
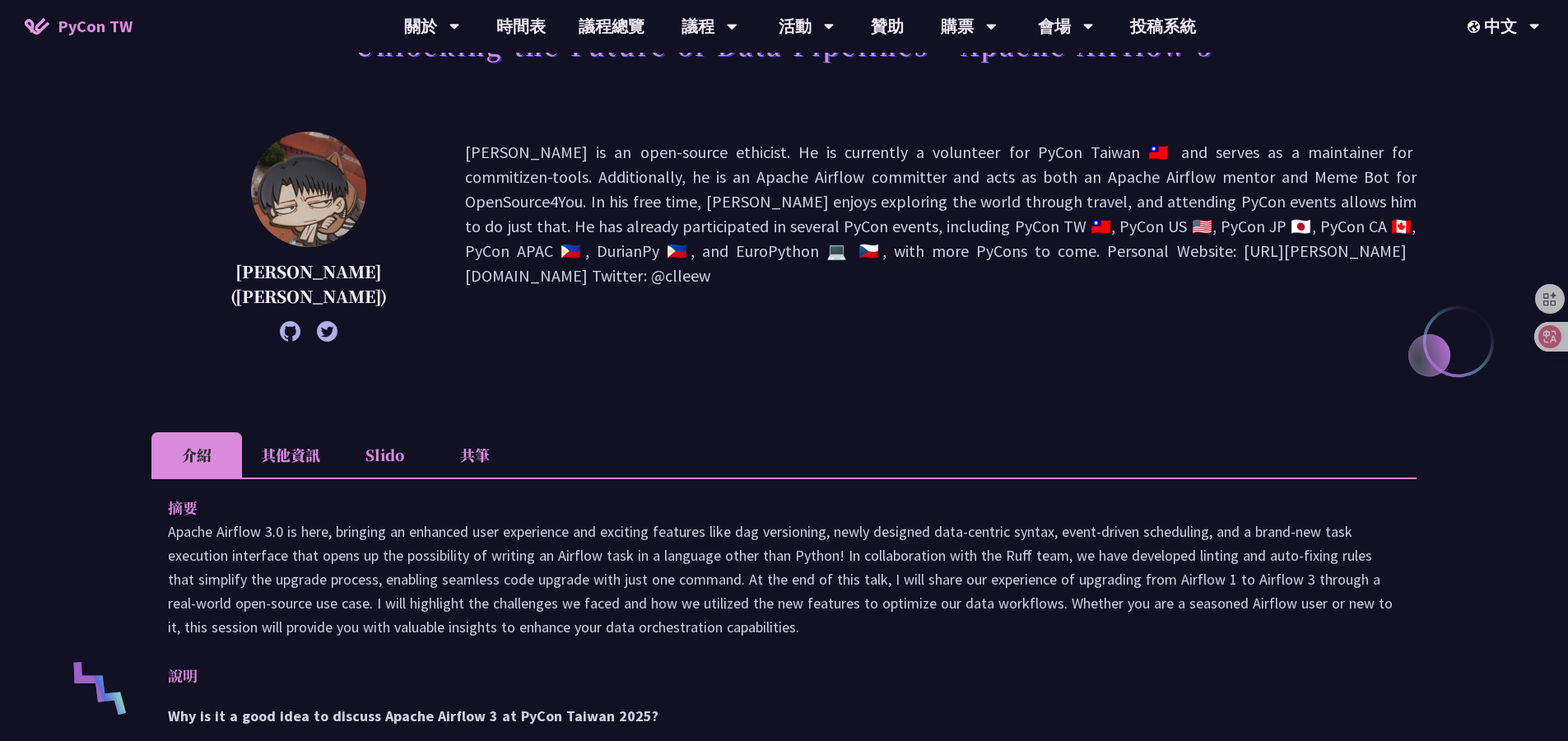
click at [466, 449] on li "共筆" at bounding box center [474, 455] width 90 height 46
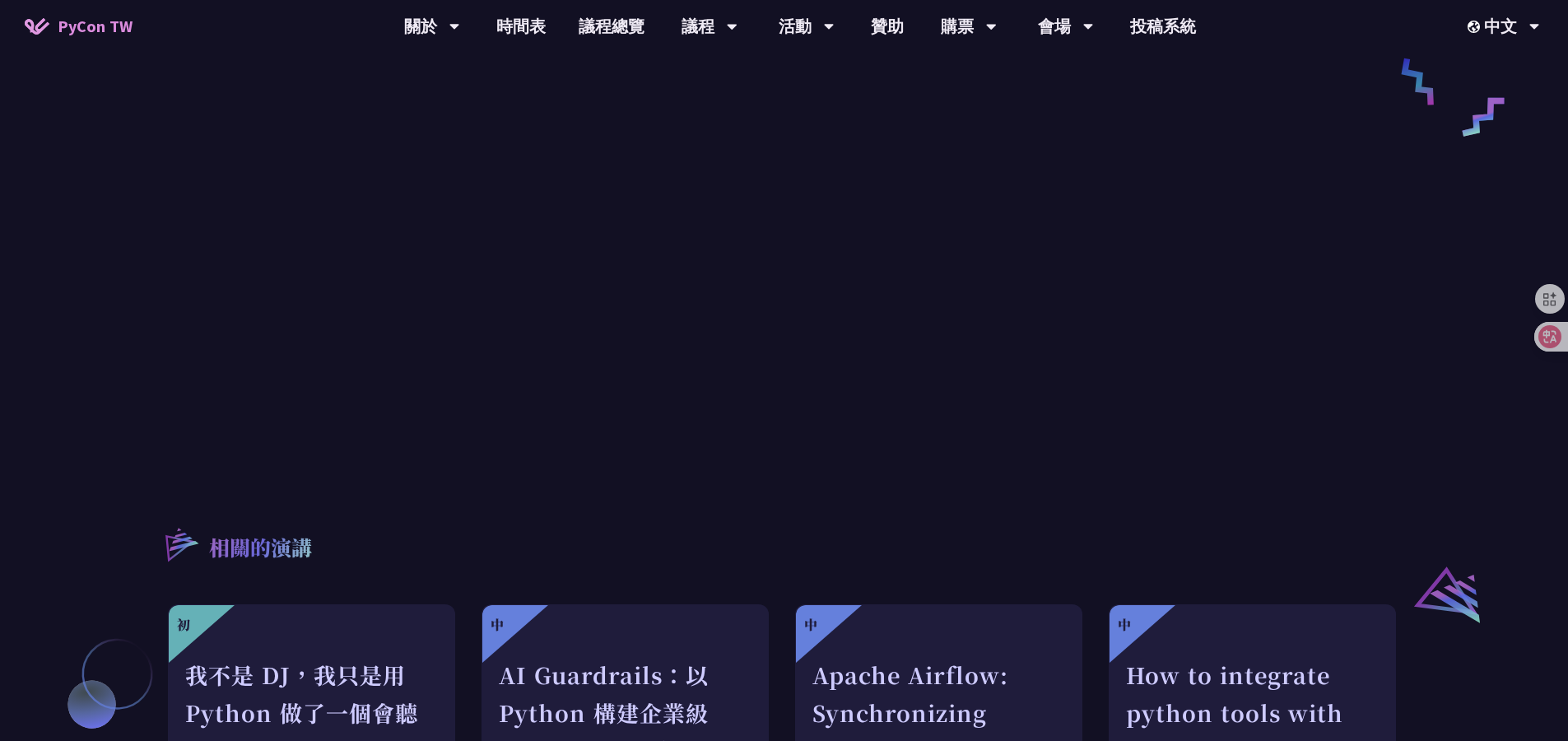
scroll to position [750, 0]
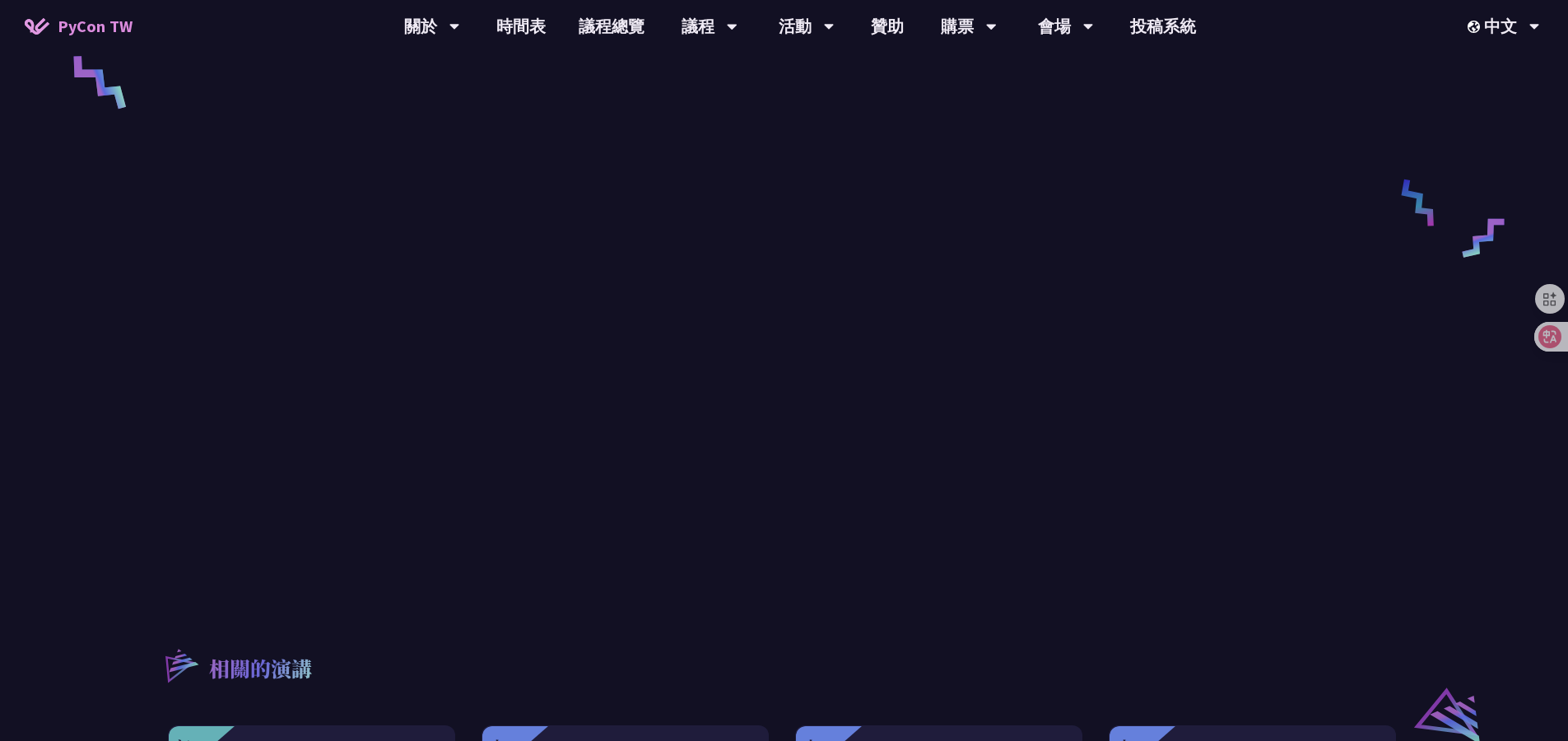
click at [83, 302] on div "Unlocking the Future of Data Pipelines - Apache Airflow 3 [PERSON_NAME] ([PERSO…" at bounding box center [784, 202] width 1568 height 1905
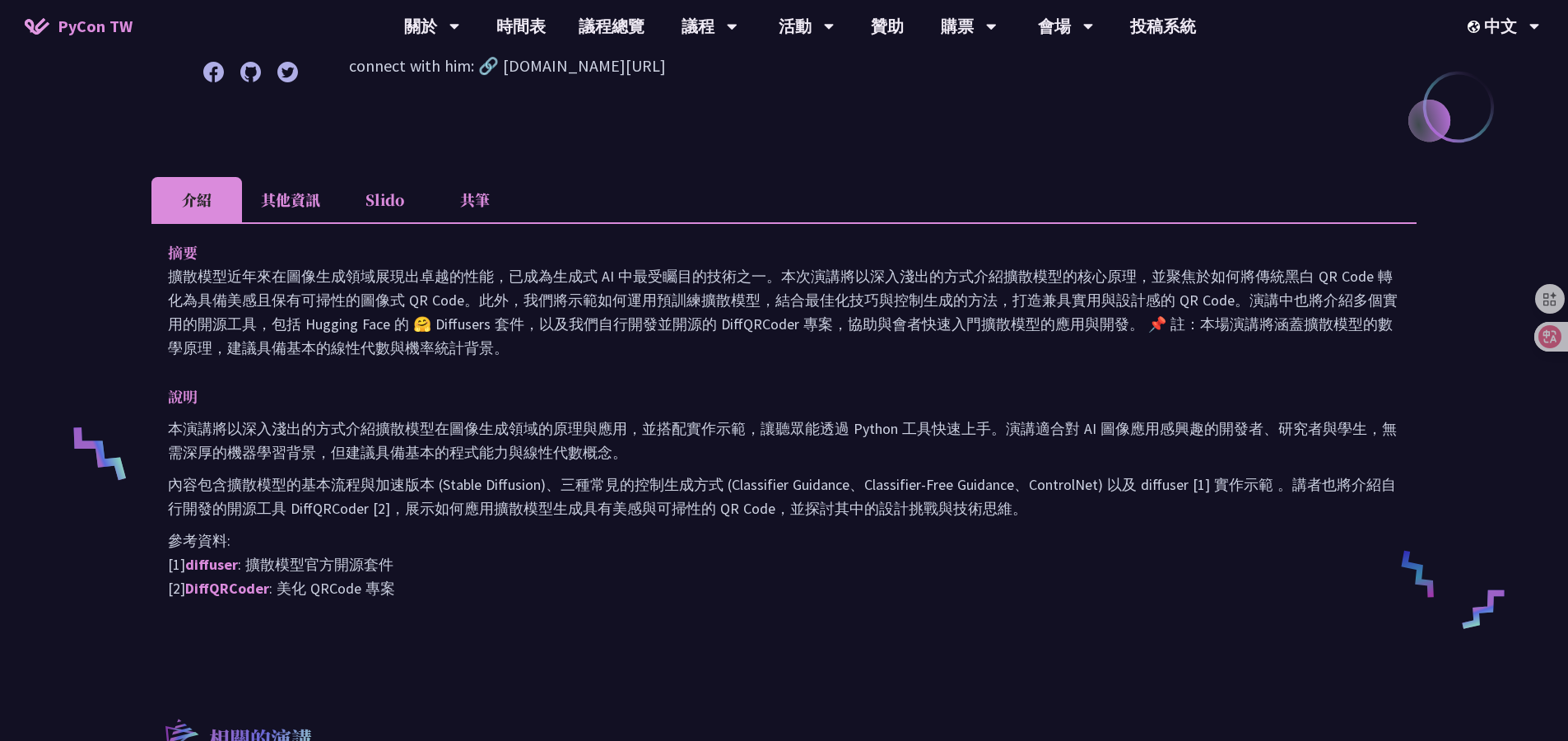
scroll to position [381, 0]
click at [207, 554] on link "diffuser" at bounding box center [211, 563] width 53 height 19
click at [205, 583] on link "DiffQRCoder" at bounding box center [227, 586] width 84 height 19
click at [498, 192] on li "共筆" at bounding box center [474, 198] width 90 height 46
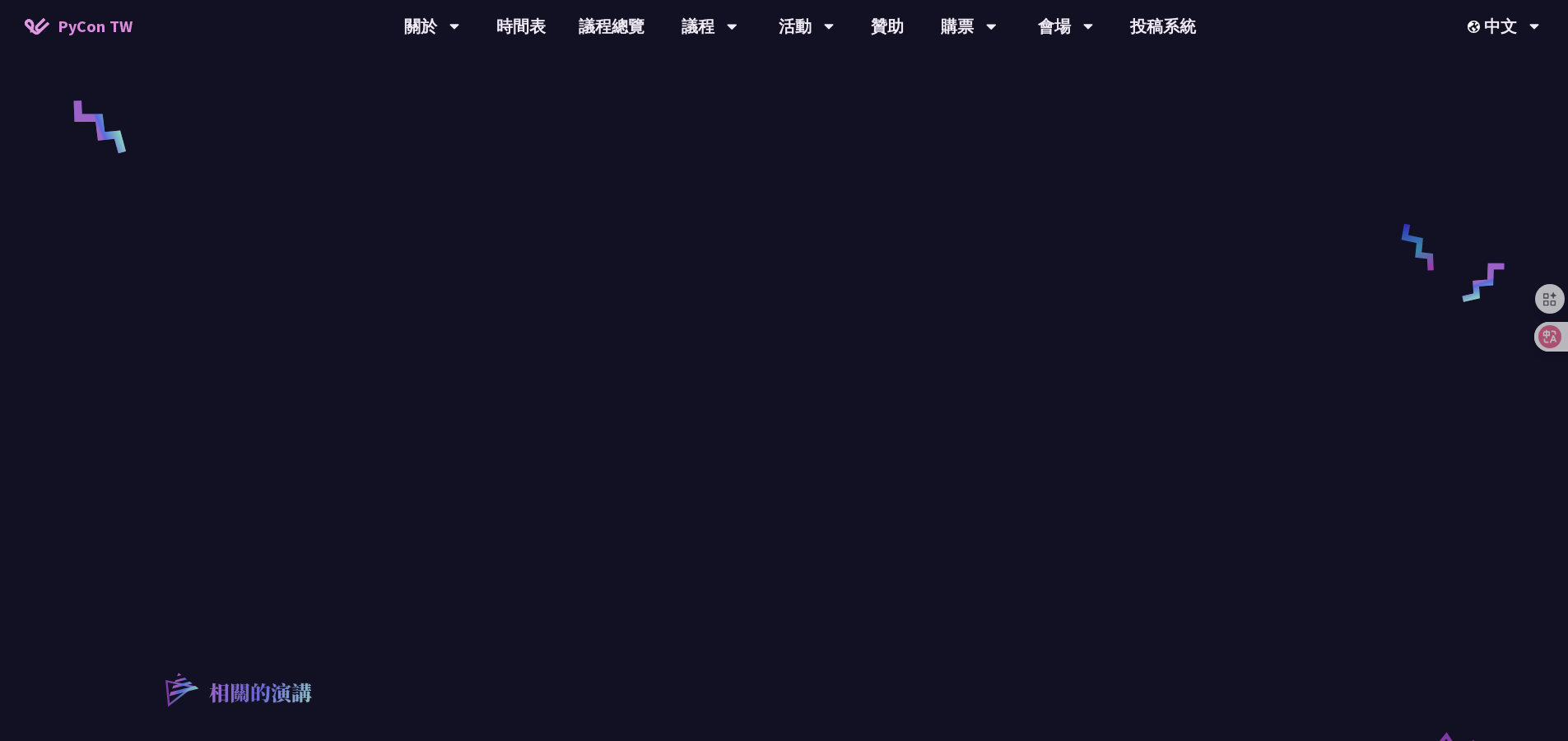
scroll to position [0, 0]
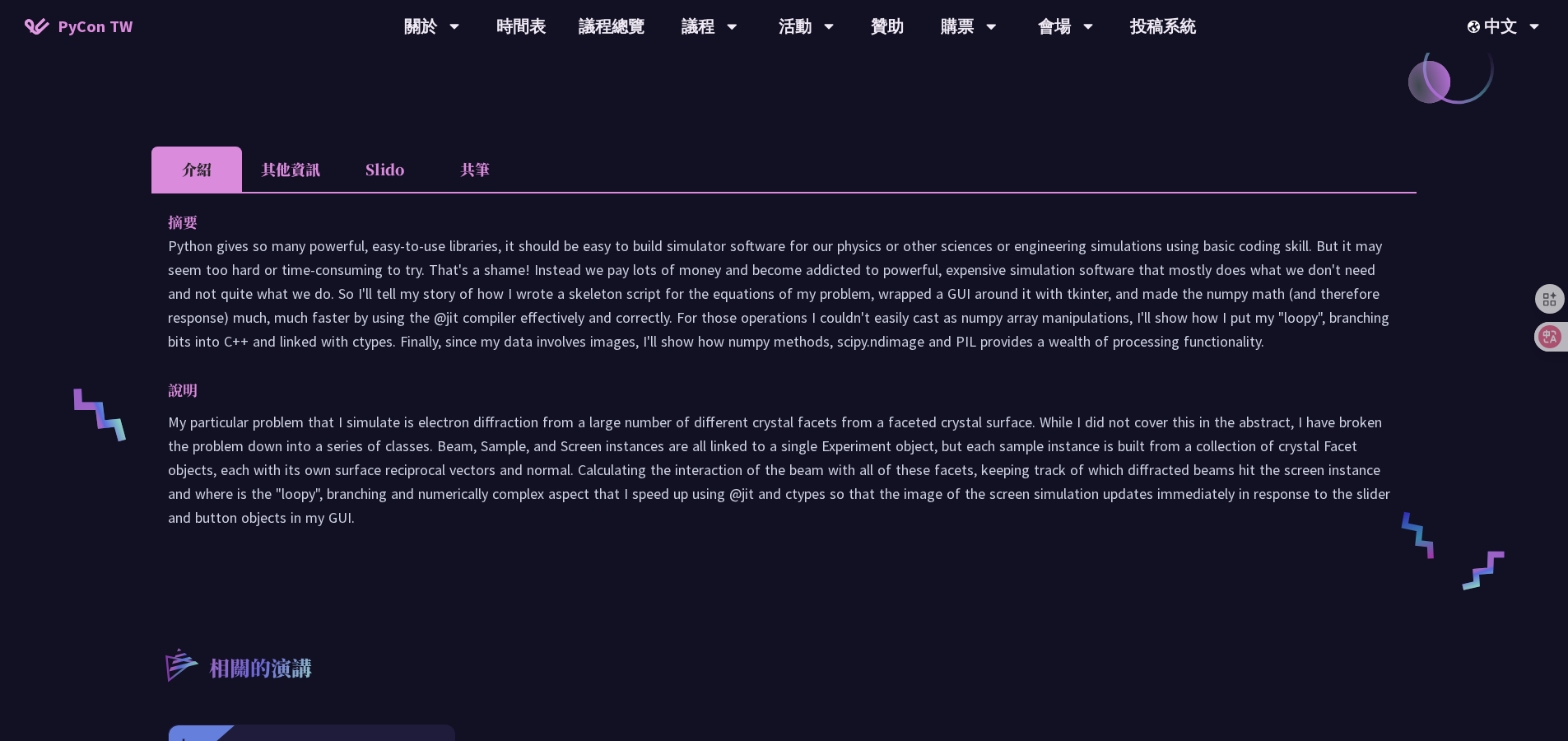
scroll to position [500, 0]
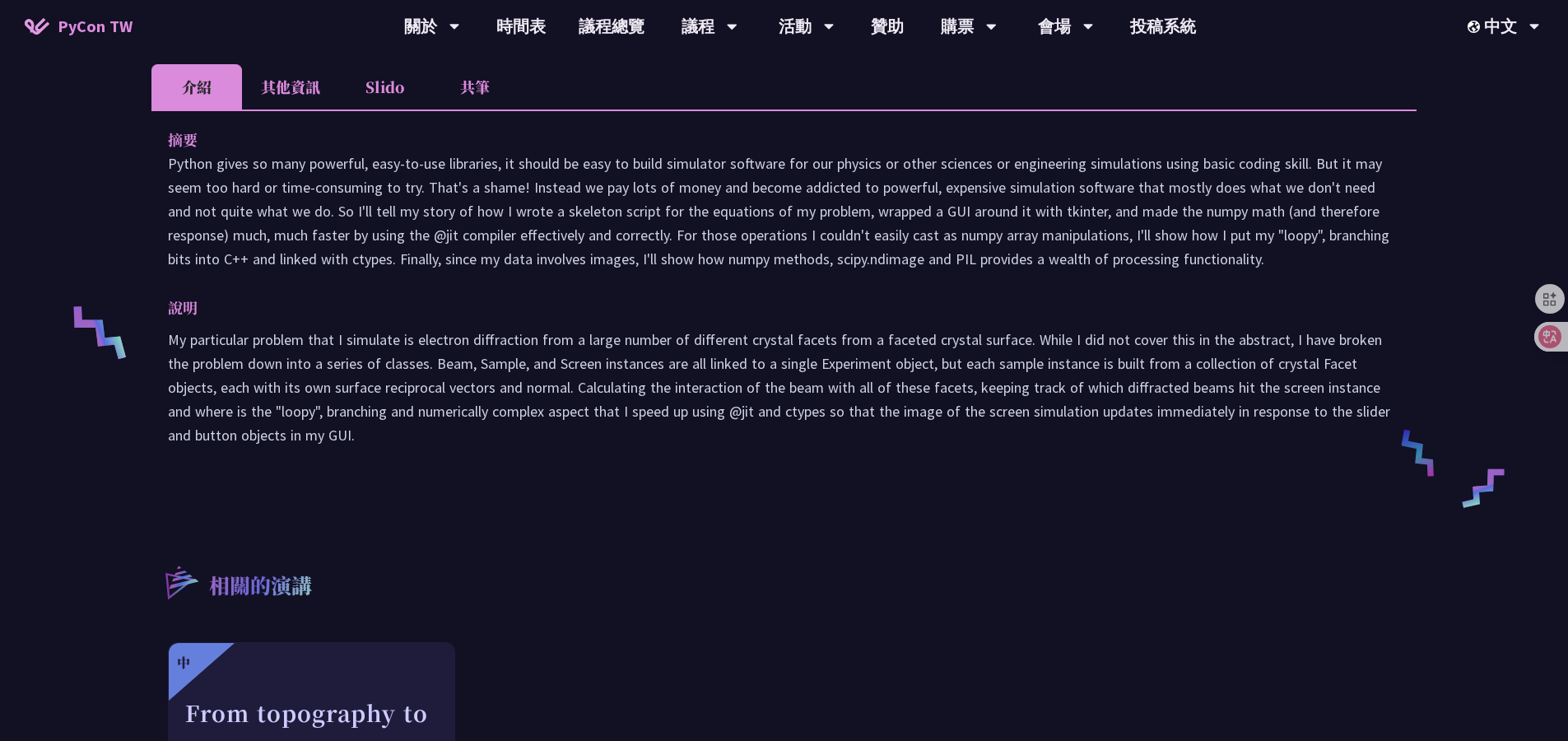
click at [482, 92] on li "共筆" at bounding box center [474, 87] width 90 height 46
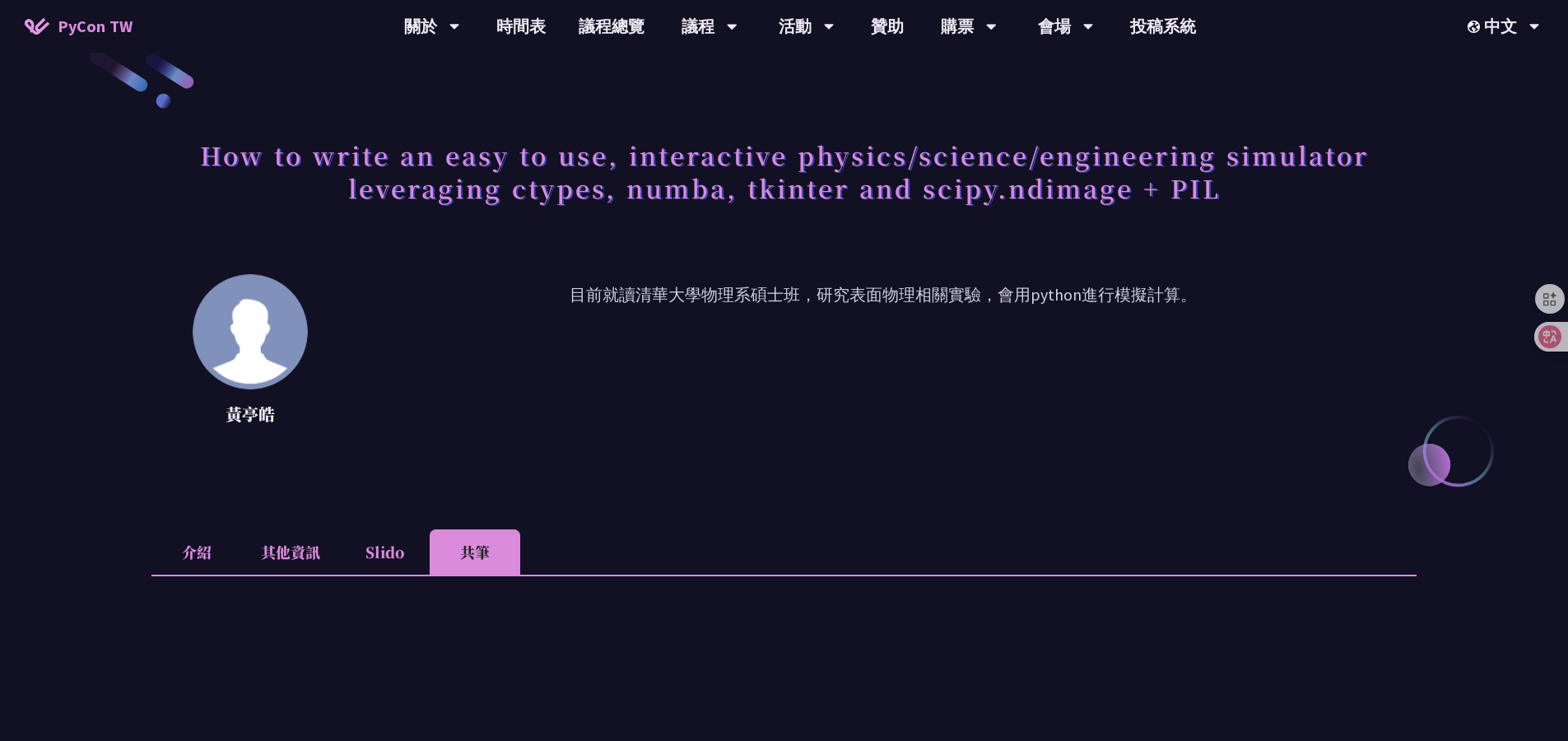
scroll to position [0, 0]
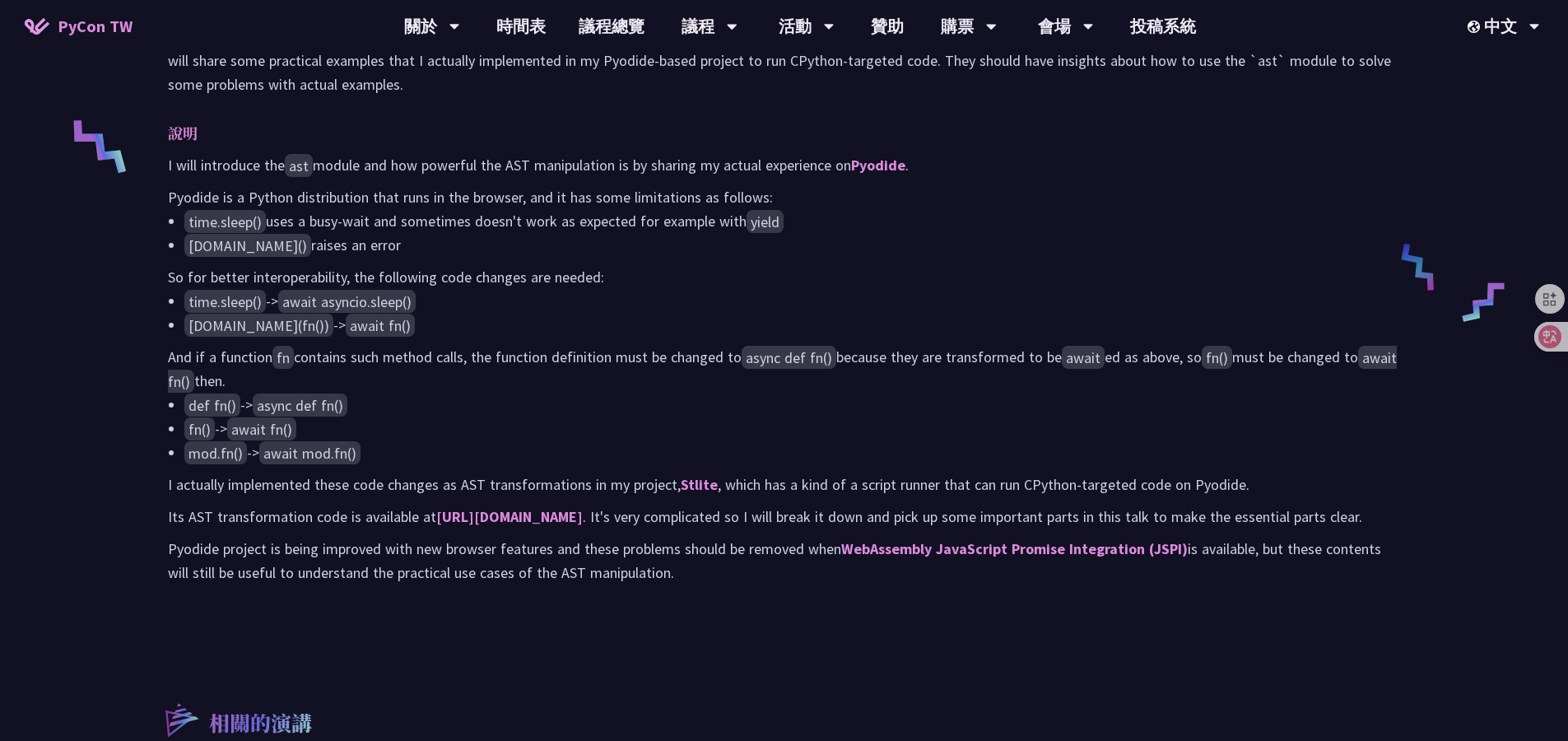
scroll to position [486, 0]
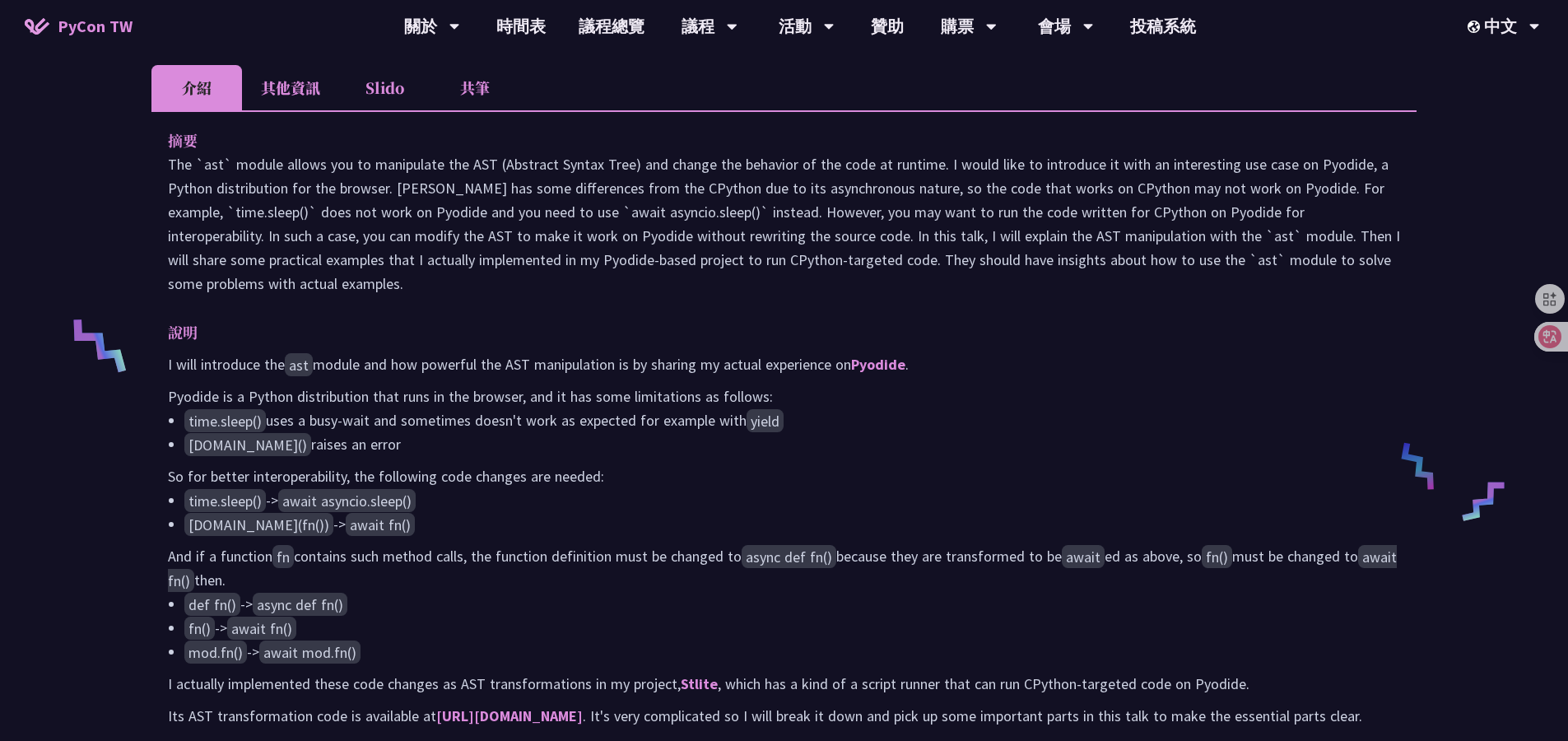
click at [452, 110] on li "共筆" at bounding box center [474, 87] width 90 height 46
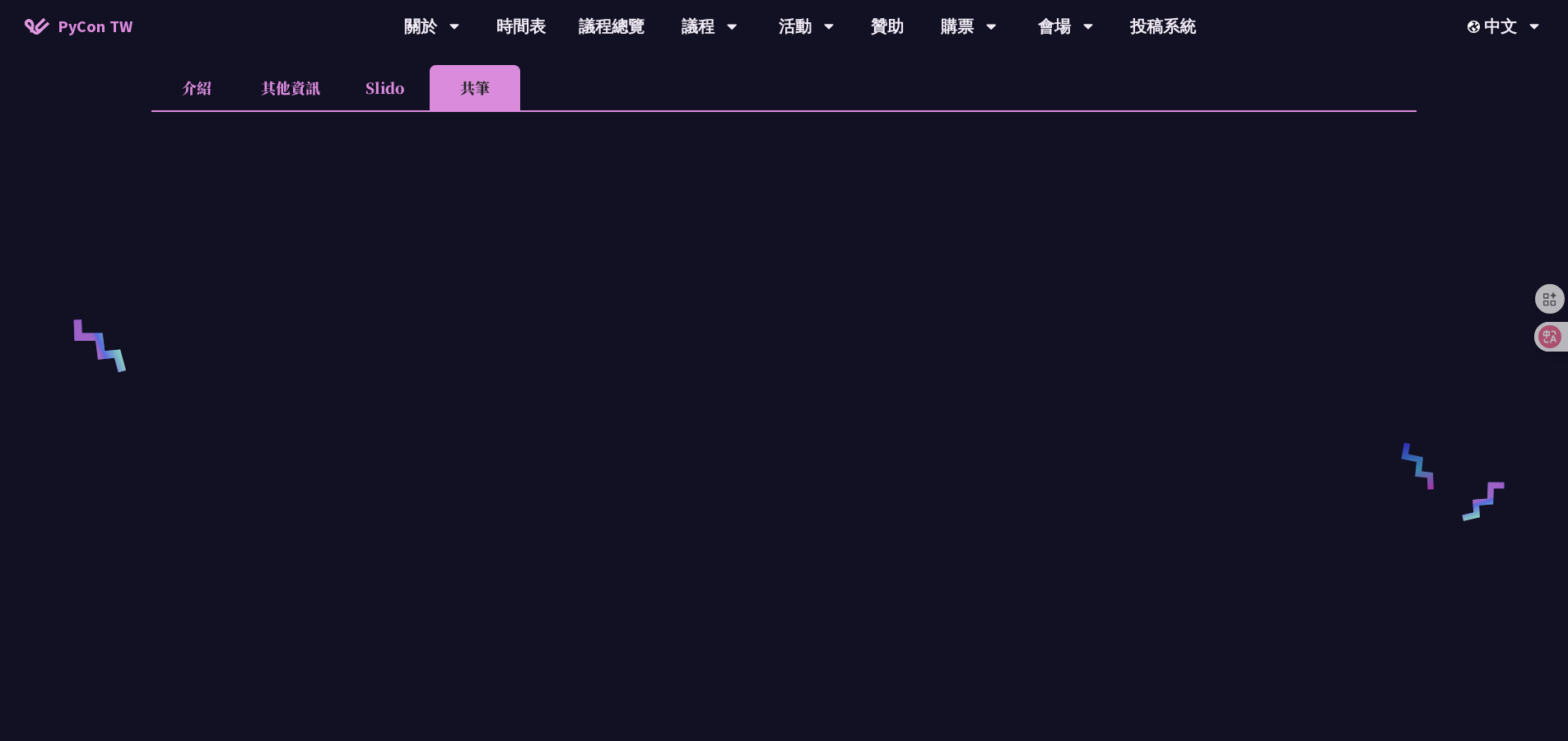
click at [112, 253] on div "AST Black Magic: Run synchronous Python code on asynchronous [PERSON_NAME] is a…" at bounding box center [784, 454] width 1568 height 1881
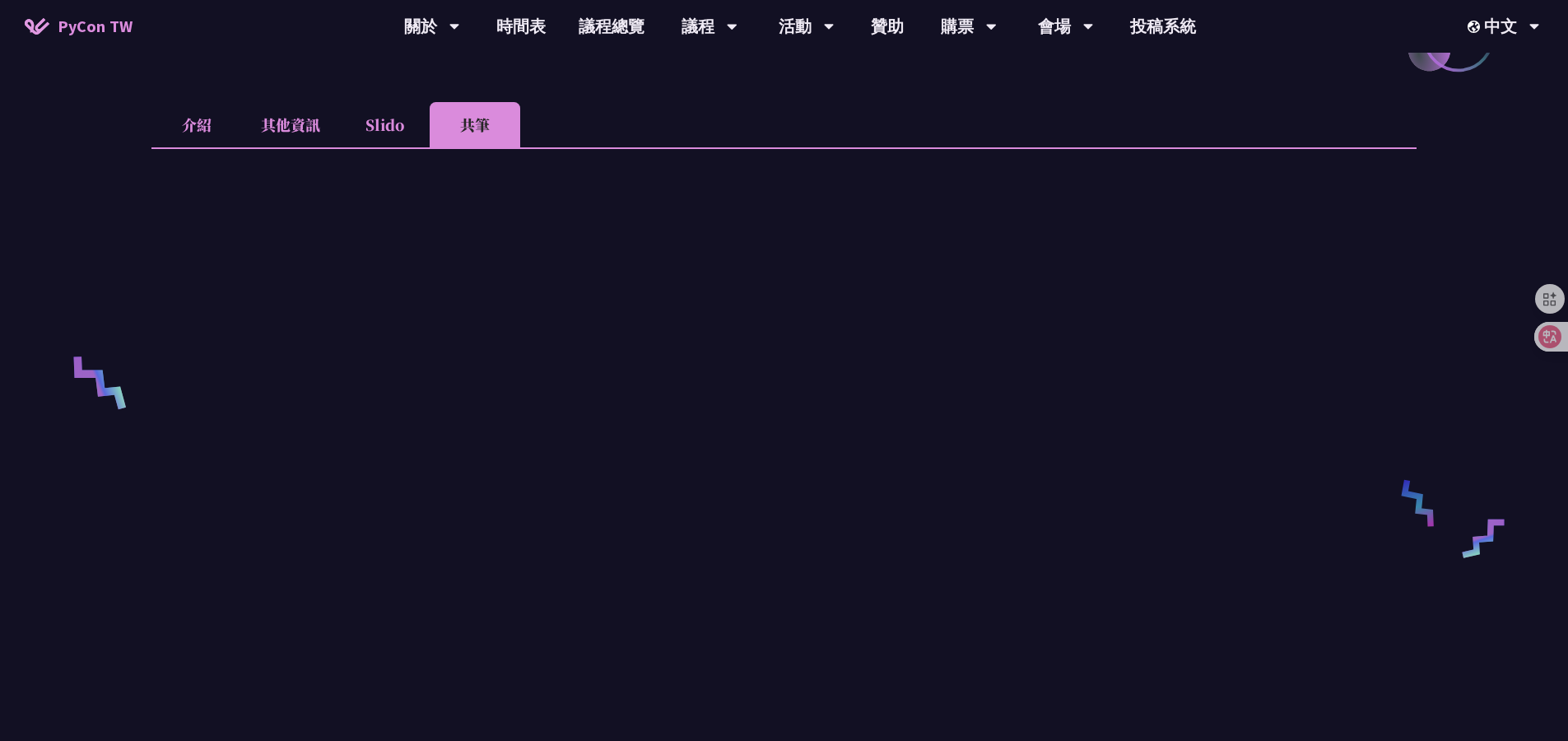
scroll to position [0, 0]
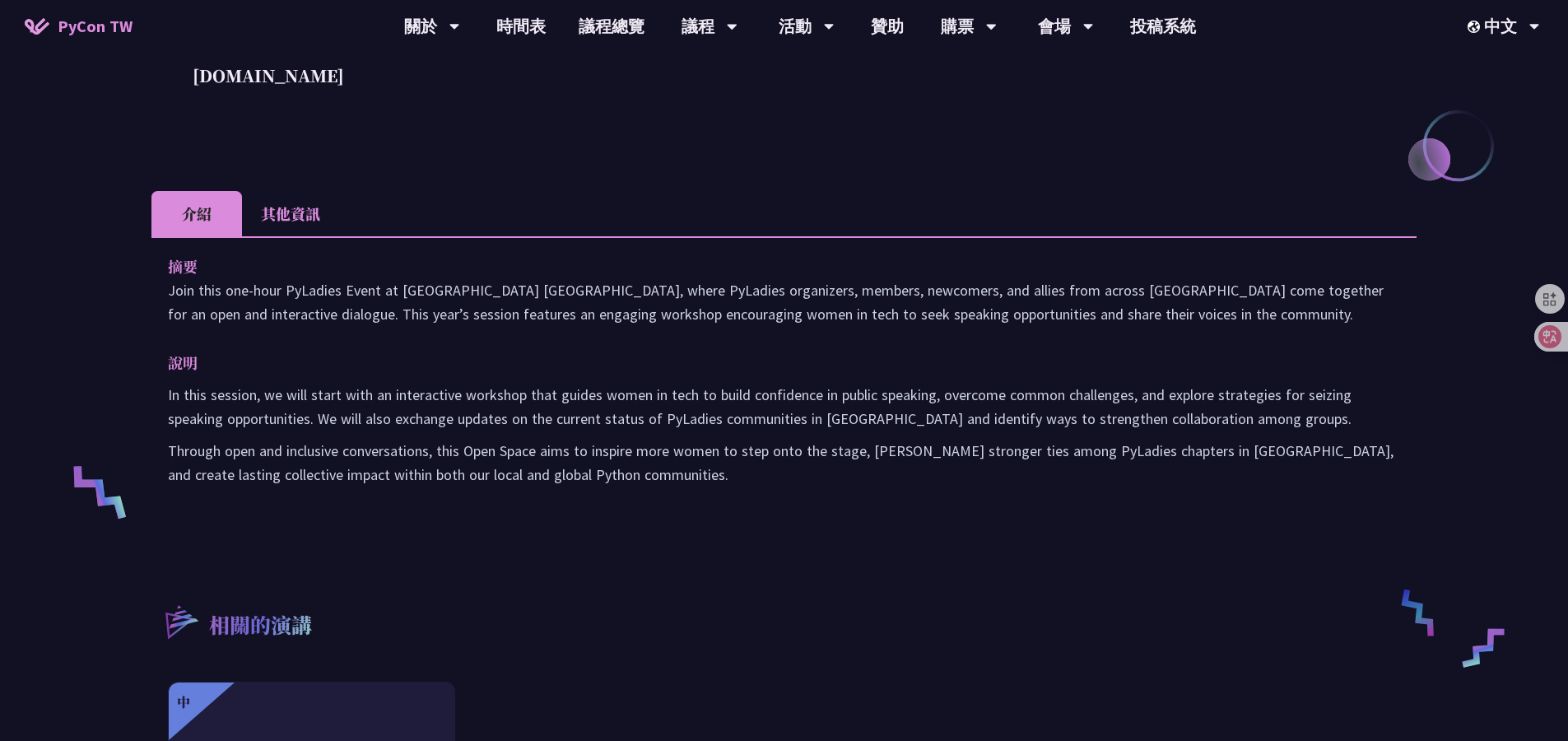
scroll to position [371, 0]
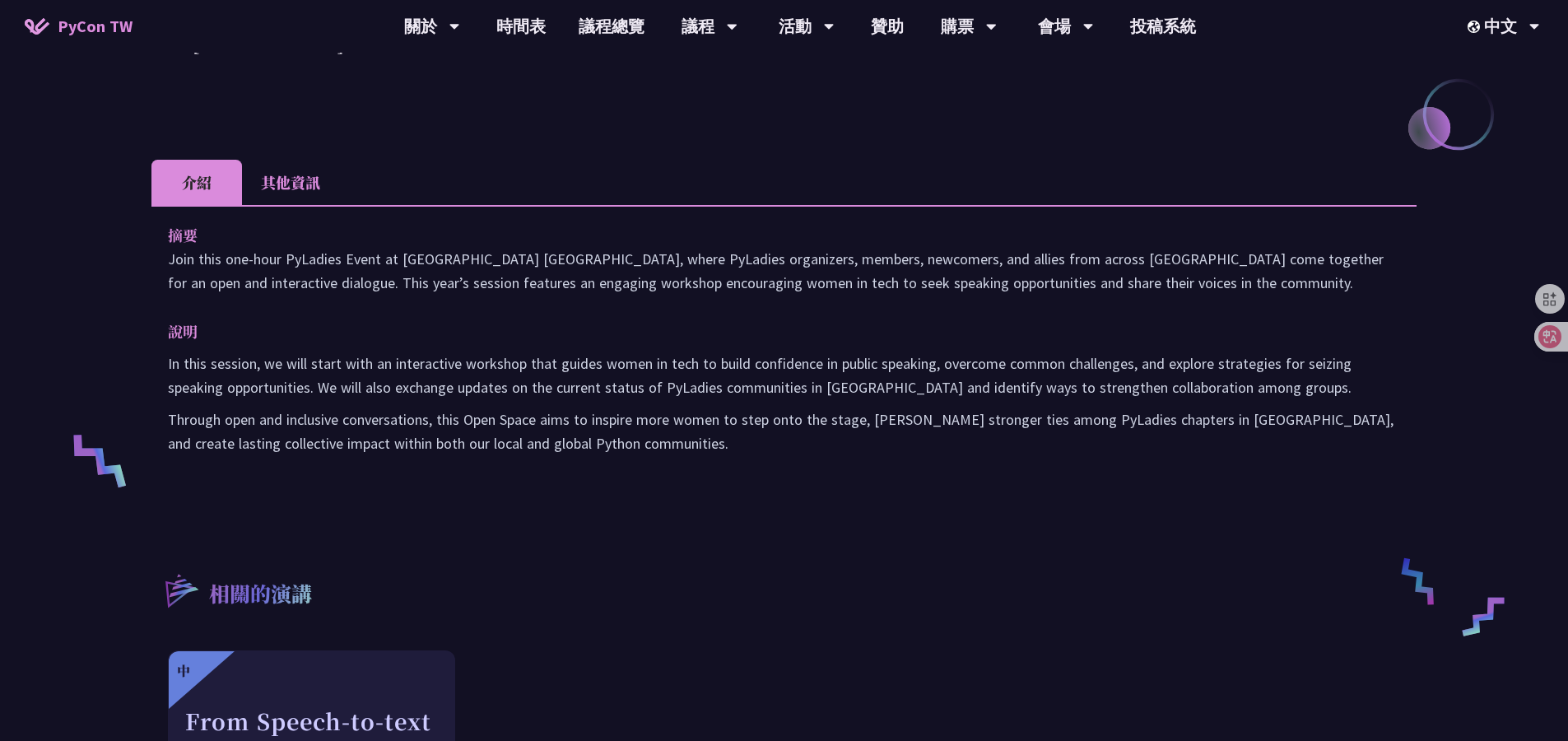
click at [285, 205] on div "摘要 Join this one-hour PyLadies Event at [GEOGRAPHIC_DATA] [GEOGRAPHIC_DATA], wh…" at bounding box center [784, 350] width 1265 height 291
click at [288, 186] on li "其他資訊" at bounding box center [290, 182] width 97 height 46
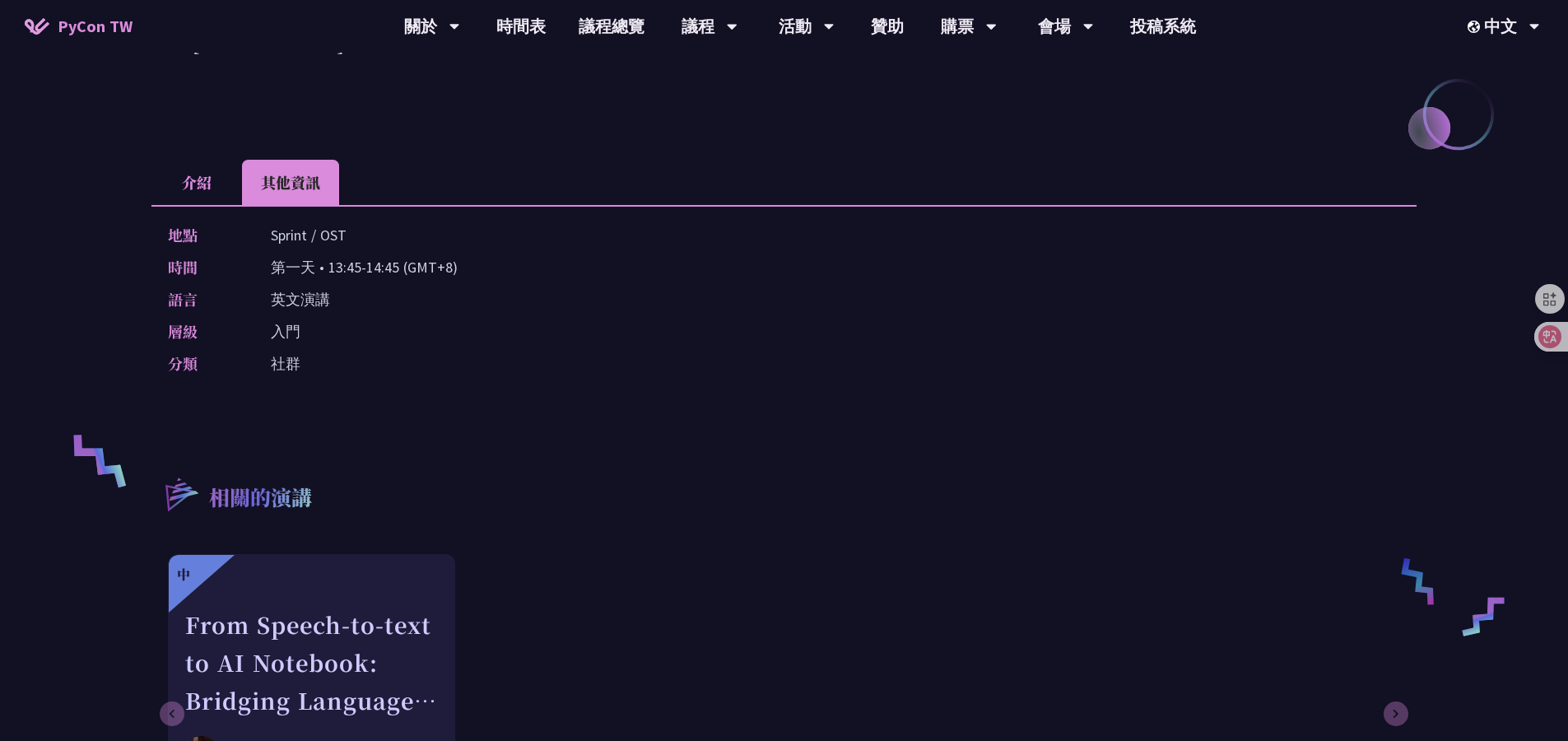
click at [97, 190] on div "PyLadies Event [DOMAIN_NAME] PyLadies Taiwan 作為全女性的科技社群，自 2013 年起就開始帶領女性從零開始踏入 …" at bounding box center [784, 306] width 1568 height 1355
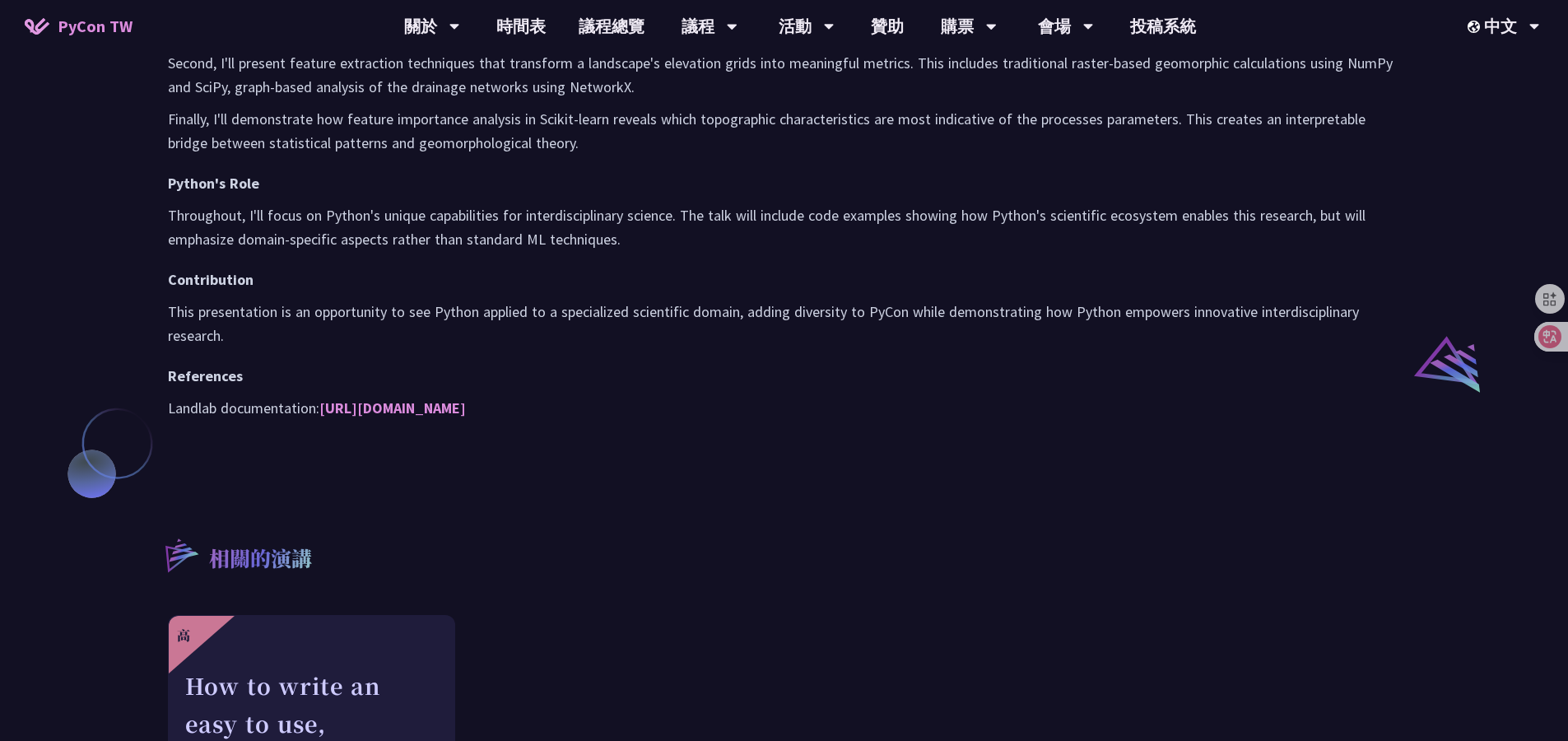
scroll to position [1056, 0]
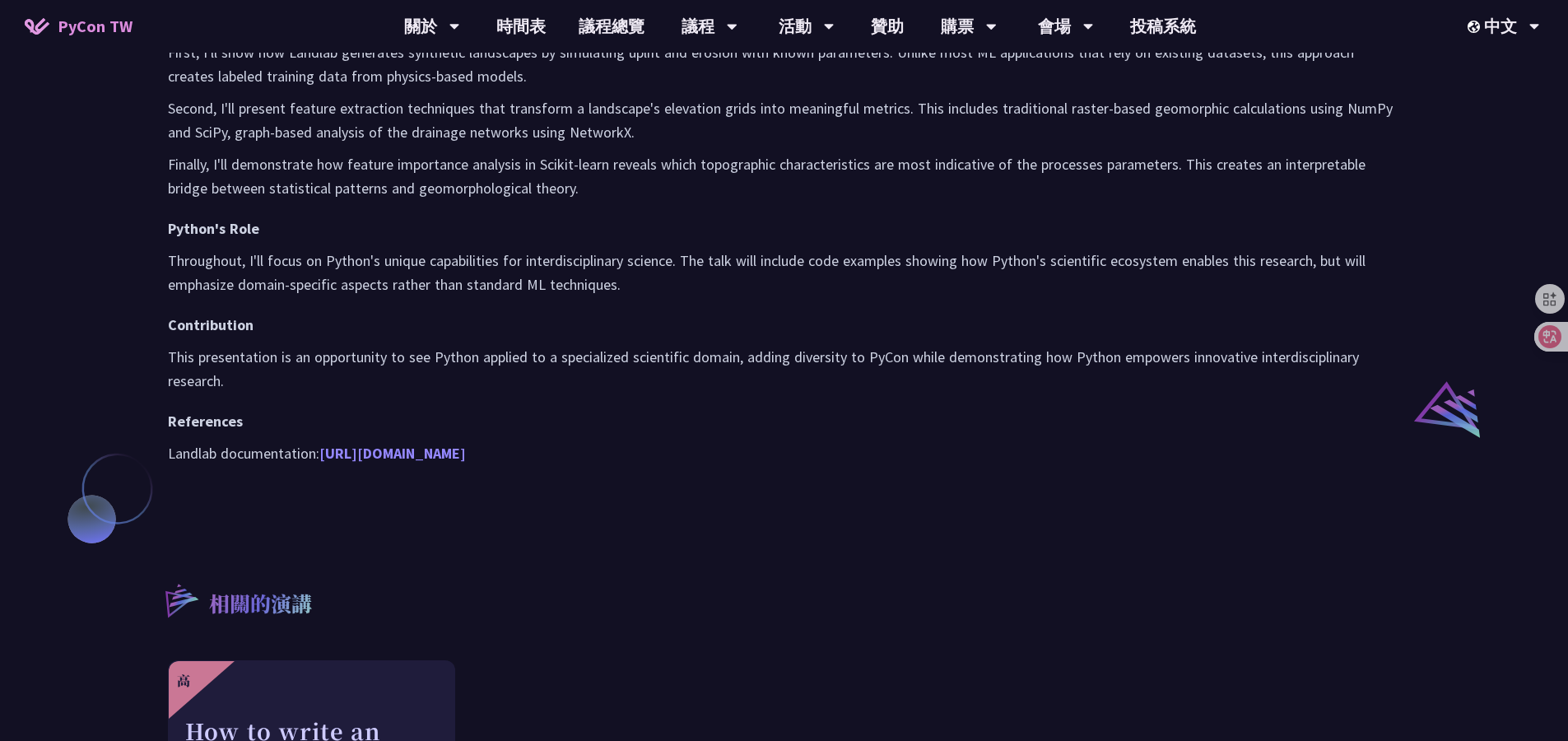
click at [410, 452] on link "https://landlab.readthedocs.io/" at bounding box center [392, 452] width 147 height 19
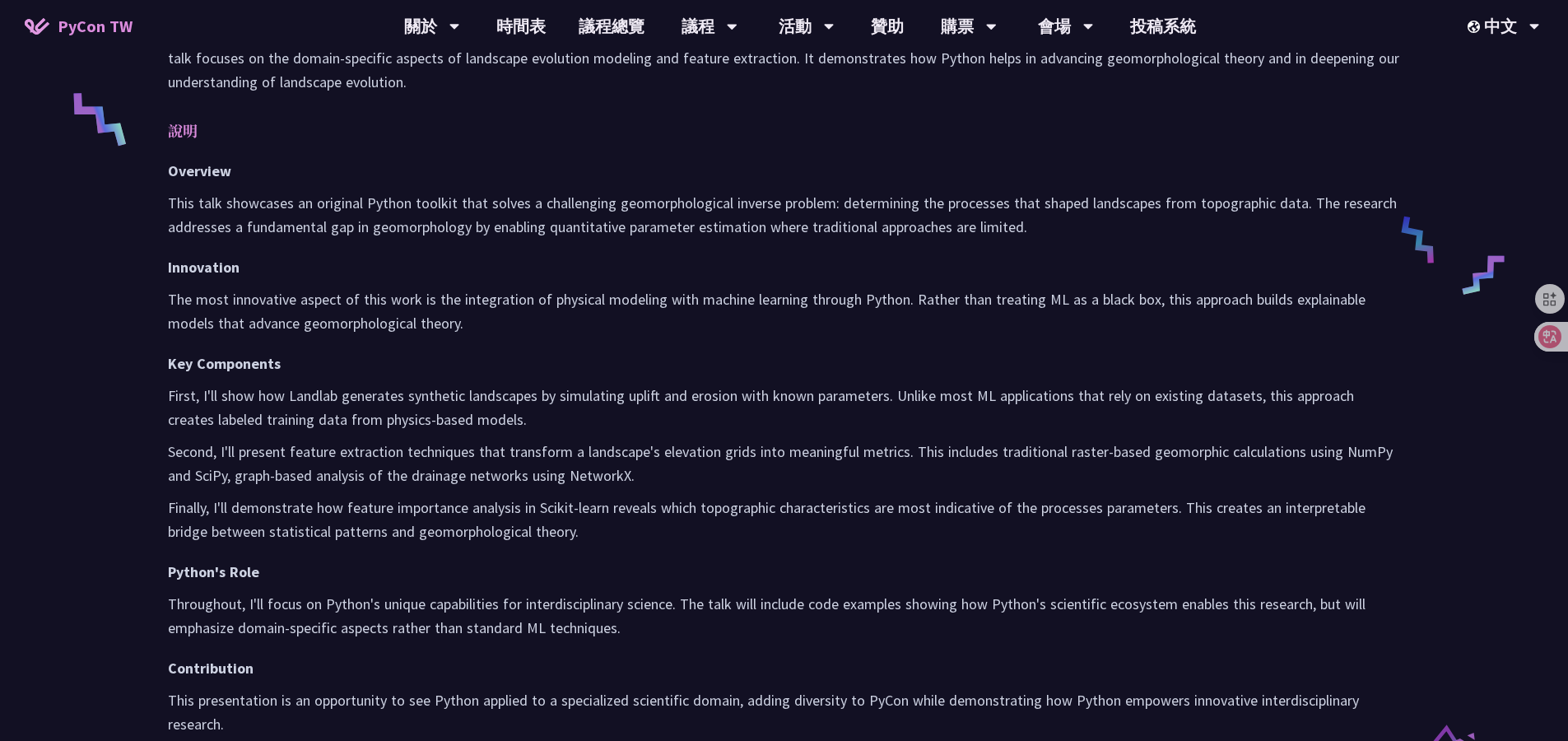
scroll to position [495, 0]
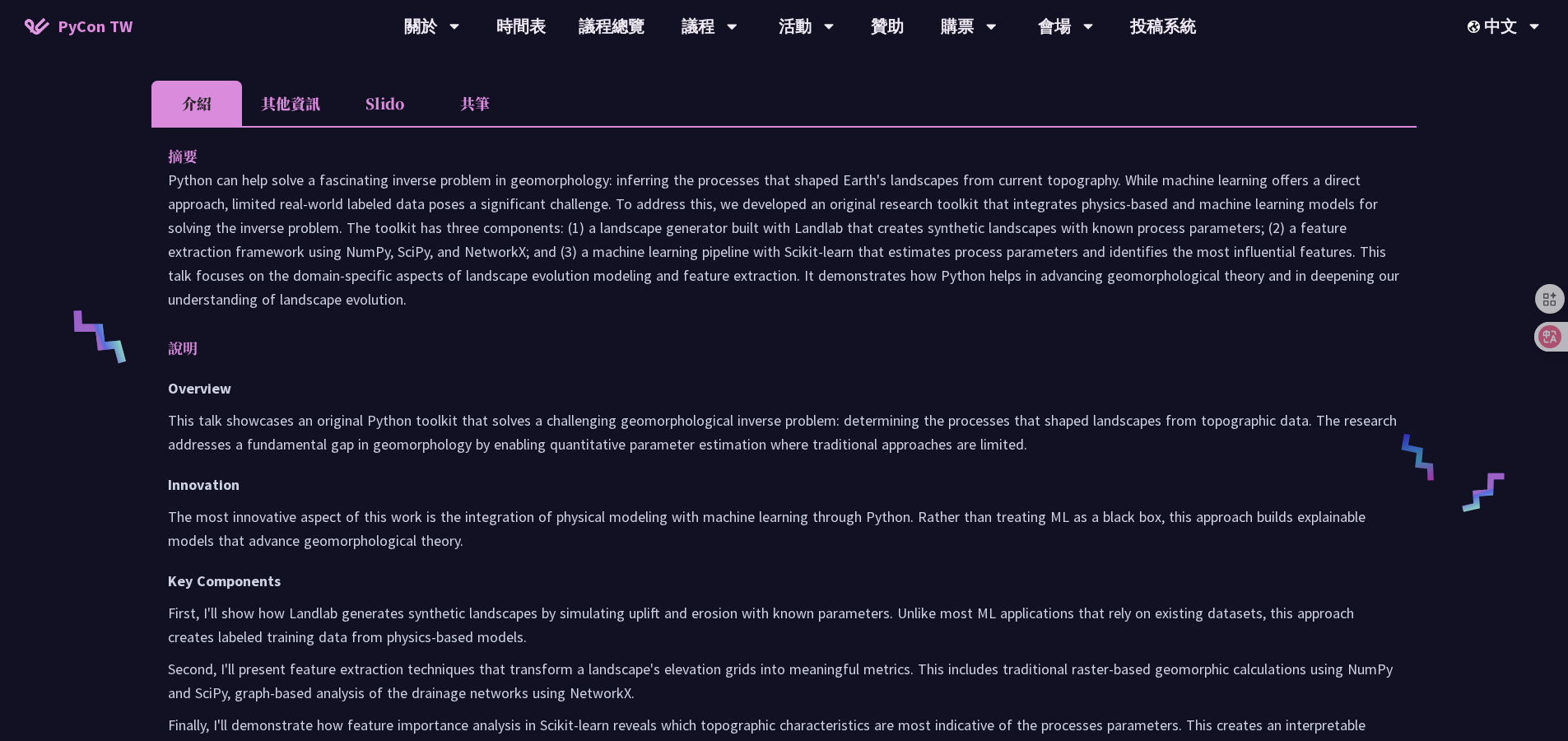
click at [464, 117] on li "共筆" at bounding box center [474, 104] width 90 height 46
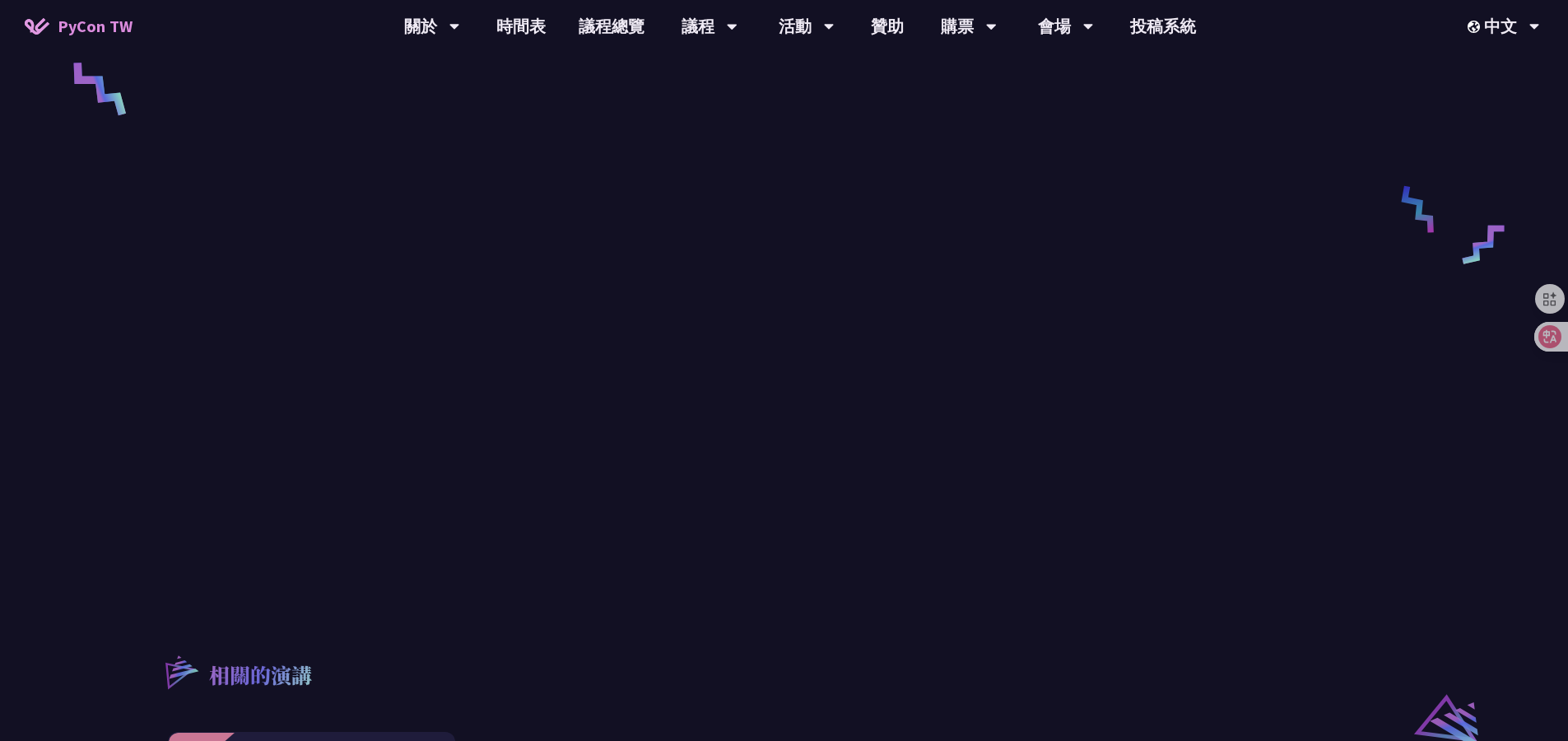
scroll to position [604, 0]
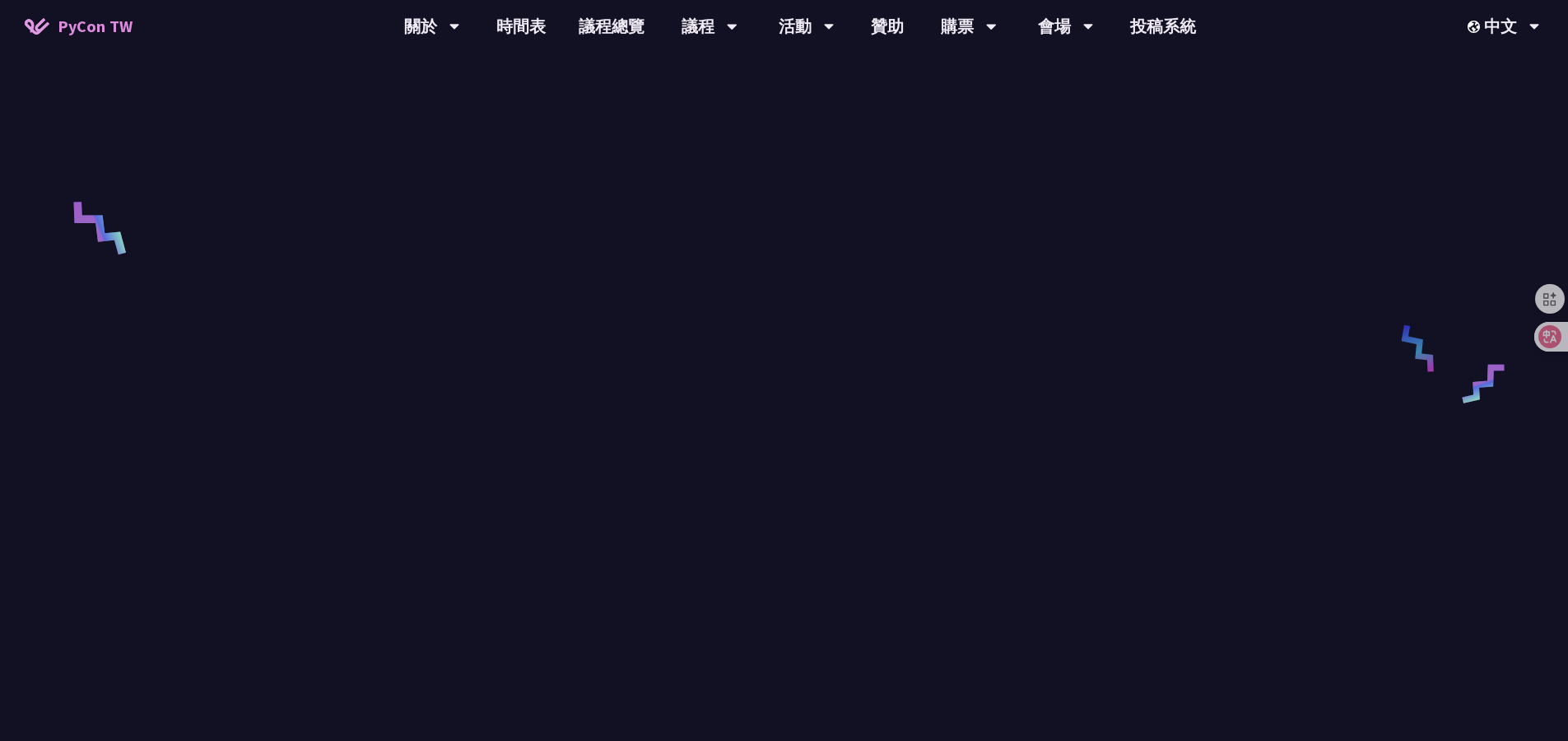
click at [72, 206] on div "From topography to process: A Python toolkit for landscape evolution analysis R…" at bounding box center [784, 348] width 1568 height 1905
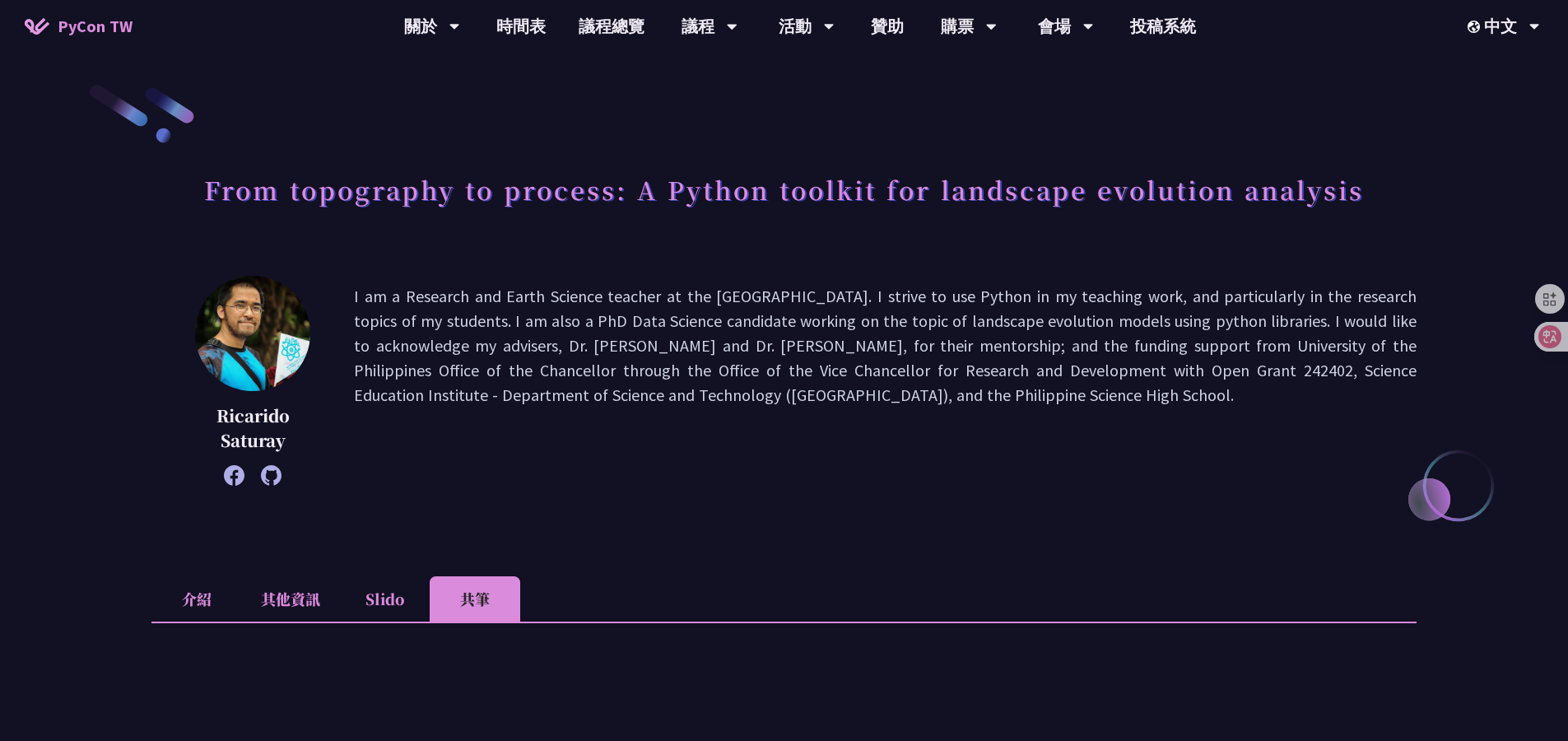
drag, startPoint x: 346, startPoint y: 302, endPoint x: 1213, endPoint y: 408, distance: 873.5
click at [1214, 408] on div "Ricarido Saturay I am a Research and Earth Science teacher at the Philippine Sc…" at bounding box center [784, 381] width 1265 height 210
click at [1209, 408] on p "I am a Research and Earth Science teacher at the Philippine Science High School…" at bounding box center [885, 381] width 1062 height 193
drag, startPoint x: 381, startPoint y: 103, endPoint x: 832, endPoint y: 468, distance: 580.2
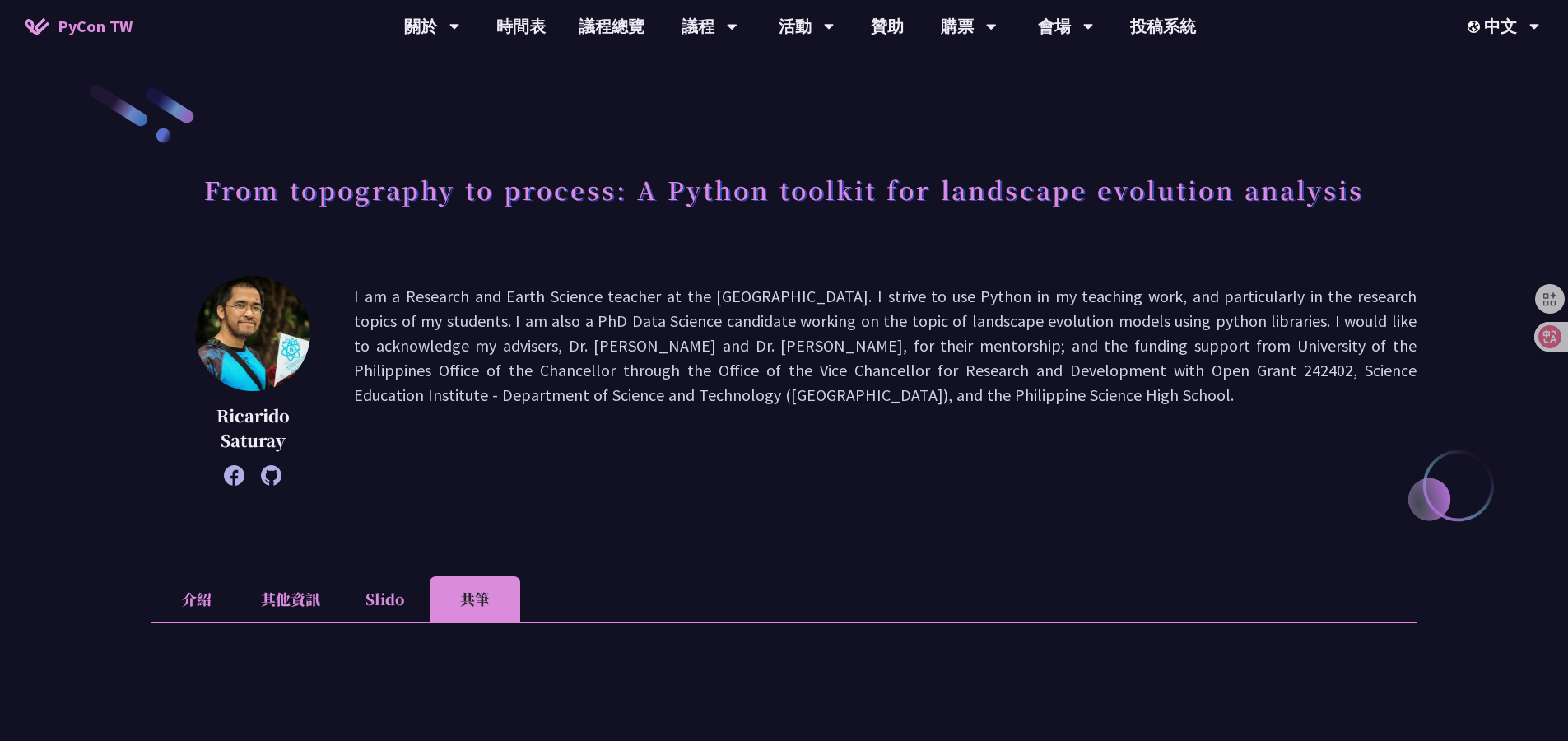
click at [832, 468] on p "I am a Research and Earth Science teacher at the Philippine Science High School…" at bounding box center [885, 381] width 1062 height 193
click at [431, 249] on div "From topography to process: A Python toolkit for landscape evolution analysis" at bounding box center [784, 208] width 1265 height 86
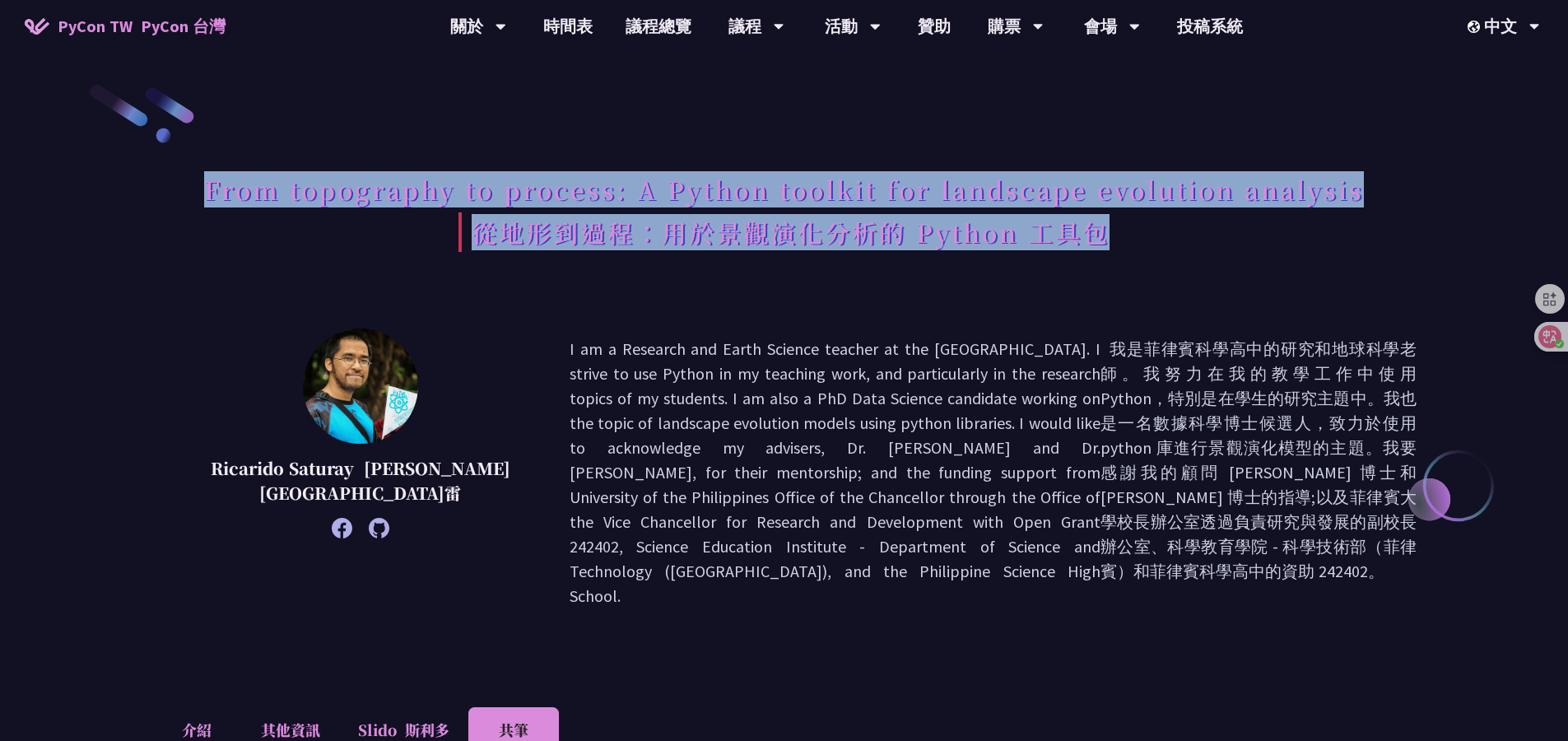
drag, startPoint x: 88, startPoint y: 182, endPoint x: 804, endPoint y: 302, distance: 726.0
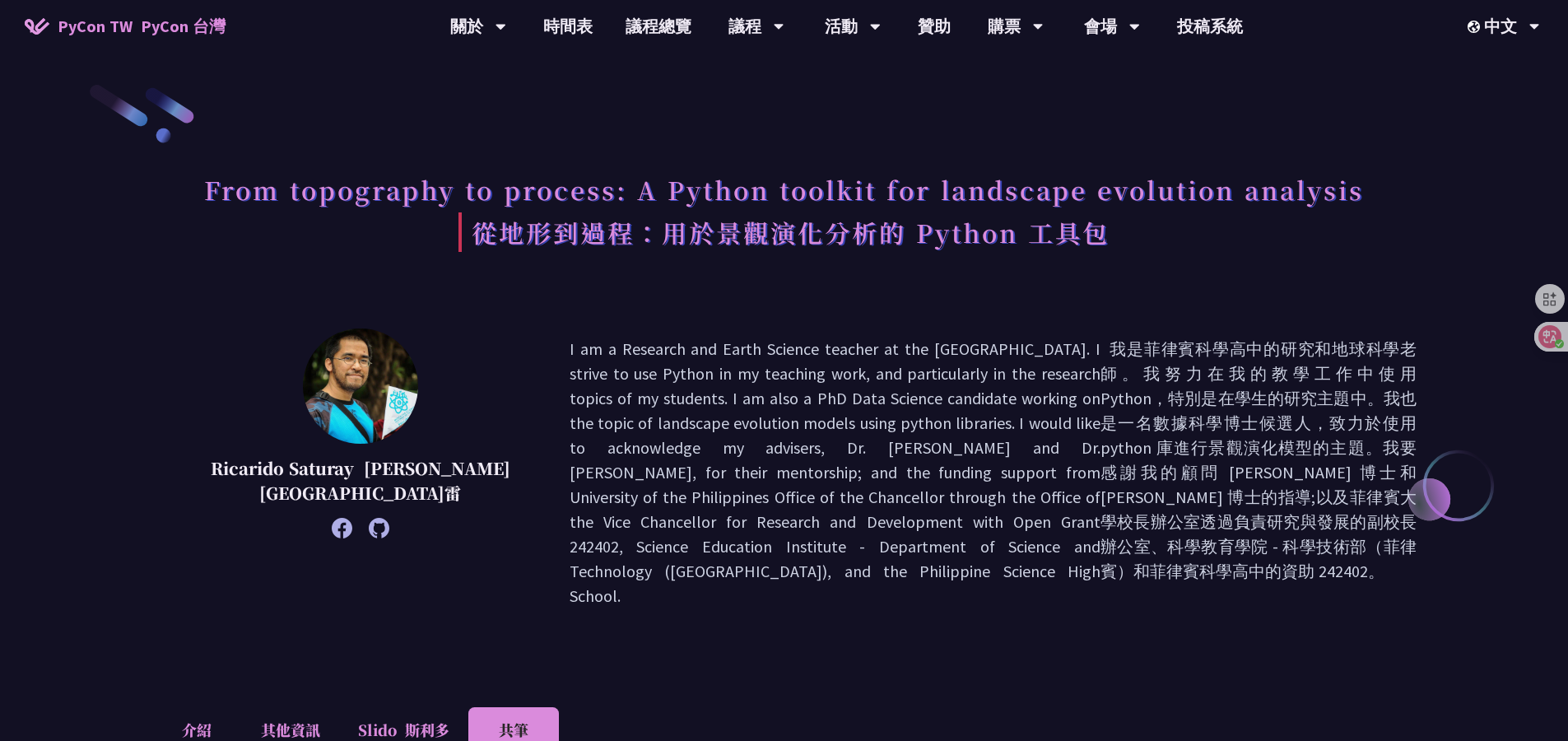
click at [804, 302] on div "From topography to process: A Python toolkit for landscape evolution analysis 從…" at bounding box center [784, 234] width 1265 height 139
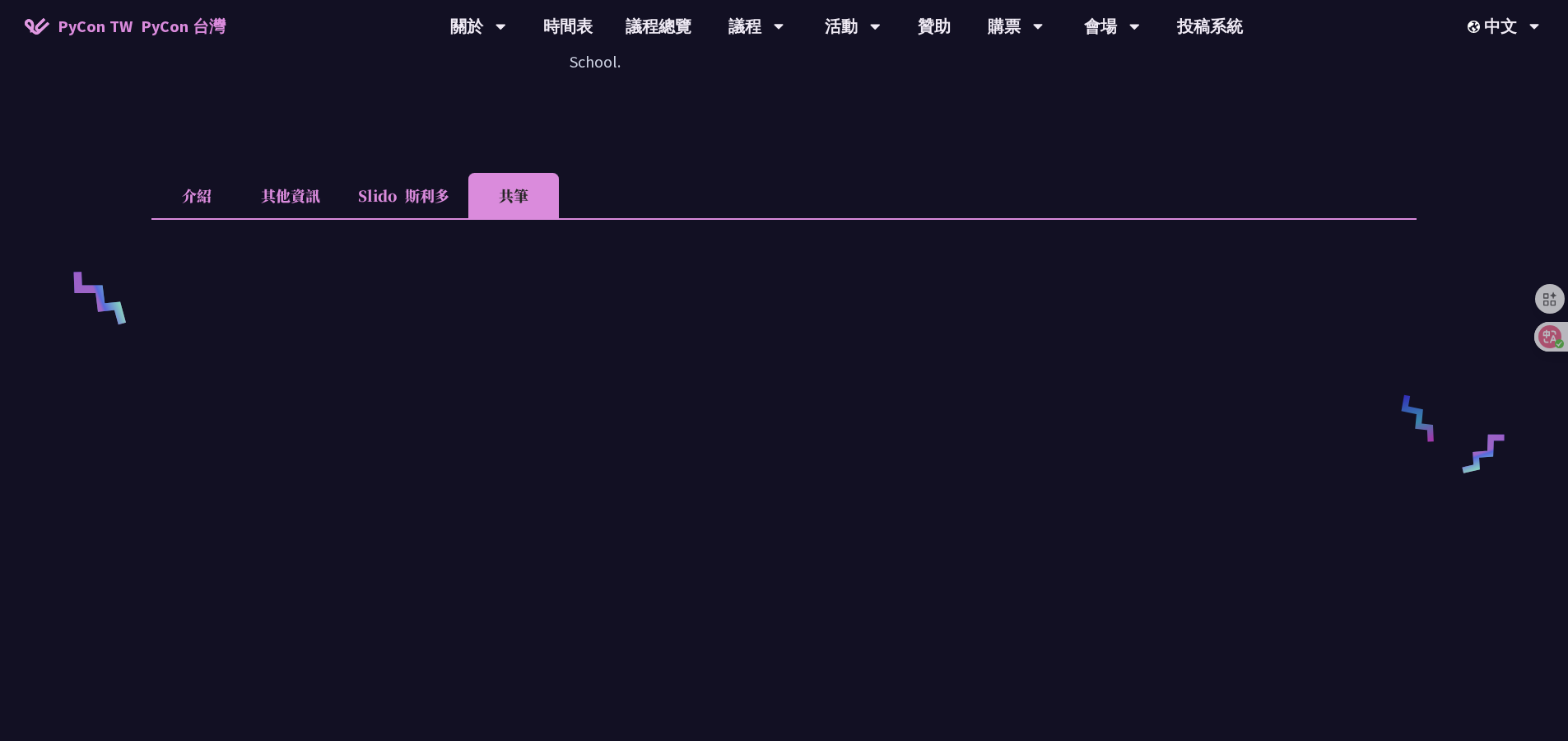
scroll to position [567, 0]
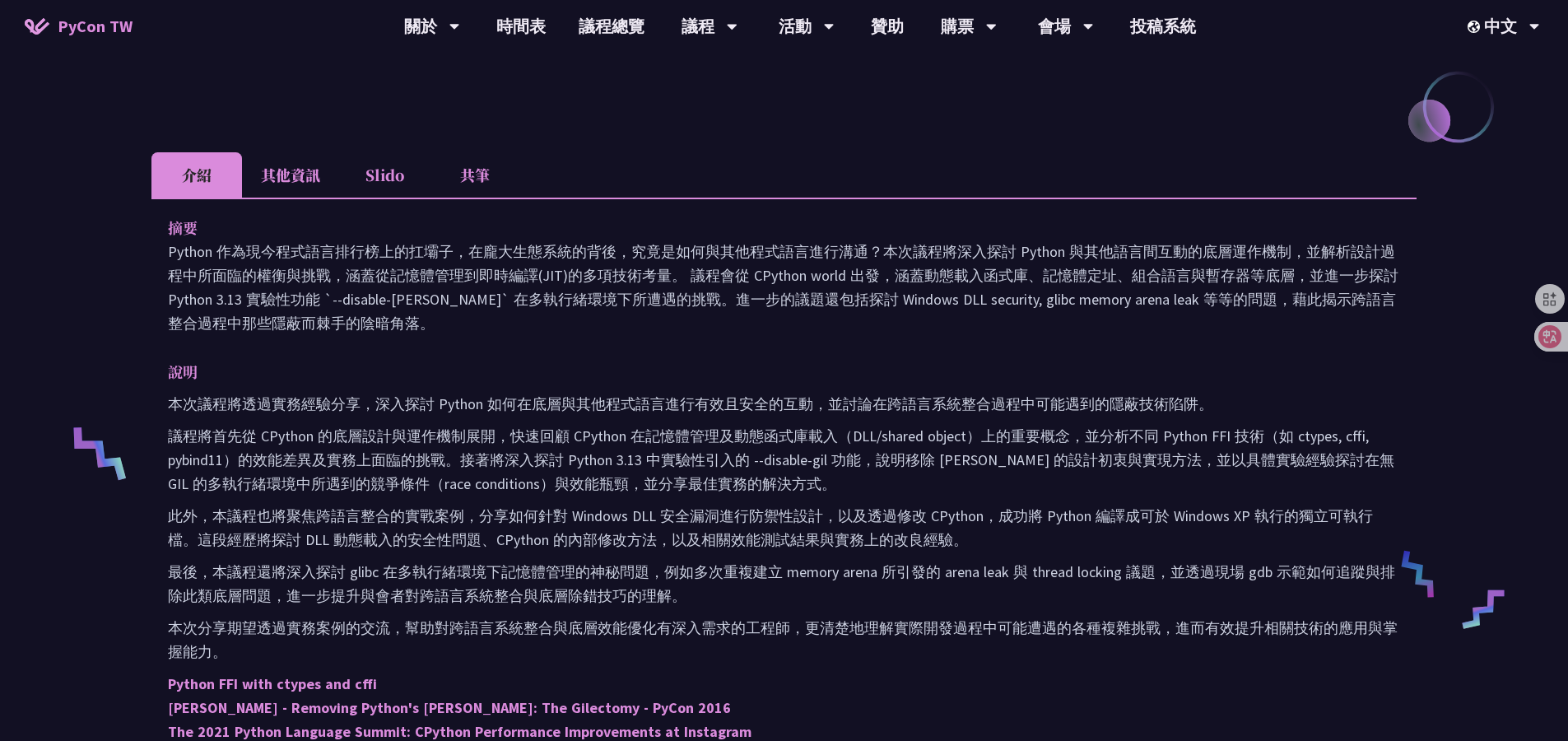
scroll to position [735, 0]
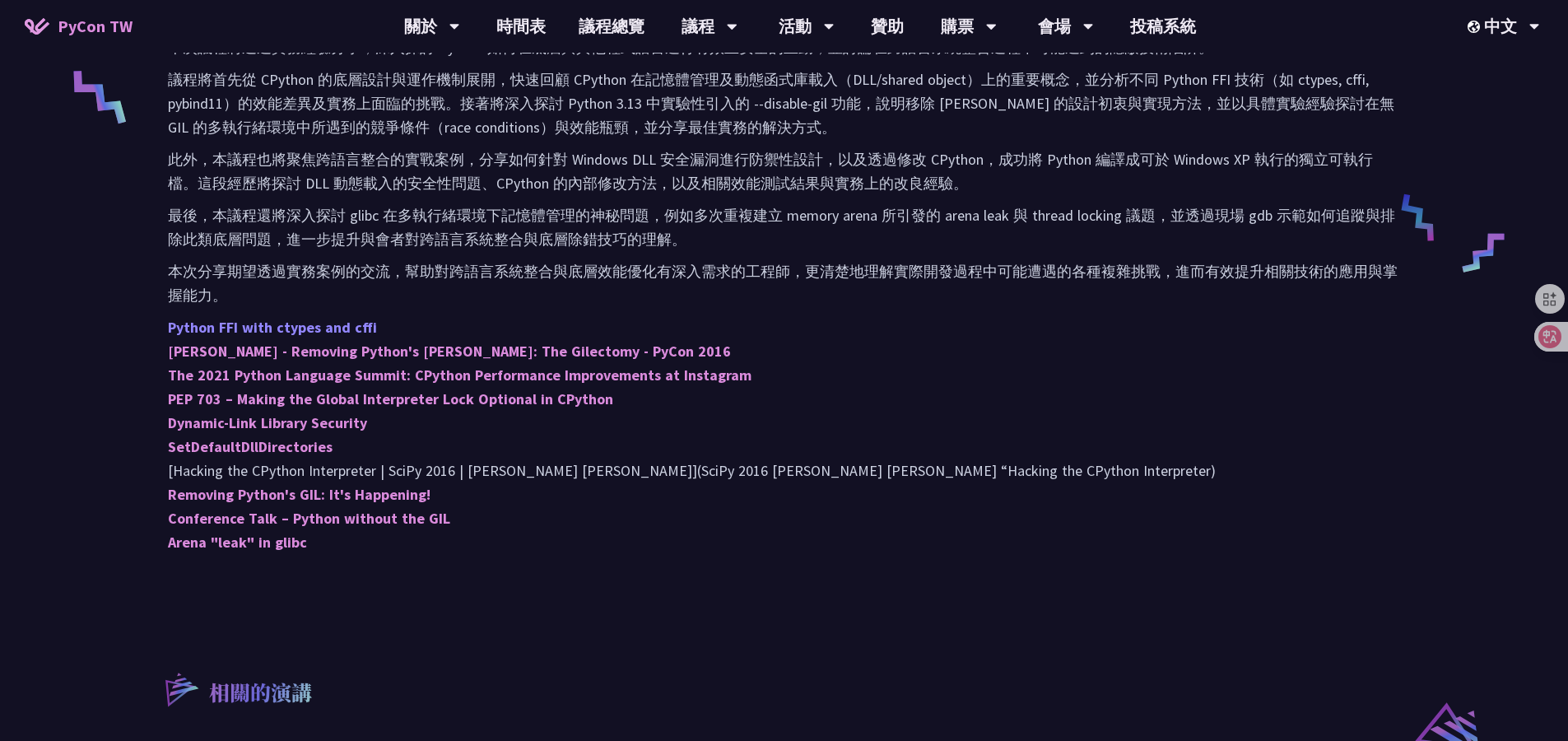
click at [248, 330] on link "Python FFI with ctypes and cffi" at bounding box center [272, 327] width 209 height 19
click at [245, 350] on link "[PERSON_NAME] - Removing Python's [PERSON_NAME]: The Gilectomy - PyCon 2016" at bounding box center [449, 350] width 562 height 19
click at [240, 371] on link "The 2021 Python Language Summit: CPython Performance Improvements at Instagram" at bounding box center [459, 374] width 583 height 19
click at [228, 395] on link "PEP 703 – Making the Global Interpreter Lock Optional in CPython" at bounding box center [389, 399] width 445 height 19
click at [225, 423] on link "Dynamic-Link Library Security" at bounding box center [267, 422] width 199 height 19
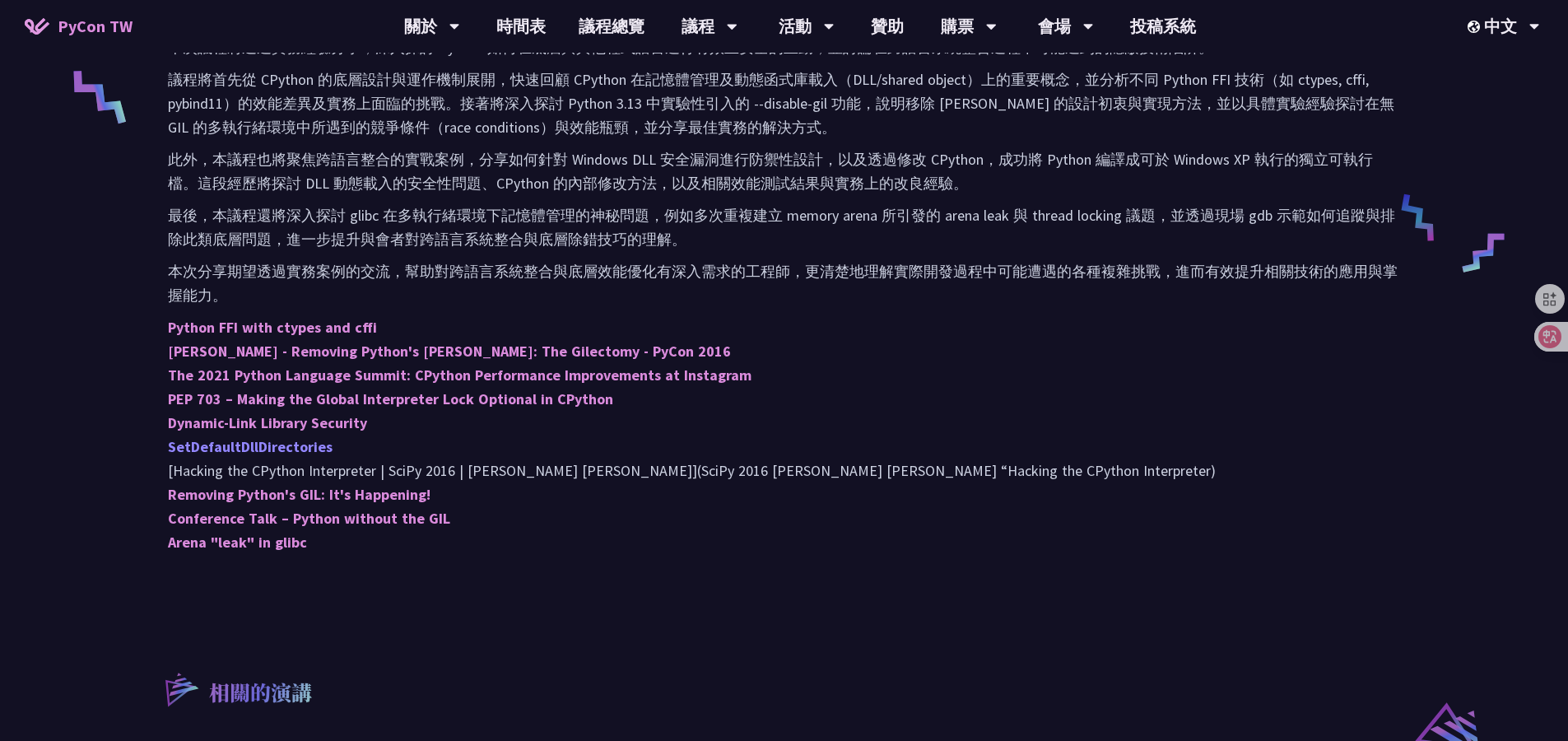
click at [217, 444] on link "SetDefaultDllDirectories" at bounding box center [249, 446] width 165 height 19
click at [219, 491] on link "Removing Python's GIL: It's Happening!" at bounding box center [298, 494] width 262 height 19
click at [214, 526] on link "Conference Talk – Python without the GIL" at bounding box center [309, 518] width 282 height 19
click at [211, 542] on link "Arena "leak" in glibc" at bounding box center [237, 542] width 139 height 19
click at [77, 277] on div "Python FFI 的陰暗角落 scc scc@cycraft 介紹 其他資訊 Slido 共筆 摘要 說明 本次議程將透過實務經驗分享，深入探討 Pyth…" at bounding box center [784, 222] width 1568 height 1914
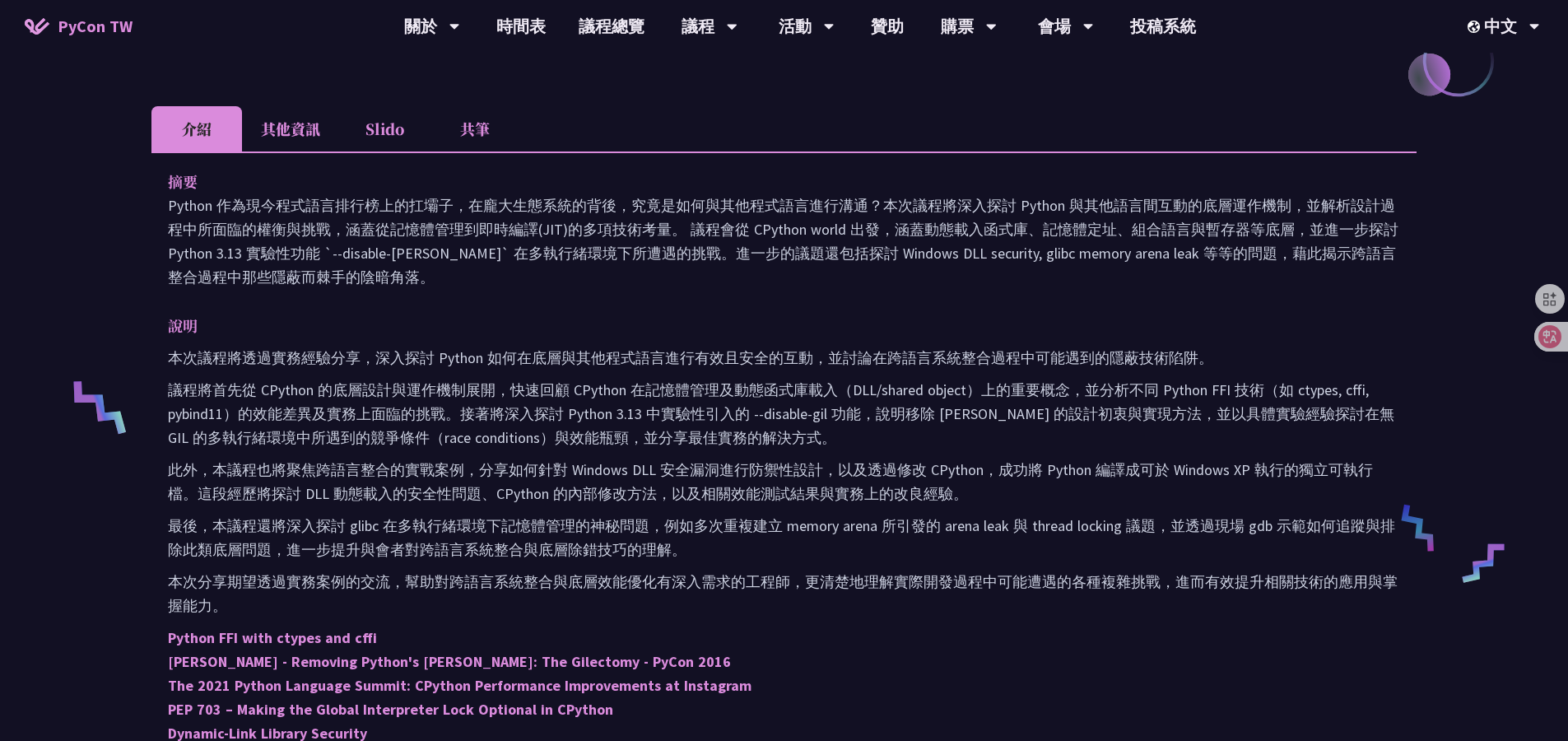
scroll to position [320, 0]
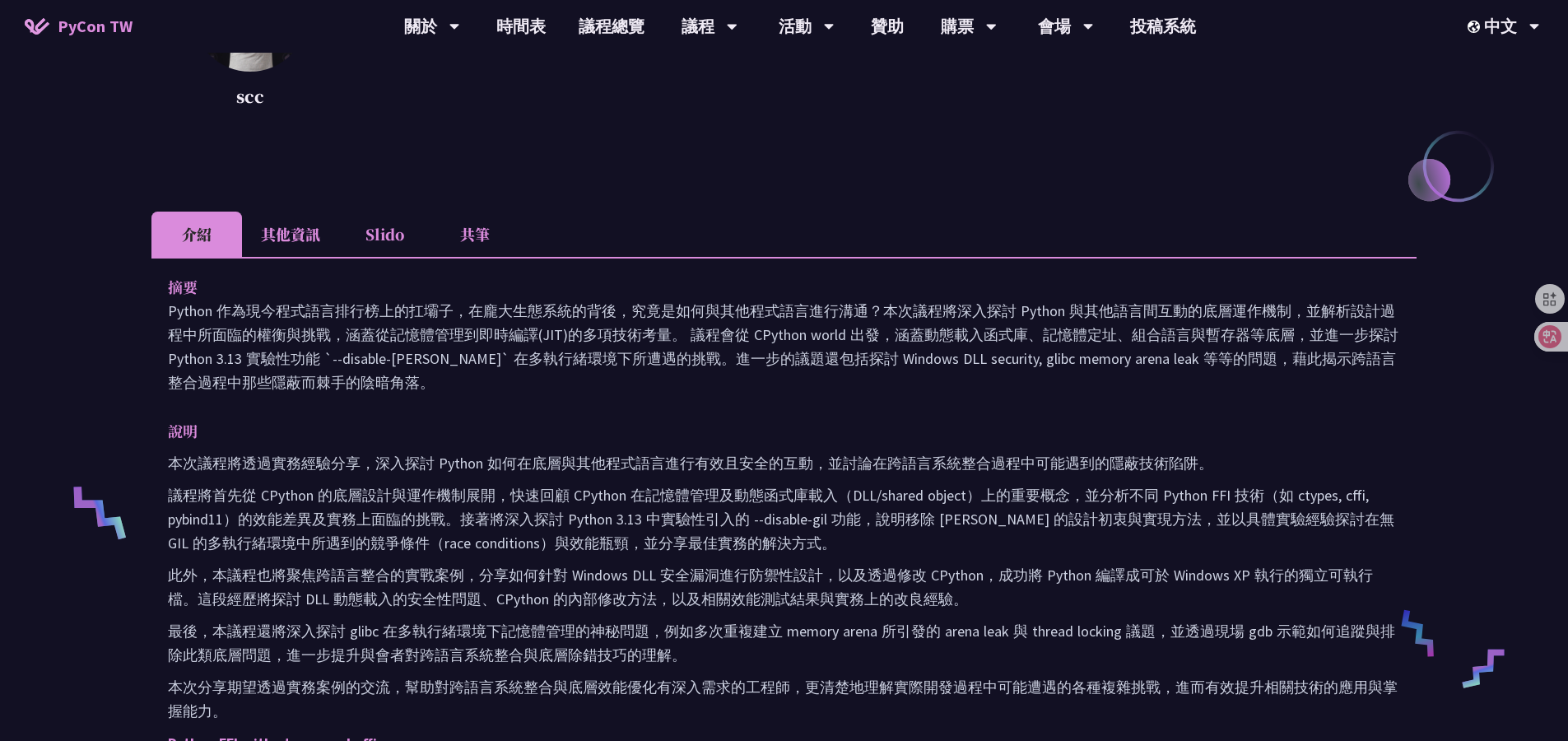
click at [286, 237] on li "其他資訊" at bounding box center [290, 234] width 97 height 46
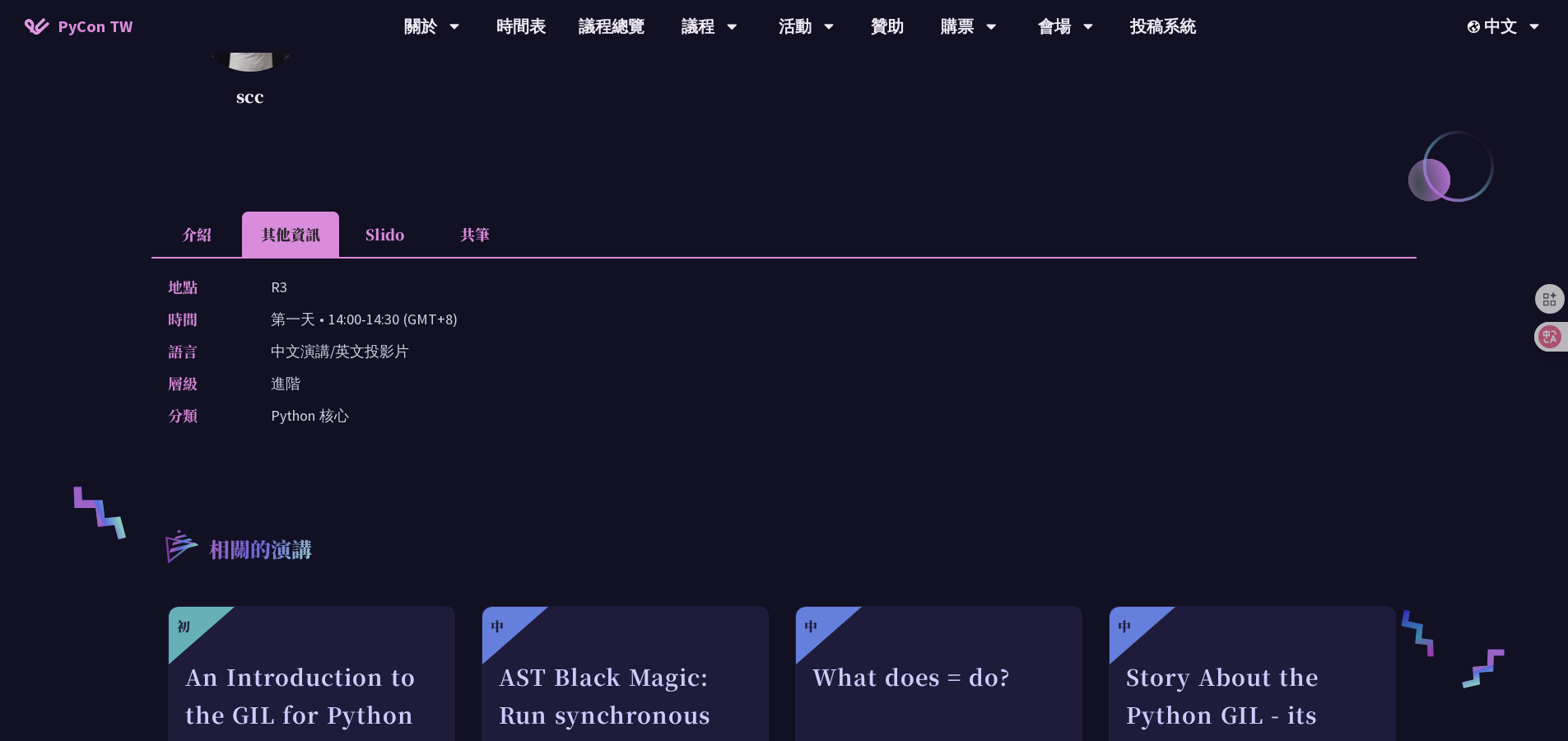
click at [392, 237] on li "Slido" at bounding box center [384, 234] width 90 height 46
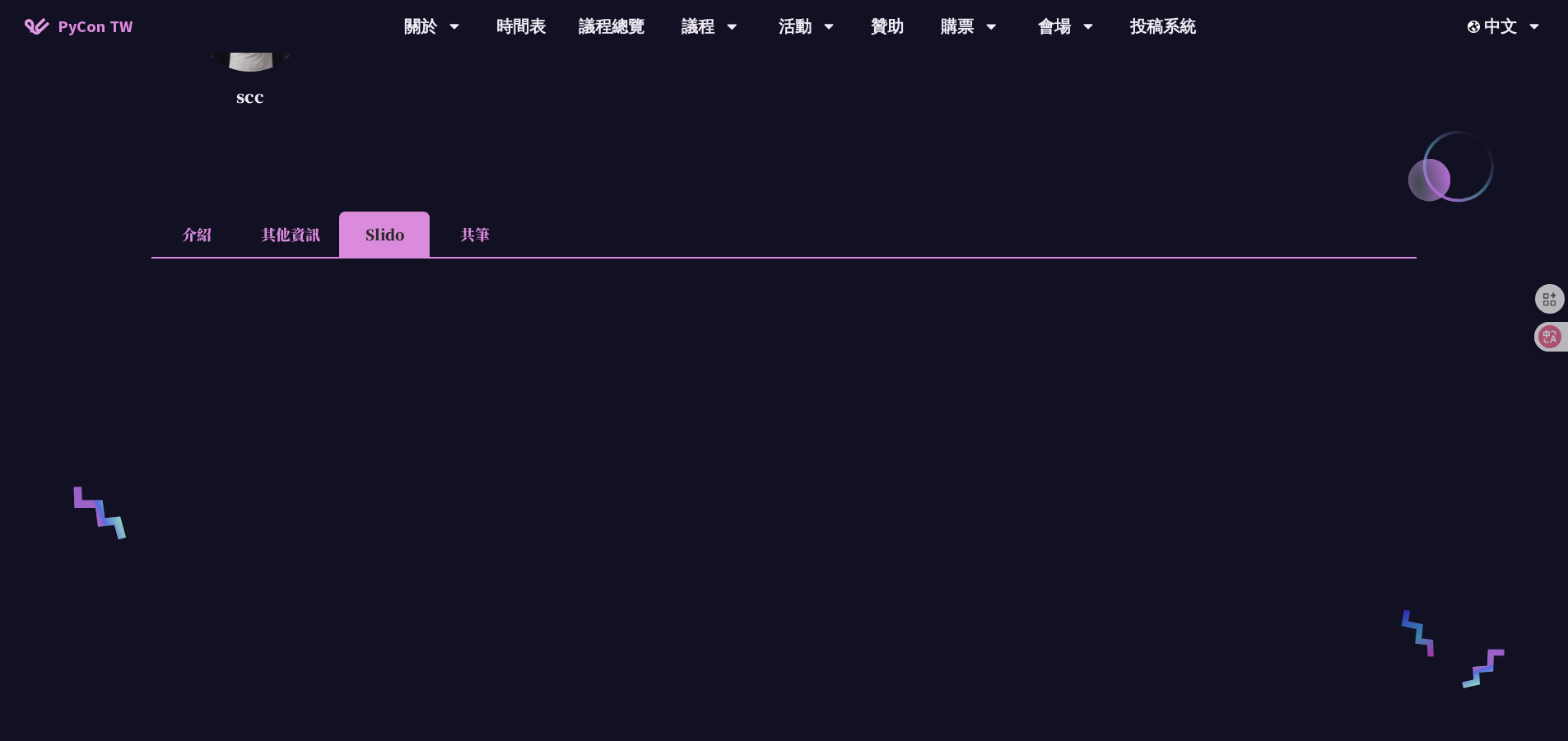
click at [481, 232] on li "共筆" at bounding box center [474, 234] width 90 height 46
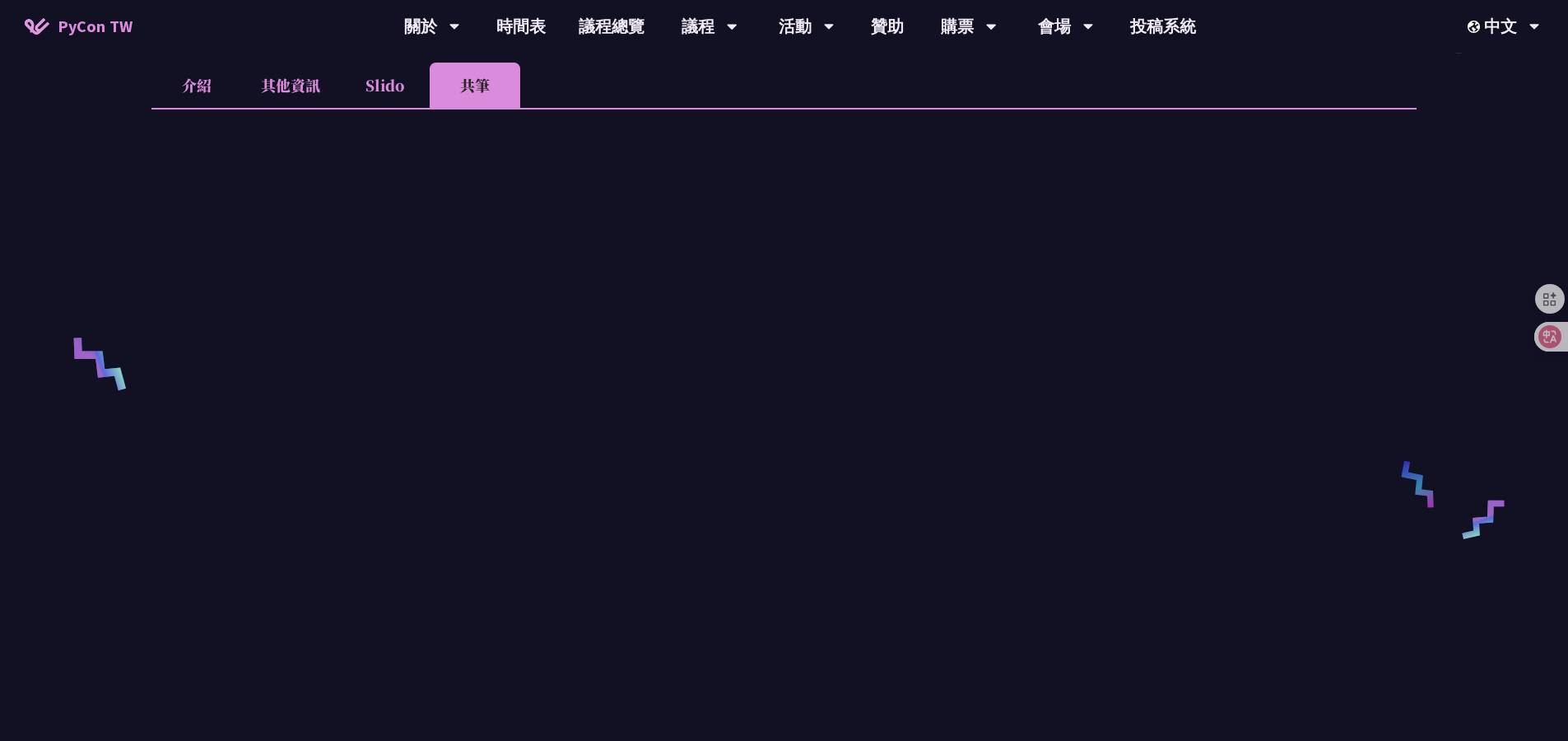
scroll to position [485, 0]
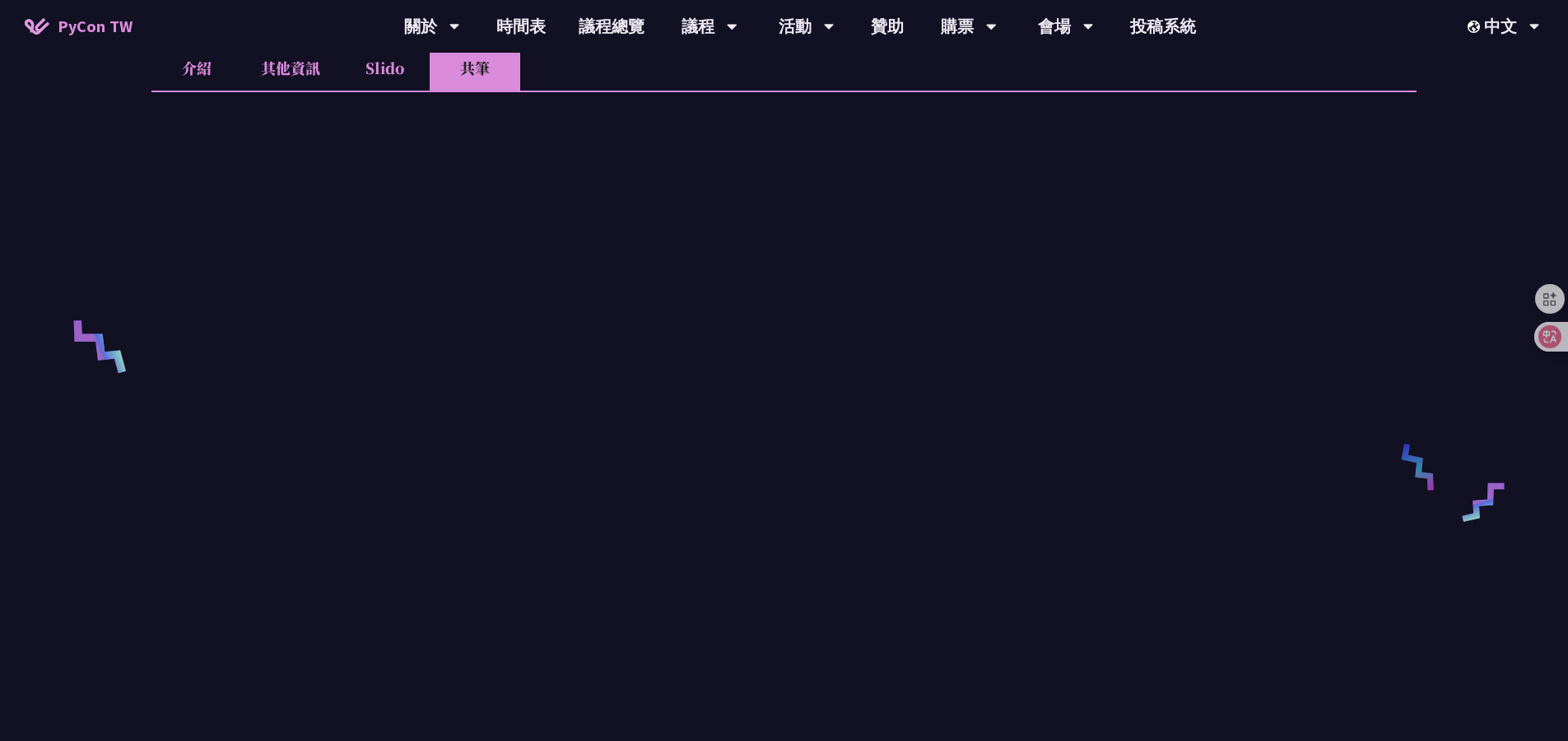
click at [107, 185] on div "Python FFI 的陰暗角落 scc scc@cycraft 介紹 其他資訊 Slido 共筆 摘要 說明 本次議程將透過實務經驗分享，深入探討 Pyth…" at bounding box center [784, 445] width 1568 height 1861
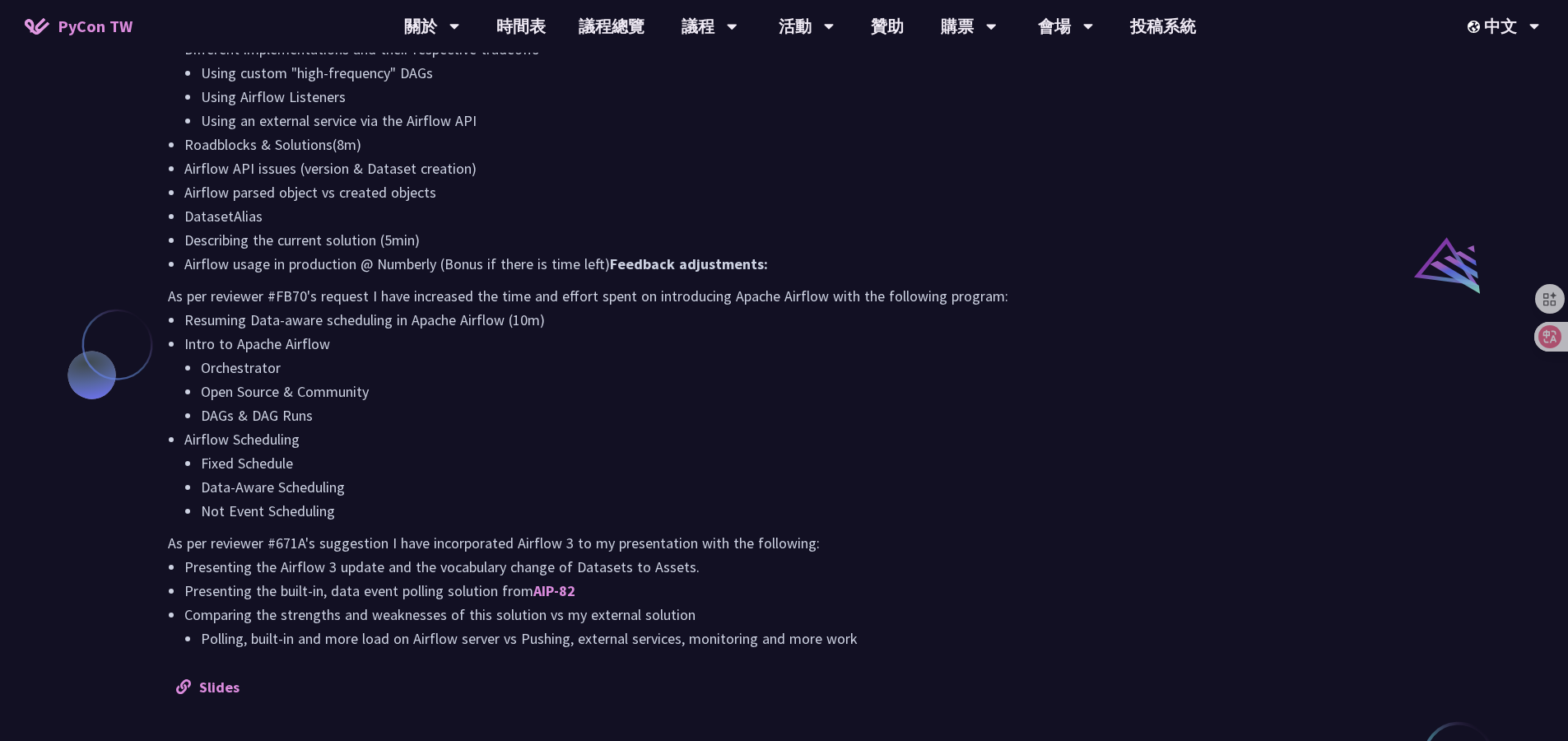
scroll to position [1263, 0]
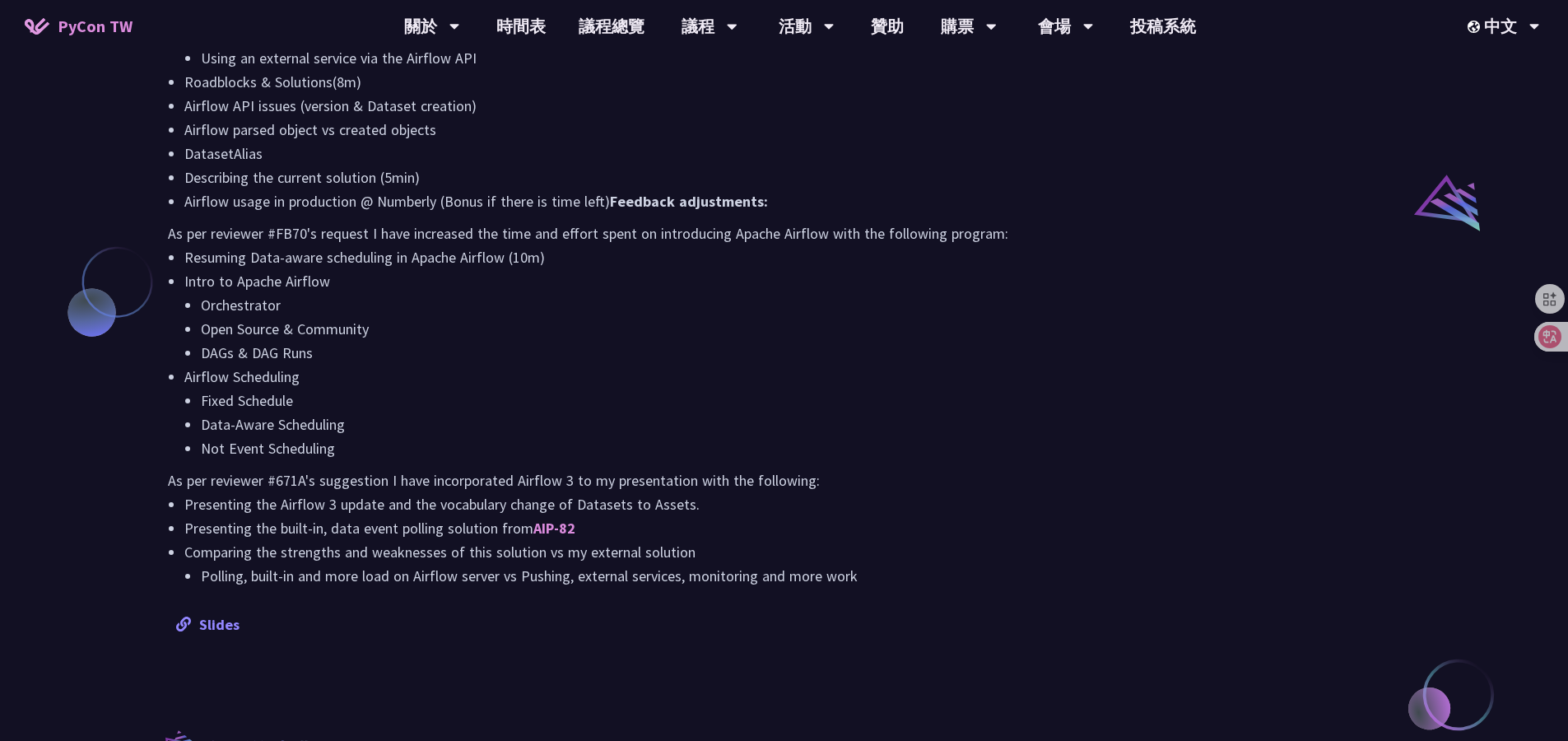
click at [226, 628] on link "Slides" at bounding box center [208, 624] width 64 height 19
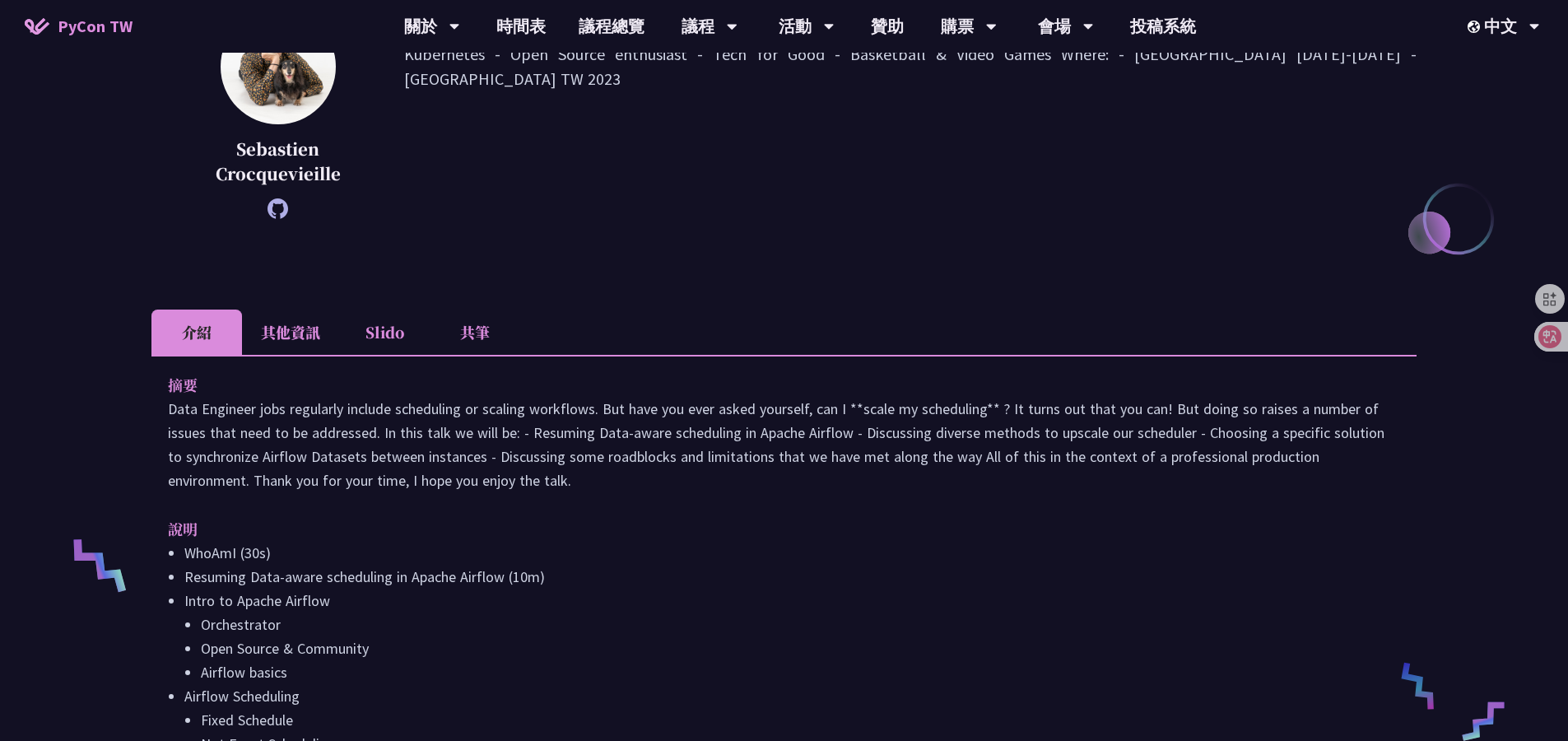
scroll to position [260, 0]
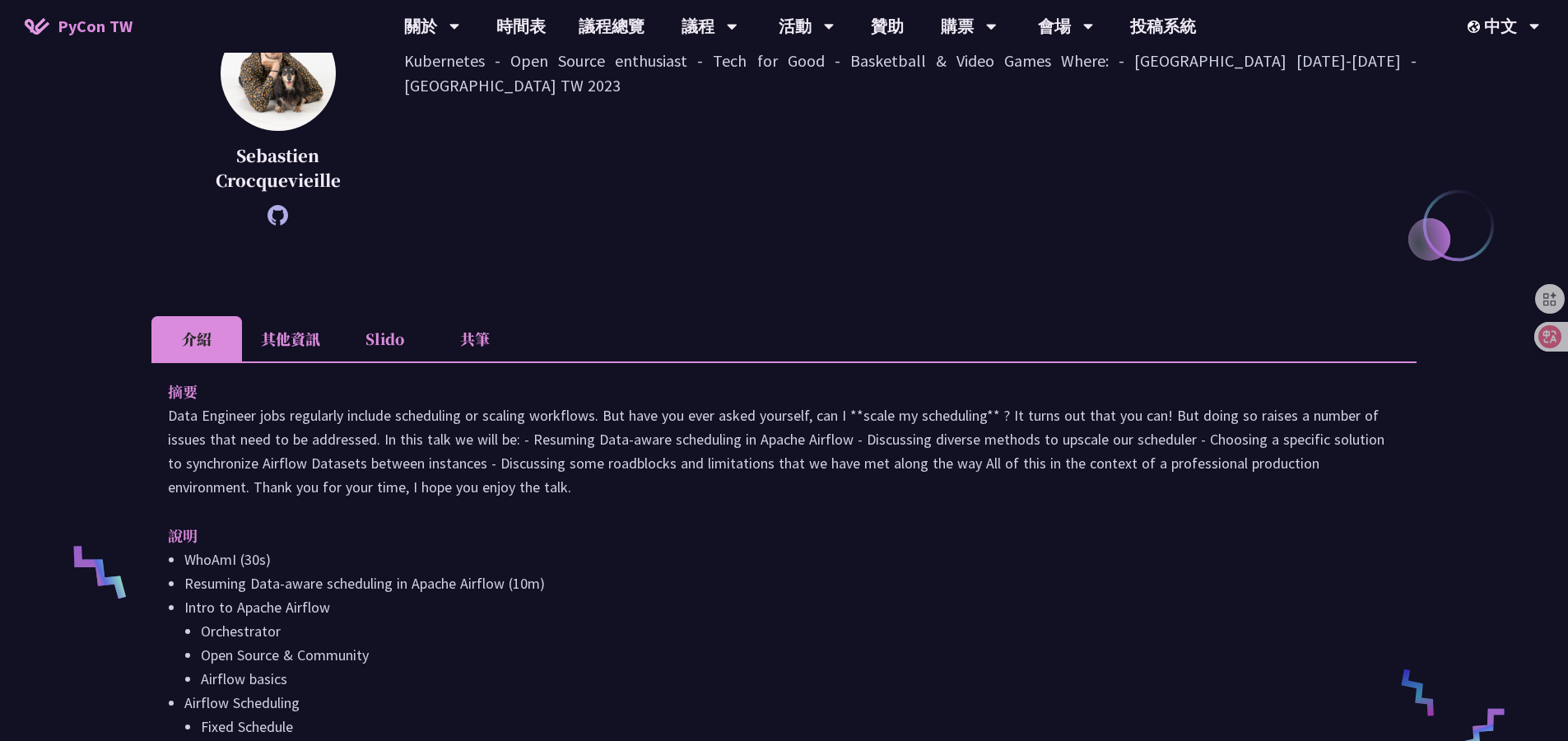
click at [471, 320] on li "共筆" at bounding box center [474, 339] width 90 height 46
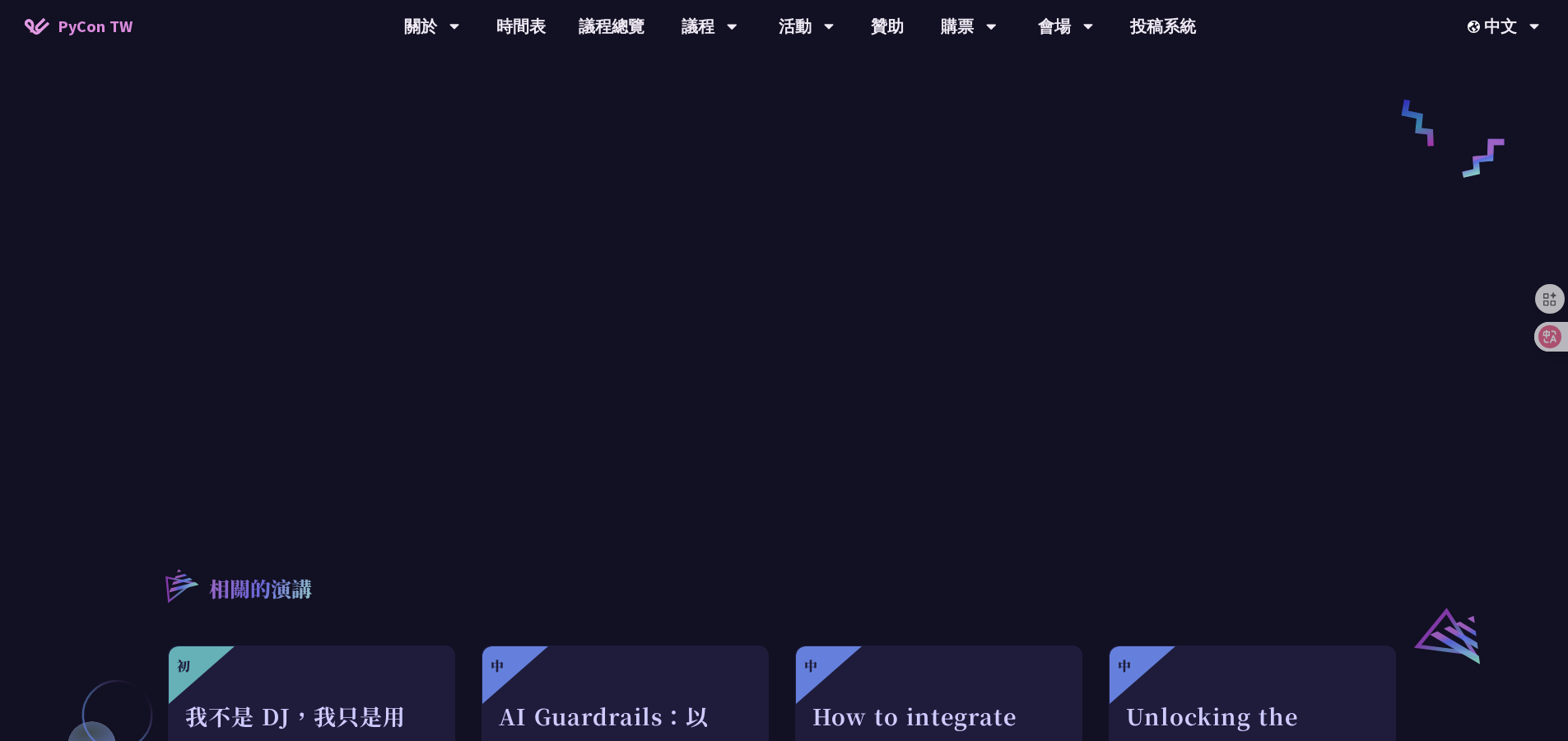
scroll to position [430, 0]
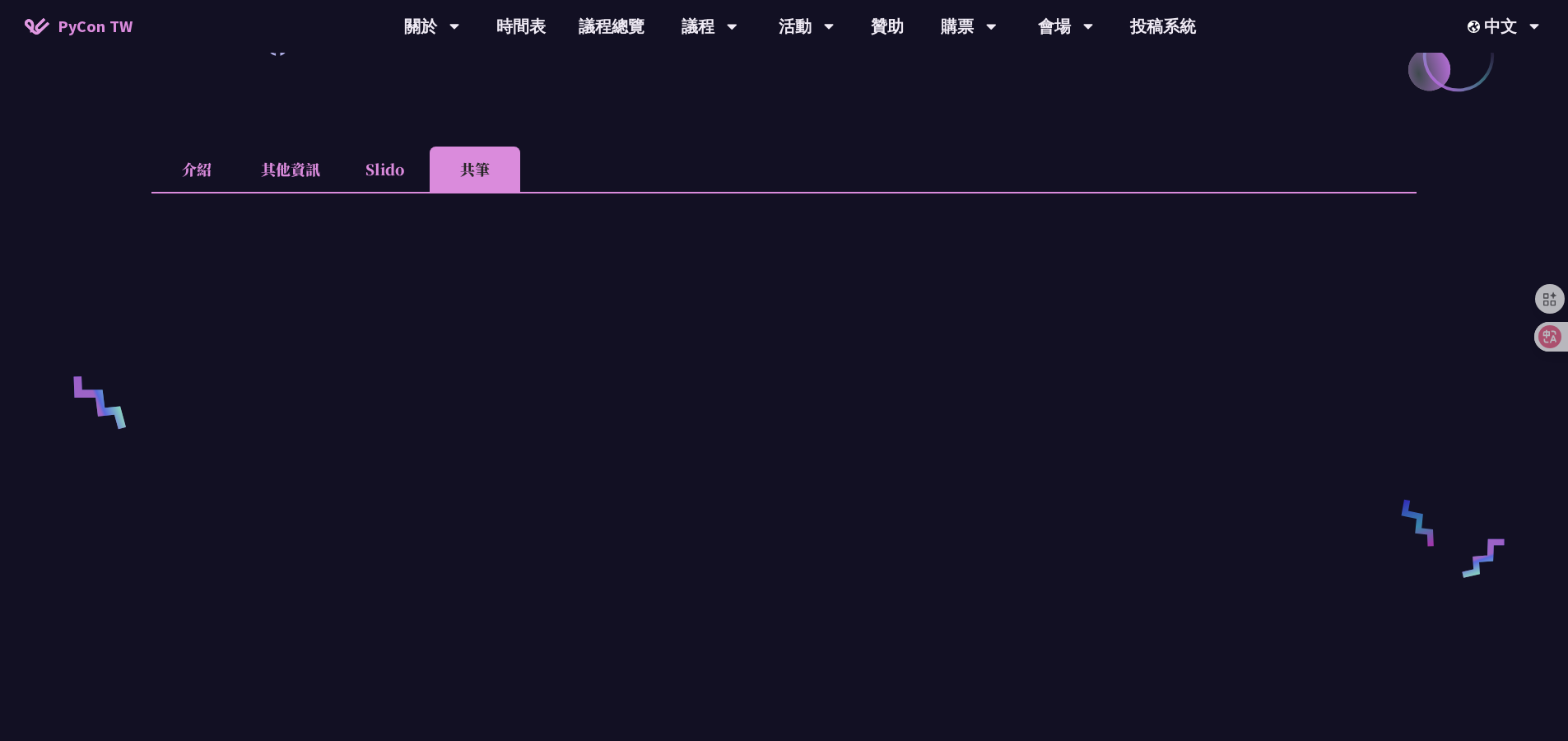
click at [101, 290] on div "Apache Airflow: Synchronizing Datasets across Multiple instances [PERSON_NAME] …" at bounding box center [784, 523] width 1568 height 1905
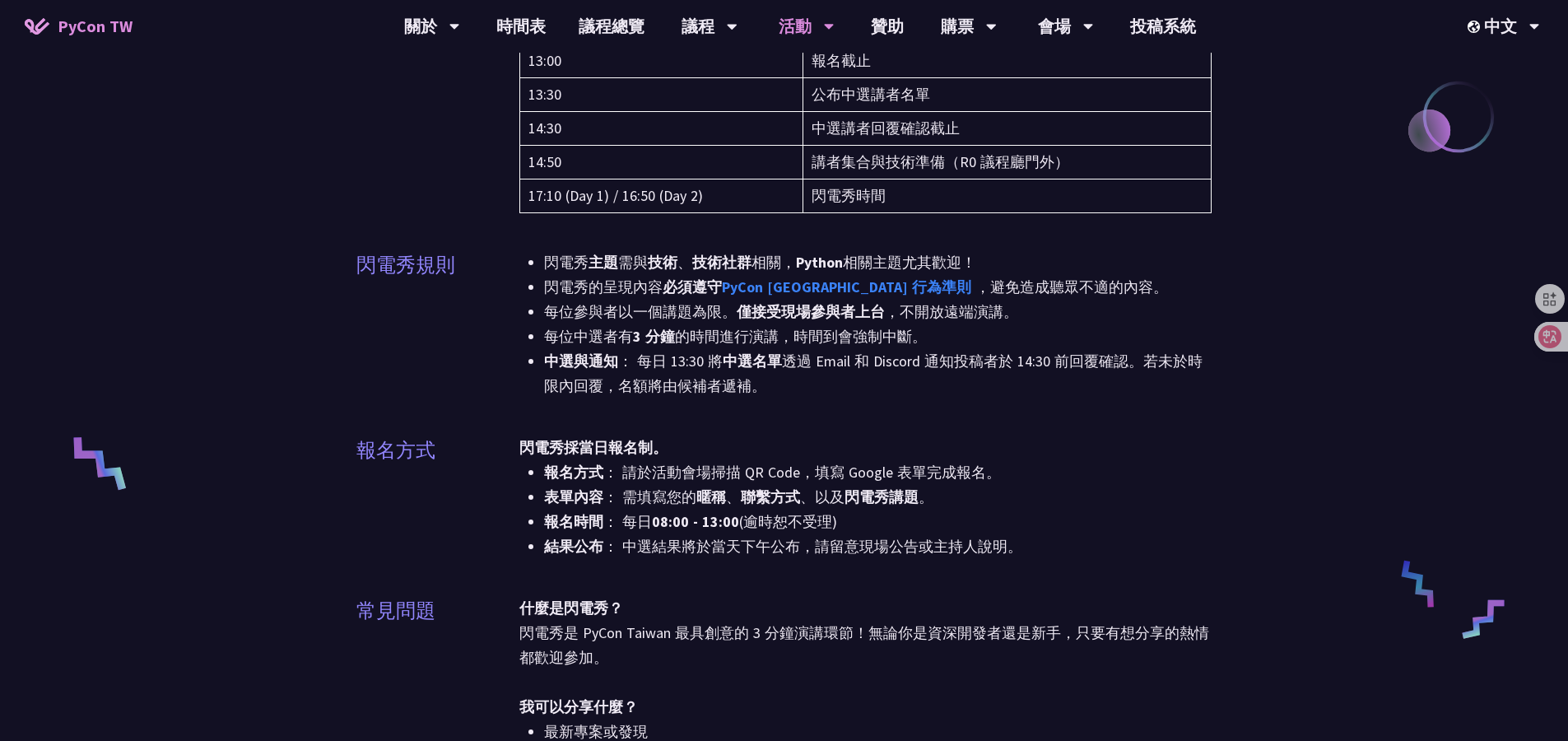
scroll to position [782, 0]
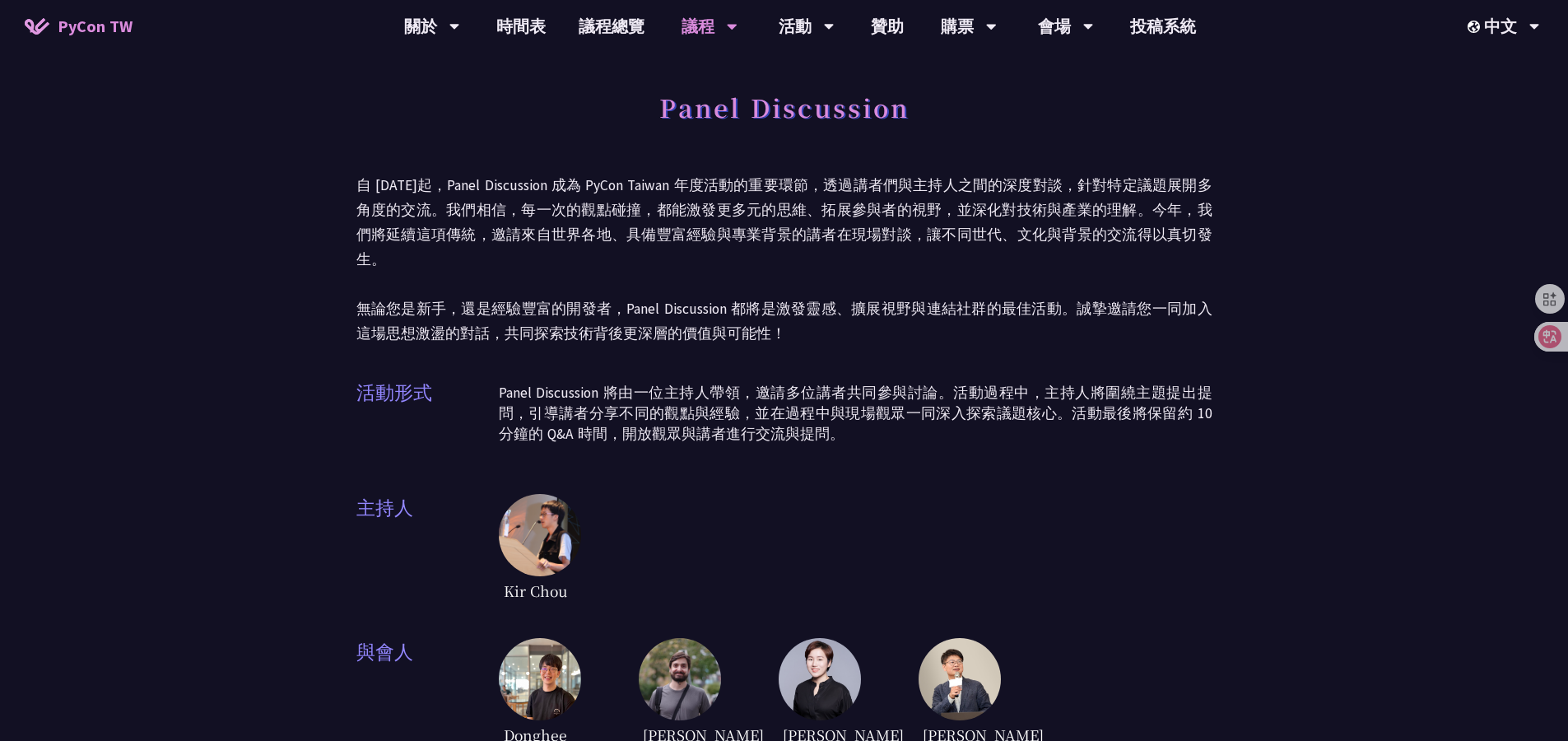
click at [253, 159] on div "Panel Discussion 自 [DATE]起，Panel Discussion 成為 PyCon Taiwan 年度活動的重要環節，透過講者們與主持人…" at bounding box center [784, 670] width 1568 height 1341
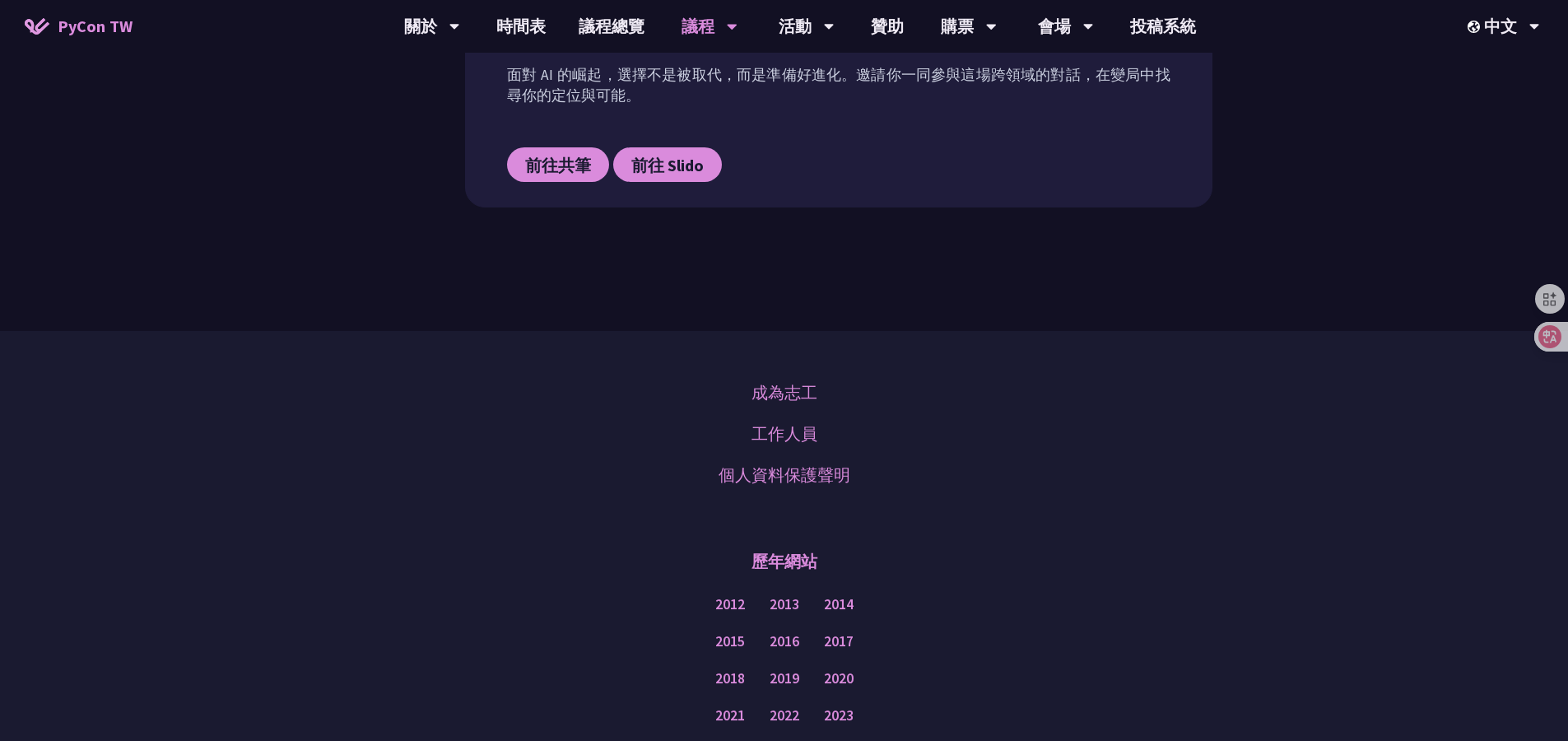
scroll to position [718, 0]
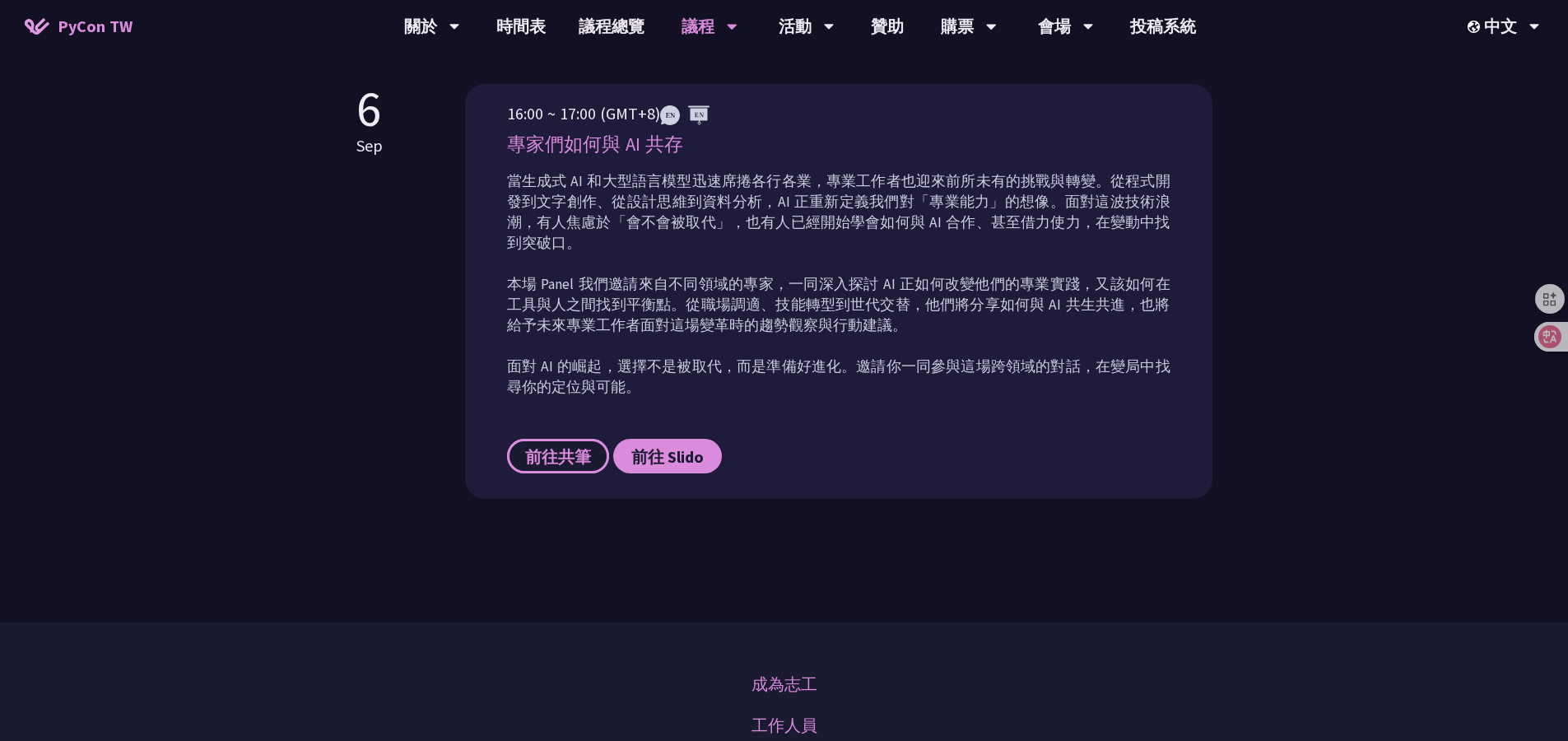
click at [589, 446] on span "前往共筆" at bounding box center [558, 456] width 66 height 21
